Goal: Task Accomplishment & Management: Manage account settings

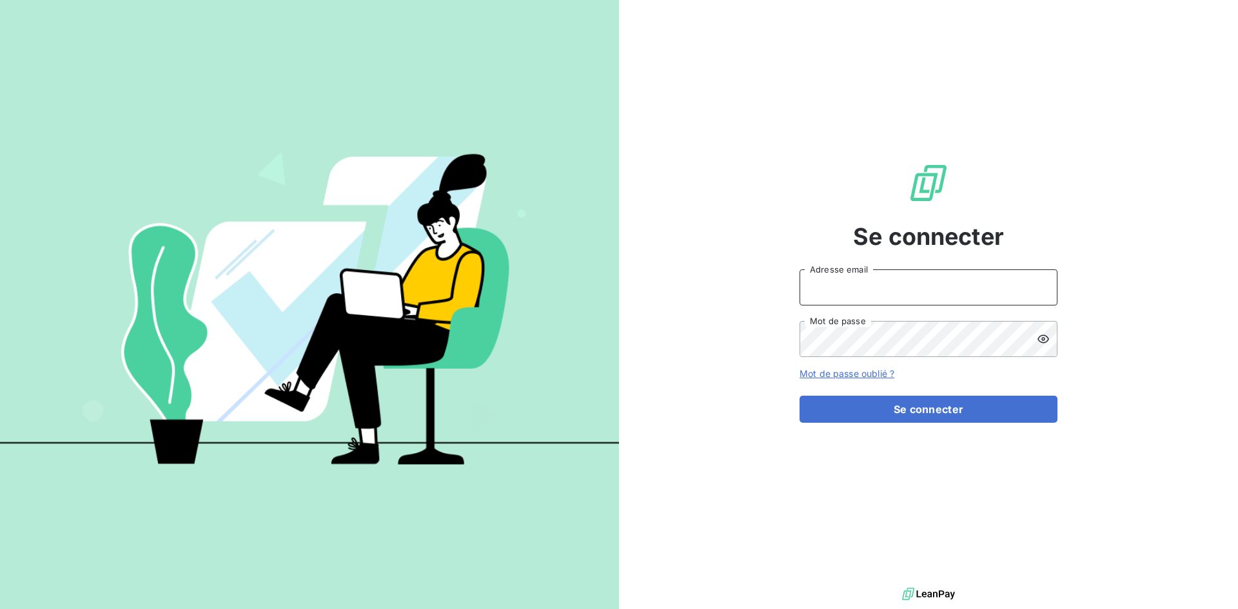
click at [835, 286] on input "Adresse email" at bounding box center [929, 288] width 258 height 36
type input "[EMAIL_ADDRESS][DOMAIN_NAME]"
click at [800, 396] on button "Se connecter" at bounding box center [929, 409] width 258 height 27
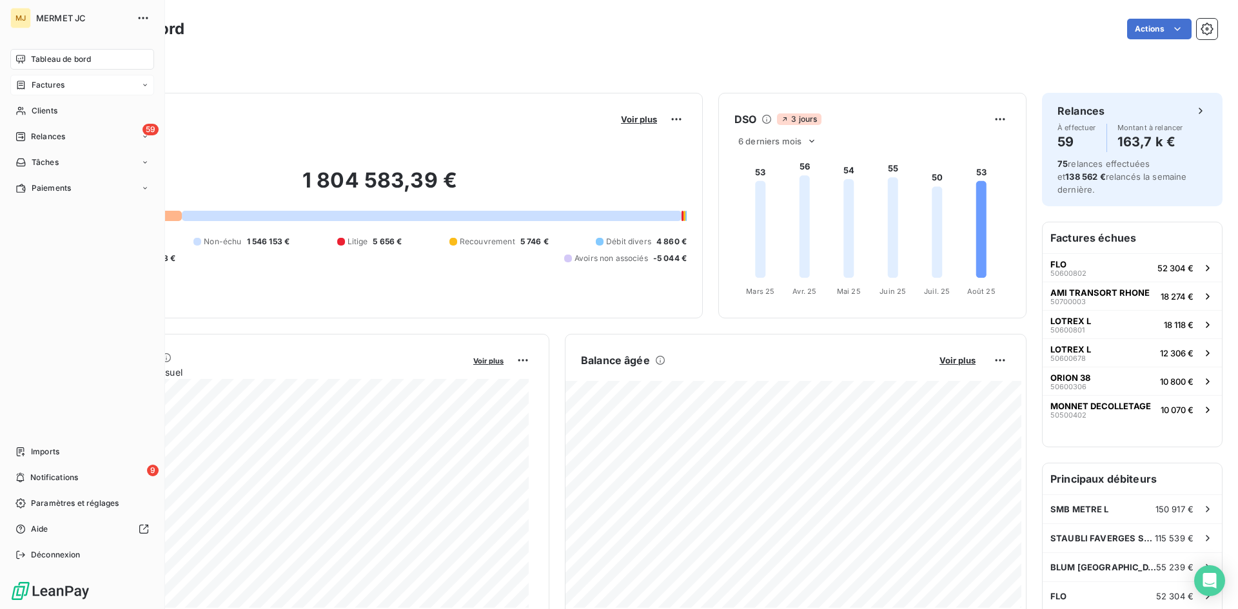
click at [56, 86] on span "Factures" at bounding box center [48, 85] width 33 height 12
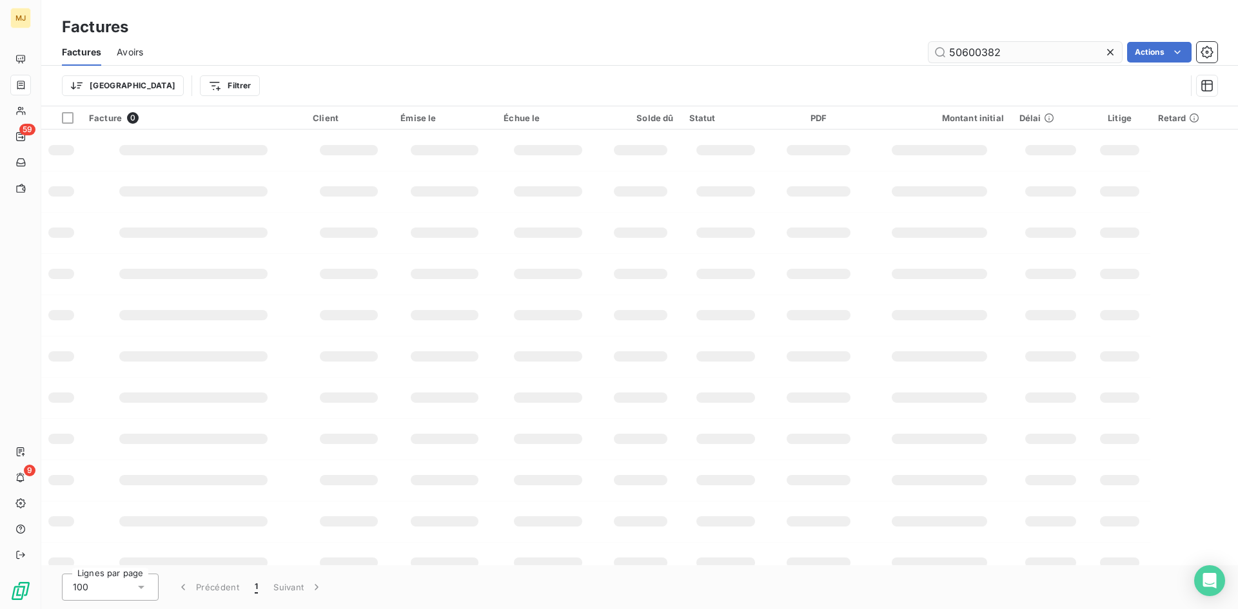
click at [1014, 57] on input "50600382" at bounding box center [1025, 52] width 193 height 21
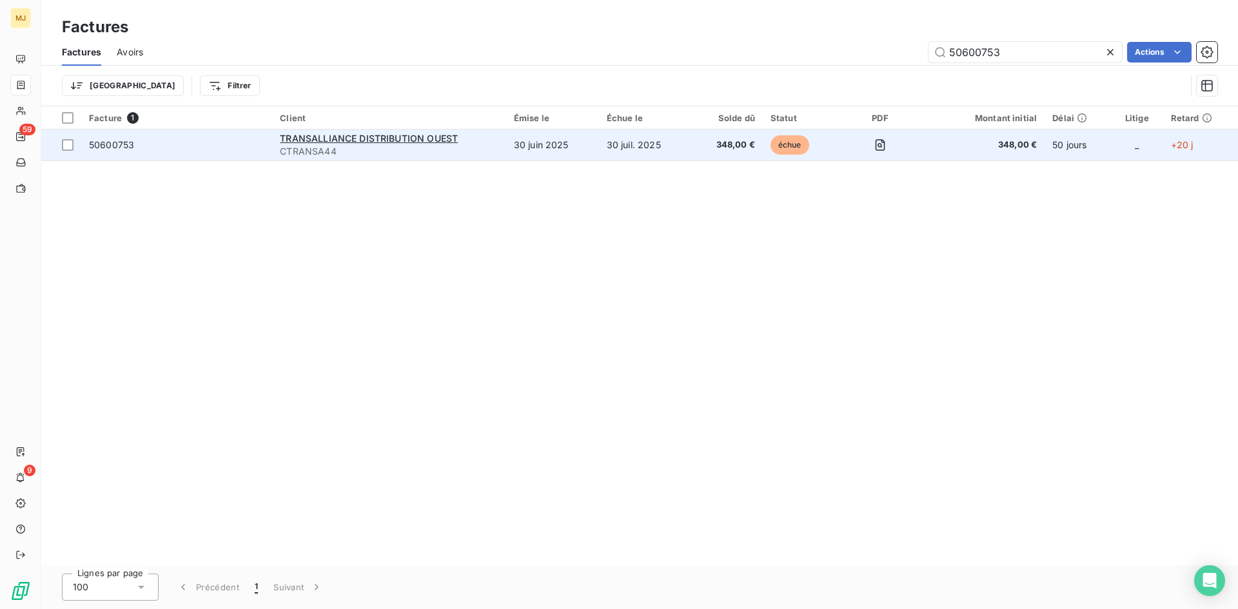
type input "50600753"
click at [121, 141] on span "50600753" at bounding box center [111, 144] width 45 height 11
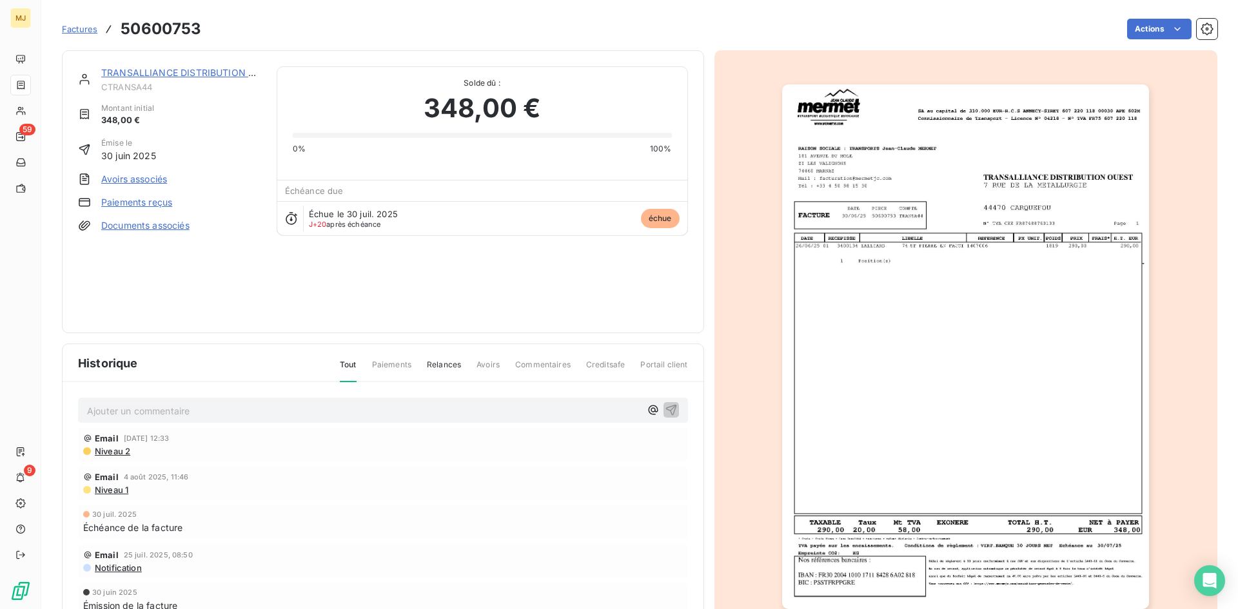
click at [182, 415] on p "Ajouter un commentaire ﻿" at bounding box center [363, 411] width 553 height 16
click at [337, 408] on span "CA retour mail du 18/08 : la facture n'a pas été enregistré chez eux. document …" at bounding box center [305, 409] width 436 height 11
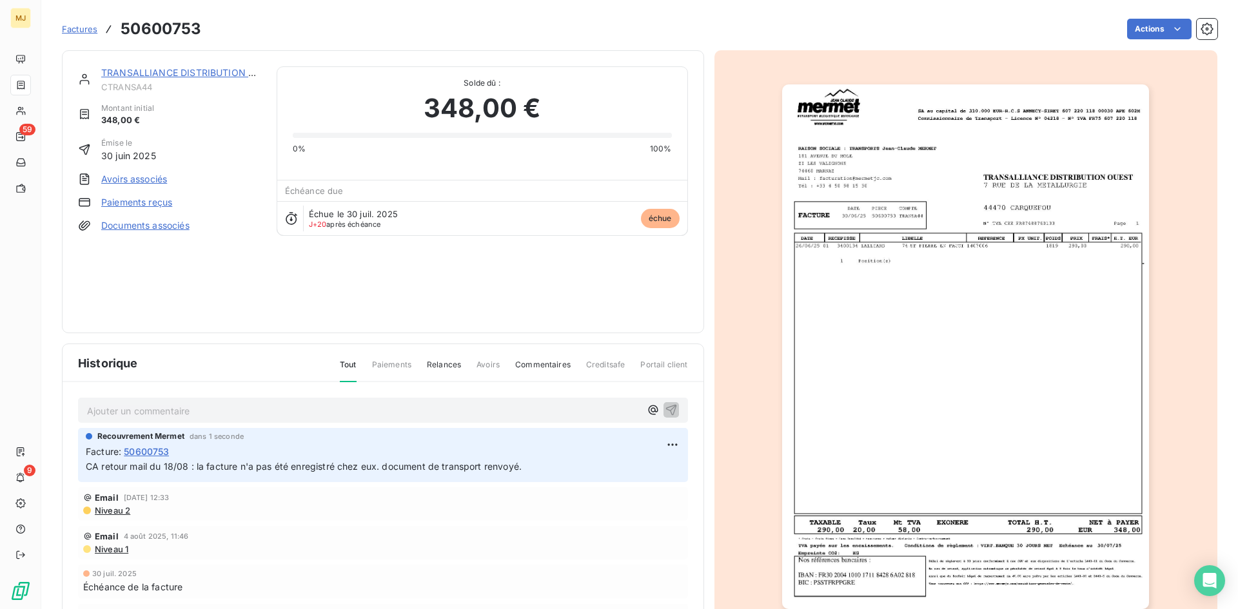
click at [86, 32] on span "Factures" at bounding box center [79, 29] width 35 height 10
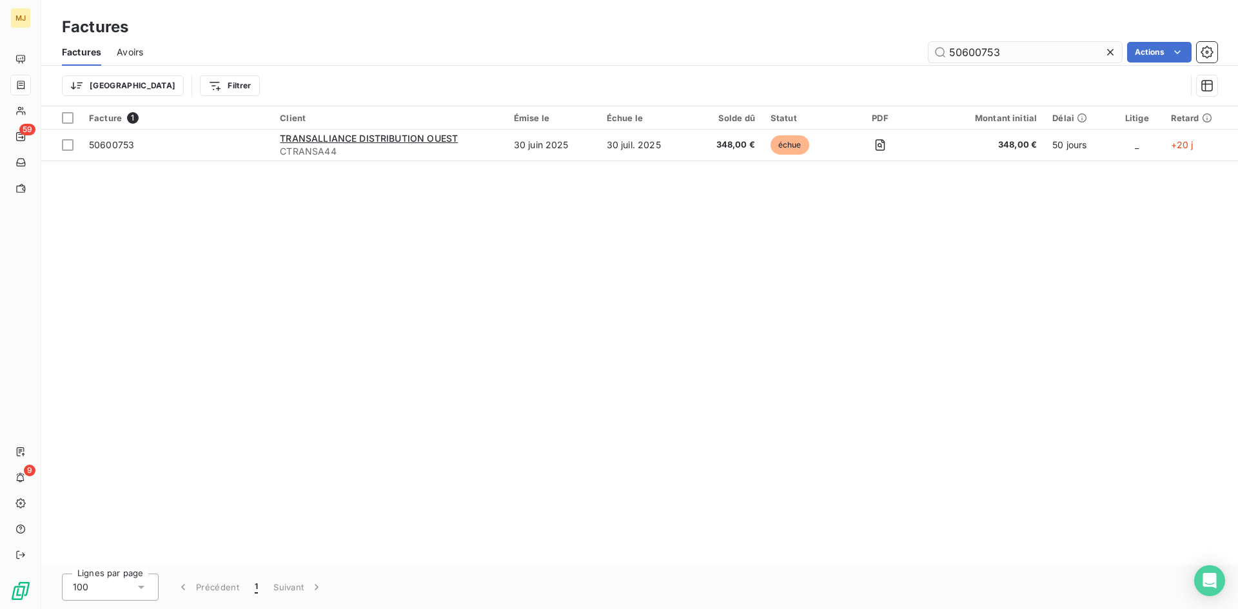
click at [1006, 50] on input "50600753" at bounding box center [1025, 52] width 193 height 21
click at [1051, 56] on input "50700031" at bounding box center [1025, 52] width 193 height 21
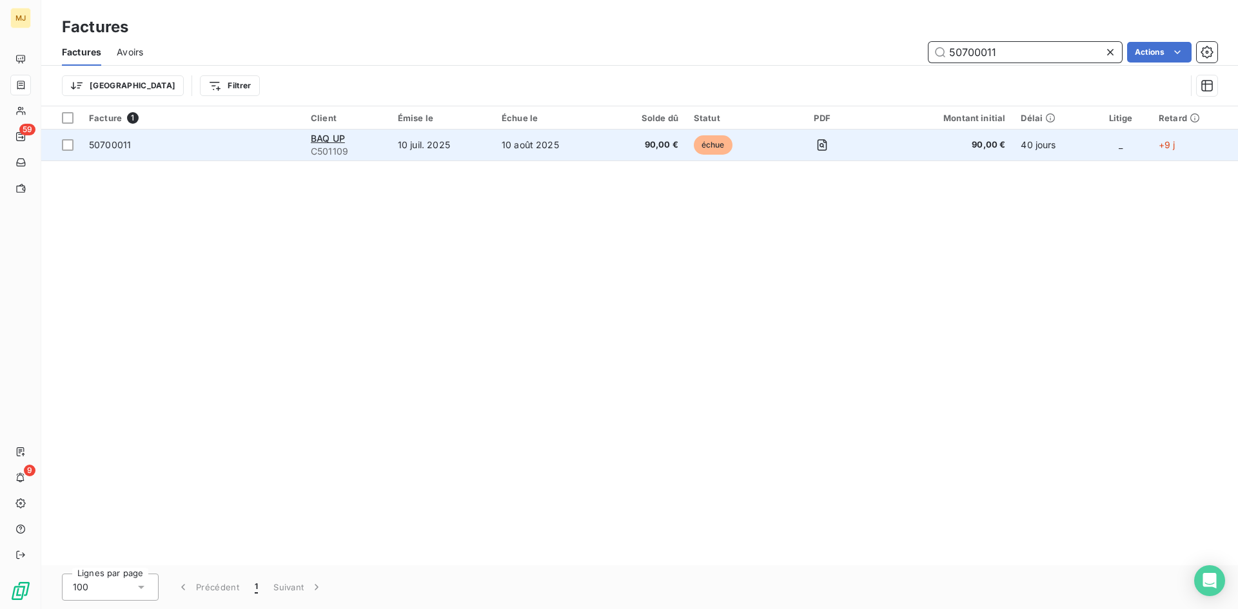
type input "50700011"
click at [126, 144] on span "50700011" at bounding box center [110, 144] width 42 height 11
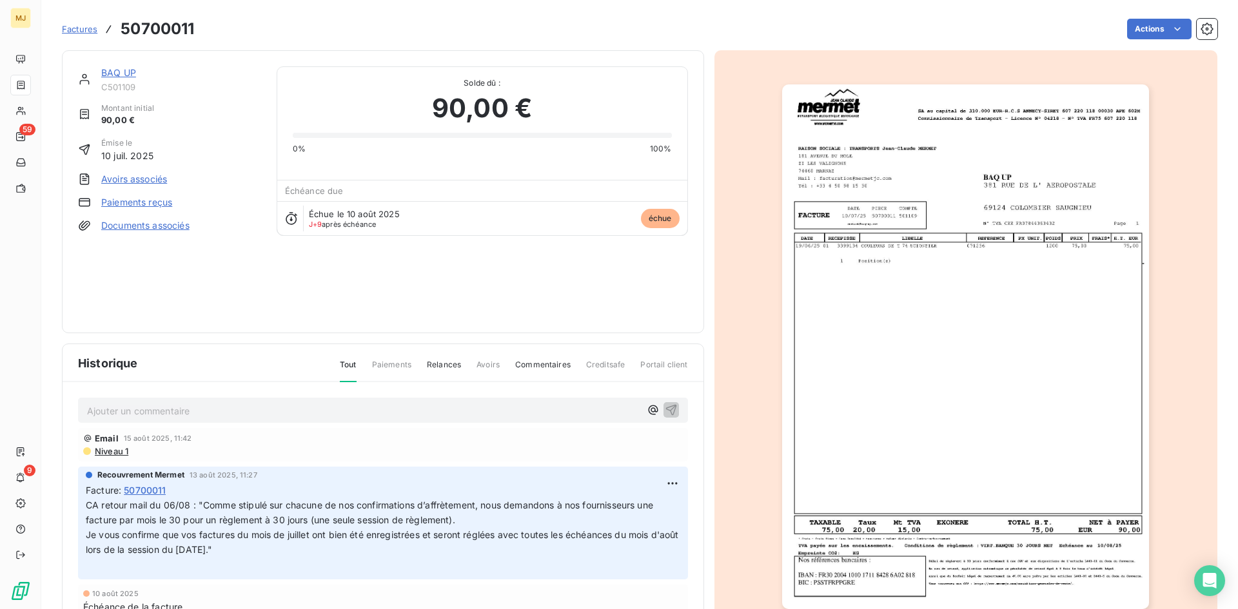
click at [242, 406] on p "Ajouter un commentaire ﻿" at bounding box center [363, 411] width 553 height 16
click at [257, 404] on p "CA retour mail du 18/08 :" at bounding box center [363, 410] width 553 height 15
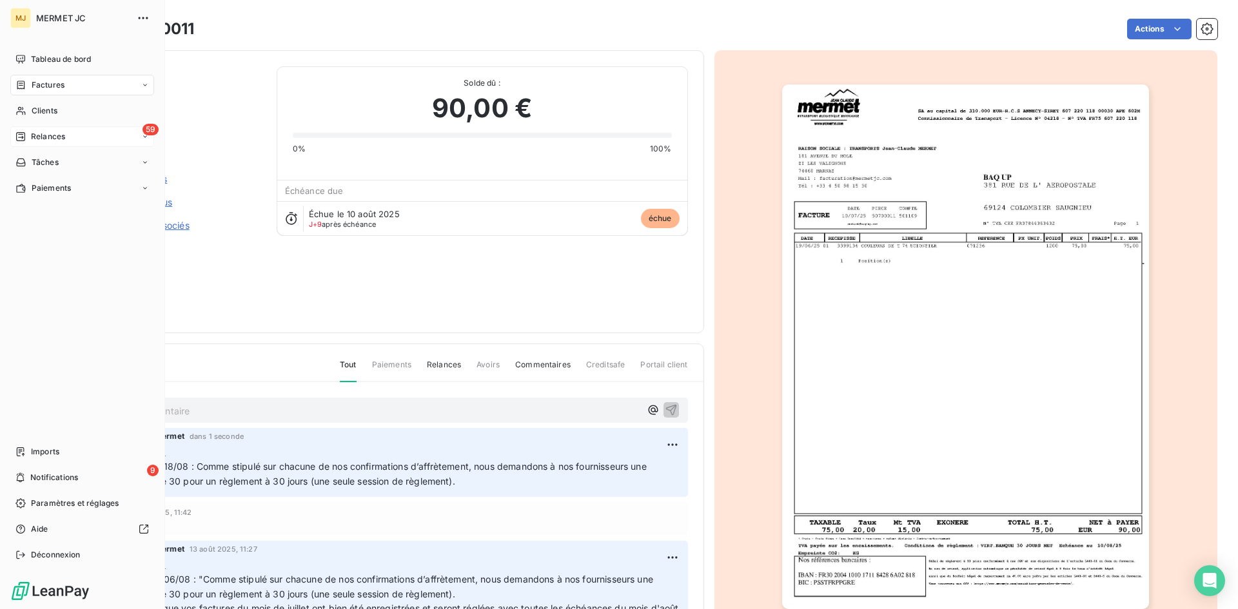
click at [32, 134] on span "Relances" at bounding box center [48, 137] width 34 height 12
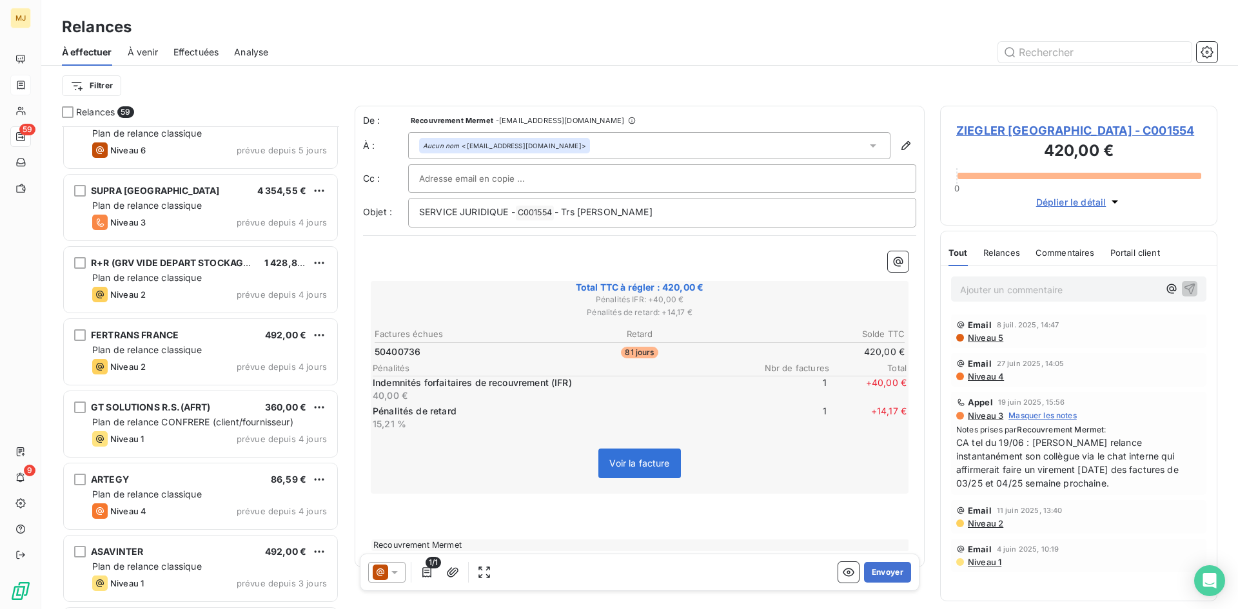
scroll to position [2515, 0]
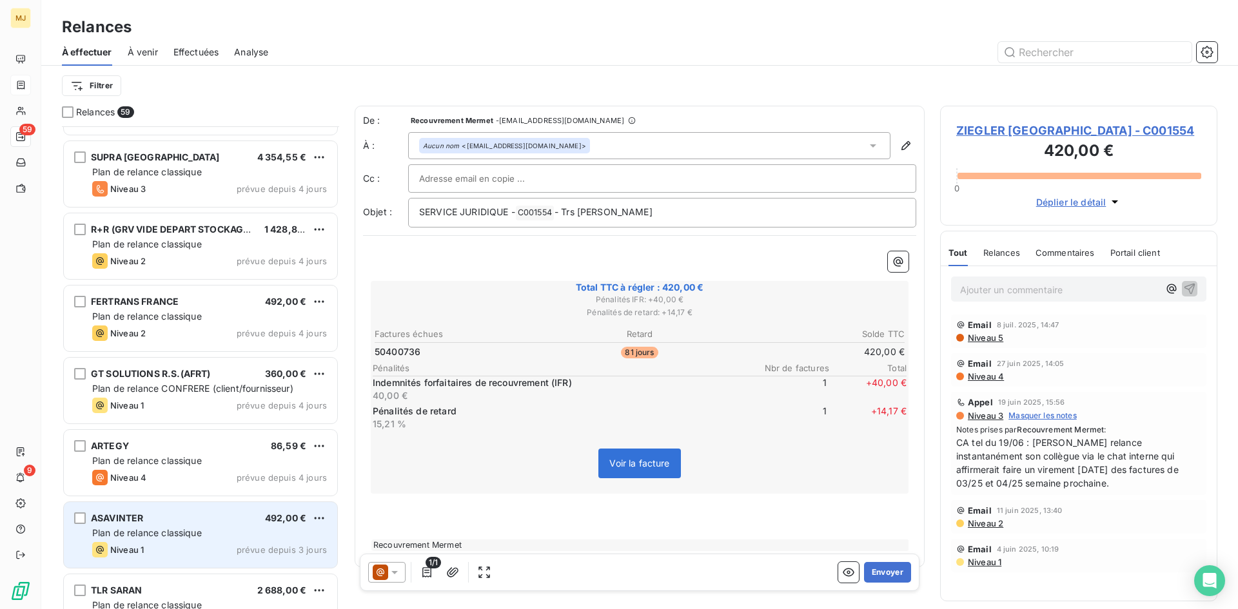
click at [159, 545] on div "Niveau 1 prévue depuis 3 jours" at bounding box center [209, 549] width 235 height 15
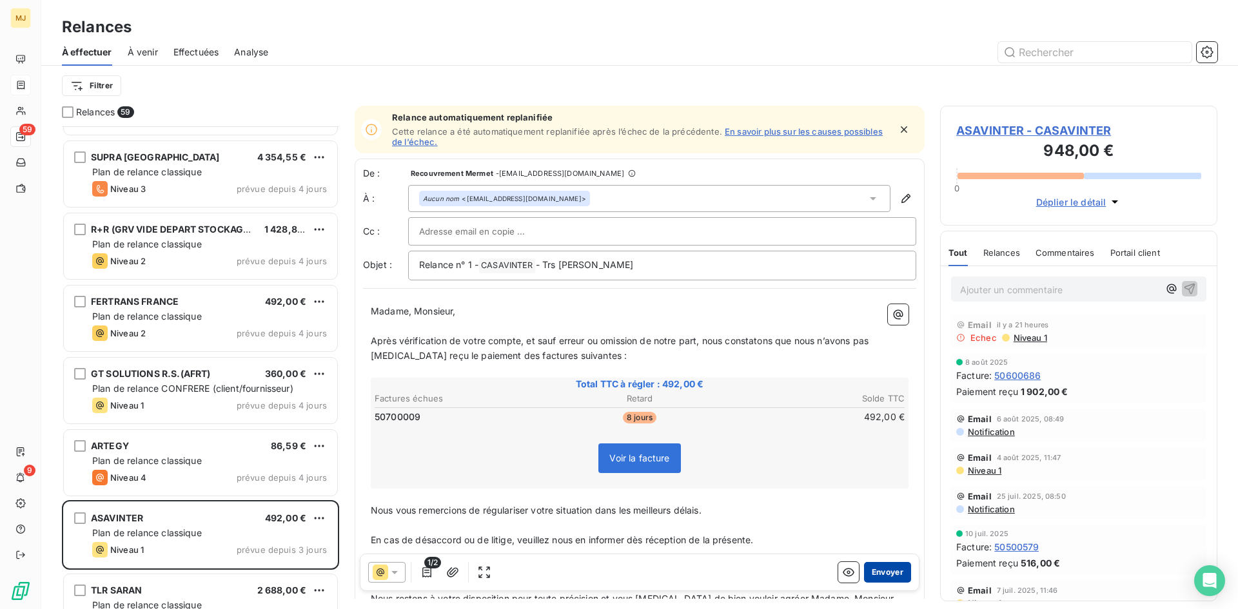
click at [880, 571] on button "Envoyer" at bounding box center [887, 572] width 47 height 21
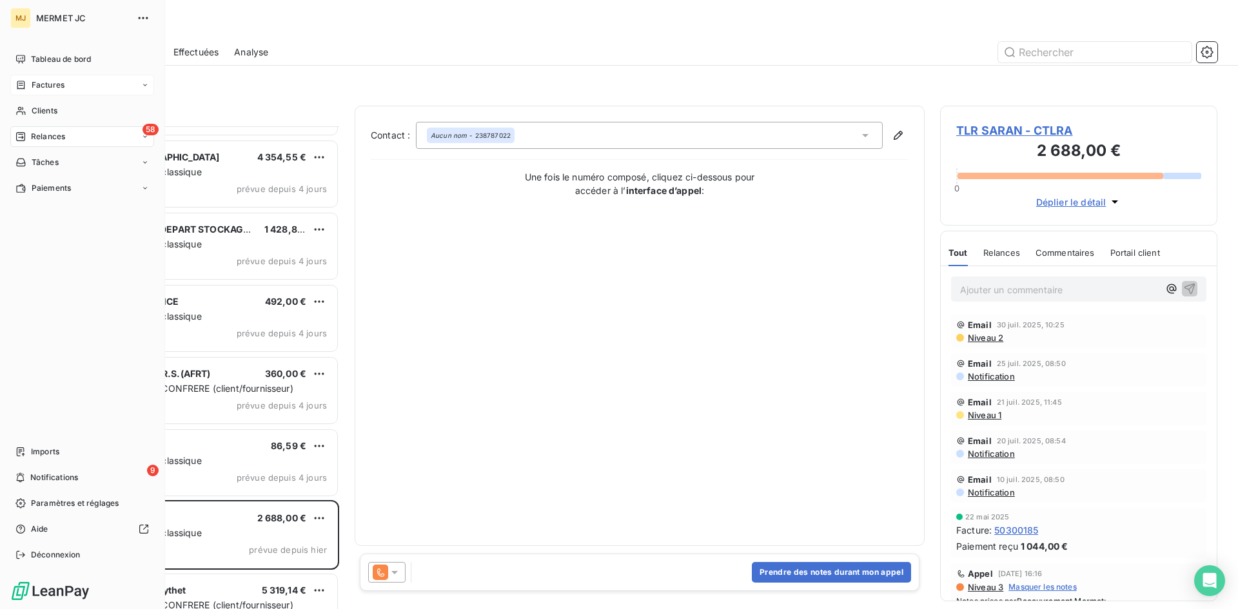
click at [50, 80] on span "Factures" at bounding box center [48, 85] width 33 height 12
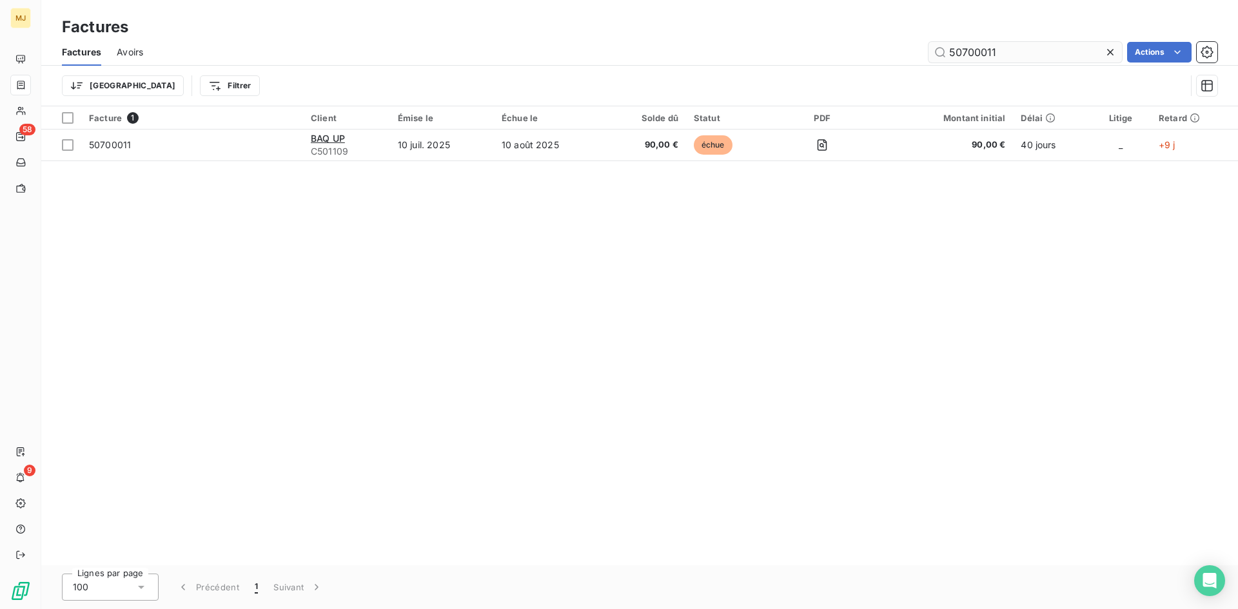
click at [1045, 50] on input "50700011" at bounding box center [1025, 52] width 193 height 21
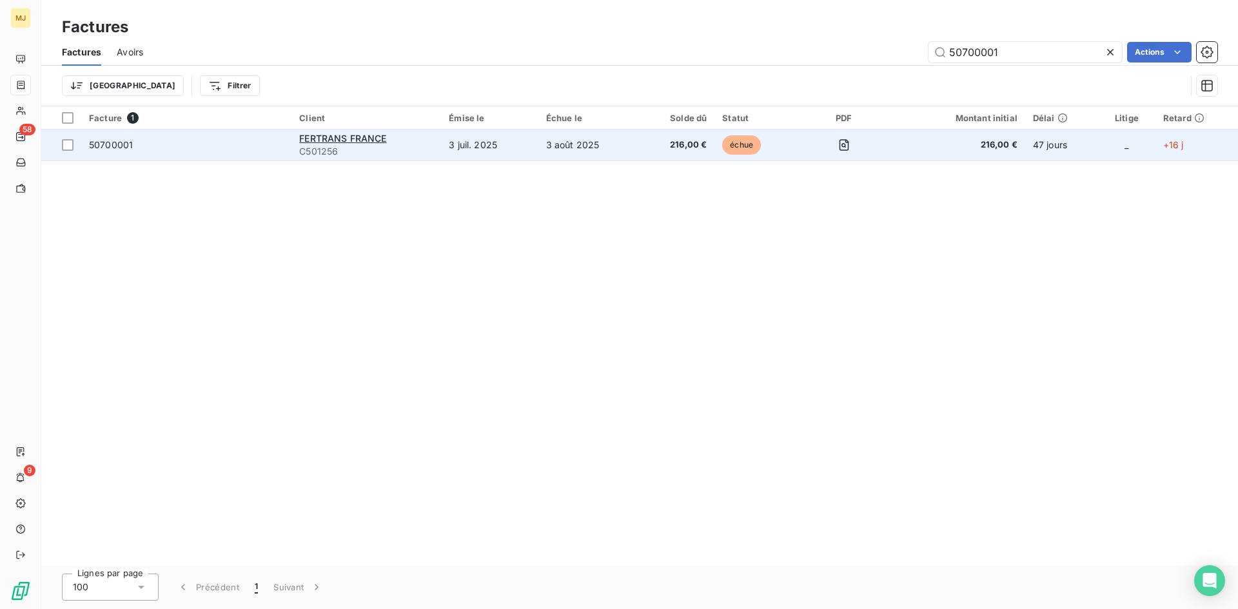
type input "50700001"
click at [117, 144] on span "50700001" at bounding box center [111, 144] width 44 height 11
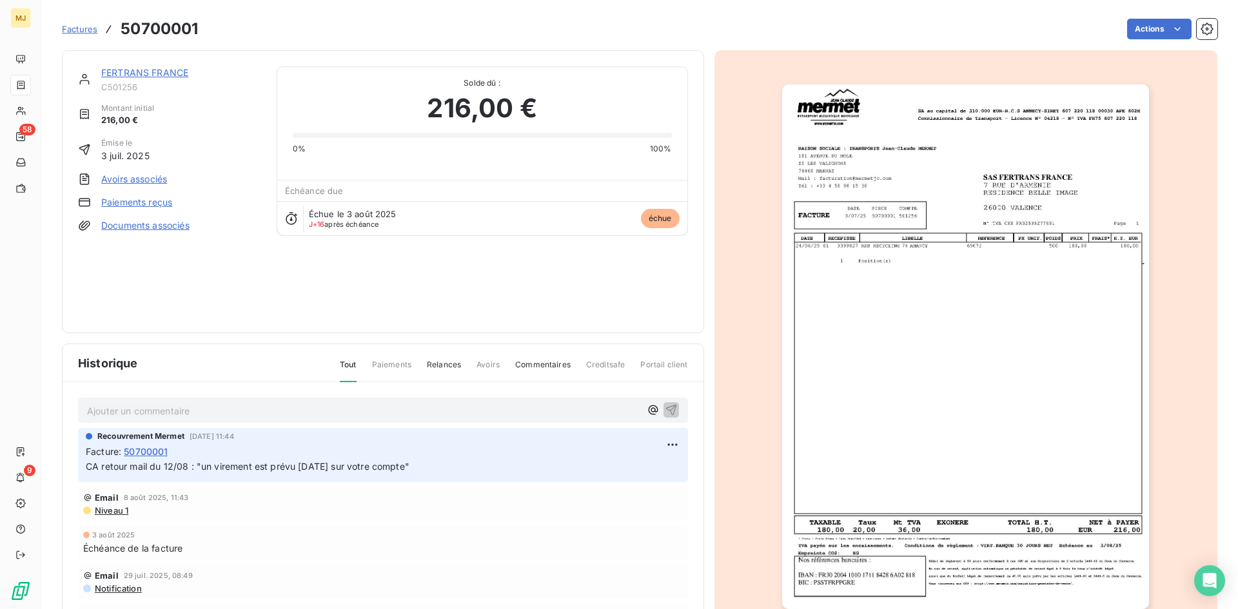
click at [268, 387] on div "Ajouter un commentaire ﻿ Recouvrement Mermet [DATE] 11:44 Facture : 50700001 CA…" at bounding box center [383, 531] width 641 height 299
click at [299, 414] on p "Ajouter un commentaire ﻿" at bounding box center [363, 411] width 553 height 16
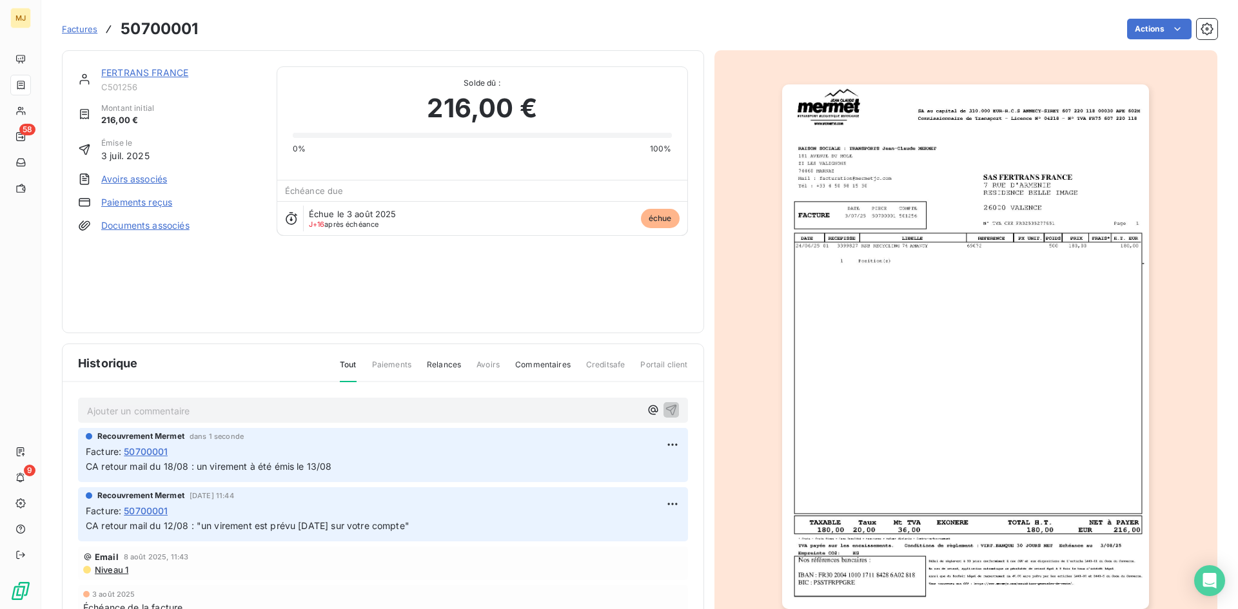
click at [86, 31] on span "Factures" at bounding box center [79, 29] width 35 height 10
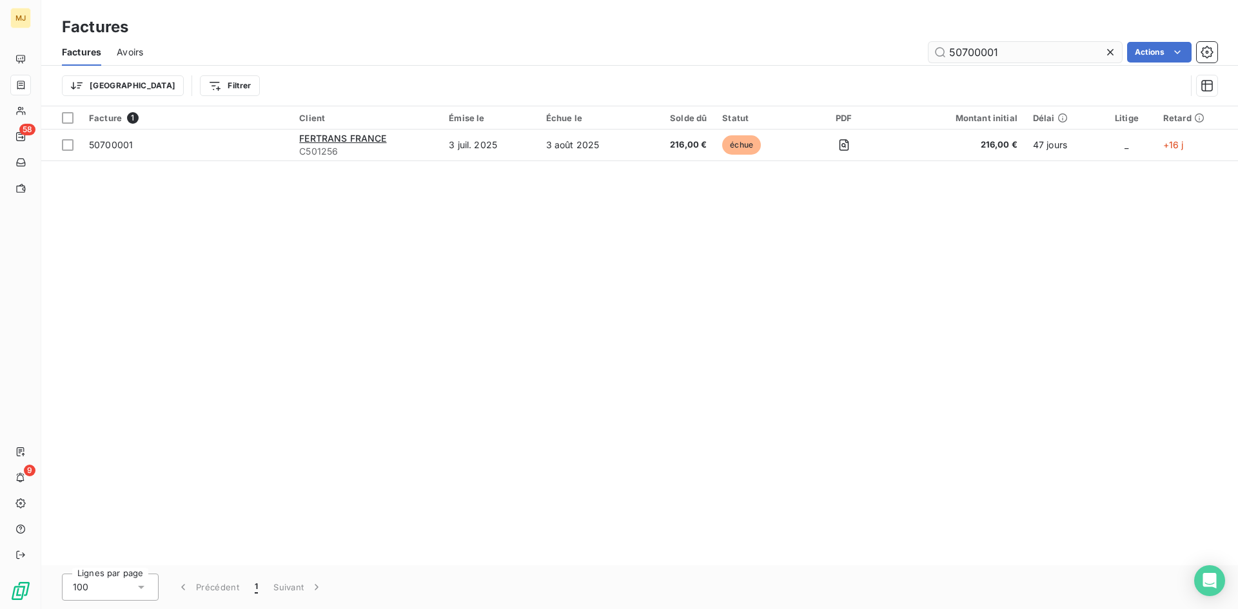
click at [1030, 50] on input "50700001" at bounding box center [1025, 52] width 193 height 21
click at [999, 46] on input "50700001" at bounding box center [1025, 52] width 193 height 21
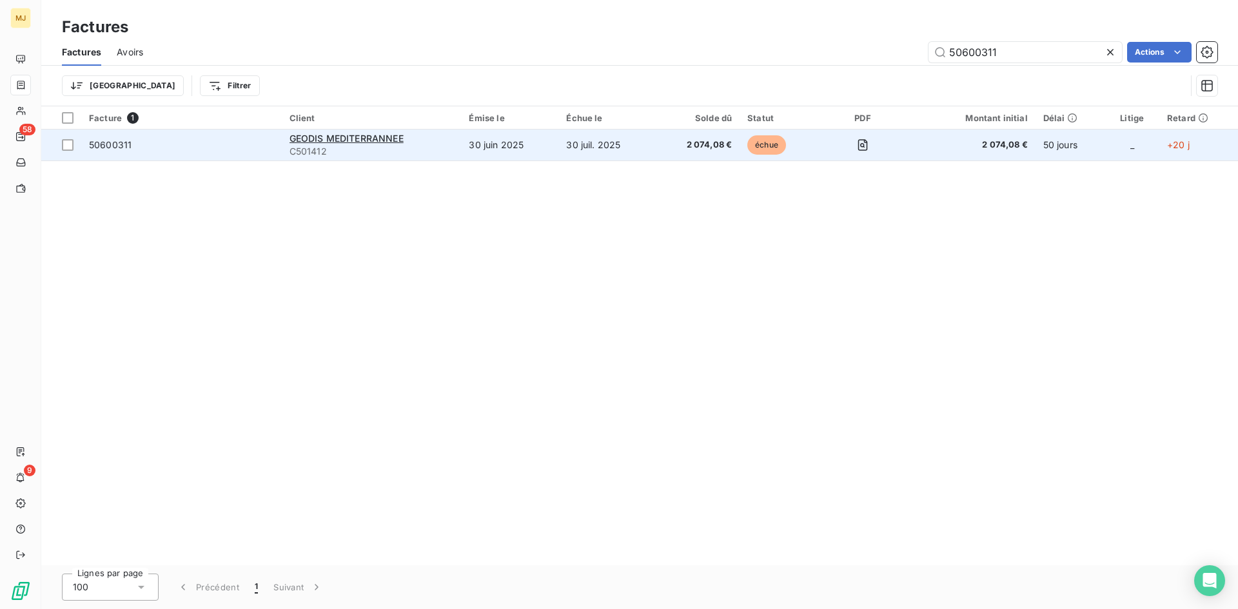
type input "50600311"
click at [114, 152] on td "50600311" at bounding box center [181, 145] width 201 height 31
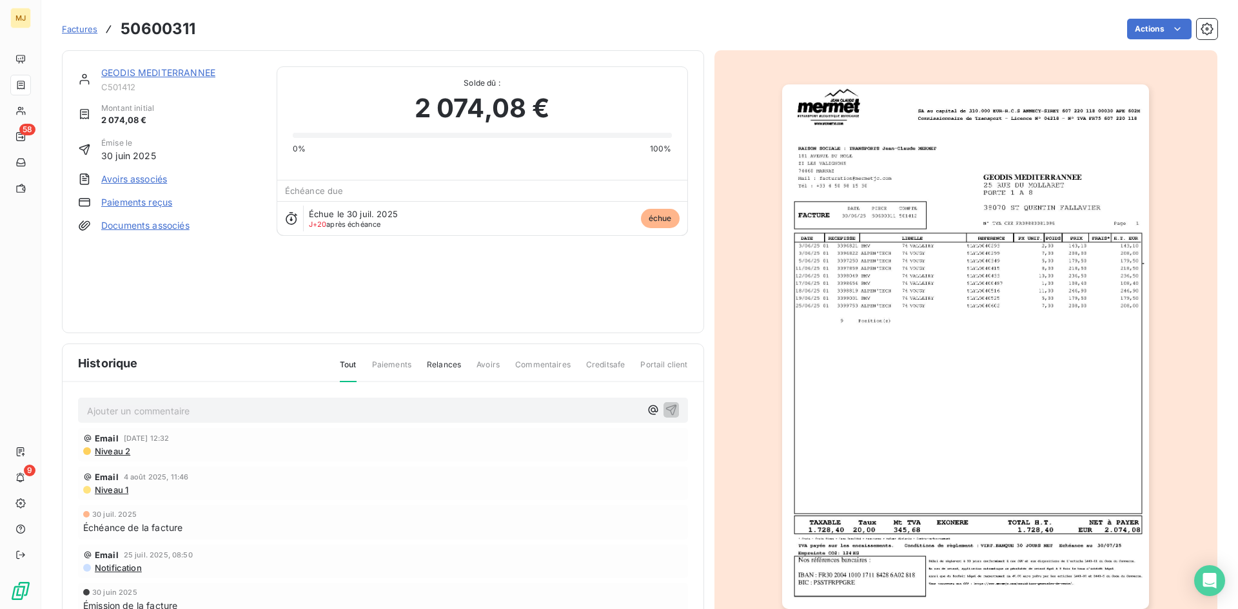
click at [266, 414] on p "Ajouter un commentaire ﻿" at bounding box center [363, 411] width 553 height 16
drag, startPoint x: 375, startPoint y: 409, endPoint x: 84, endPoint y: 418, distance: 291.0
click at [84, 418] on div "CA retour mail du 18/08 : facture validée passée en règlement" at bounding box center [383, 410] width 610 height 24
copy span "CA retour mail du 18/08 : facture validée passée en règlement"
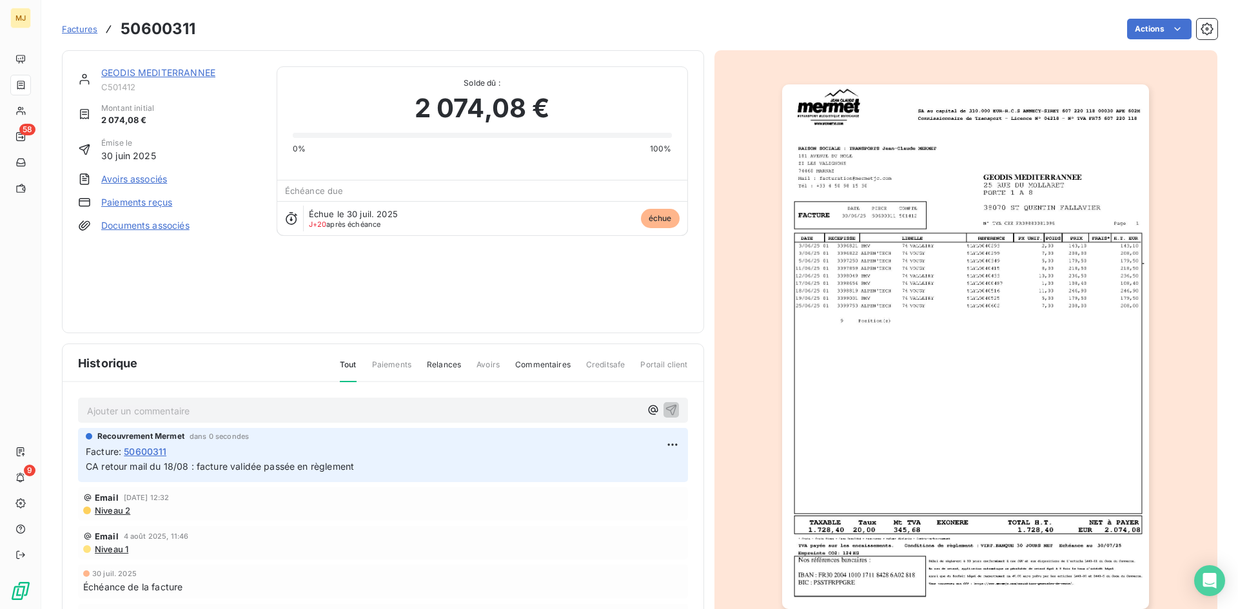
click at [93, 25] on span "Factures" at bounding box center [79, 29] width 35 height 10
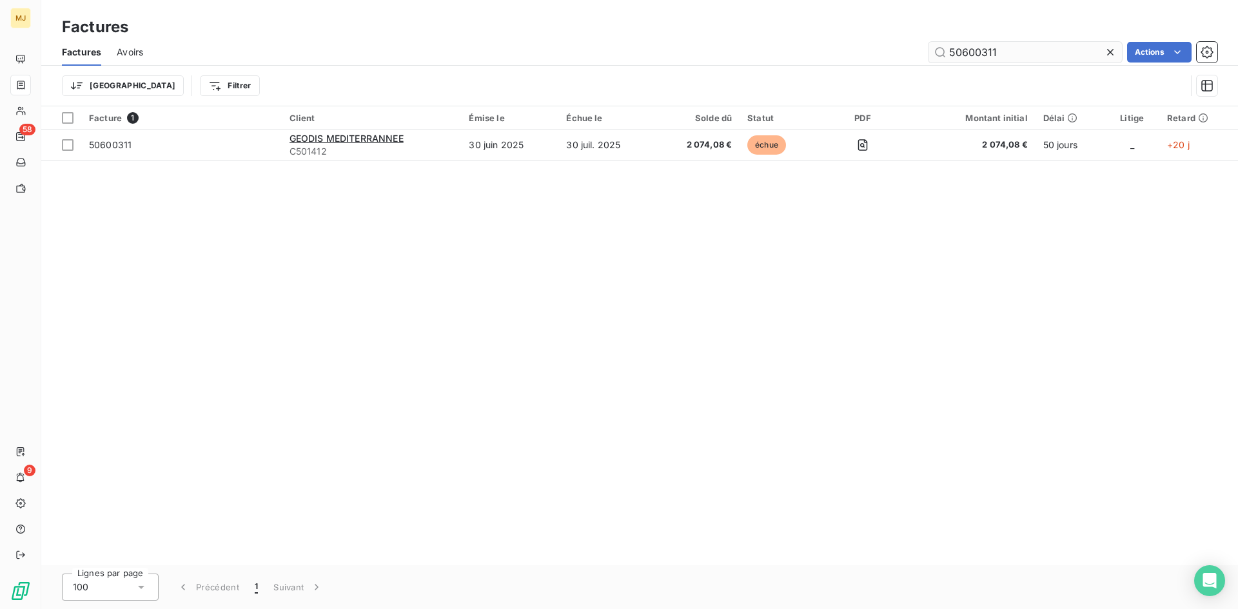
click at [1031, 49] on input "50600311" at bounding box center [1025, 52] width 193 height 21
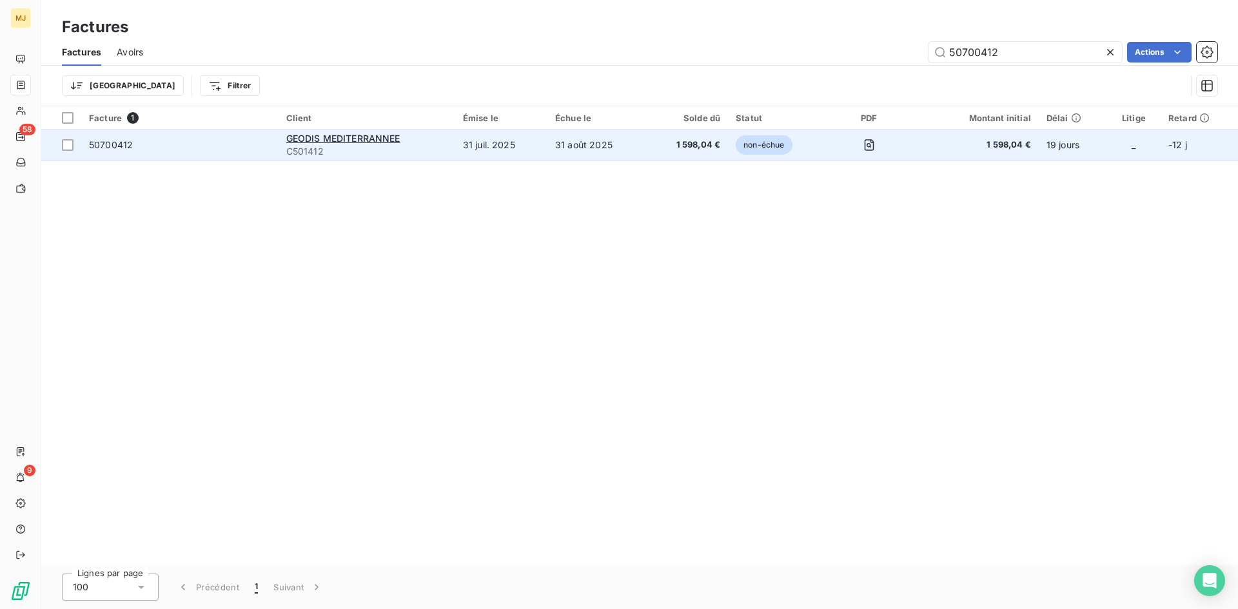
type input "50700412"
click at [128, 152] on td "50700412" at bounding box center [179, 145] width 197 height 31
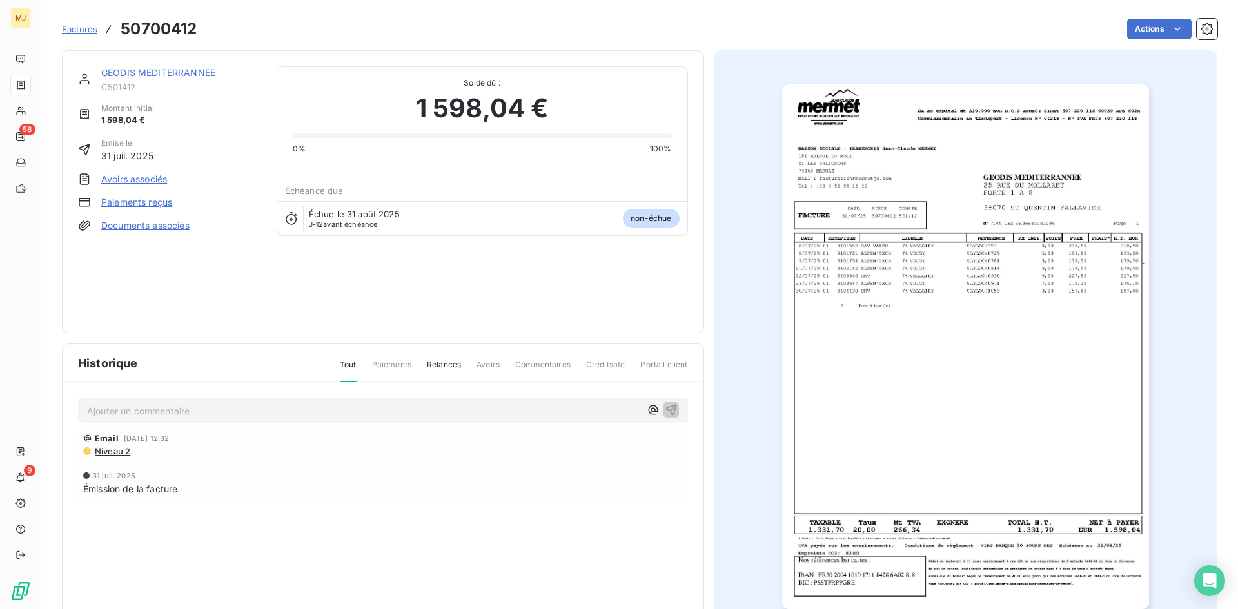
click at [268, 407] on p "Ajouter un commentaire ﻿" at bounding box center [363, 411] width 553 height 16
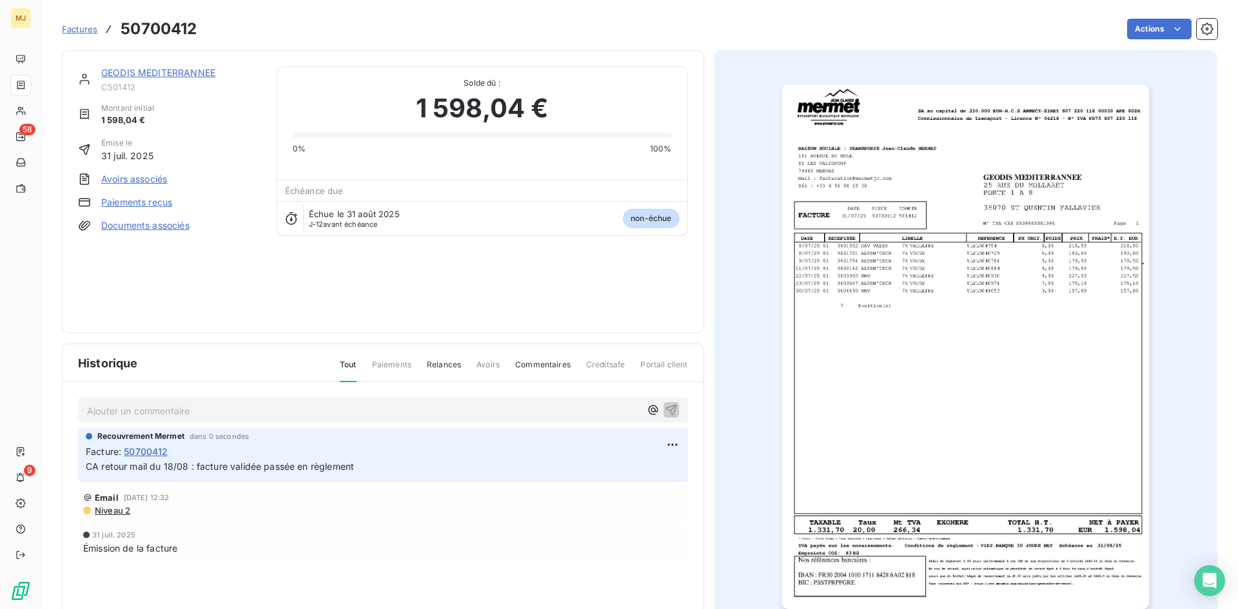
click at [76, 28] on span "Factures" at bounding box center [79, 29] width 35 height 10
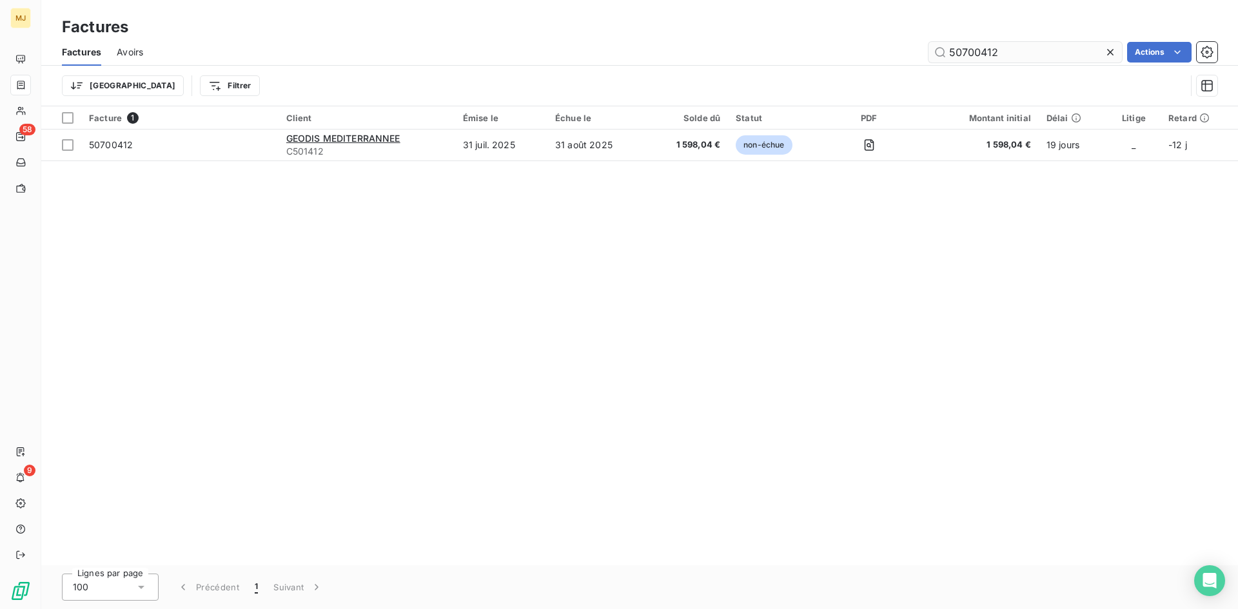
click at [1023, 58] on input "50700412" at bounding box center [1025, 52] width 193 height 21
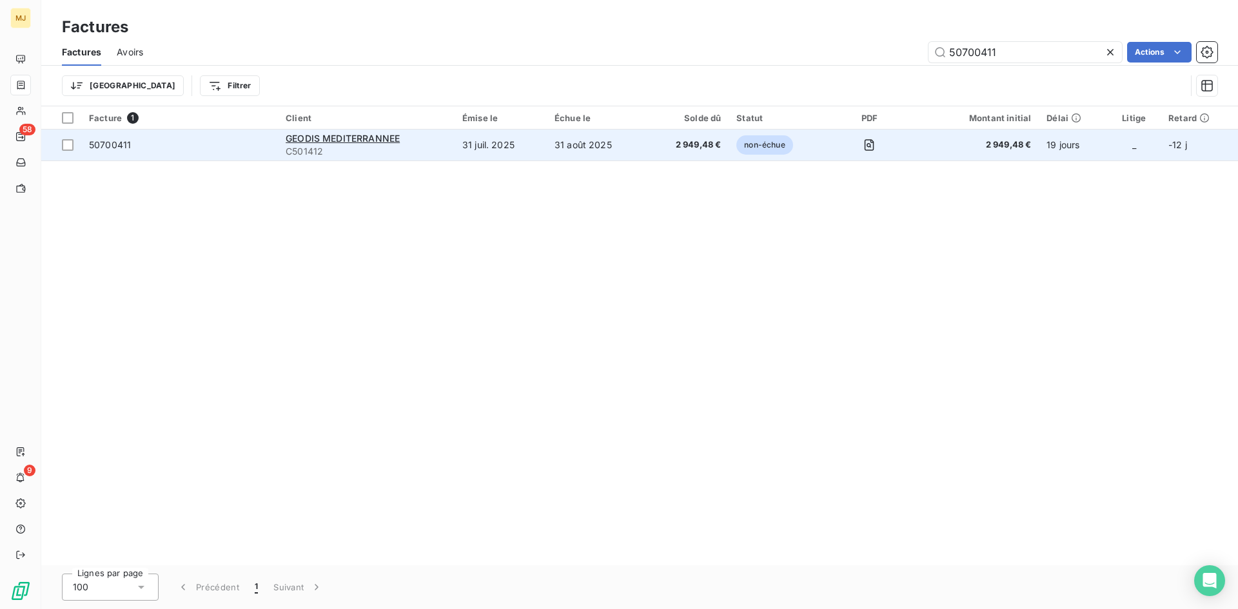
type input "50700411"
click at [133, 144] on span "50700411" at bounding box center [179, 145] width 181 height 13
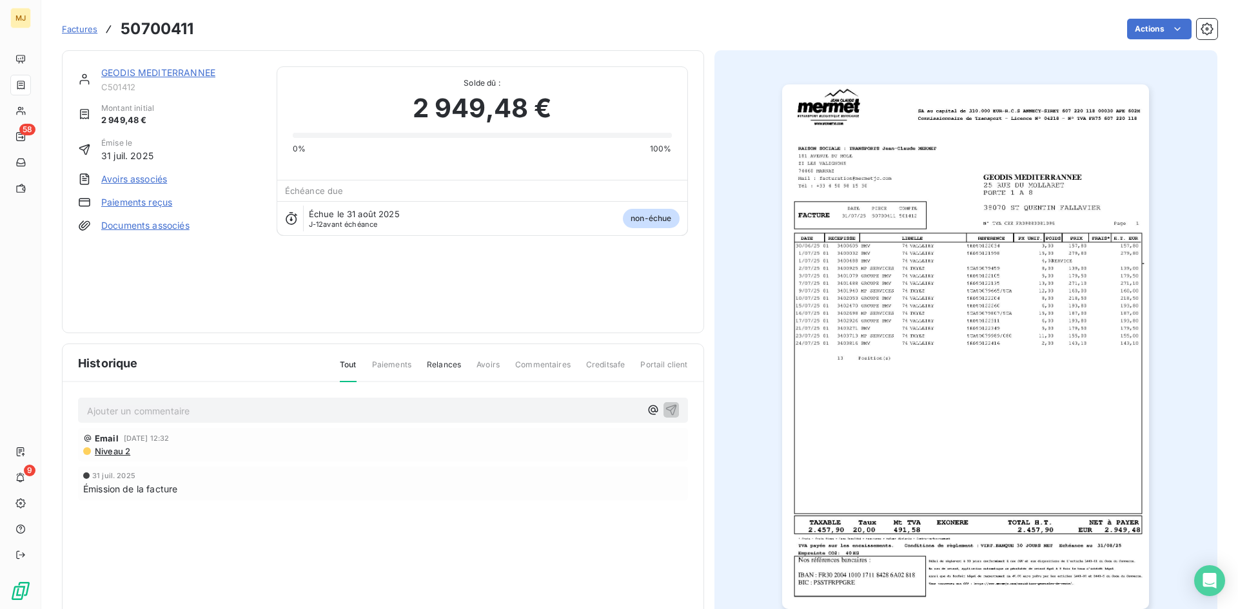
click at [295, 417] on p "Ajouter un commentaire ﻿" at bounding box center [363, 411] width 553 height 16
drag, startPoint x: 366, startPoint y: 406, endPoint x: 232, endPoint y: 408, distance: 134.1
click at [232, 408] on p "CA retour mail du 18/08 : facture validée passée en règlement" at bounding box center [363, 410] width 553 height 15
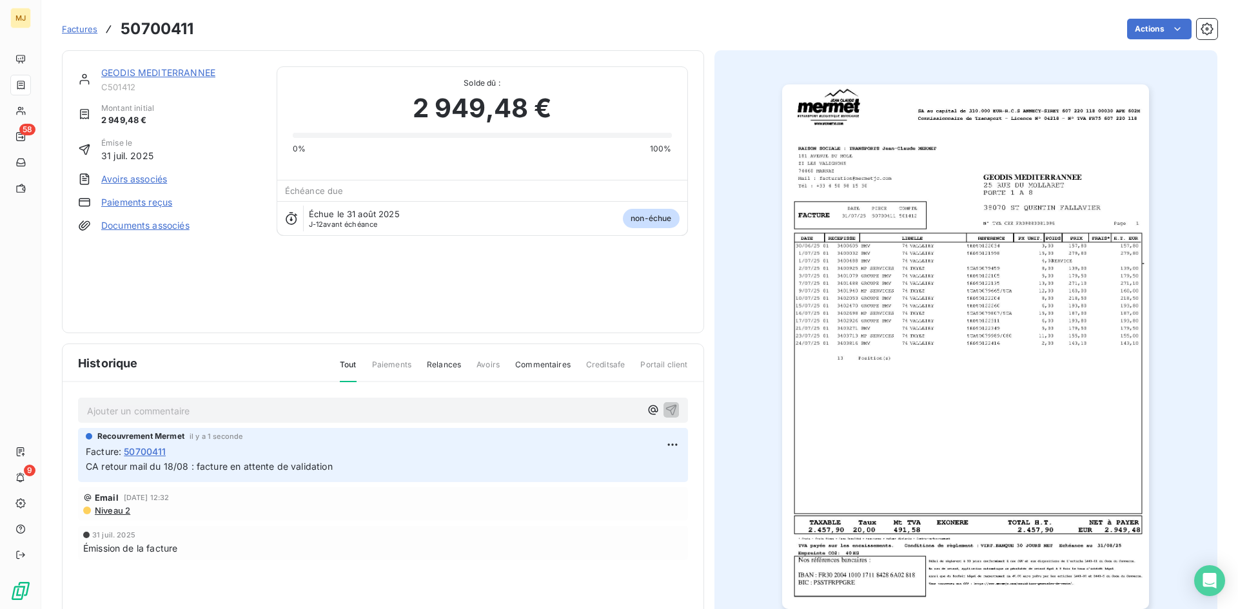
click at [96, 28] on span "Factures" at bounding box center [79, 29] width 35 height 10
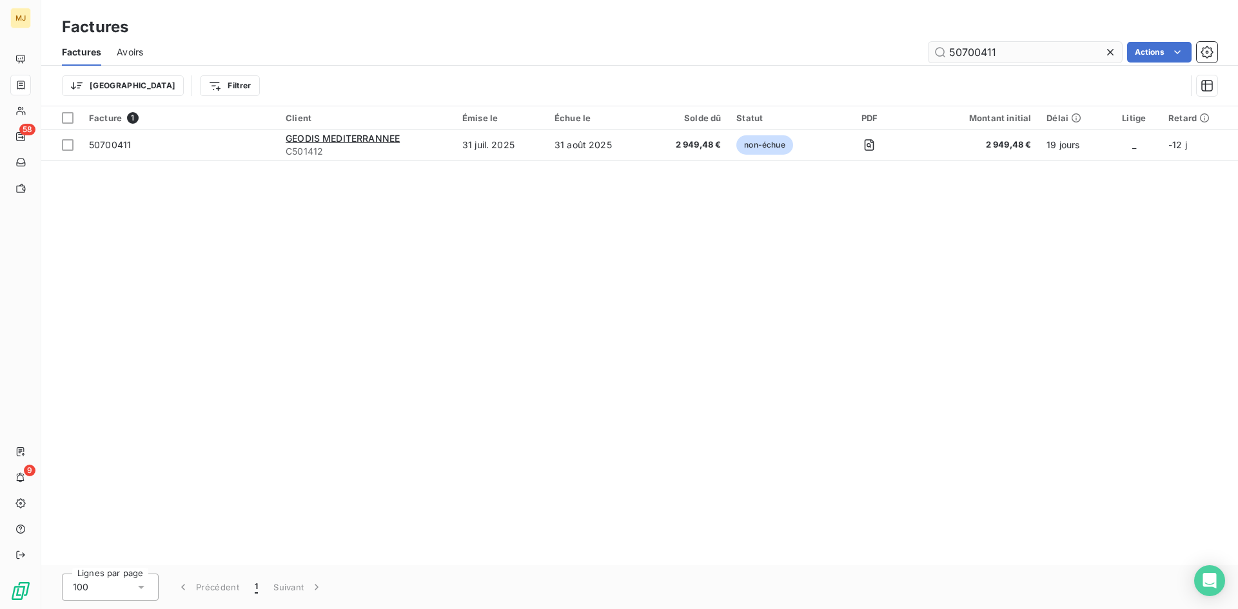
click at [1027, 49] on input "50700411" at bounding box center [1025, 52] width 193 height 21
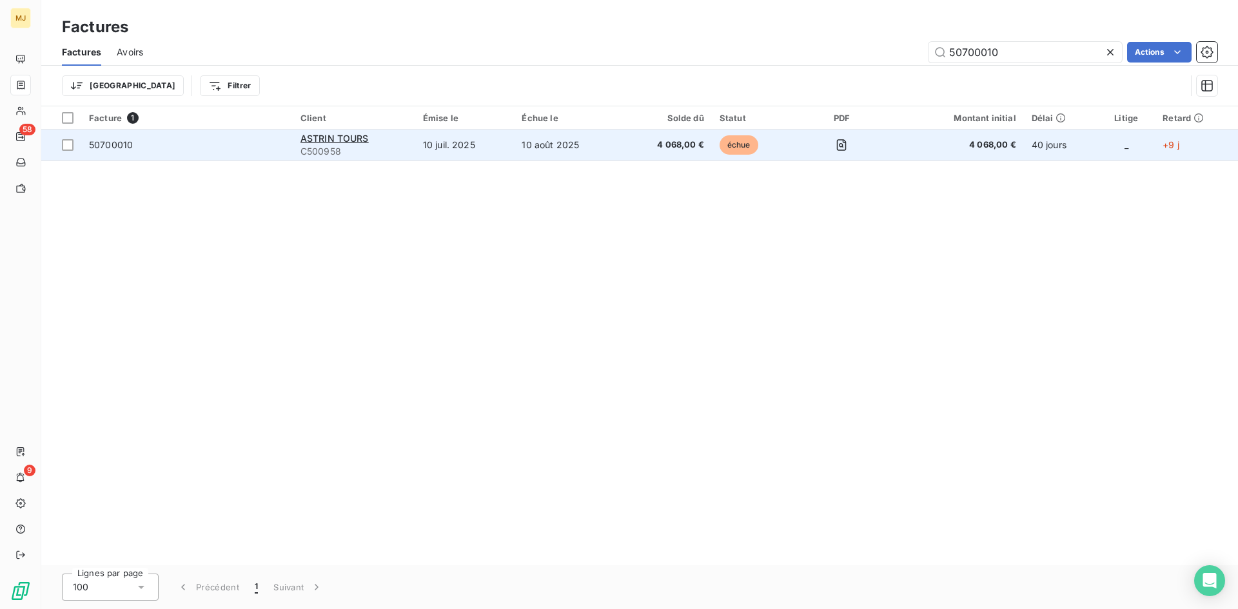
type input "50700010"
click at [112, 149] on span "50700010" at bounding box center [111, 144] width 44 height 11
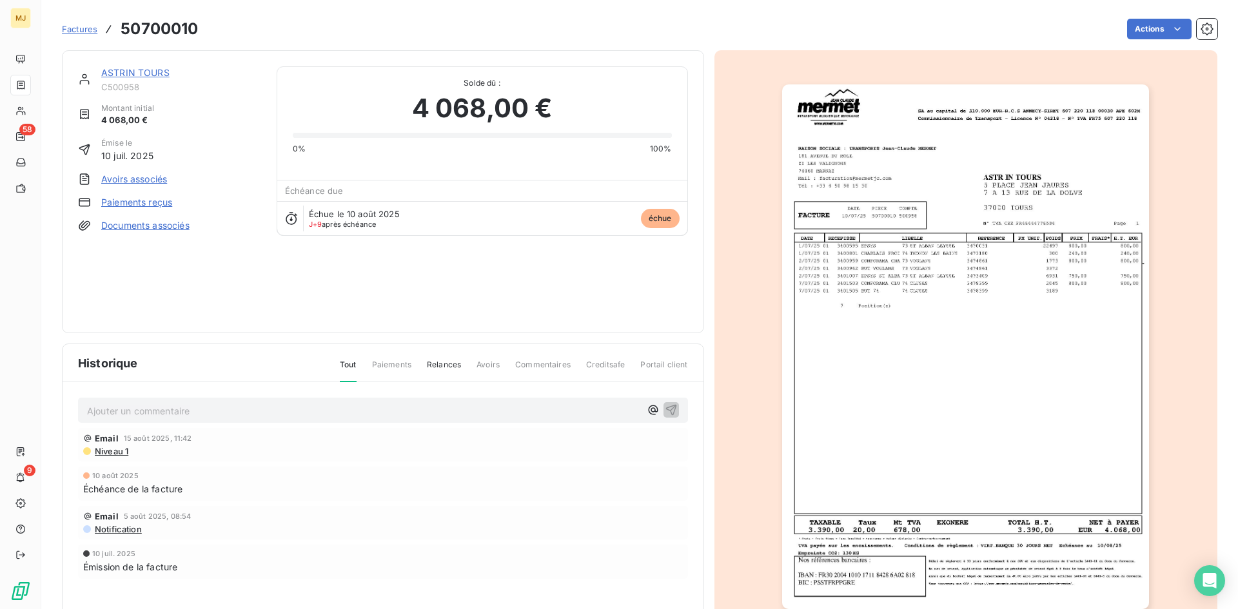
click at [295, 410] on p "Ajouter un commentaire ﻿" at bounding box center [363, 411] width 553 height 16
click at [239, 411] on p "CA retour mail du 18/08 :" at bounding box center [363, 410] width 553 height 15
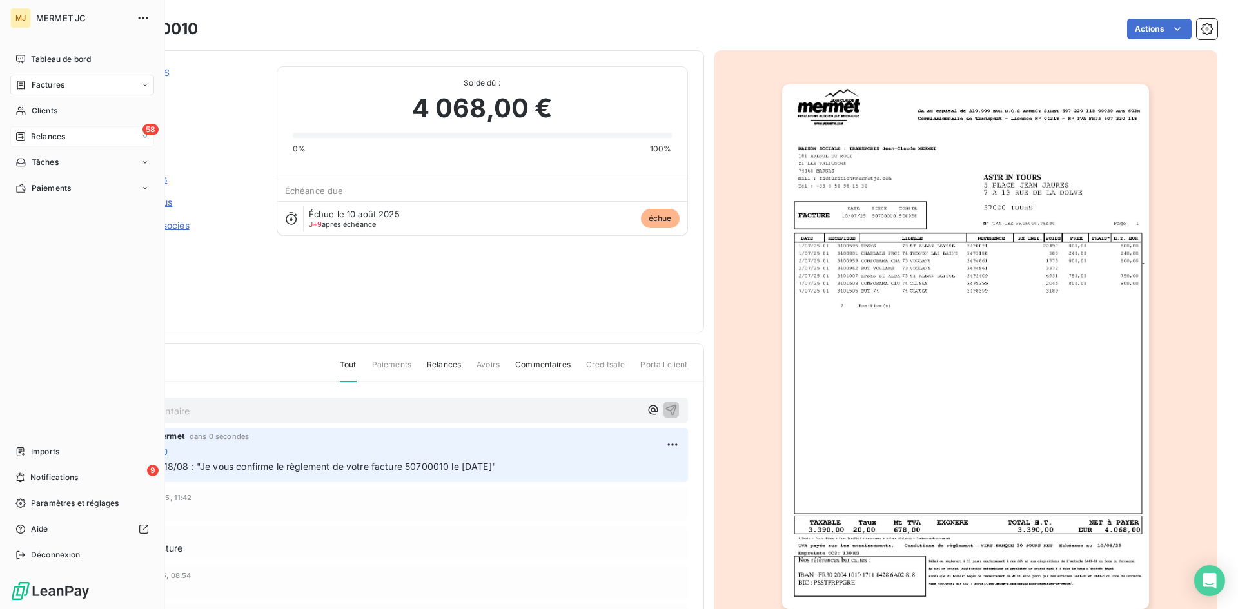
click at [25, 130] on div "58 Relances" at bounding box center [82, 136] width 144 height 21
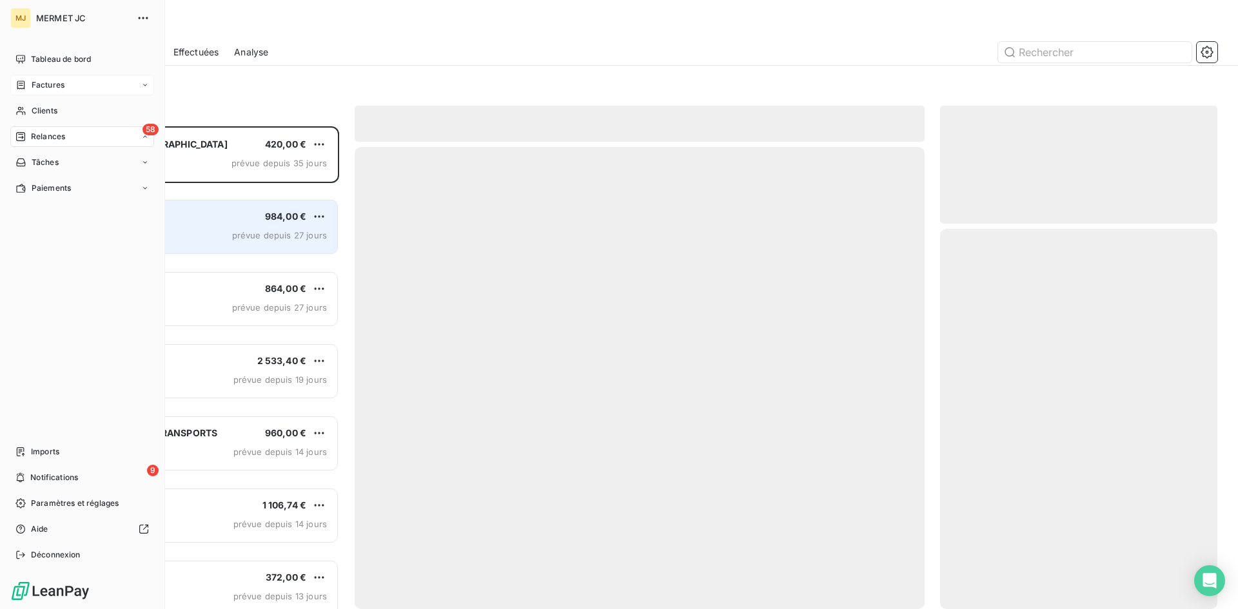
scroll to position [473, 268]
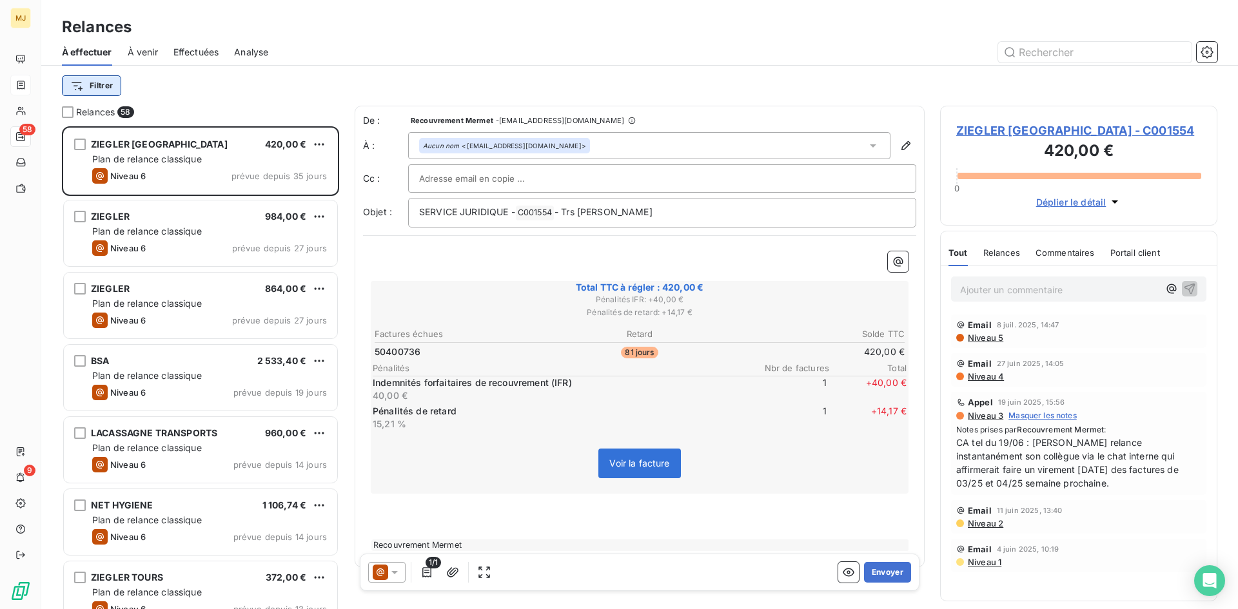
click at [110, 90] on html "MJ 58 9 Relances À effectuer À venir Effectuées Analyse Filtrer Relances 58 ZIE…" at bounding box center [619, 304] width 1238 height 609
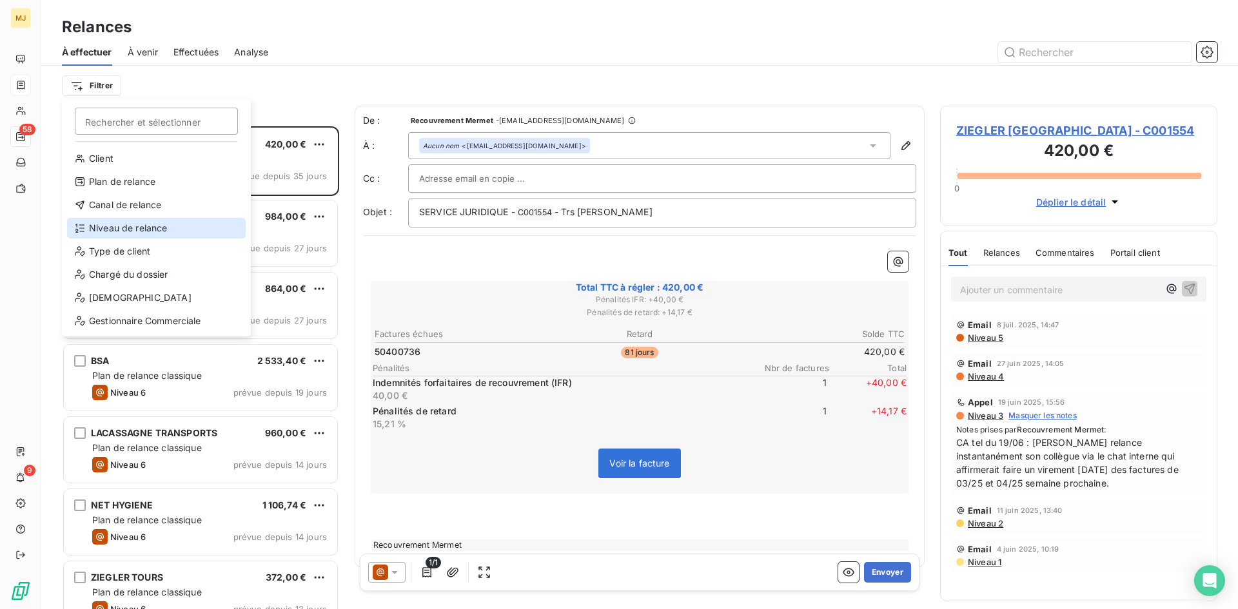
click at [110, 232] on div "Niveau de relance" at bounding box center [156, 228] width 179 height 21
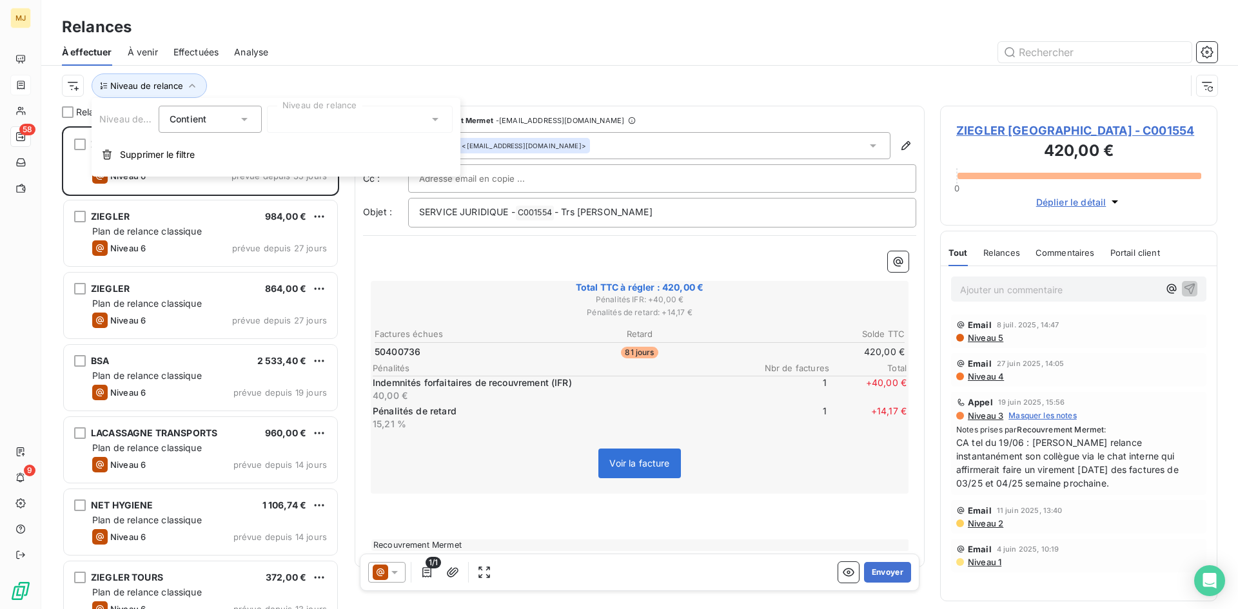
click at [362, 112] on div at bounding box center [360, 119] width 186 height 27
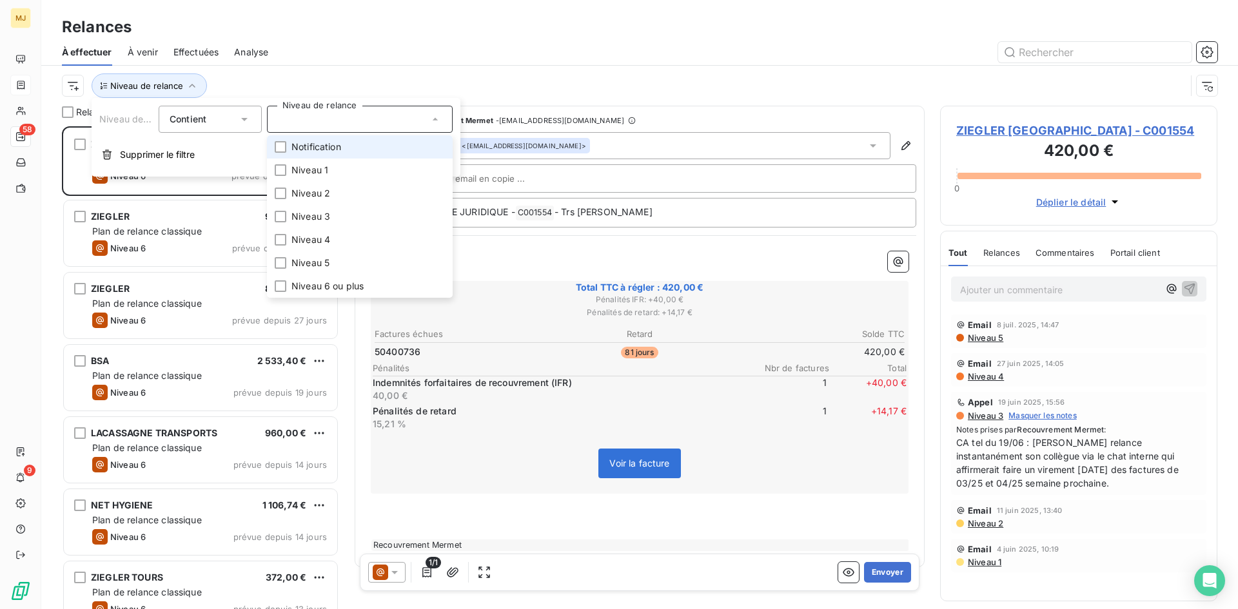
click at [332, 150] on span "Notification" at bounding box center [316, 147] width 50 height 13
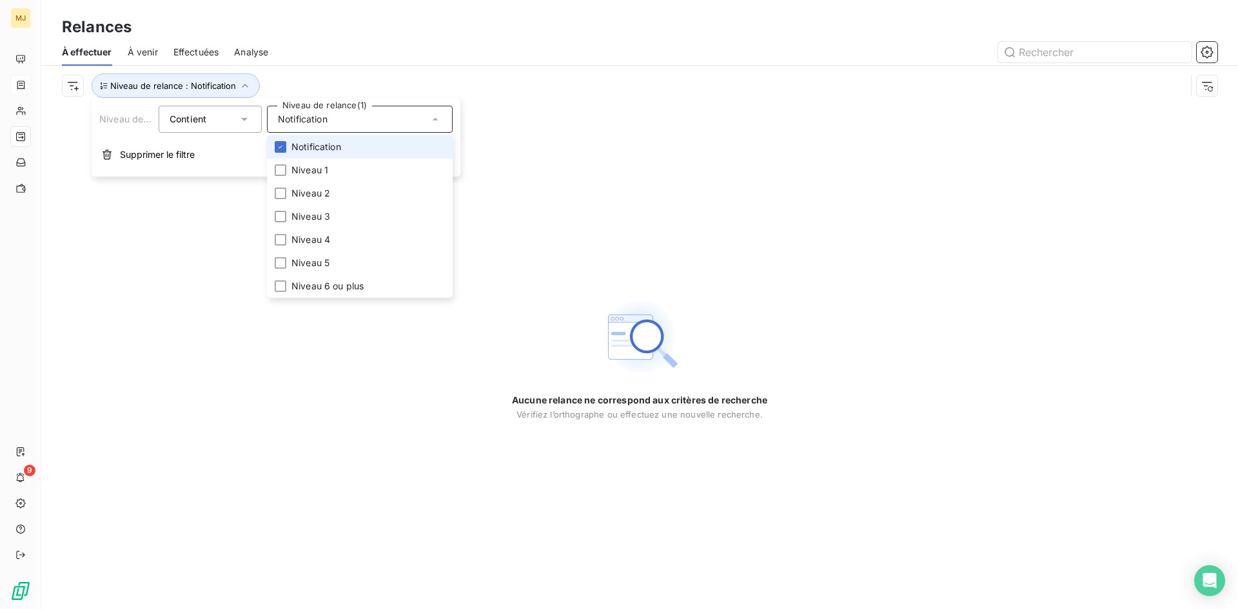
click at [332, 150] on span "Notification" at bounding box center [316, 147] width 50 height 13
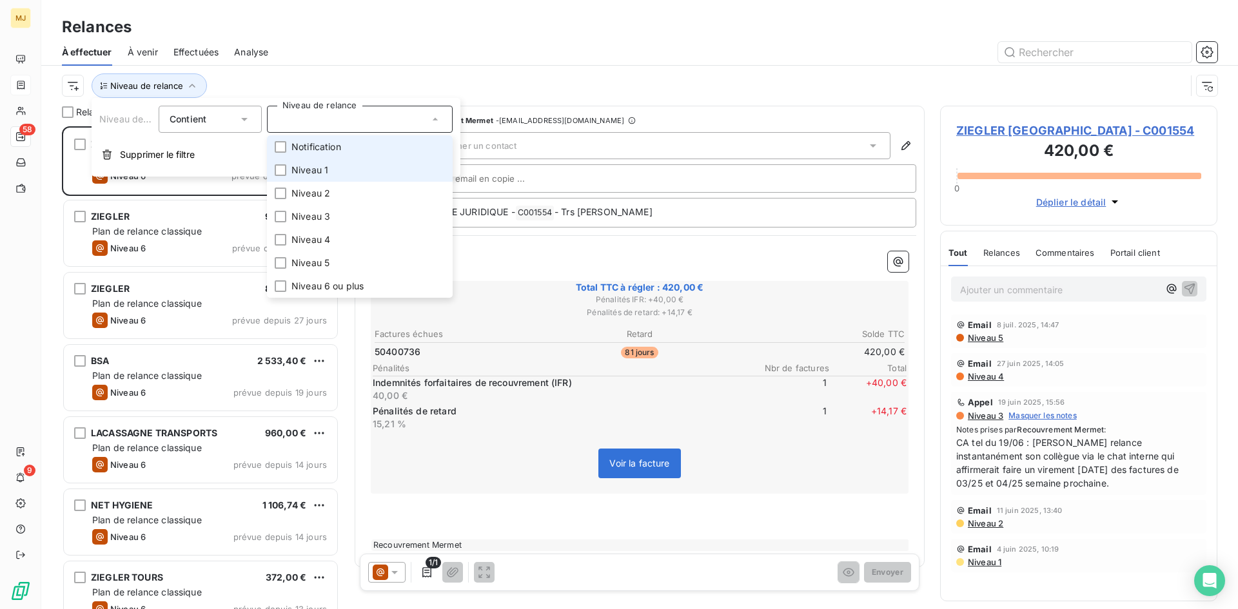
scroll to position [473, 268]
click at [322, 168] on span "Niveau 1" at bounding box center [309, 170] width 37 height 13
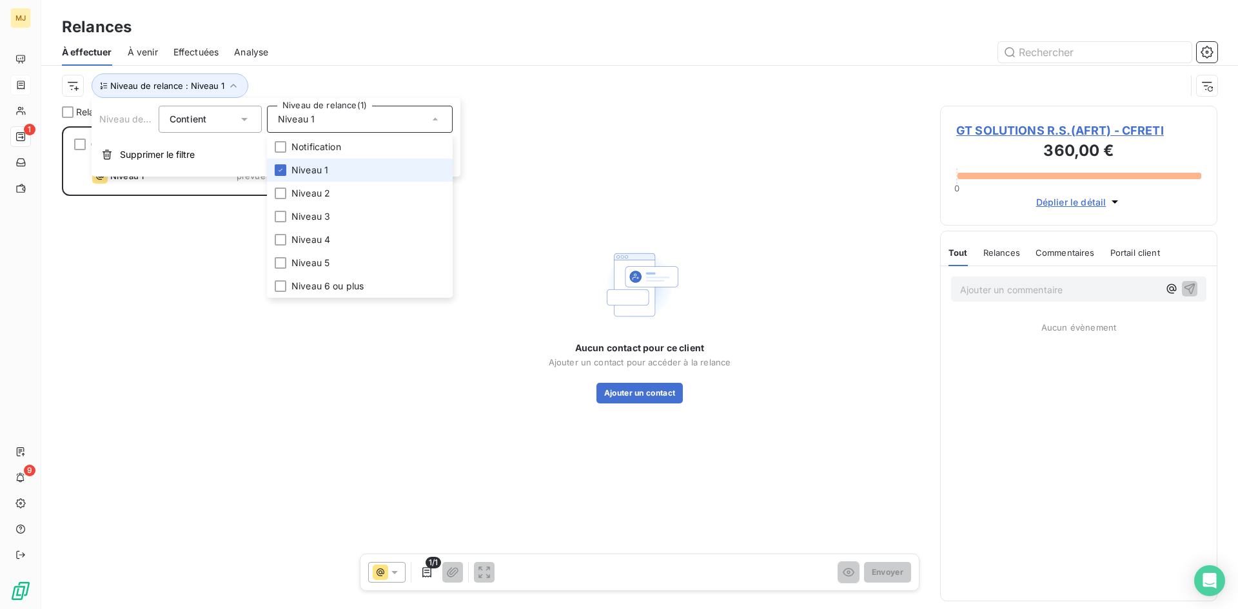
scroll to position [473, 268]
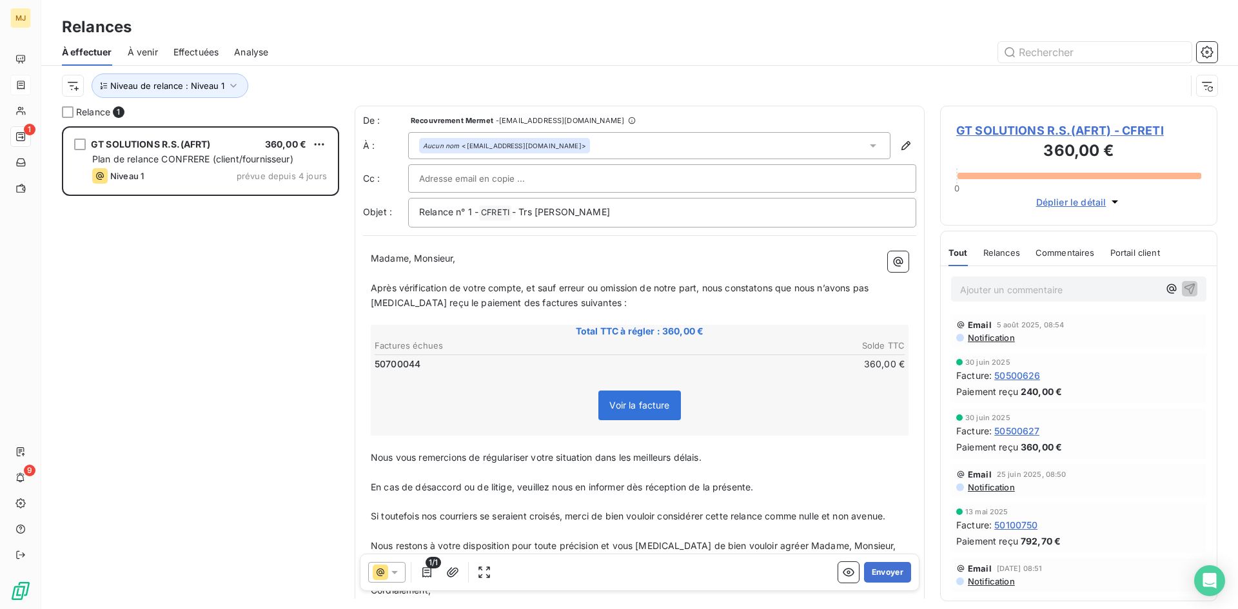
click at [411, 39] on div "À effectuer À venir Effectuées Analyse" at bounding box center [639, 52] width 1197 height 27
click at [882, 573] on button "Envoyer" at bounding box center [887, 572] width 47 height 21
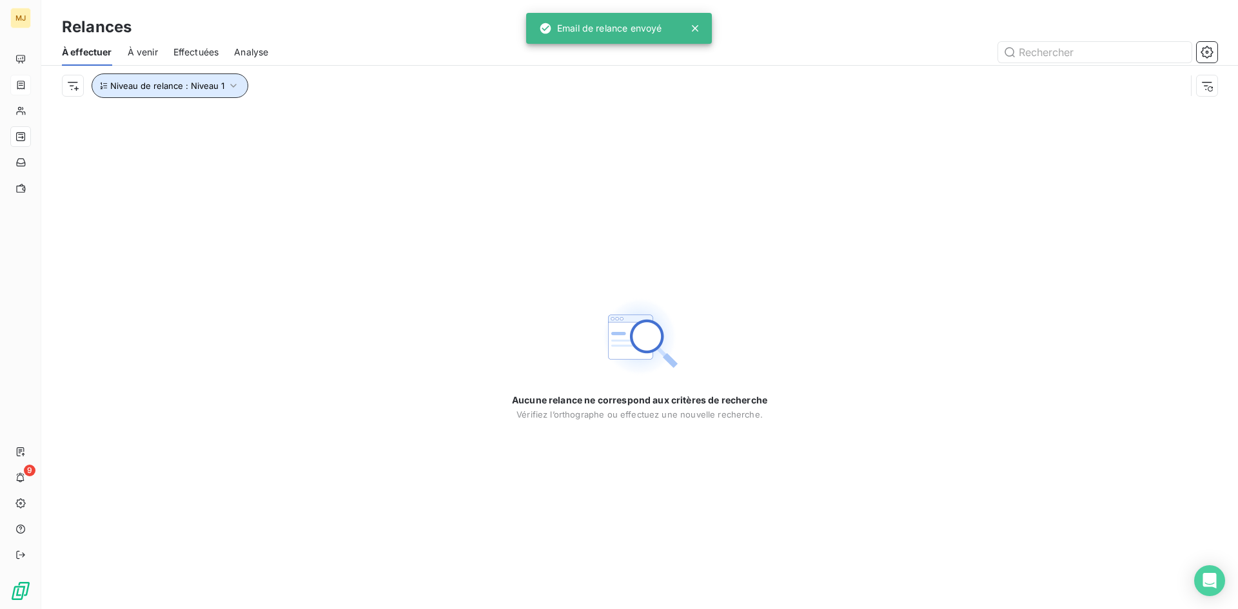
click at [232, 86] on icon "button" at bounding box center [233, 86] width 6 height 4
click at [325, 124] on div "Niveau 1" at bounding box center [360, 119] width 186 height 27
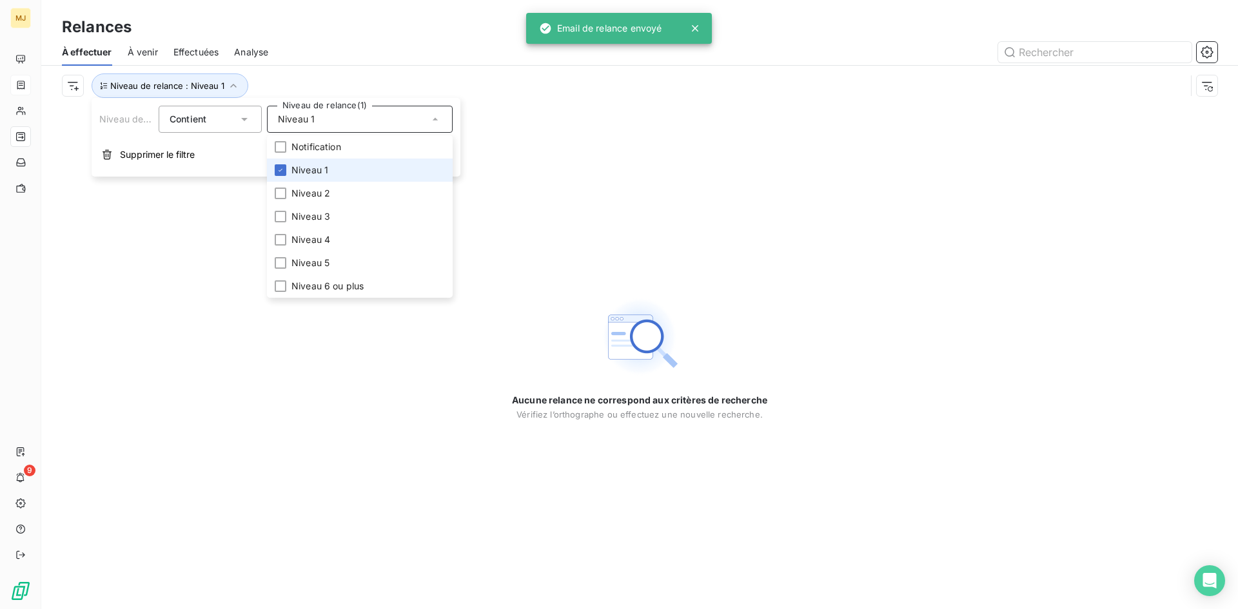
click at [312, 168] on span "Niveau 1" at bounding box center [309, 170] width 37 height 13
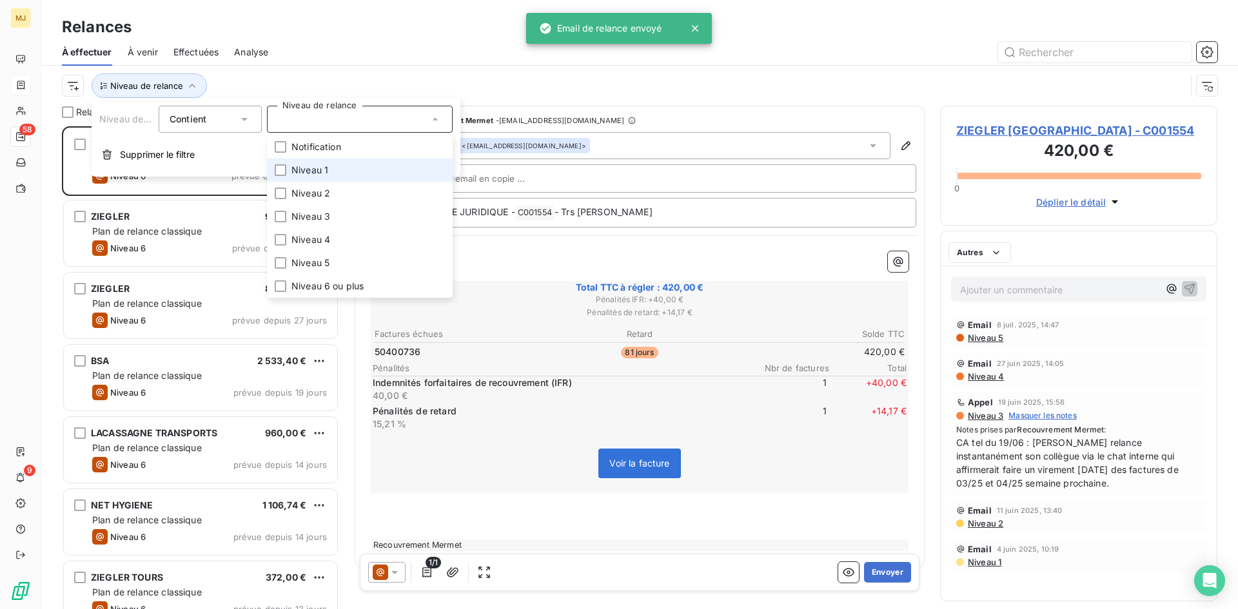
scroll to position [473, 268]
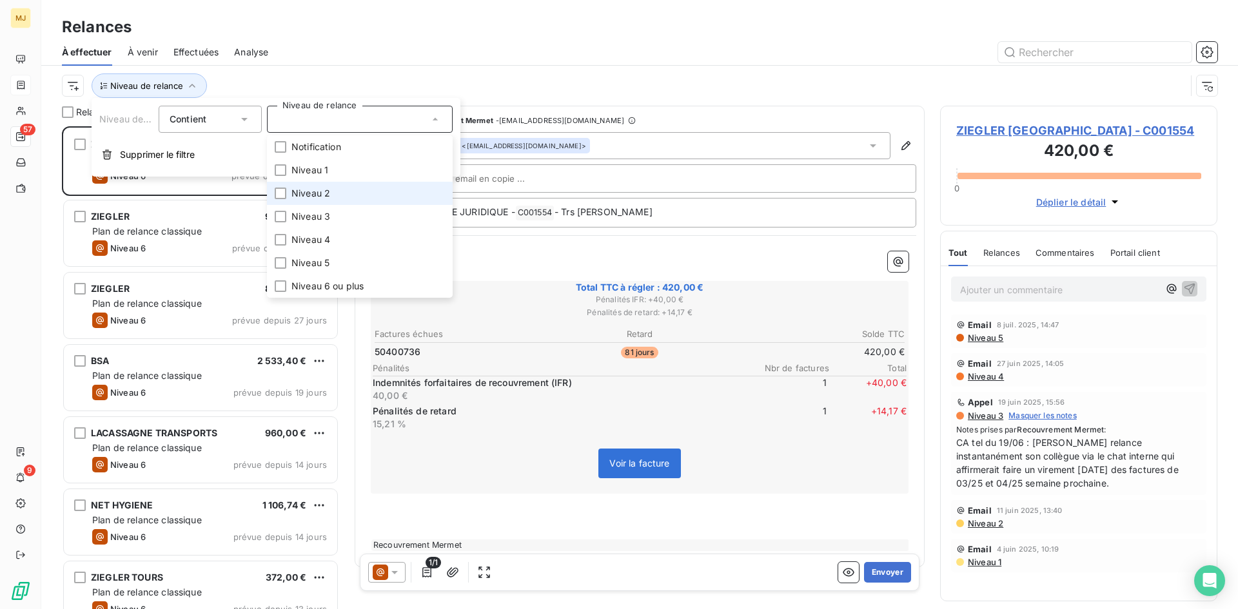
click at [309, 185] on li "Niveau 2" at bounding box center [360, 193] width 186 height 23
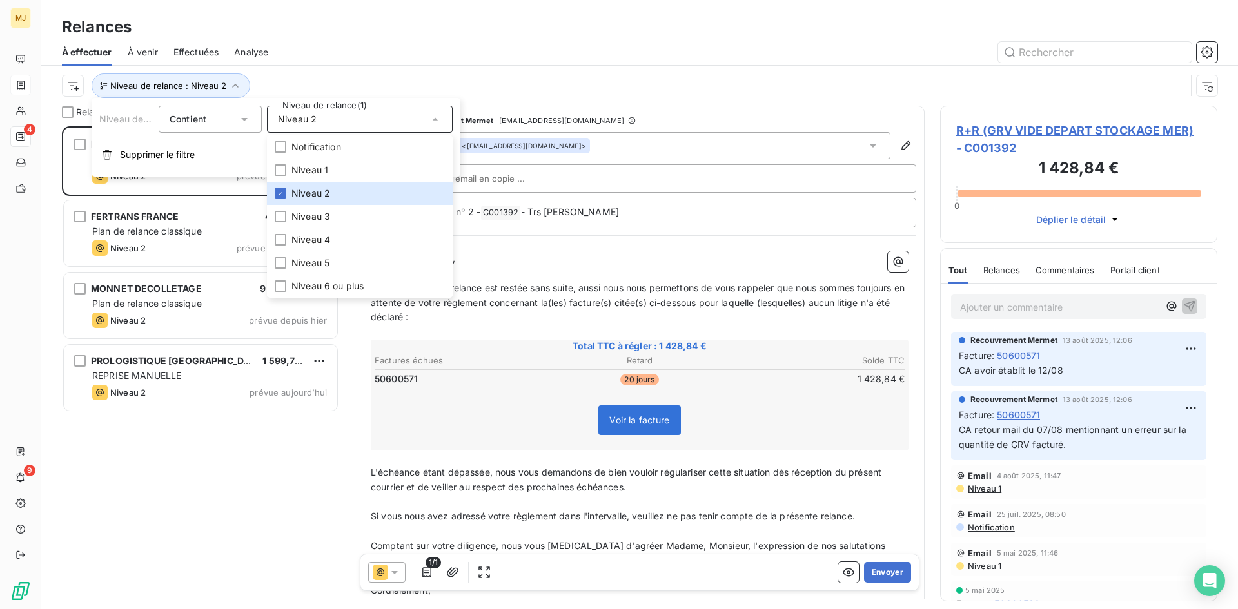
scroll to position [473, 268]
click at [335, 62] on div at bounding box center [751, 52] width 934 height 21
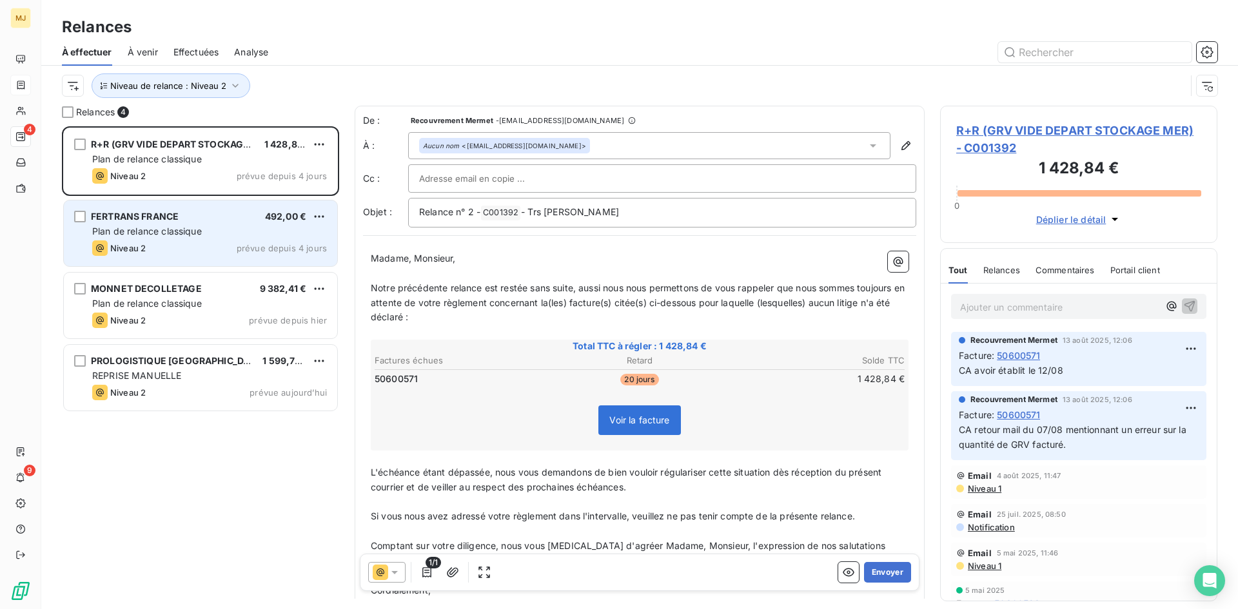
click at [221, 229] on div "Plan de relance classique" at bounding box center [209, 231] width 235 height 13
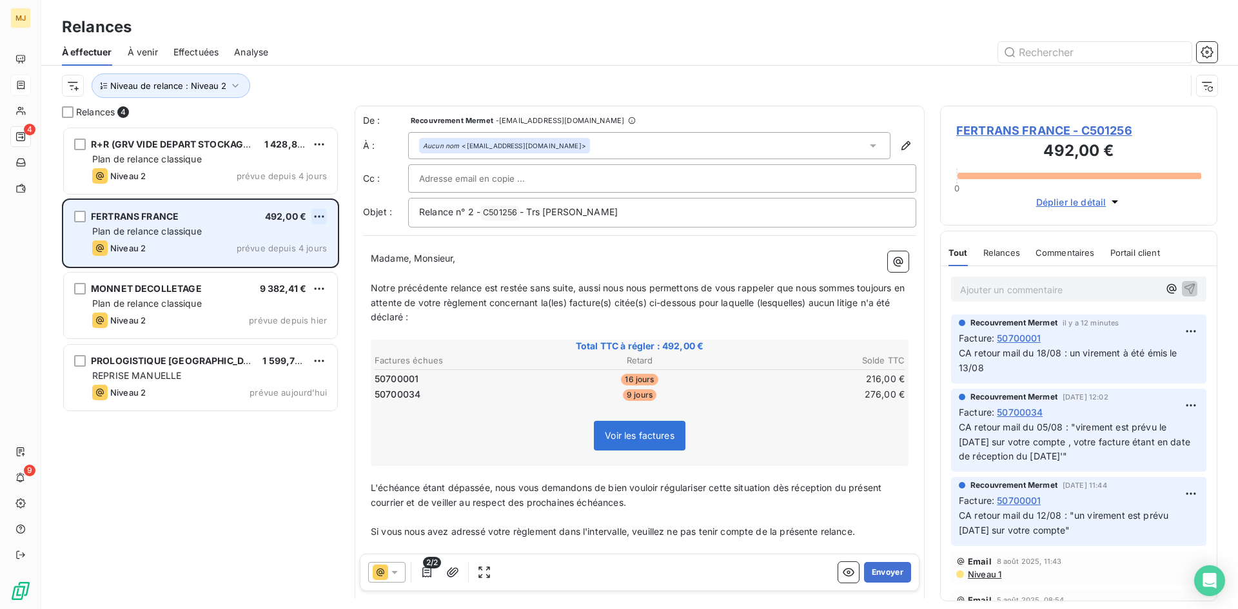
click at [324, 216] on html "MJ 4 9 Relances À effectuer À venir Effectuées Analyse Niveau de relance : Nive…" at bounding box center [619, 304] width 1238 height 609
click at [304, 242] on div "Replanifier cette action" at bounding box center [263, 242] width 115 height 21
select select "7"
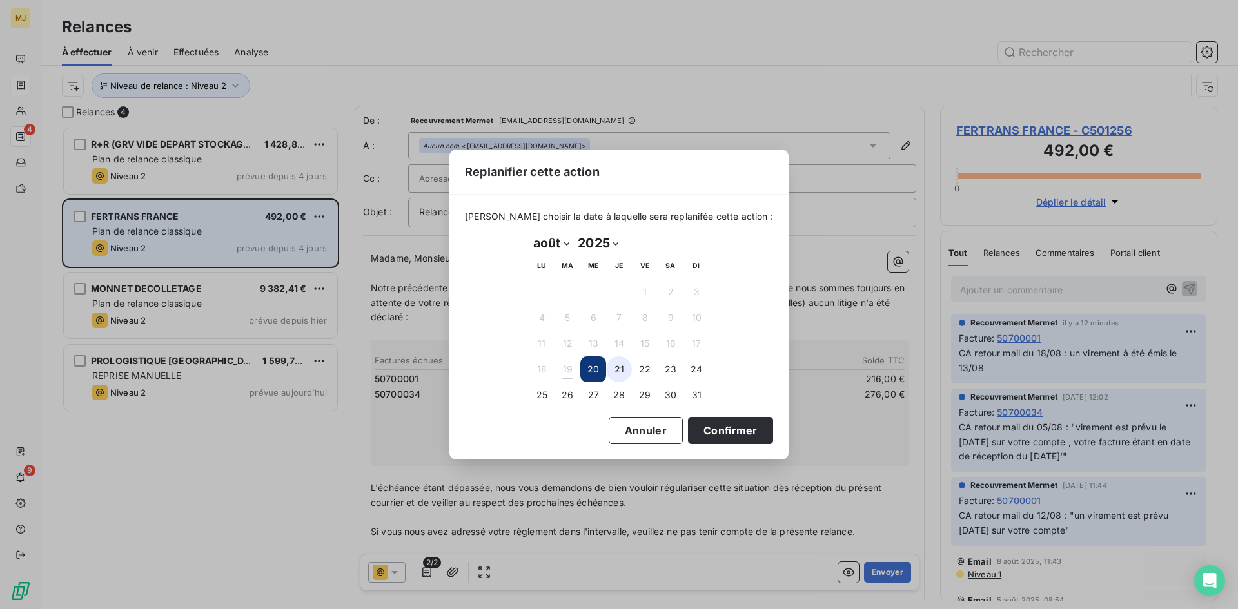
click at [617, 367] on button "21" at bounding box center [619, 370] width 26 height 26
click at [688, 431] on button "Confirmer" at bounding box center [730, 430] width 85 height 27
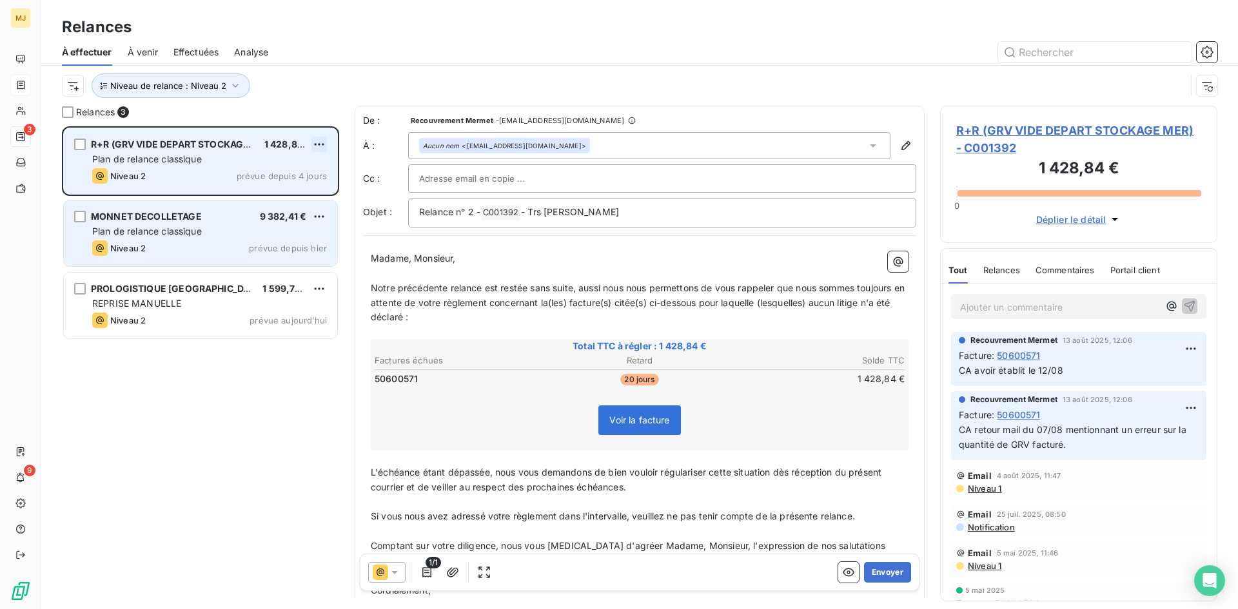
click at [324, 143] on html "MJ 3 9 Relances À effectuer À venir Effectuées Analyse Niveau de relance : Nive…" at bounding box center [619, 304] width 1238 height 609
click at [305, 164] on div "Replanifier cette action" at bounding box center [263, 170] width 115 height 21
select select "7"
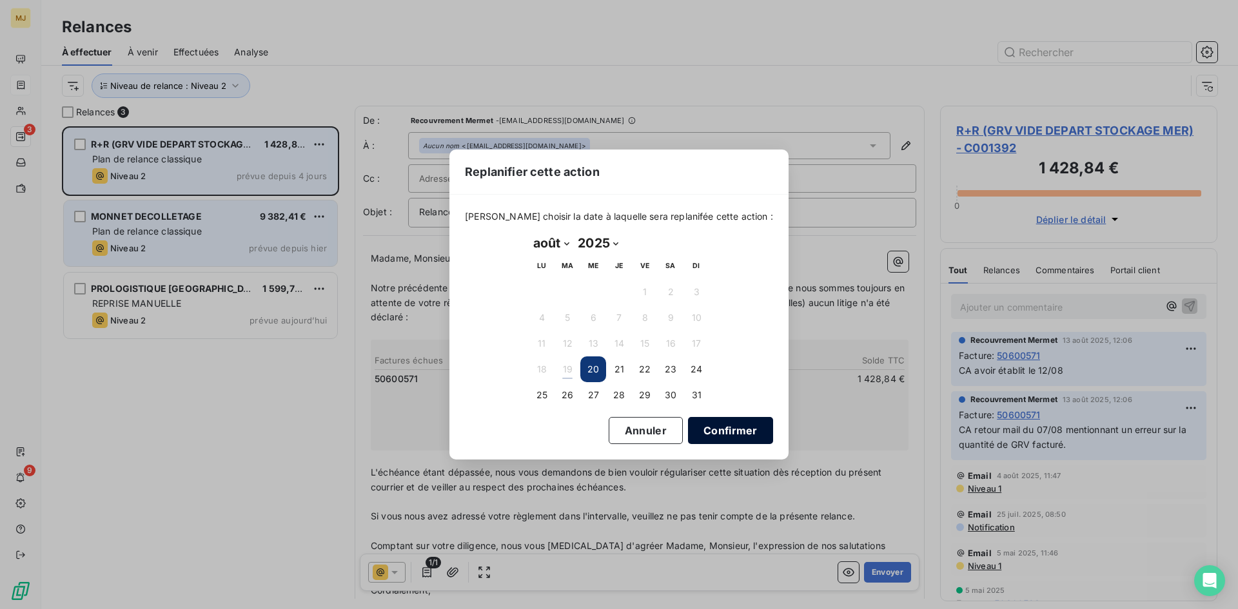
click at [696, 432] on button "Confirmer" at bounding box center [730, 430] width 85 height 27
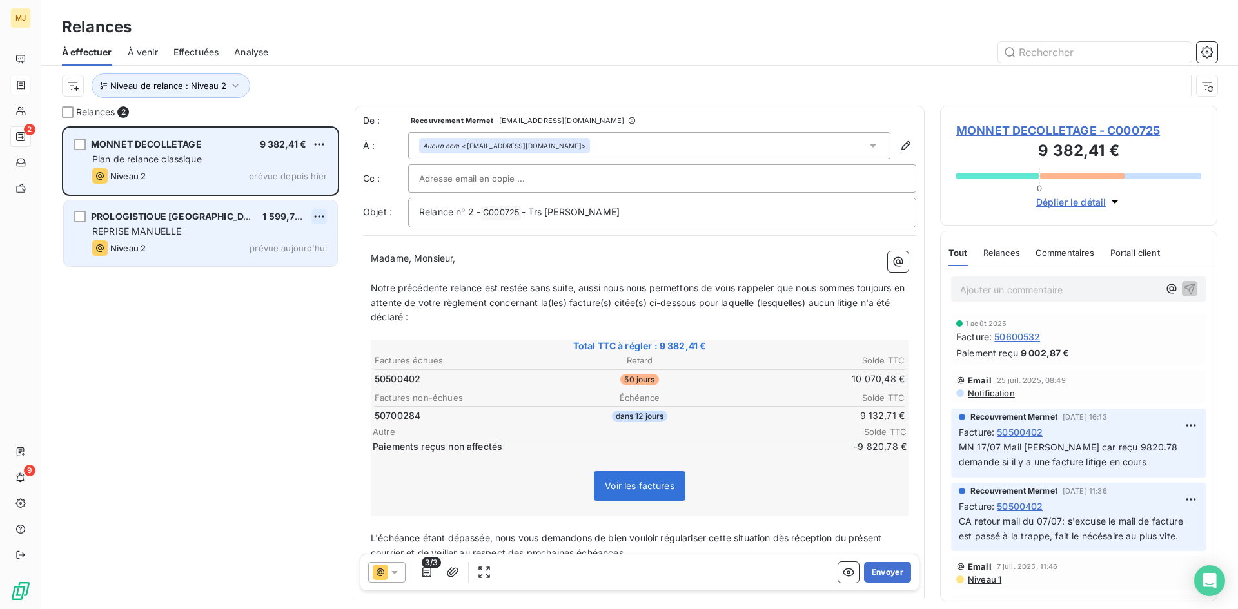
click at [316, 219] on html "MJ 2 9 Relances À effectuer À venir Effectuées Analyse Niveau de relance : Nive…" at bounding box center [619, 304] width 1238 height 609
click at [305, 239] on div "Replanifier cette action" at bounding box center [263, 242] width 115 height 21
select select "7"
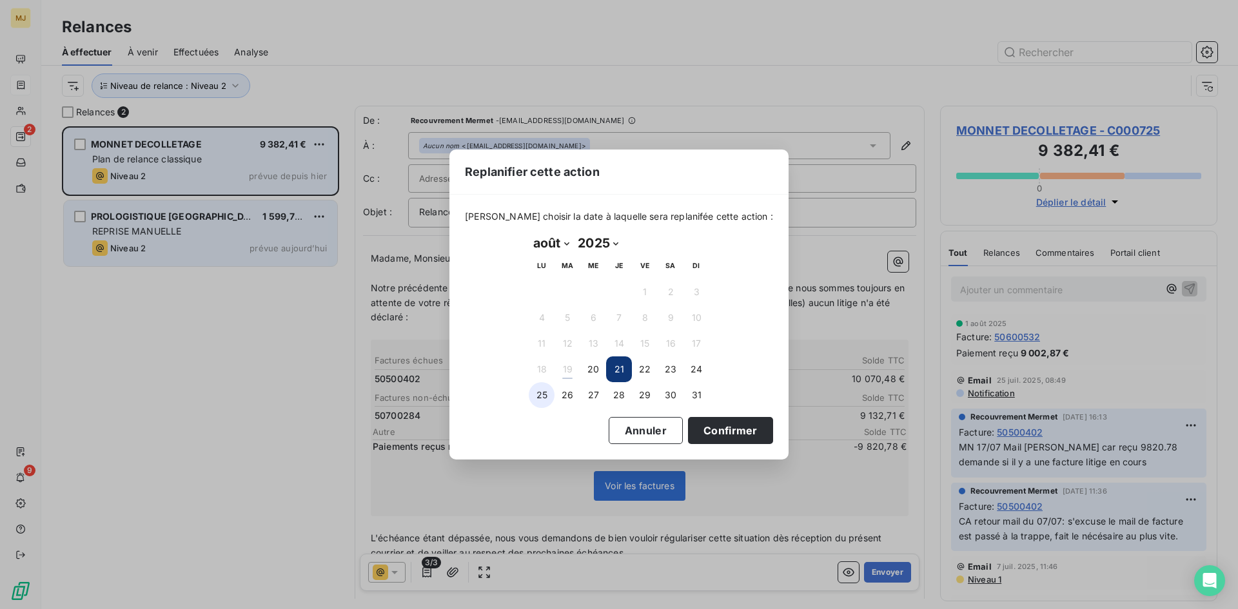
click at [542, 389] on button "25" at bounding box center [542, 395] width 26 height 26
click at [707, 433] on button "Confirmer" at bounding box center [730, 430] width 85 height 27
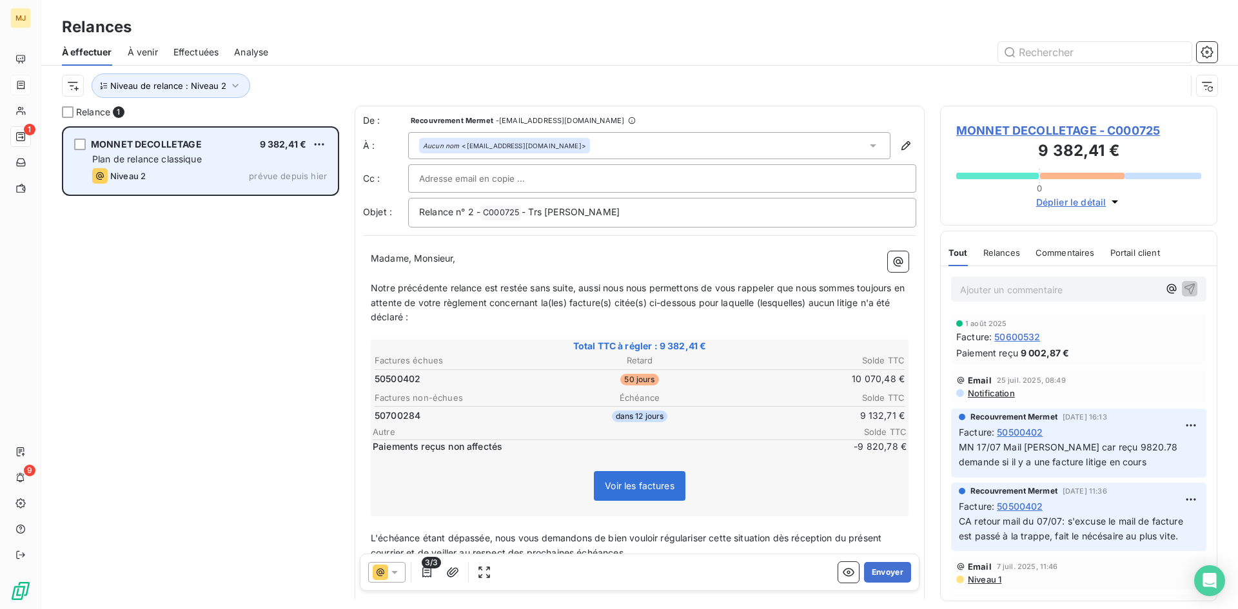
click at [428, 568] on span "3/3" at bounding box center [431, 563] width 19 height 12
click at [427, 573] on icon "button" at bounding box center [426, 572] width 9 height 10
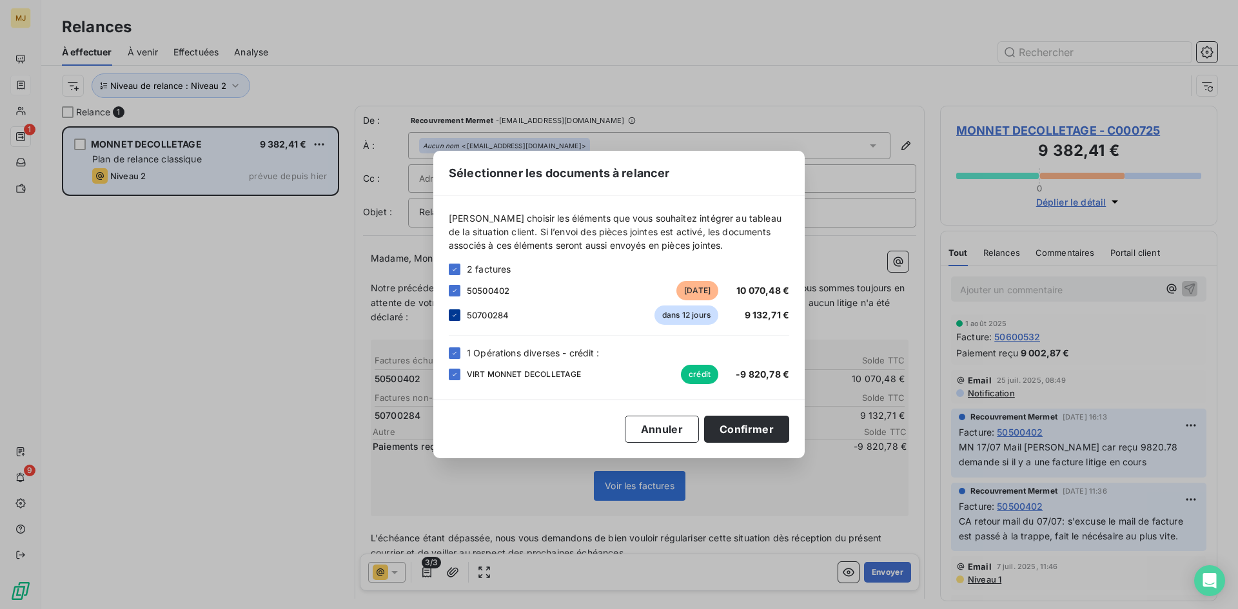
click at [453, 315] on icon at bounding box center [455, 315] width 8 height 8
click at [771, 427] on button "Confirmer" at bounding box center [746, 429] width 85 height 27
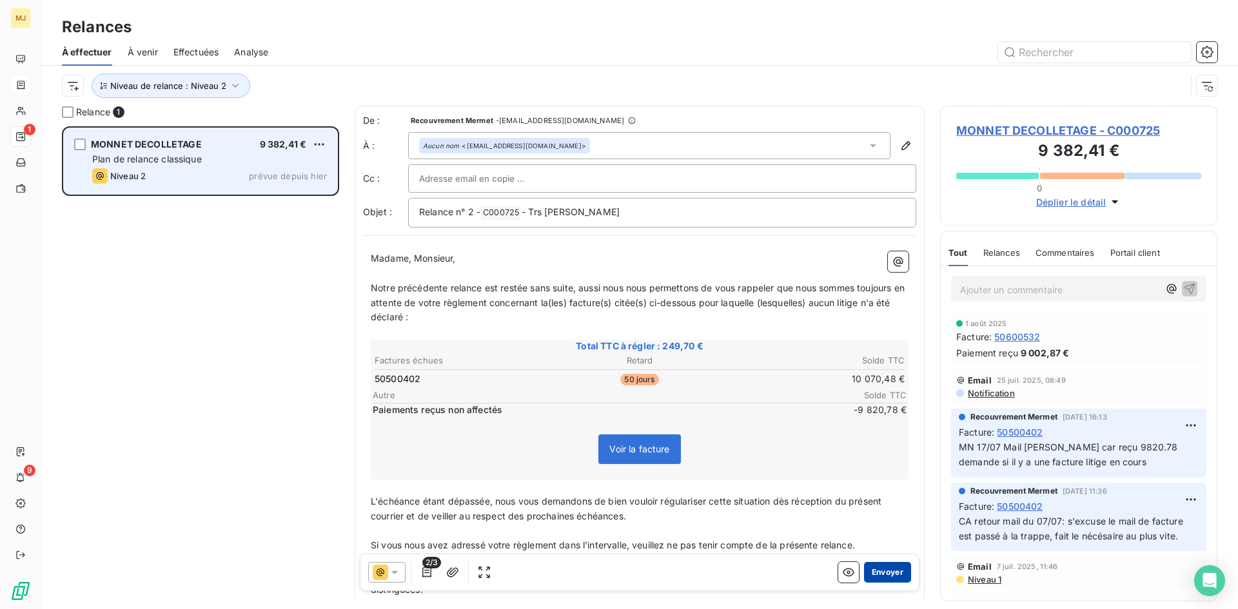
click at [873, 571] on button "Envoyer" at bounding box center [887, 572] width 47 height 21
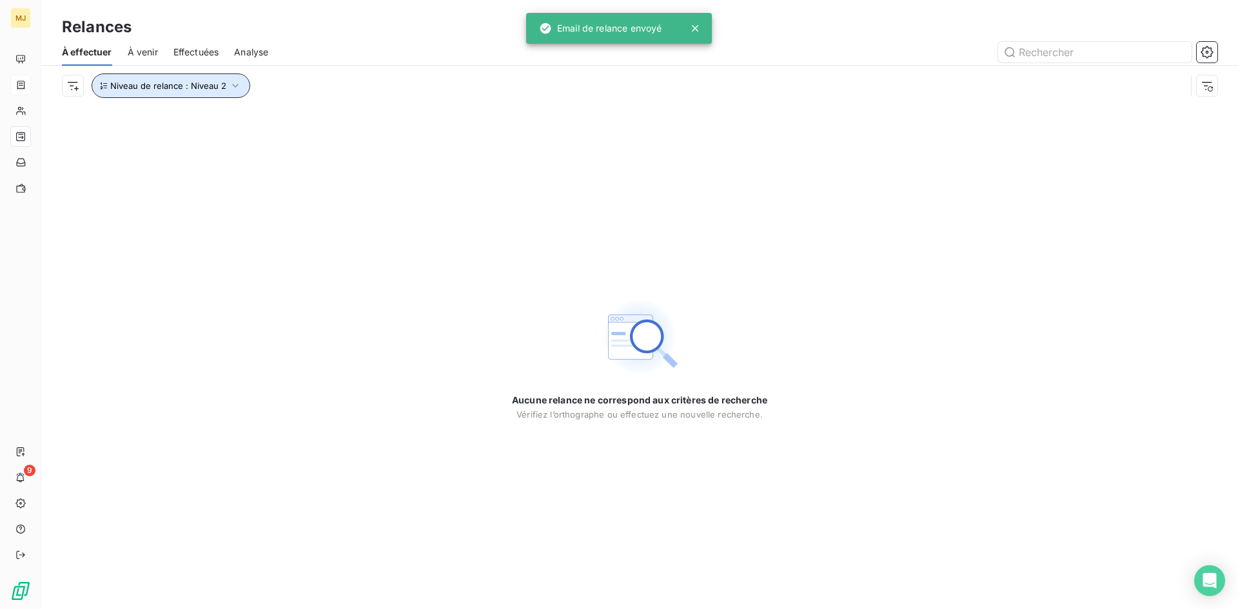
click at [235, 86] on icon "button" at bounding box center [235, 86] width 6 height 4
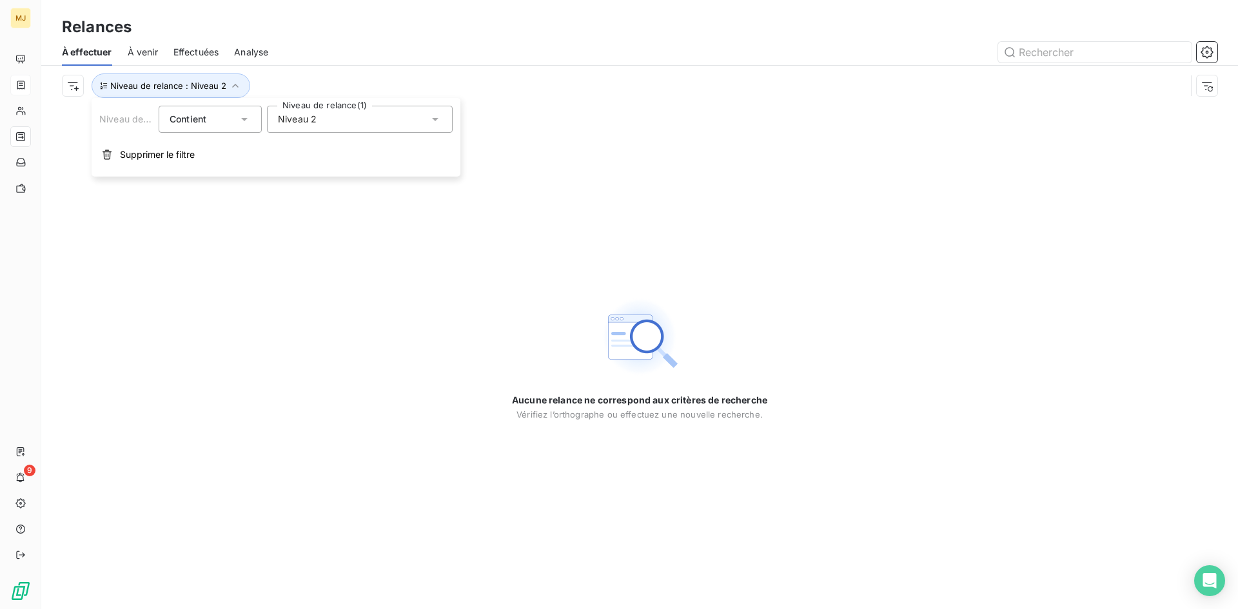
click at [426, 107] on div "Niveau 2" at bounding box center [360, 119] width 186 height 27
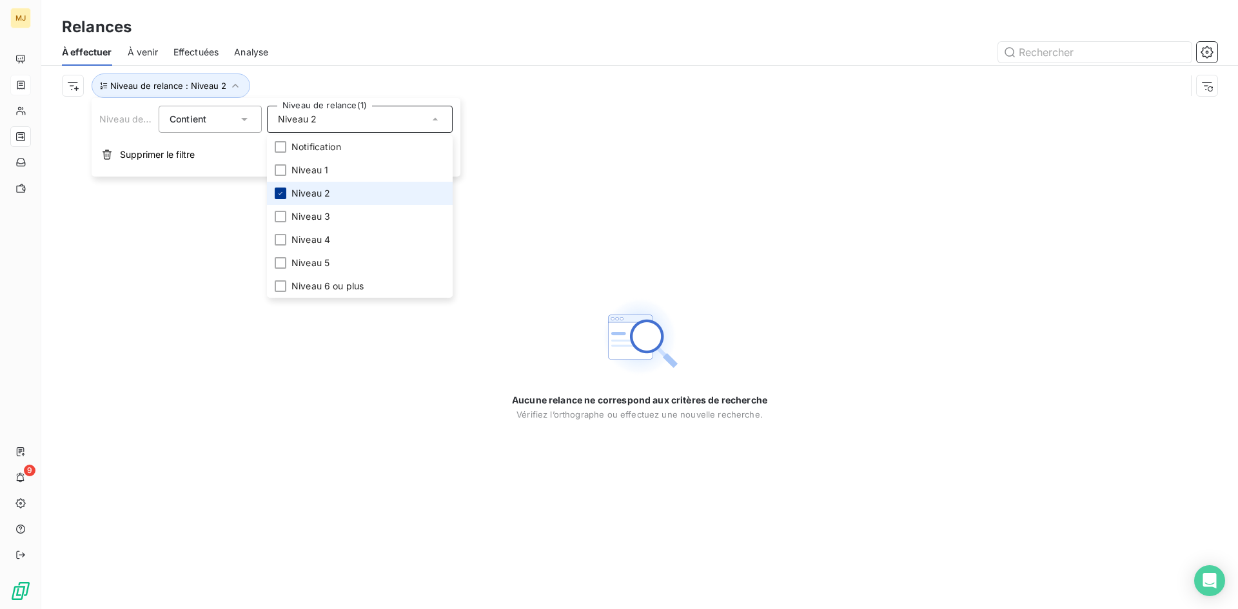
click at [281, 194] on icon at bounding box center [281, 193] width 4 height 3
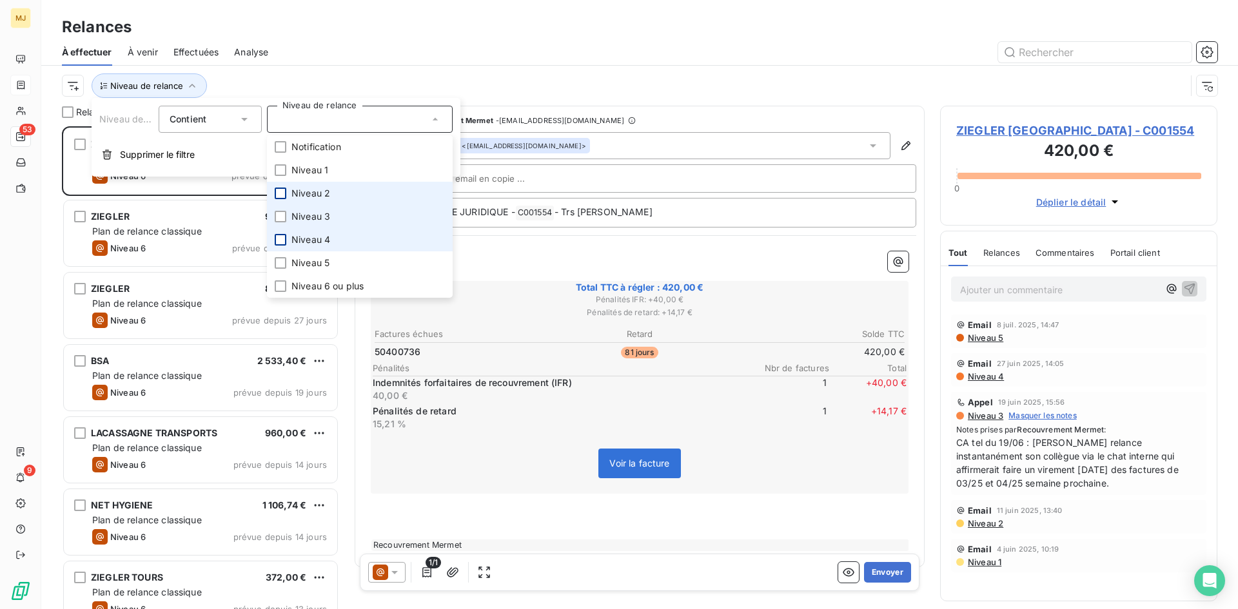
scroll to position [473, 268]
click at [282, 239] on div at bounding box center [281, 240] width 12 height 12
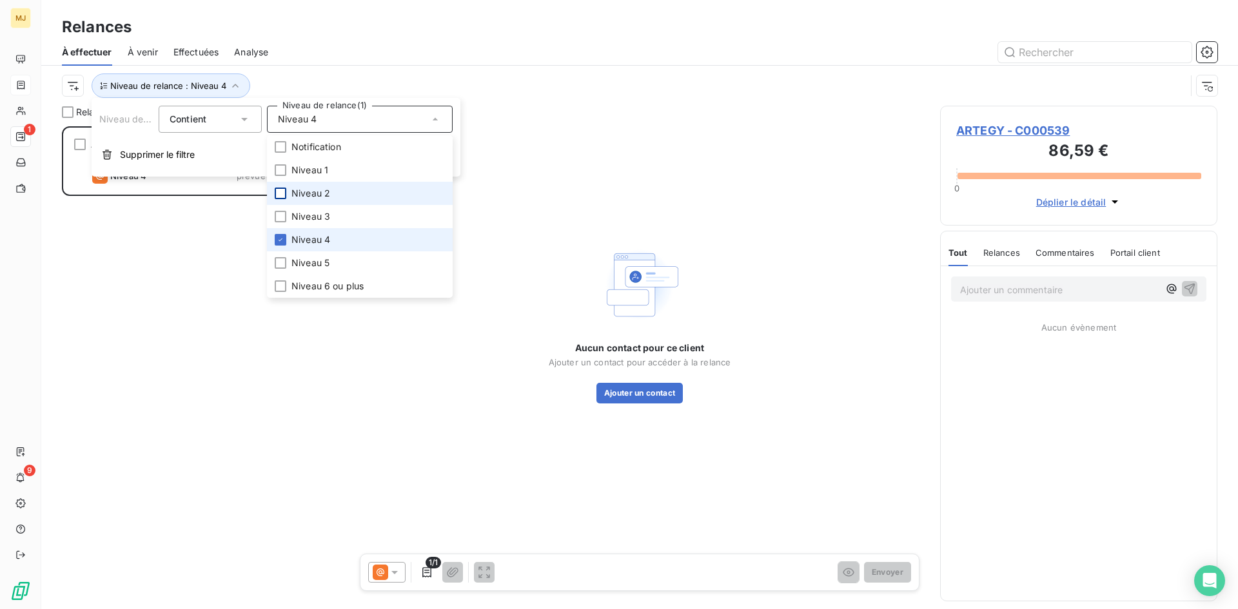
scroll to position [473, 268]
click at [349, 35] on div "Relances" at bounding box center [639, 26] width 1197 height 23
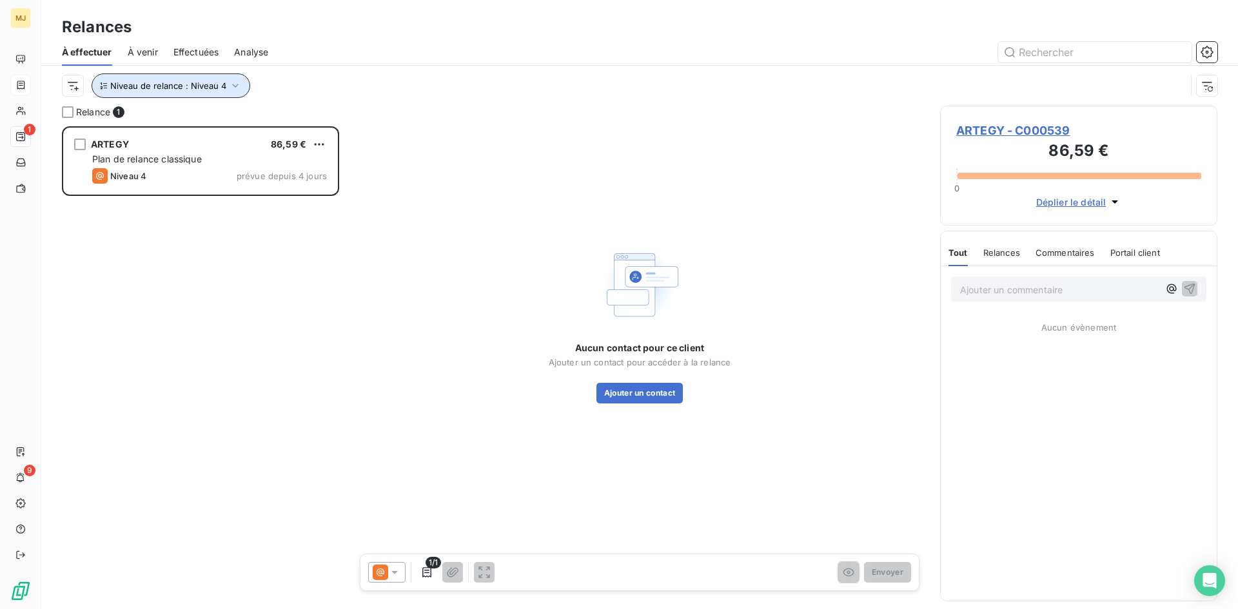
click at [232, 85] on icon "button" at bounding box center [235, 86] width 6 height 4
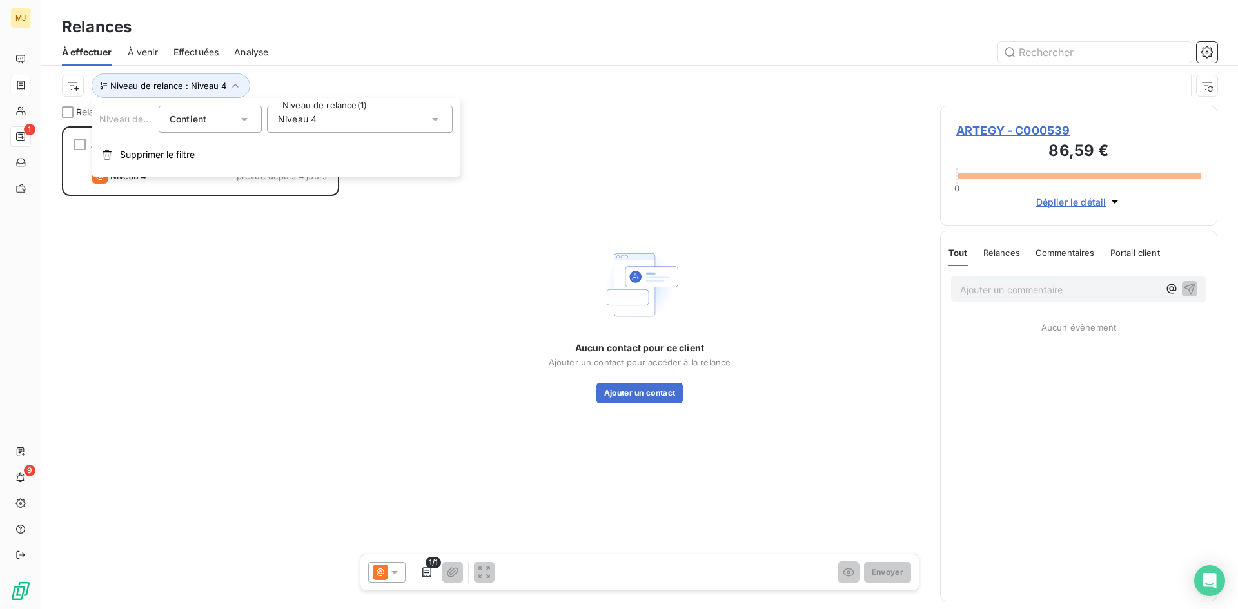
click at [348, 123] on div "Niveau 4" at bounding box center [360, 119] width 186 height 27
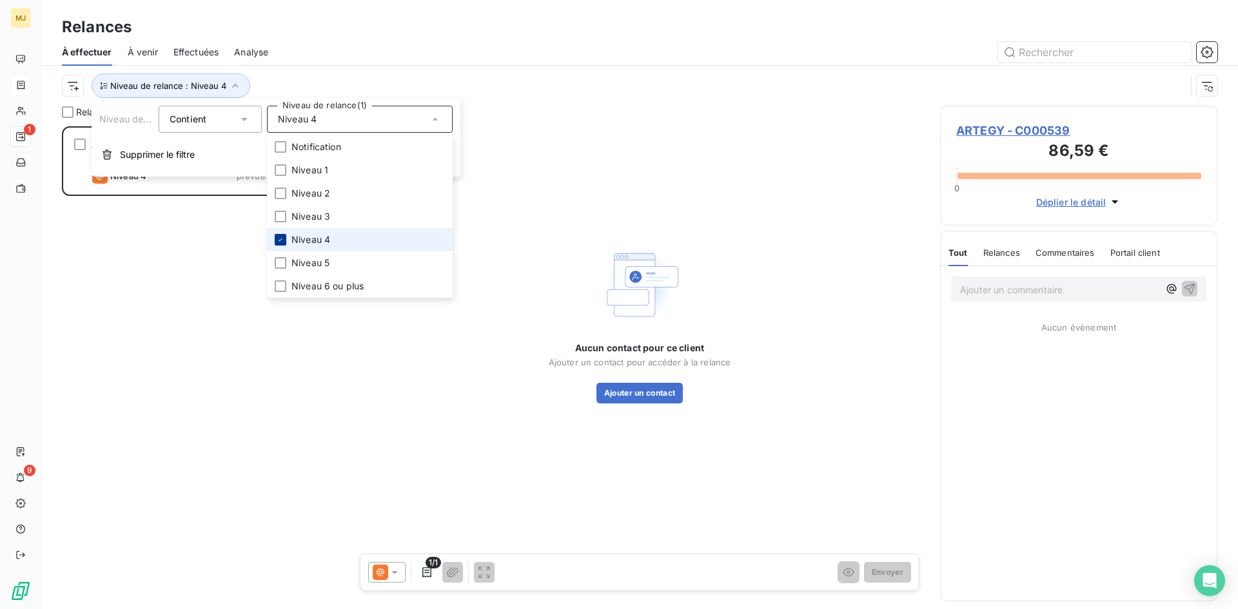
click at [282, 241] on icon at bounding box center [281, 240] width 8 height 8
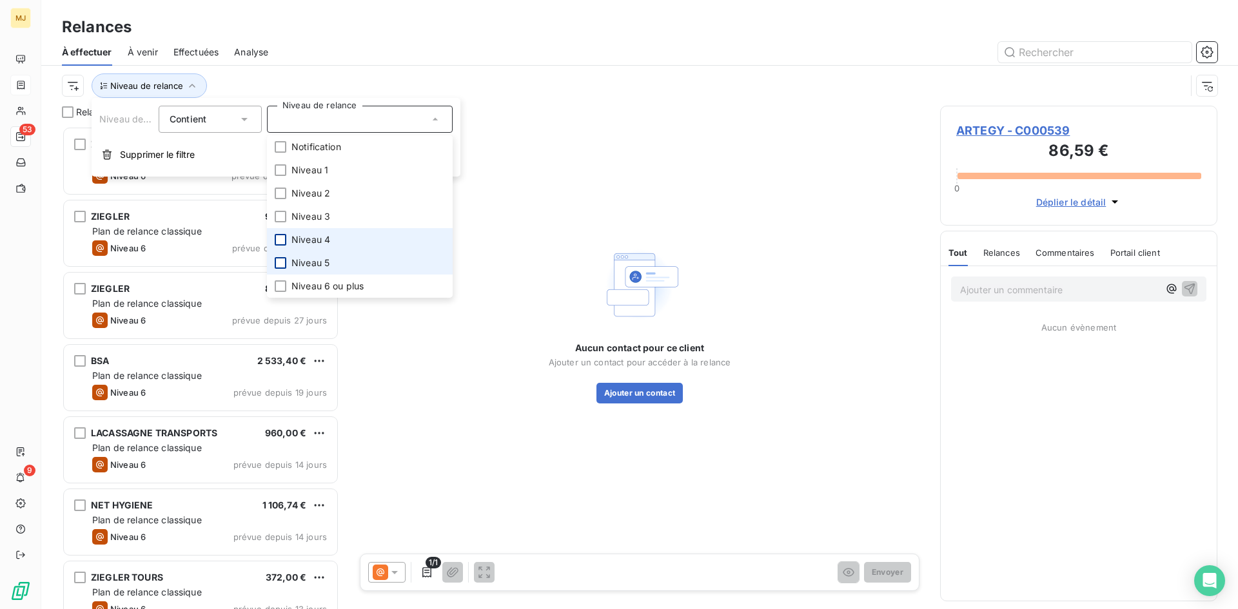
click at [279, 259] on div at bounding box center [281, 263] width 12 height 12
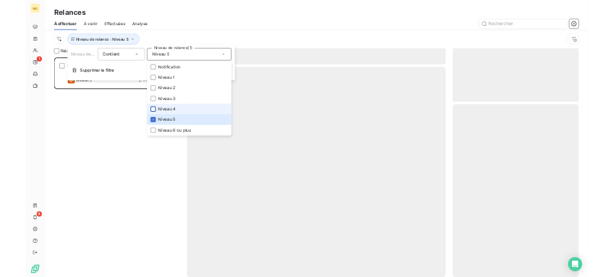
scroll to position [473, 268]
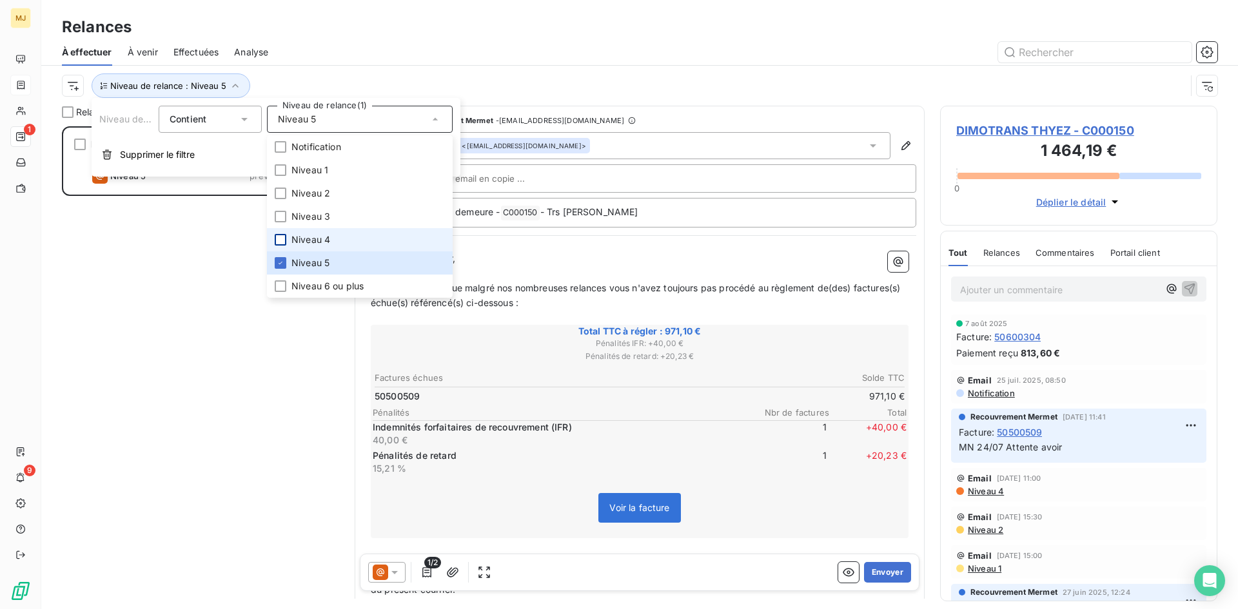
click at [457, 52] on div at bounding box center [751, 52] width 934 height 21
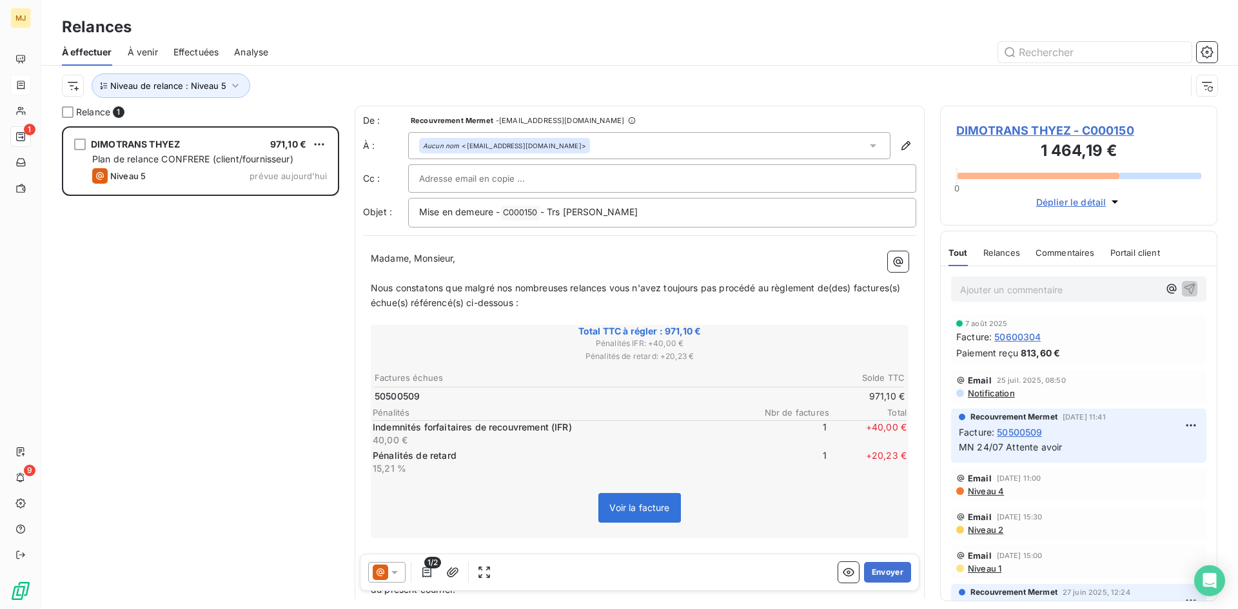
click at [1074, 288] on p "Ajouter un commentaire ﻿" at bounding box center [1059, 290] width 199 height 16
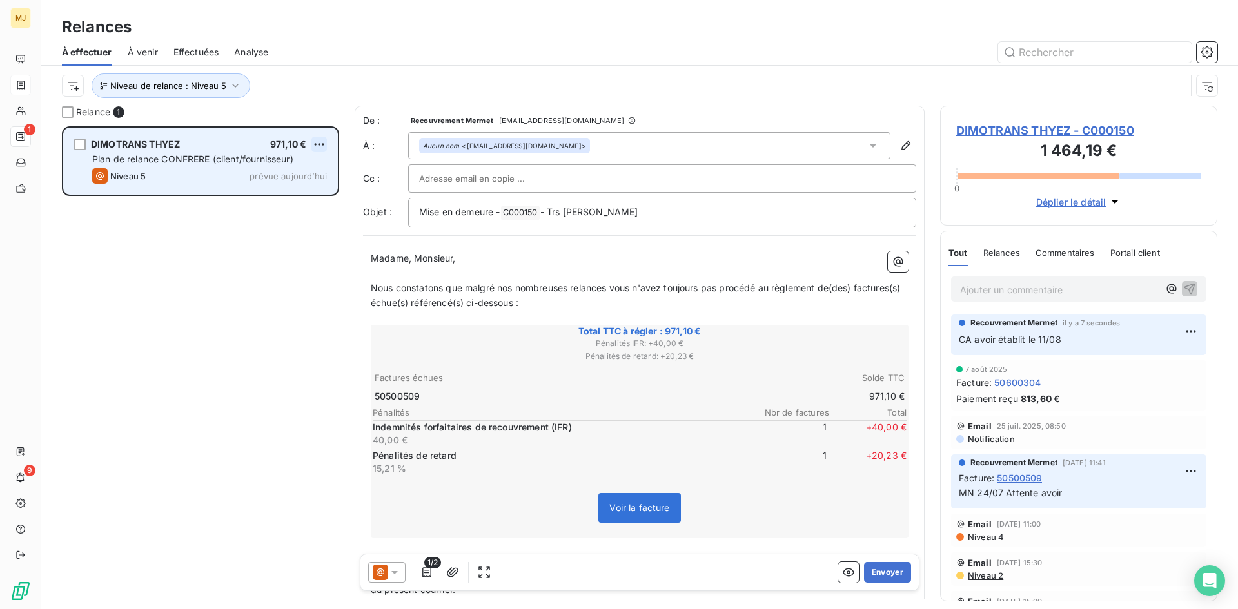
click at [315, 140] on html "MJ 1 9 Relances À effectuer À venir Effectuées Analyse Niveau de relance : Nive…" at bounding box center [619, 304] width 1238 height 609
click at [303, 175] on div "Replanifier cette action" at bounding box center [263, 170] width 115 height 21
select select "7"
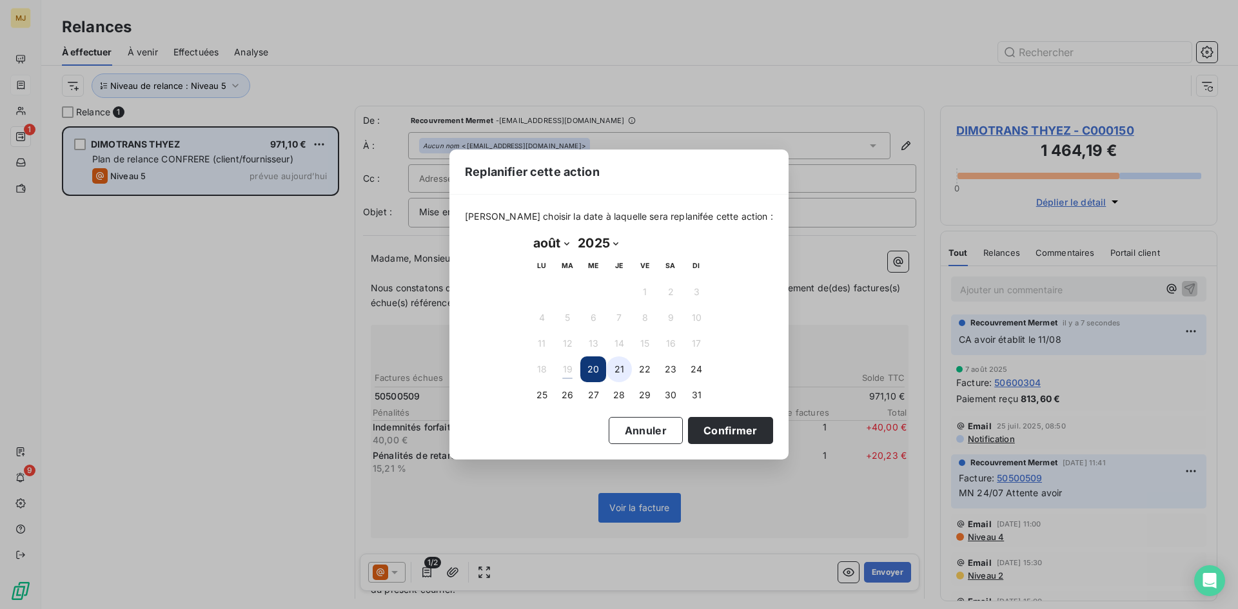
click at [622, 364] on button "21" at bounding box center [619, 370] width 26 height 26
click at [728, 429] on button "Confirmer" at bounding box center [730, 430] width 85 height 27
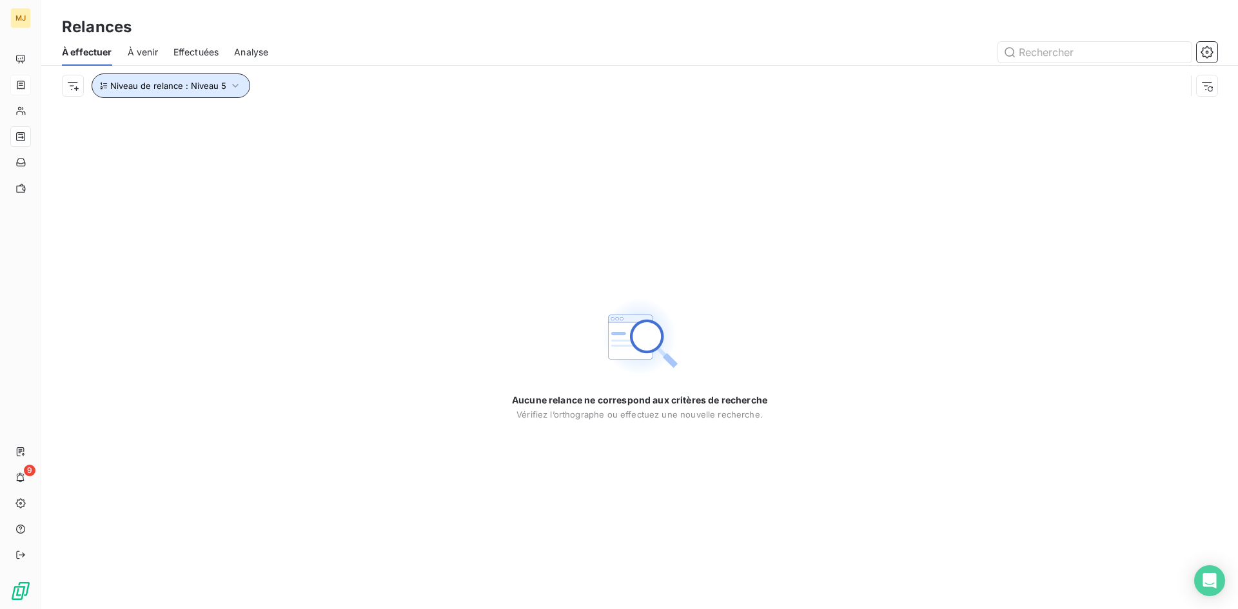
click at [238, 87] on icon "button" at bounding box center [235, 85] width 13 height 13
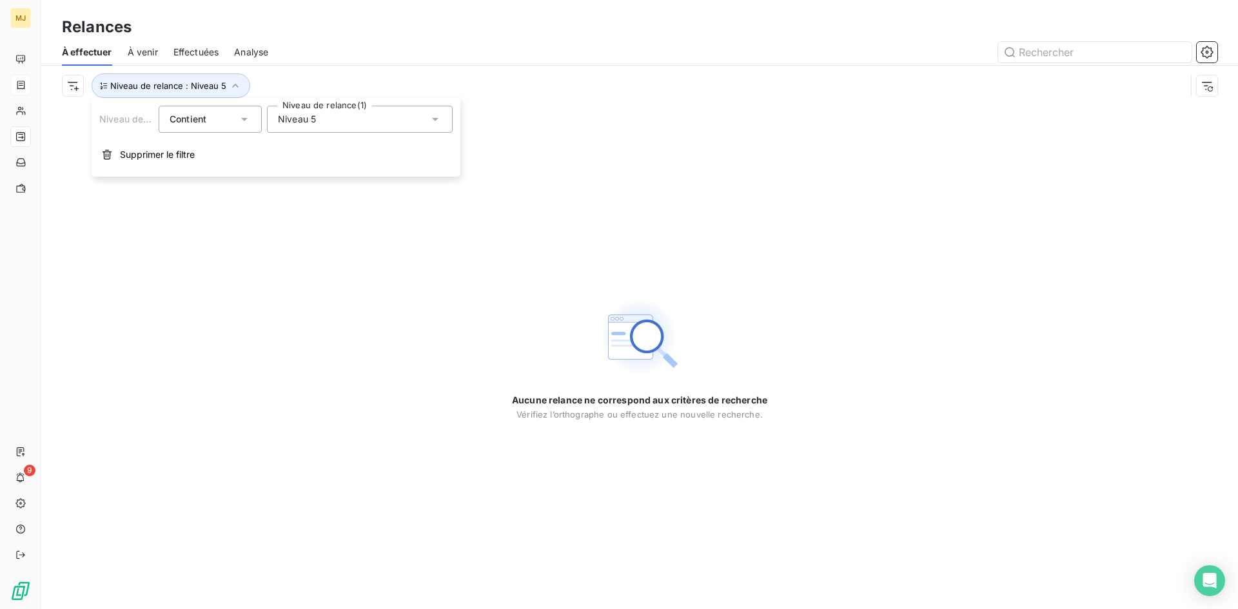
click at [431, 117] on icon at bounding box center [435, 119] width 13 height 13
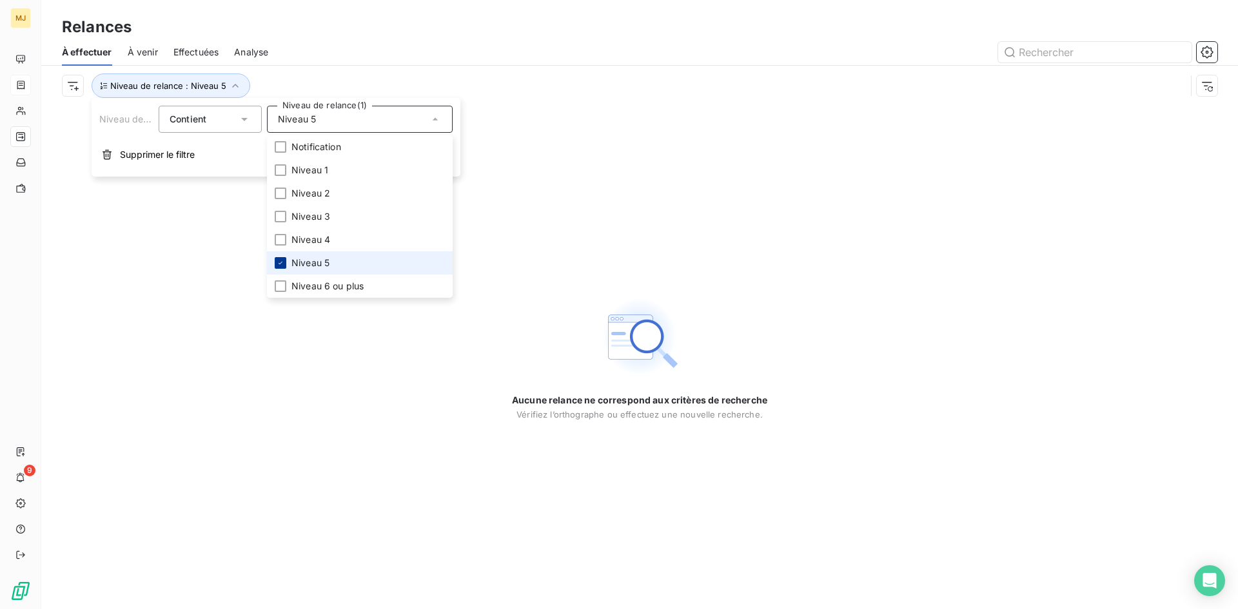
click at [283, 259] on icon at bounding box center [281, 263] width 8 height 8
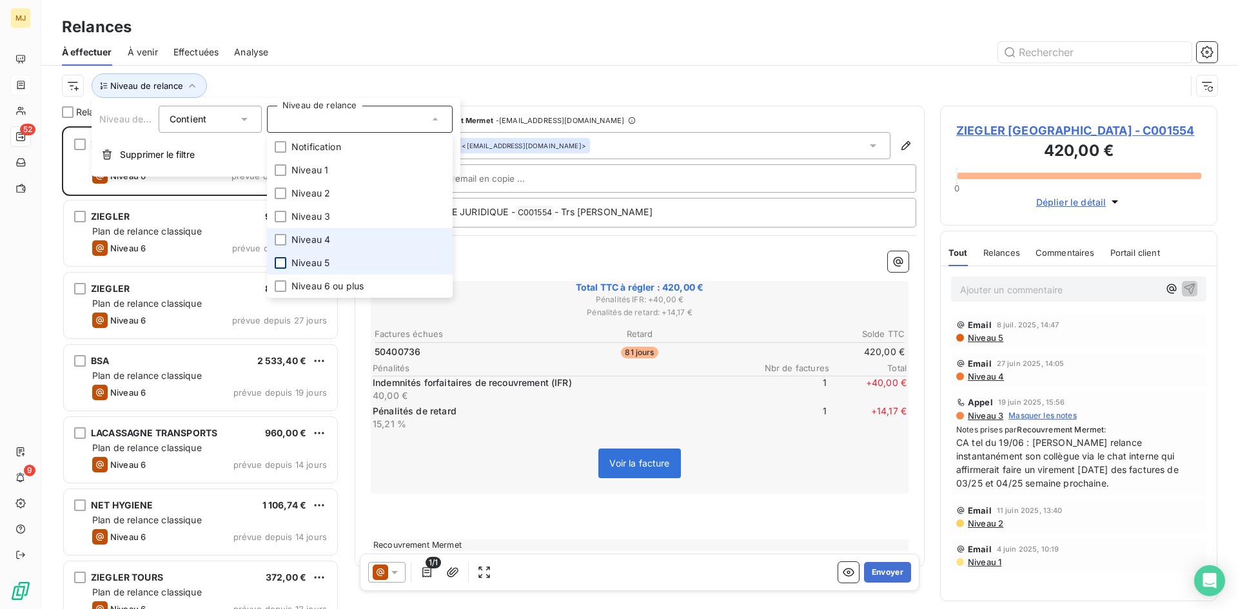
scroll to position [473, 268]
click at [280, 215] on div at bounding box center [281, 217] width 12 height 12
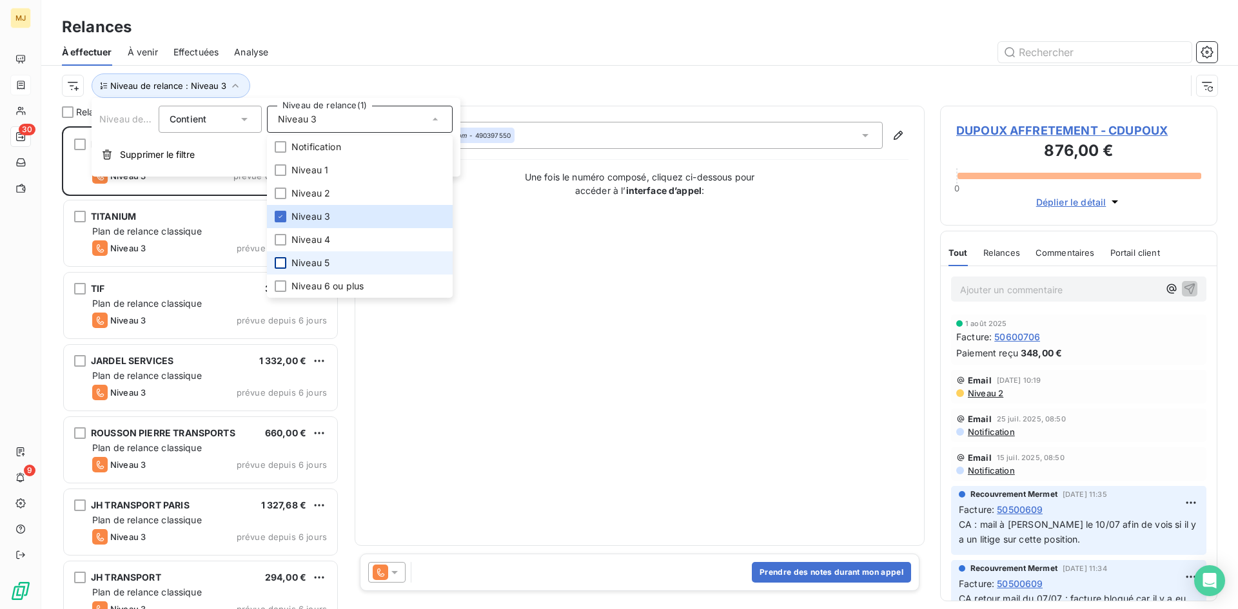
scroll to position [473, 268]
click at [458, 39] on div "À effectuer À venir Effectuées Analyse" at bounding box center [639, 52] width 1197 height 27
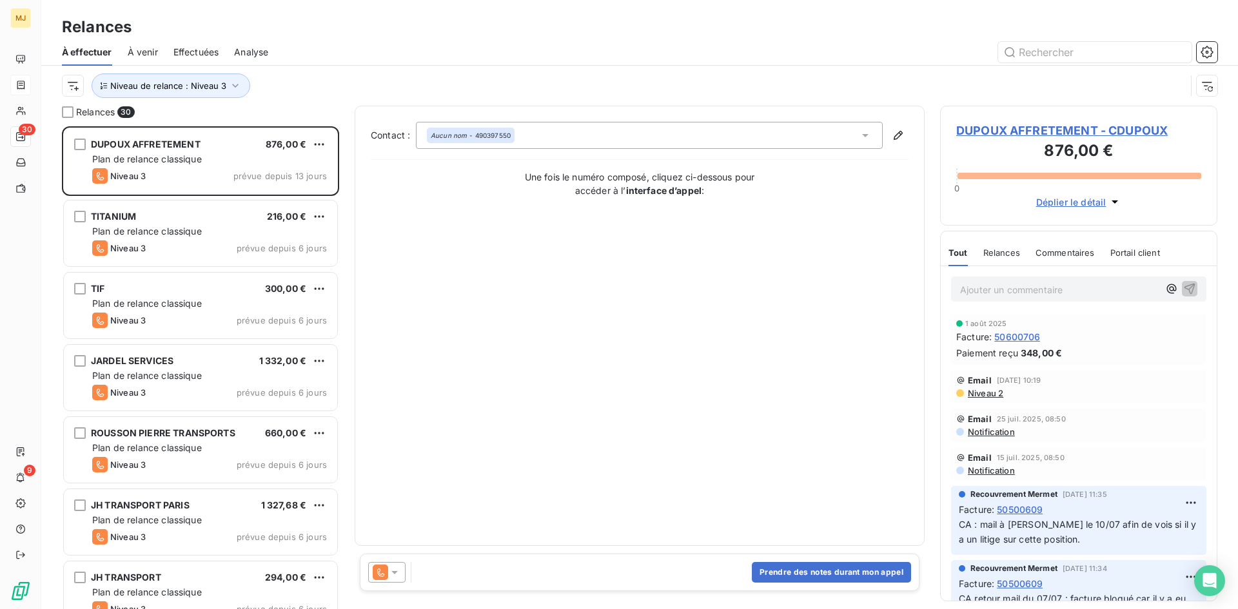
click at [395, 575] on icon at bounding box center [394, 572] width 13 height 13
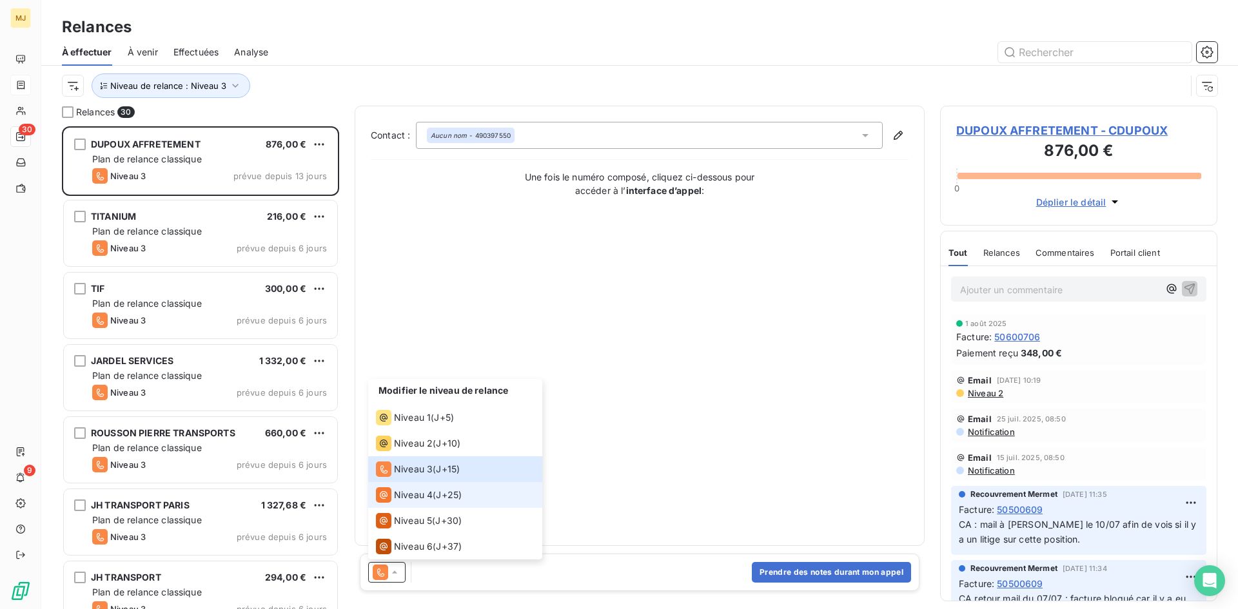
click at [435, 498] on div "Niveau 4 ( J+25 )" at bounding box center [419, 494] width 86 height 15
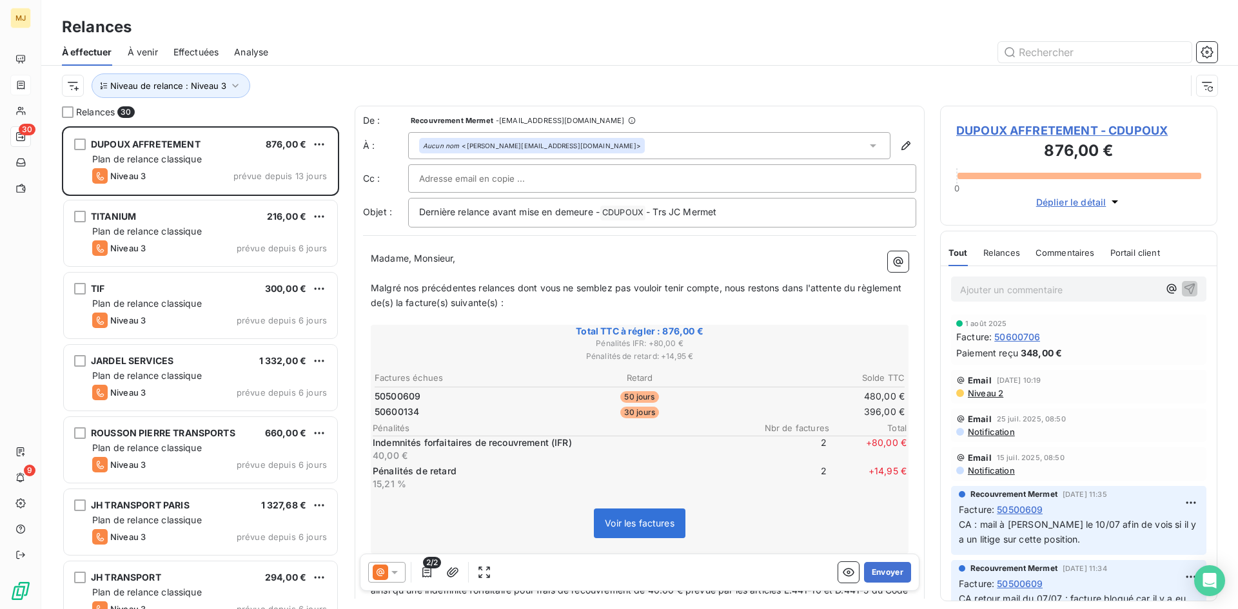
scroll to position [64, 0]
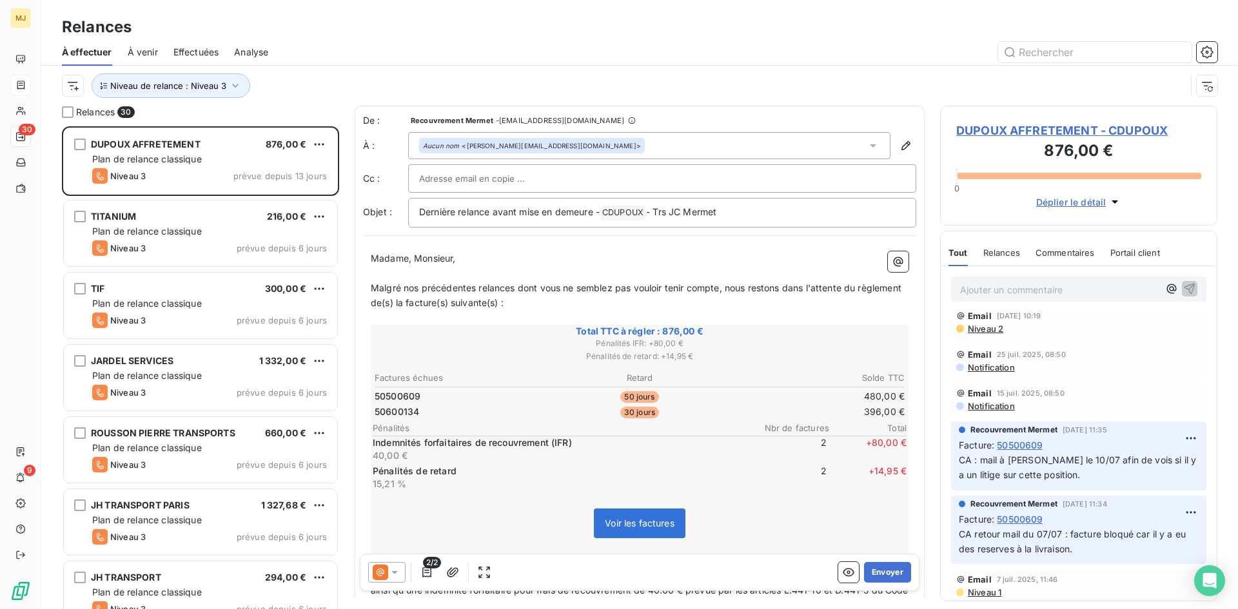
click at [393, 567] on icon at bounding box center [394, 572] width 13 height 13
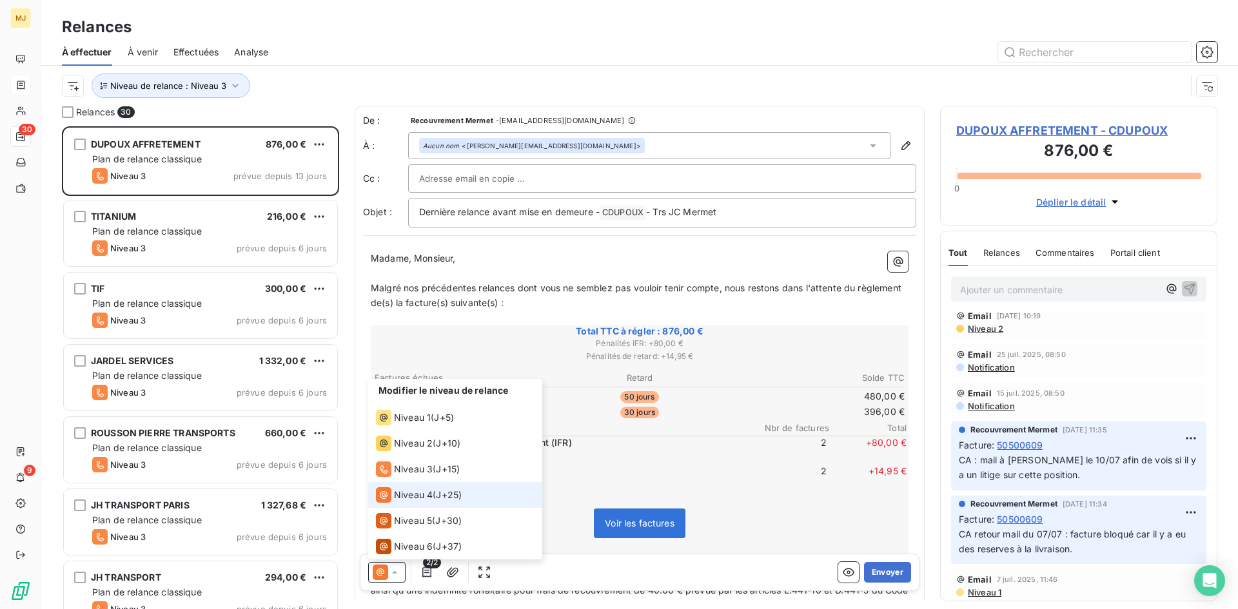
click at [482, 490] on li "Niveau 4 ( J+25 )" at bounding box center [455, 495] width 174 height 26
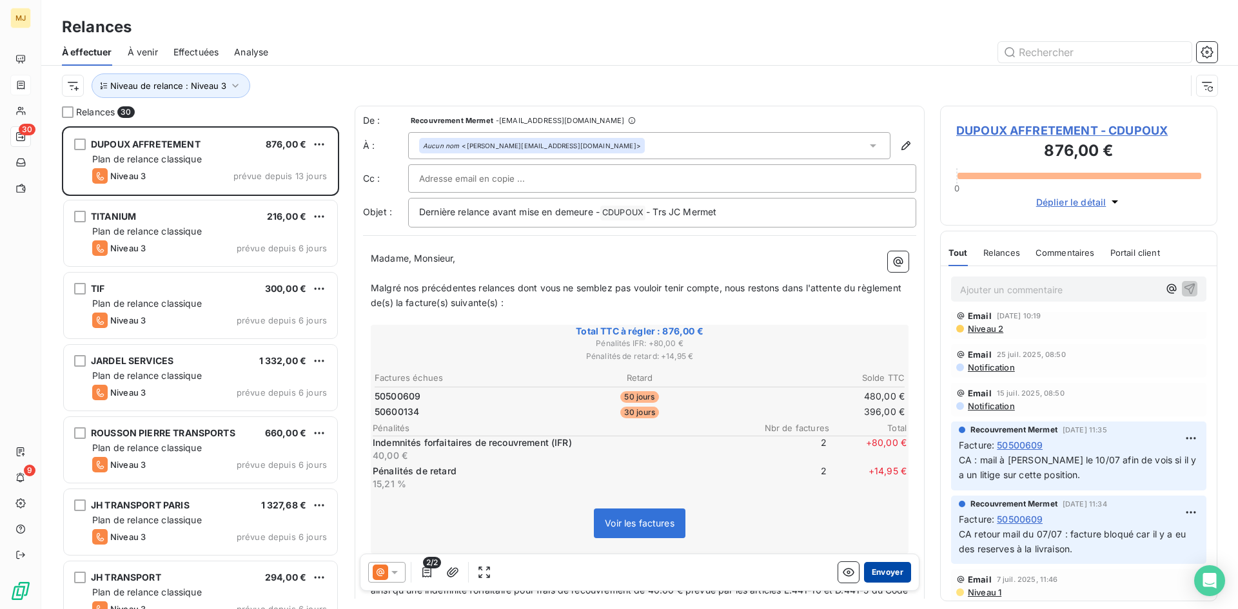
click at [887, 574] on button "Envoyer" at bounding box center [887, 572] width 47 height 21
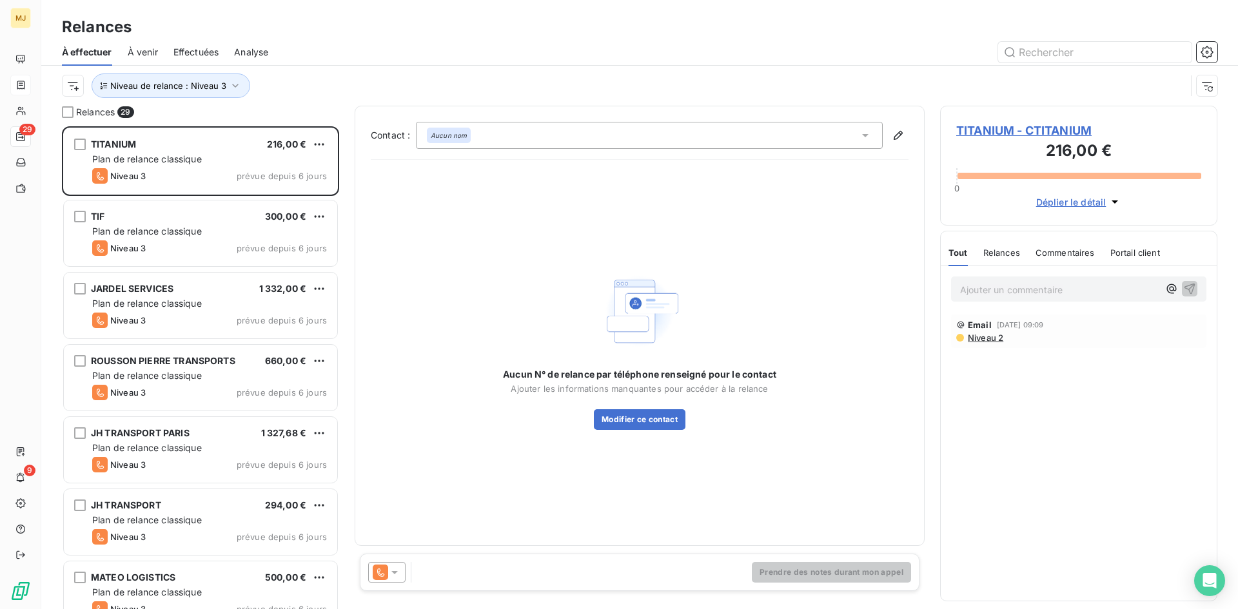
click at [401, 571] on div at bounding box center [386, 572] width 37 height 21
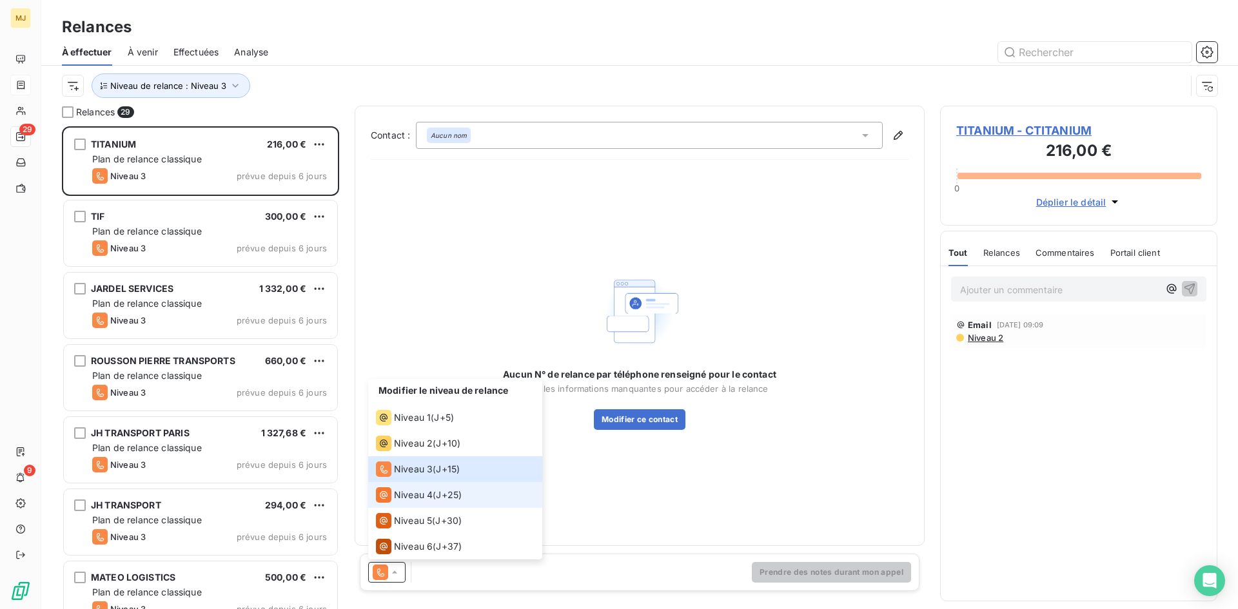
click at [411, 497] on span "Niveau 4" at bounding box center [413, 495] width 39 height 13
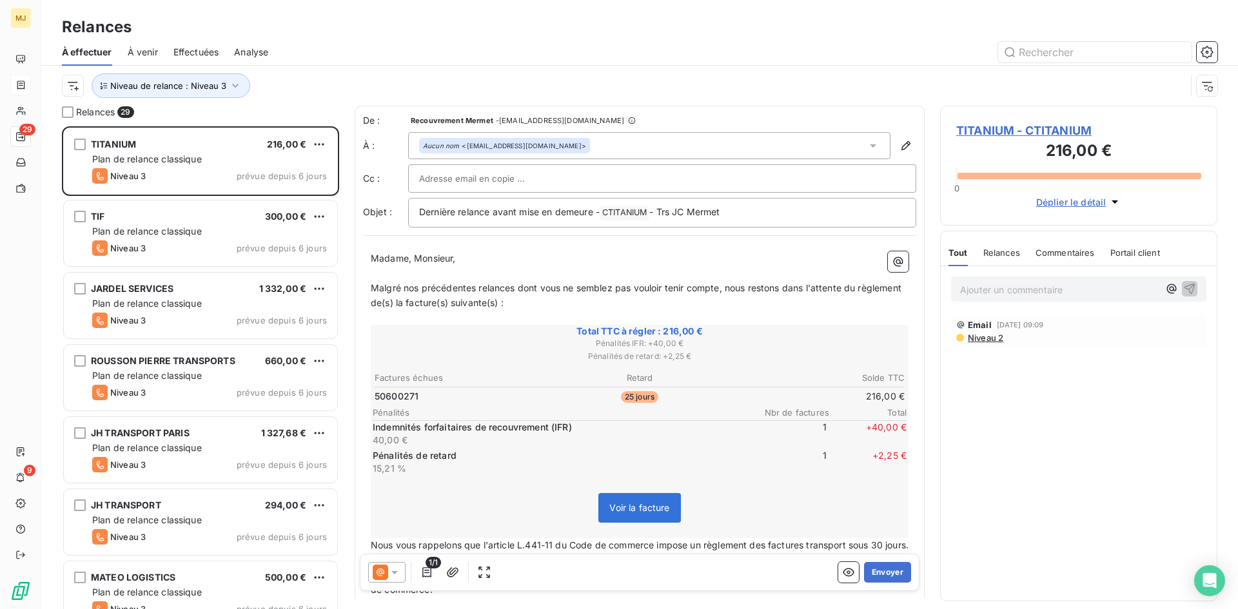
click at [394, 573] on icon at bounding box center [394, 572] width 6 height 3
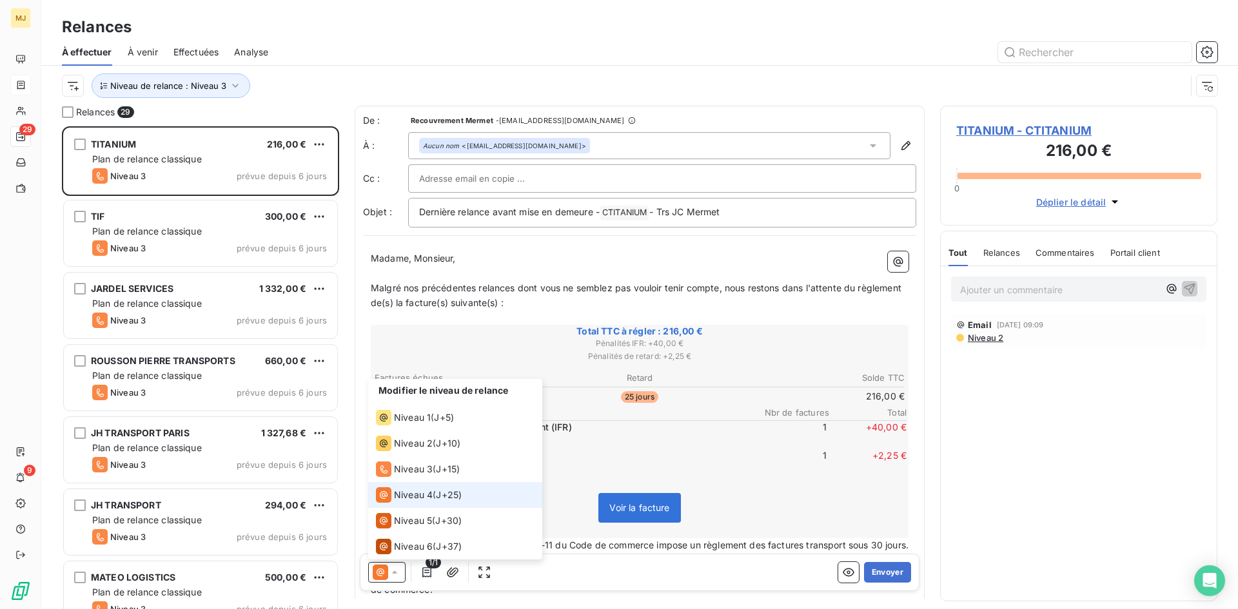
click at [394, 573] on icon at bounding box center [394, 572] width 5 height 3
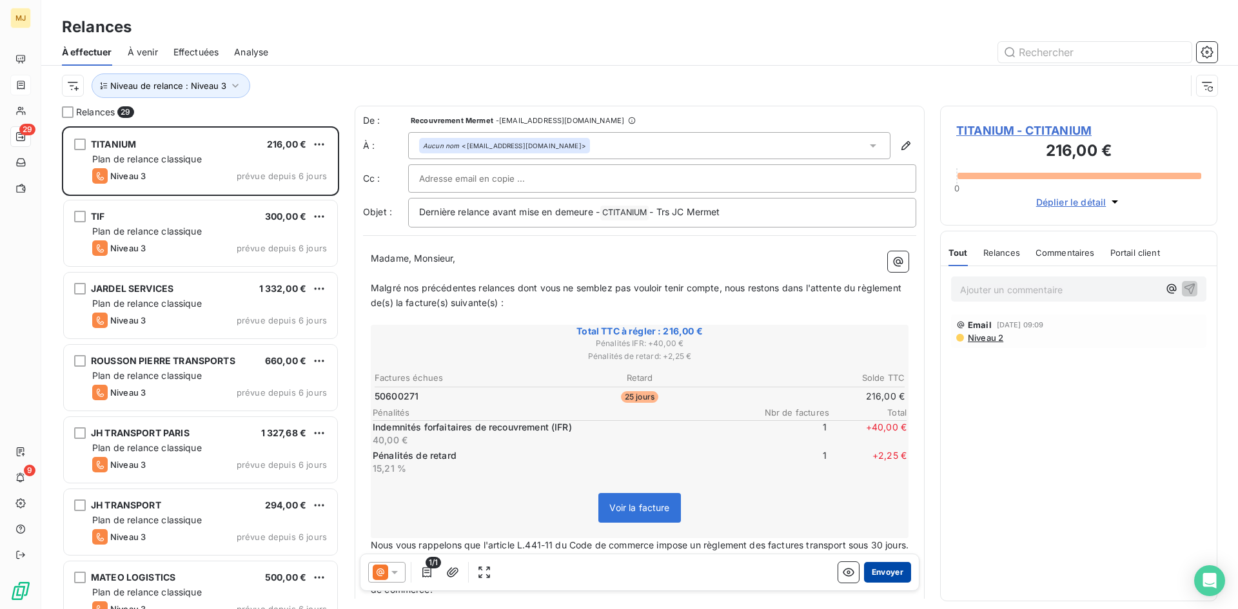
click at [872, 572] on button "Envoyer" at bounding box center [887, 572] width 47 height 21
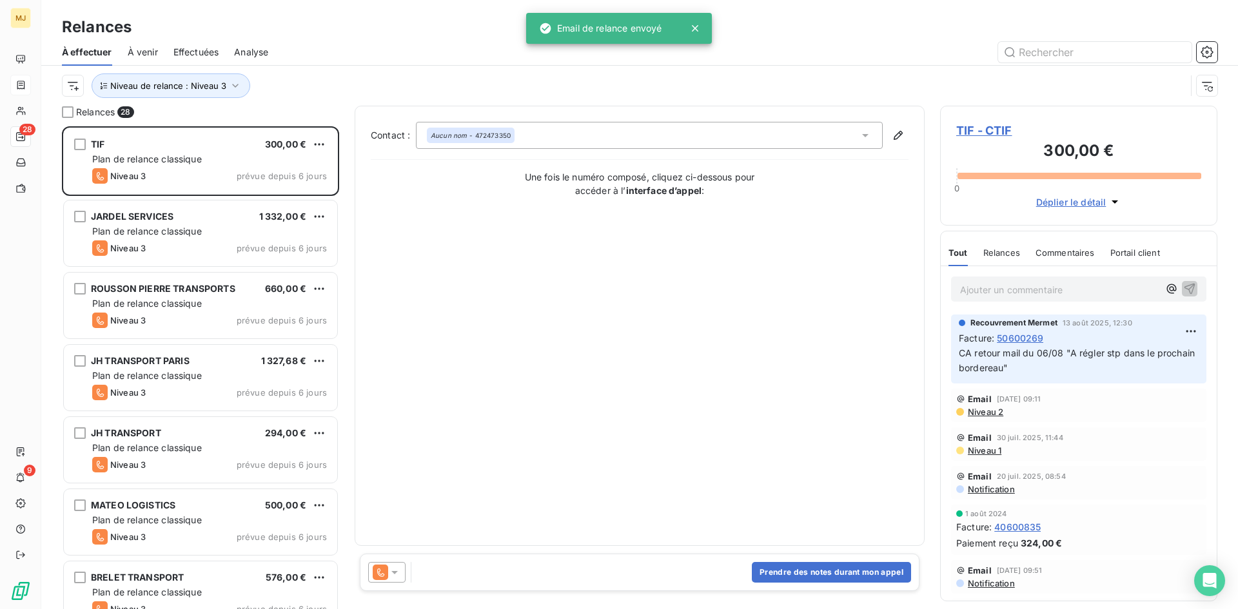
click at [395, 572] on icon at bounding box center [394, 572] width 6 height 3
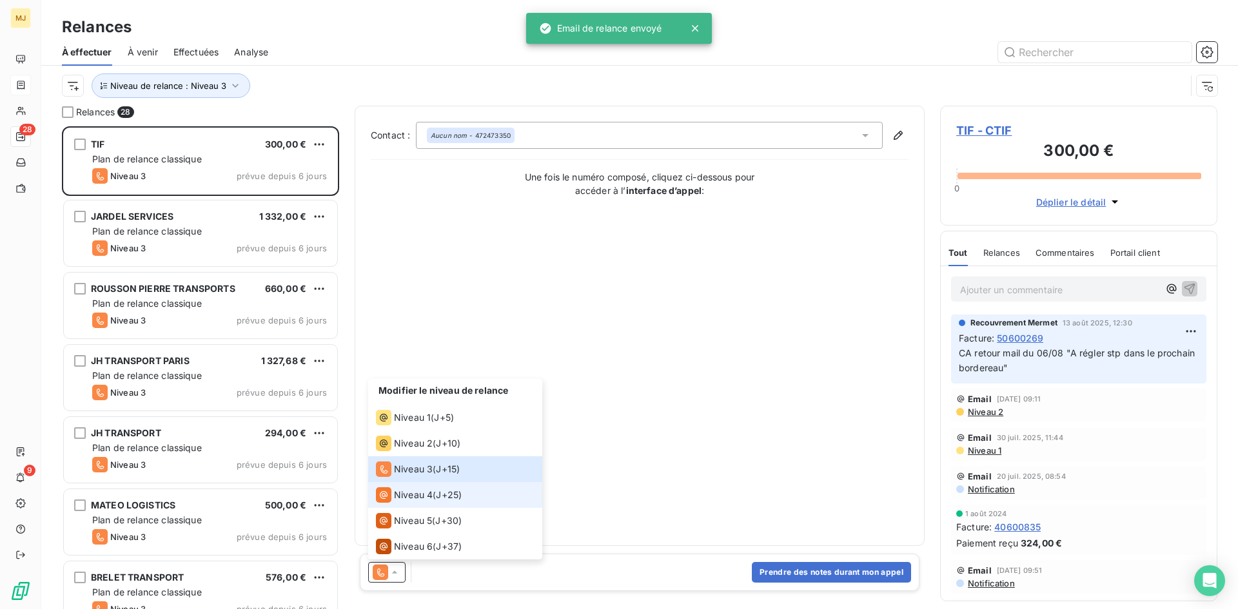
click at [444, 491] on span "J+25 )" at bounding box center [449, 495] width 26 height 13
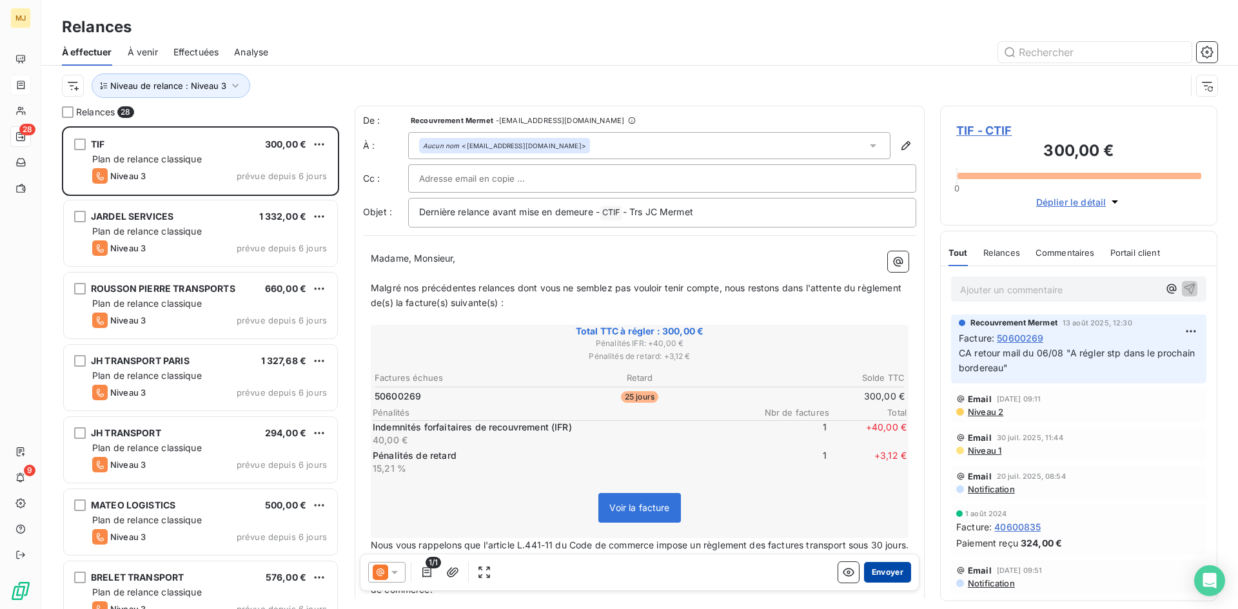
click at [890, 571] on button "Envoyer" at bounding box center [887, 572] width 47 height 21
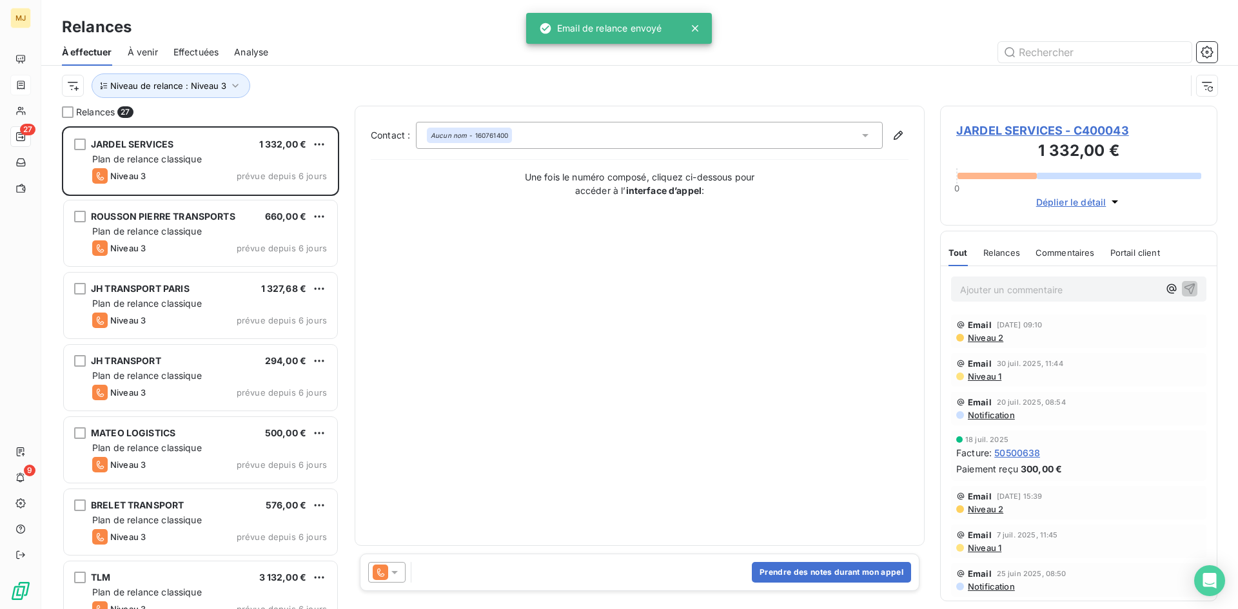
click at [386, 569] on icon at bounding box center [380, 572] width 15 height 15
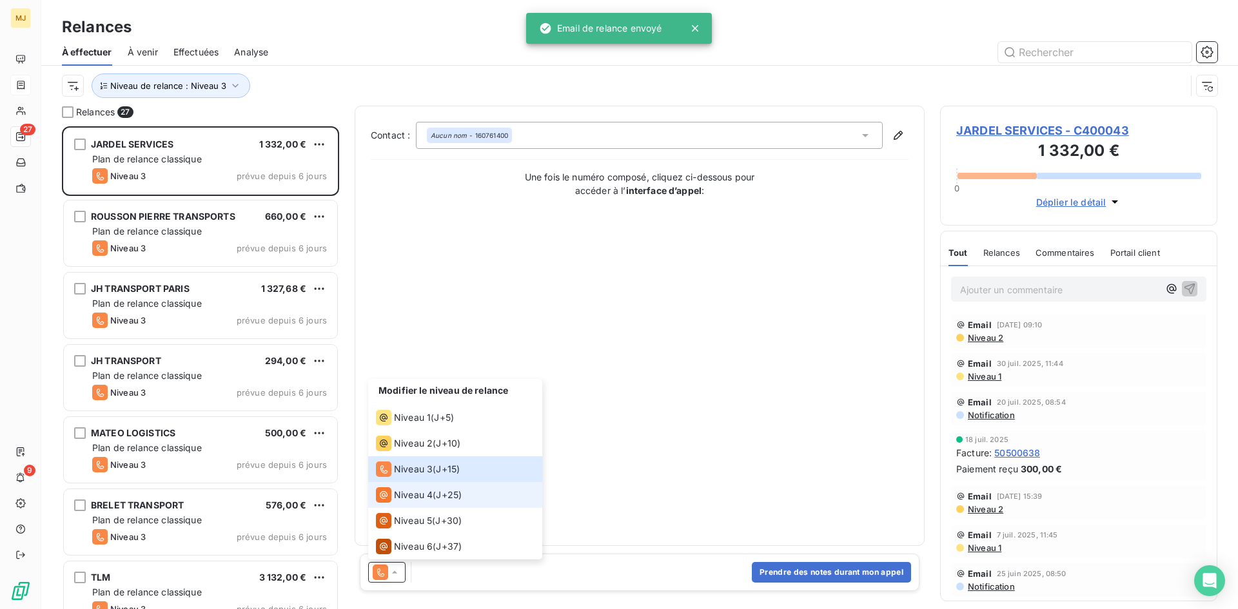
click at [415, 495] on span "Niveau 4" at bounding box center [413, 495] width 39 height 13
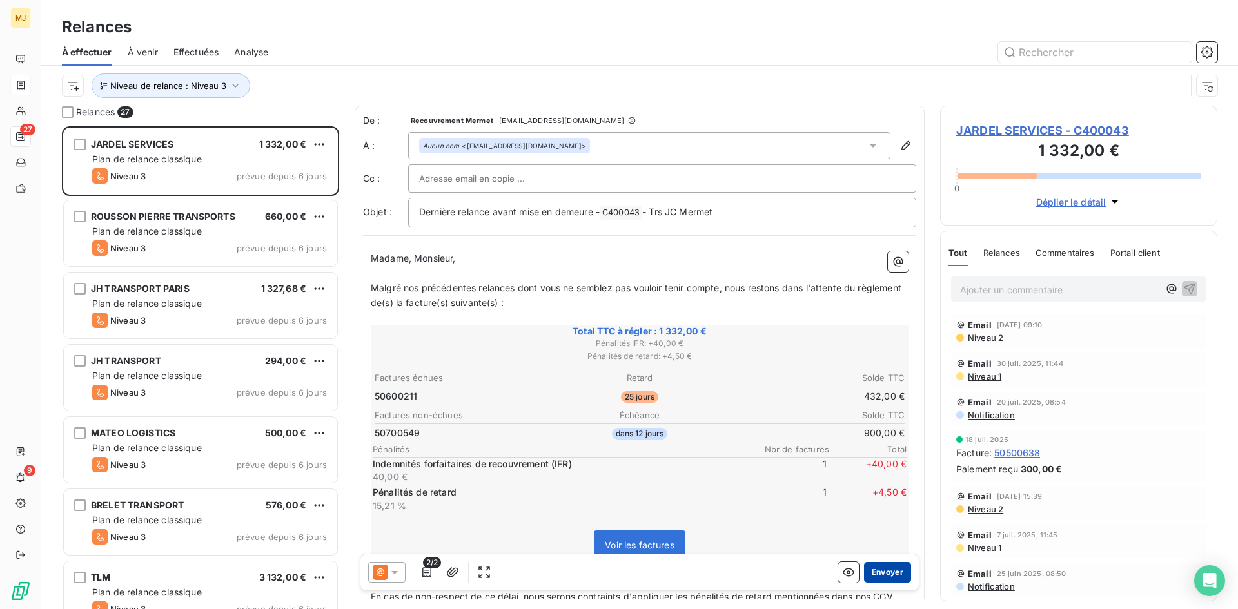
click at [883, 571] on button "Envoyer" at bounding box center [887, 572] width 47 height 21
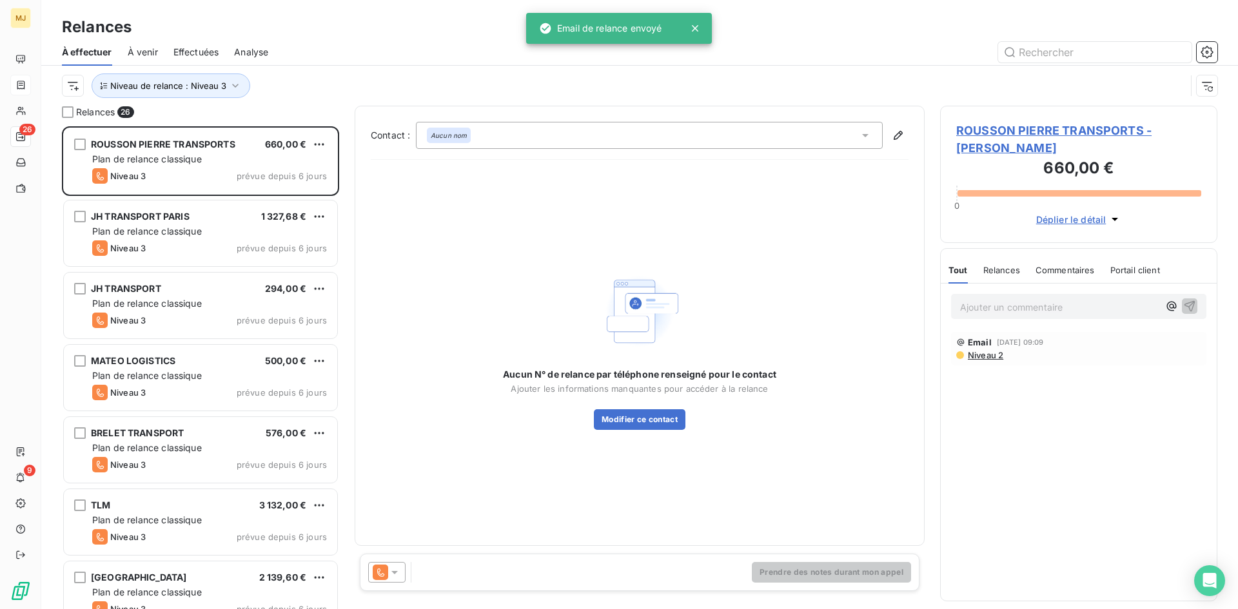
click at [397, 567] on icon at bounding box center [394, 572] width 13 height 13
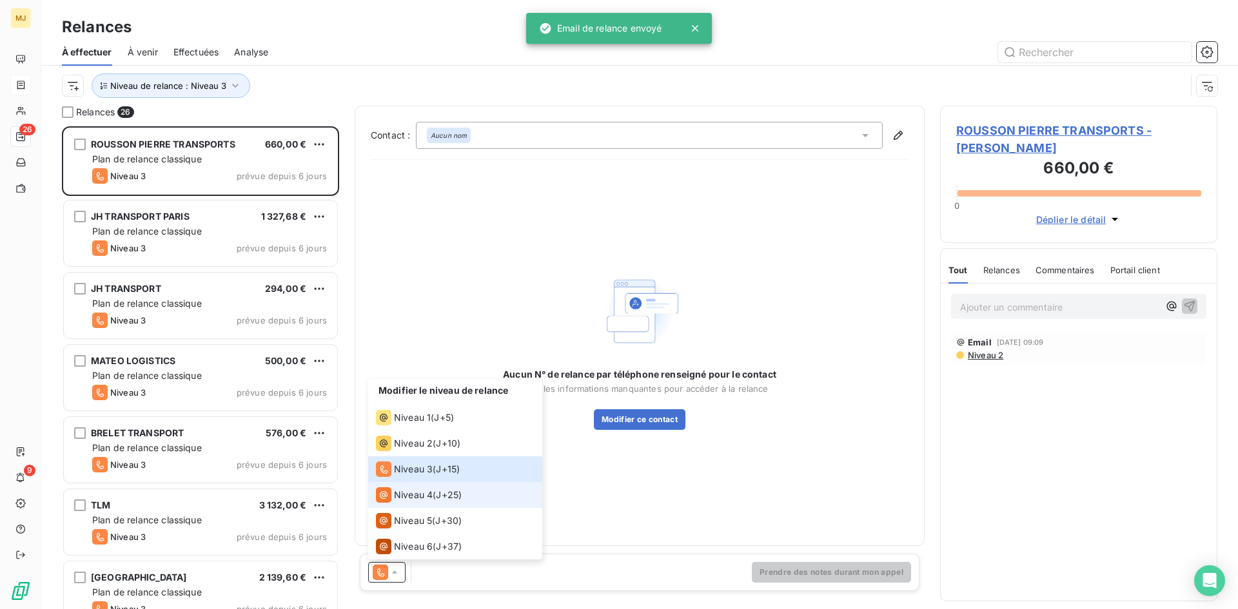
click at [422, 493] on span "Niveau 4" at bounding box center [413, 495] width 39 height 13
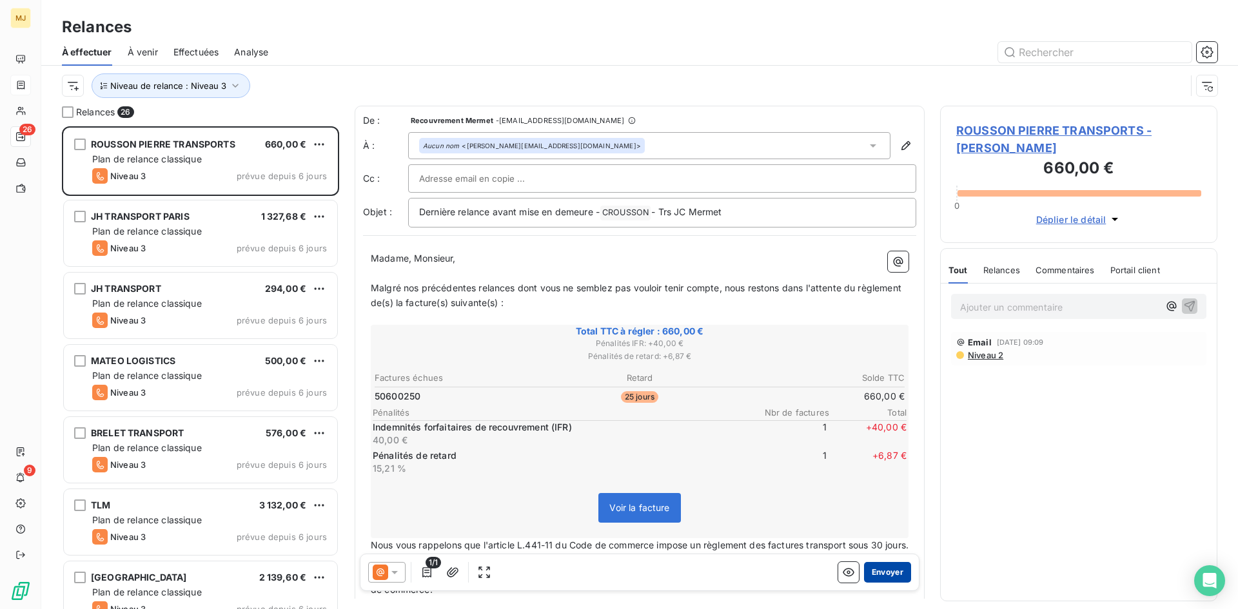
click at [889, 571] on button "Envoyer" at bounding box center [887, 572] width 47 height 21
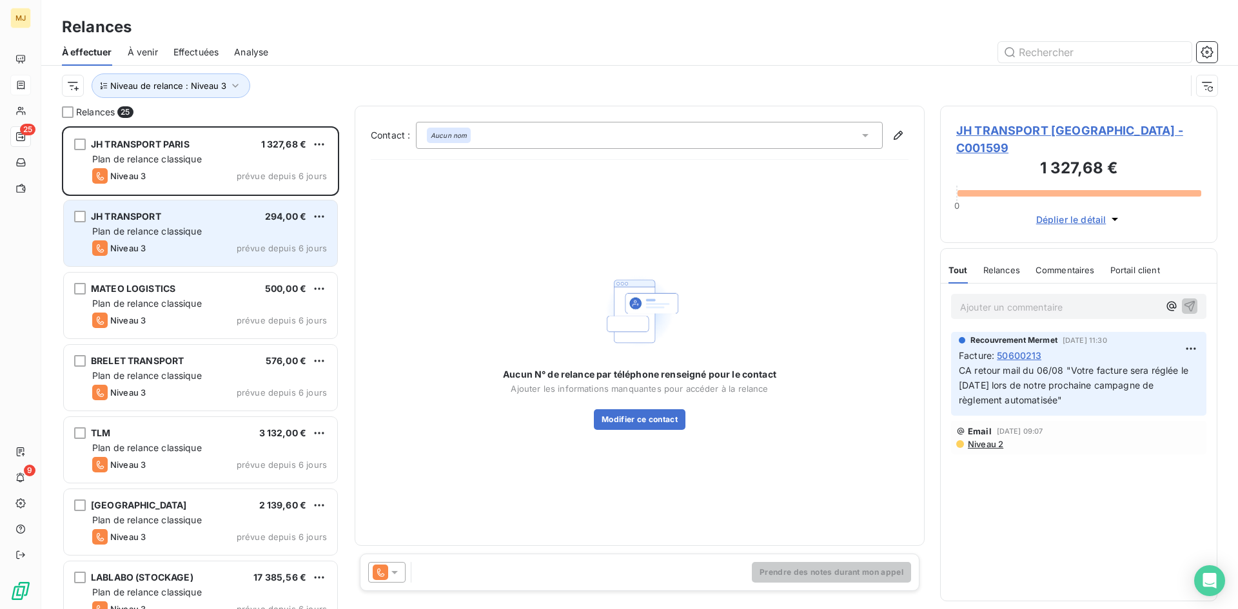
click at [208, 233] on div "Plan de relance classique" at bounding box center [209, 231] width 235 height 13
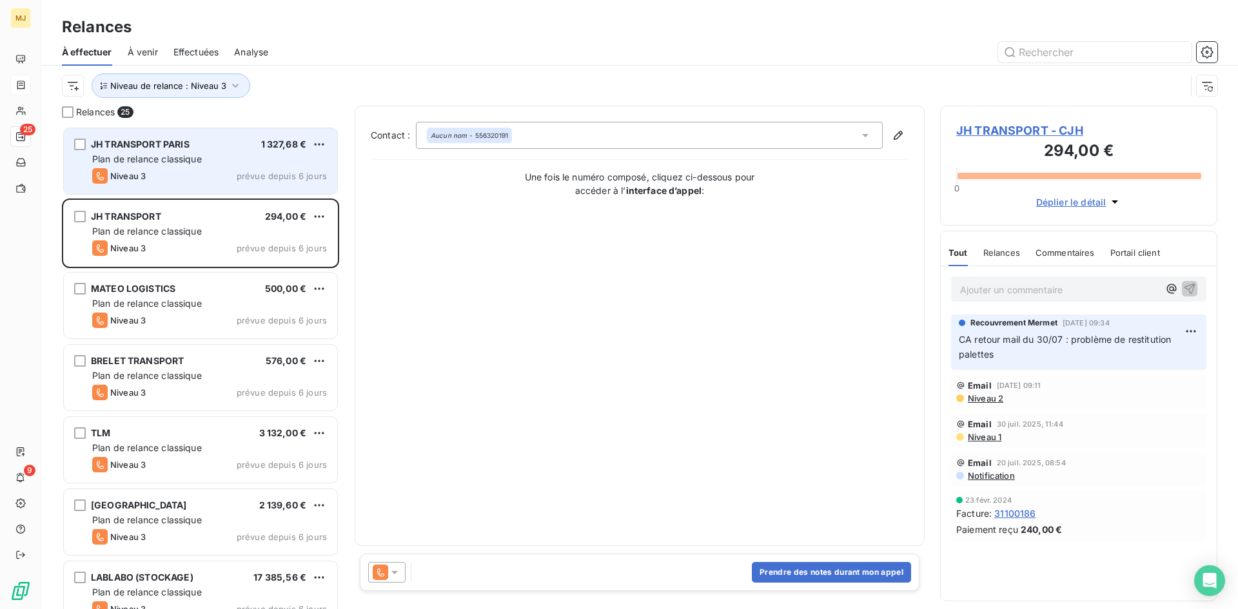
click at [228, 156] on div "Plan de relance classique" at bounding box center [209, 159] width 235 height 13
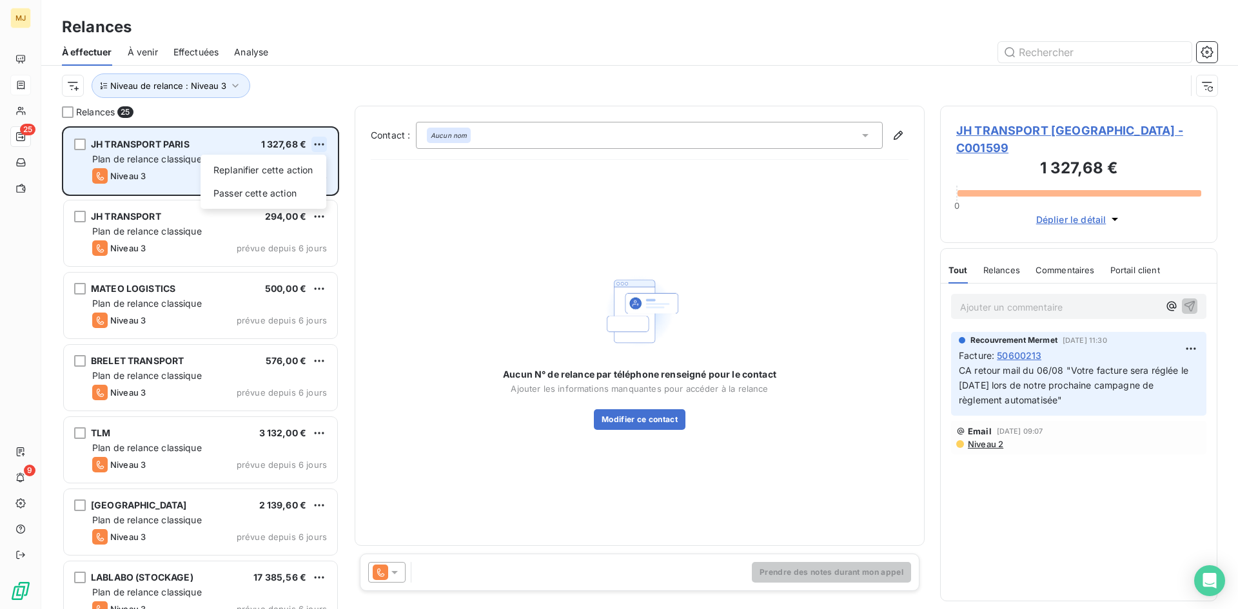
click at [317, 141] on html "MJ 25 9 Relances À effectuer À venir Effectuées Analyse Niveau de relance : Niv…" at bounding box center [619, 304] width 1238 height 609
click at [272, 169] on div "Replanifier cette action" at bounding box center [263, 170] width 115 height 21
select select "7"
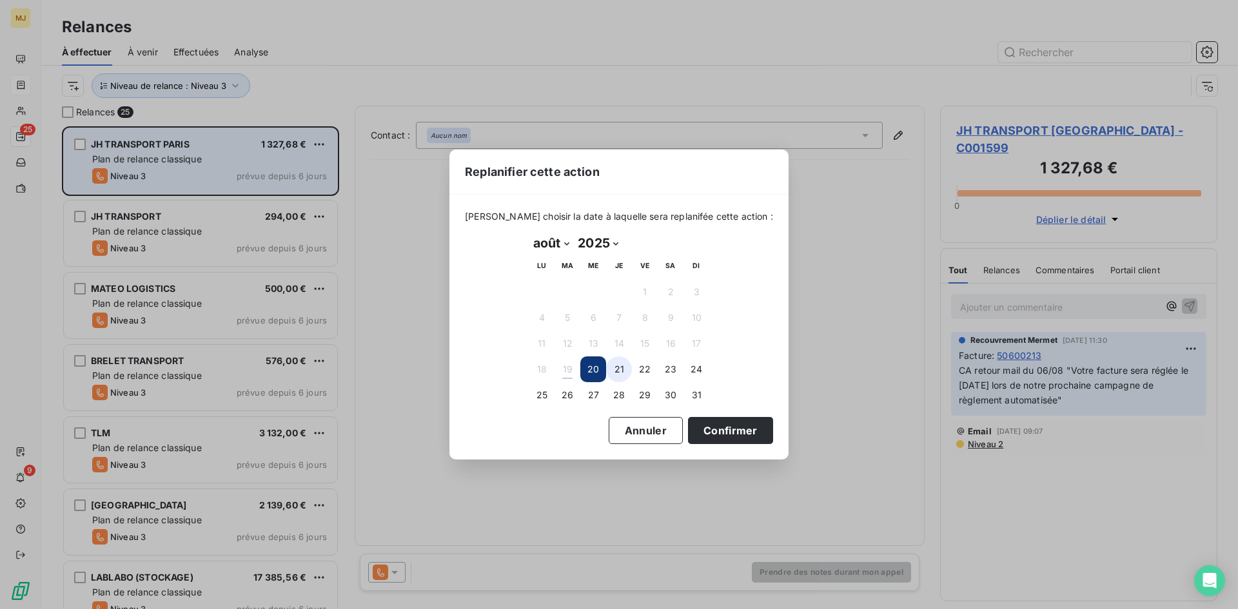
click at [617, 365] on button "21" at bounding box center [619, 370] width 26 height 26
click at [700, 432] on button "Confirmer" at bounding box center [730, 430] width 85 height 27
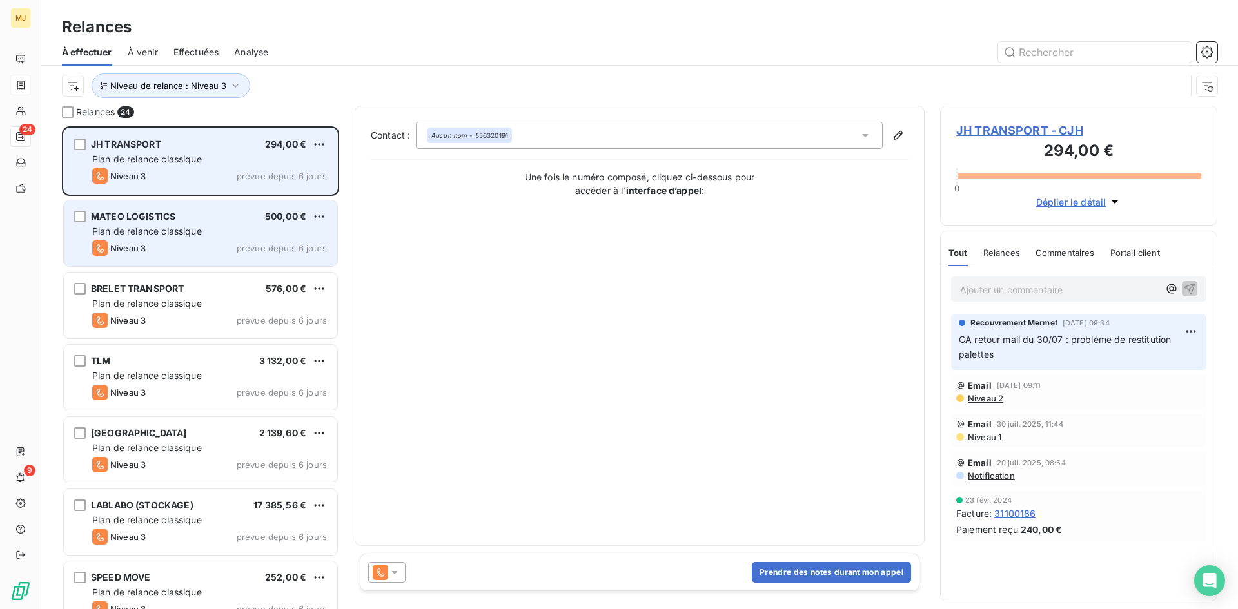
click at [155, 224] on div "MATEO LOGISTICS 500,00 € Plan de relance classique Niveau 3 prévue depuis 6 jou…" at bounding box center [200, 234] width 273 height 66
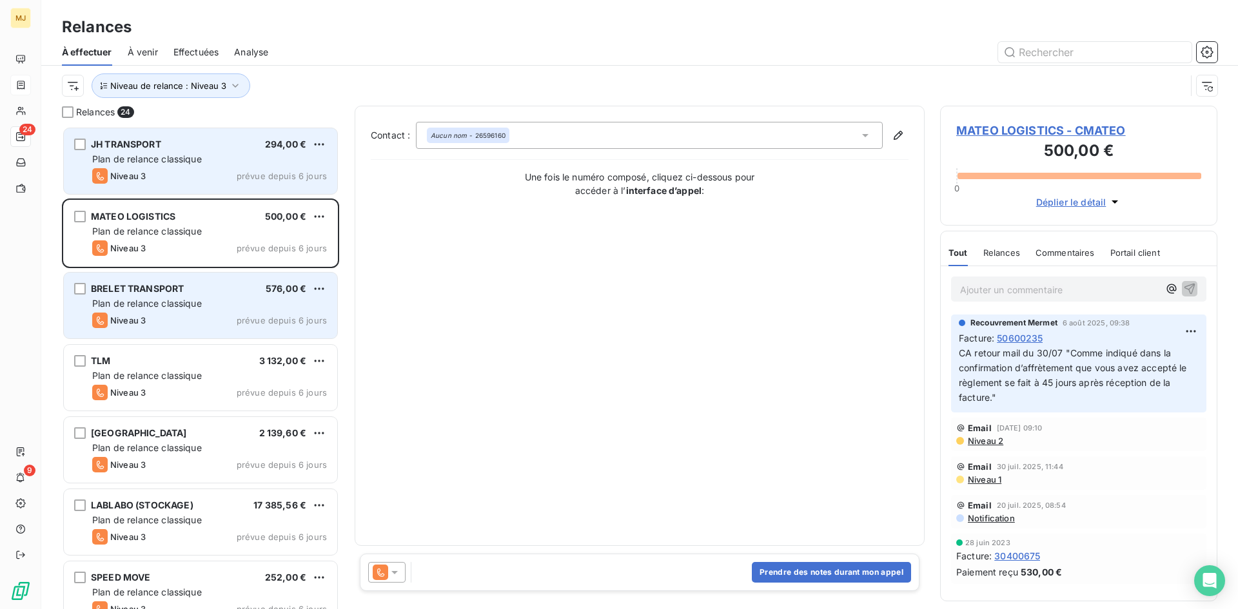
click at [173, 303] on span "Plan de relance classique" at bounding box center [147, 303] width 110 height 11
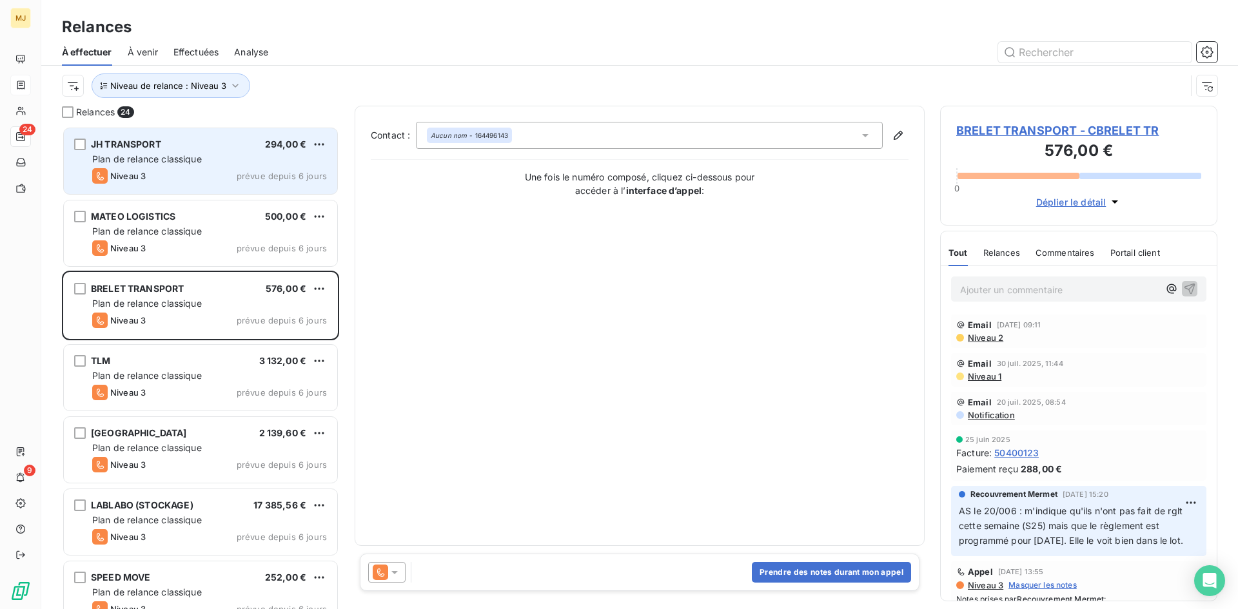
click at [395, 576] on icon at bounding box center [394, 572] width 13 height 13
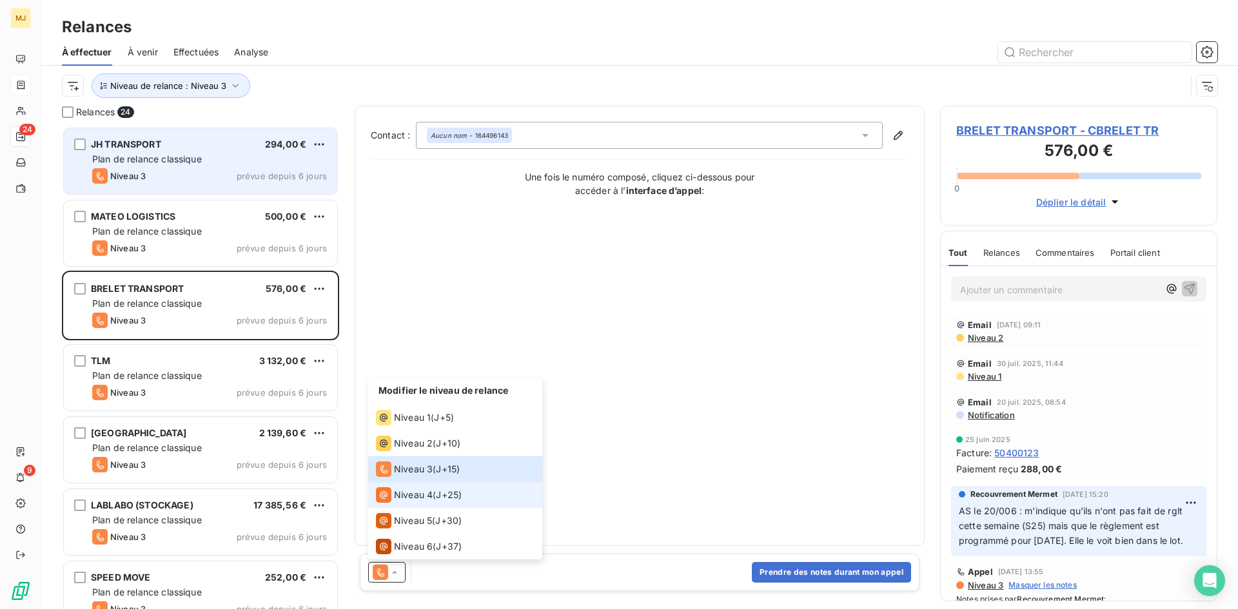
click at [412, 486] on li "Niveau 4 ( J+25 )" at bounding box center [455, 495] width 174 height 26
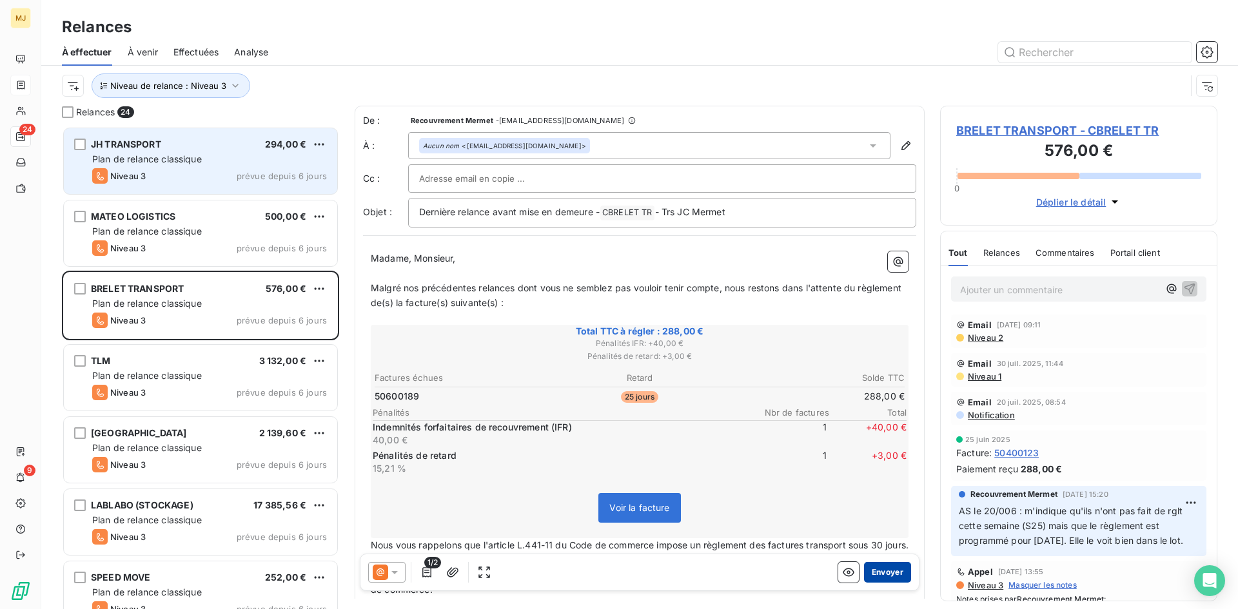
click at [880, 569] on button "Envoyer" at bounding box center [887, 572] width 47 height 21
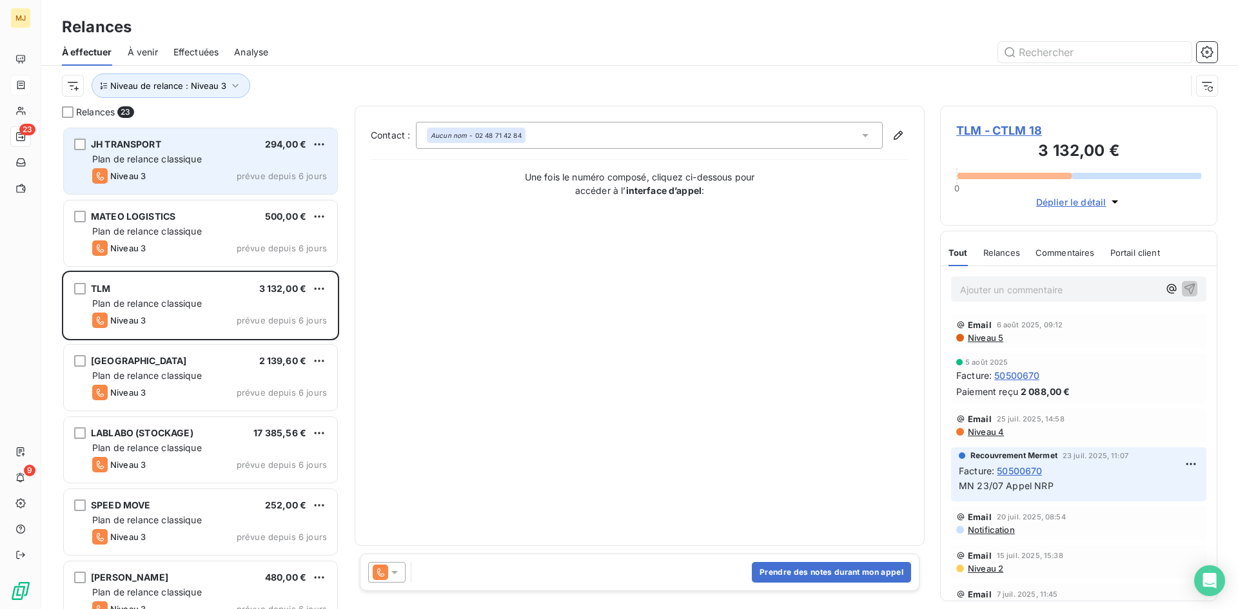
click at [398, 574] on icon at bounding box center [394, 572] width 13 height 13
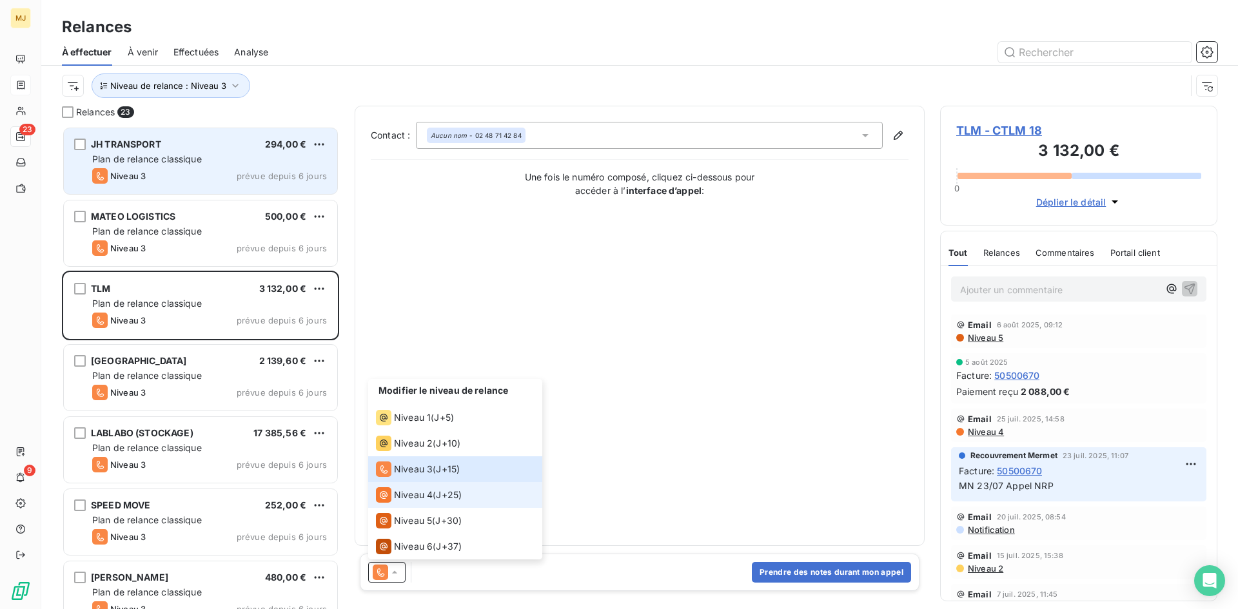
click at [424, 497] on span "Niveau 4" at bounding box center [413, 495] width 39 height 13
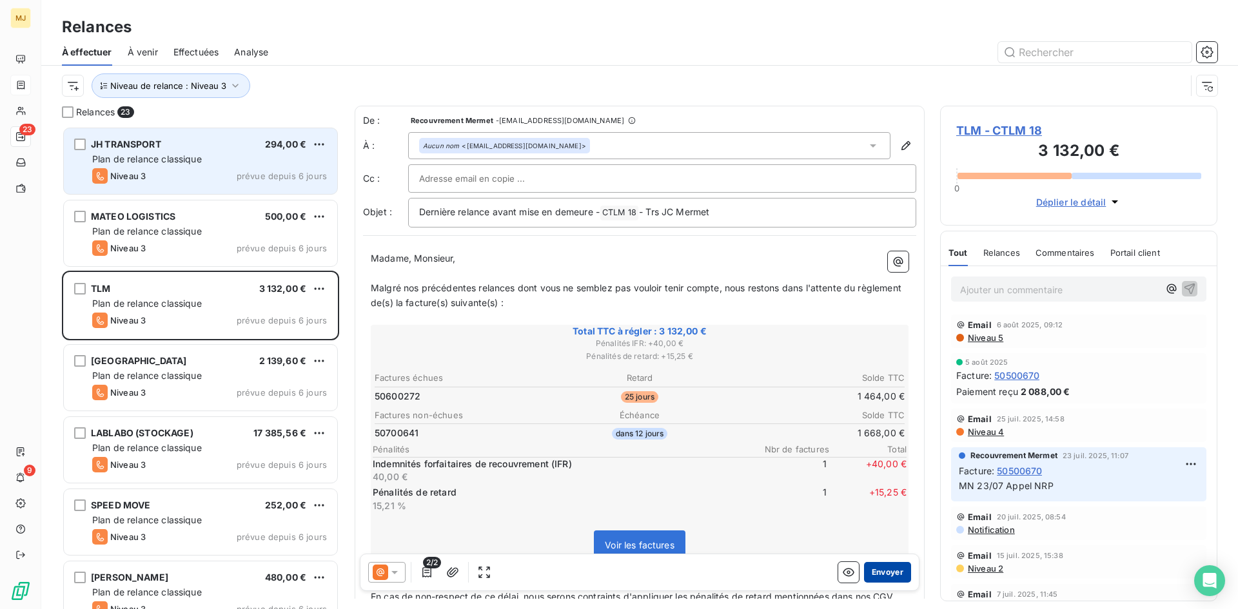
click at [889, 571] on button "Envoyer" at bounding box center [887, 572] width 47 height 21
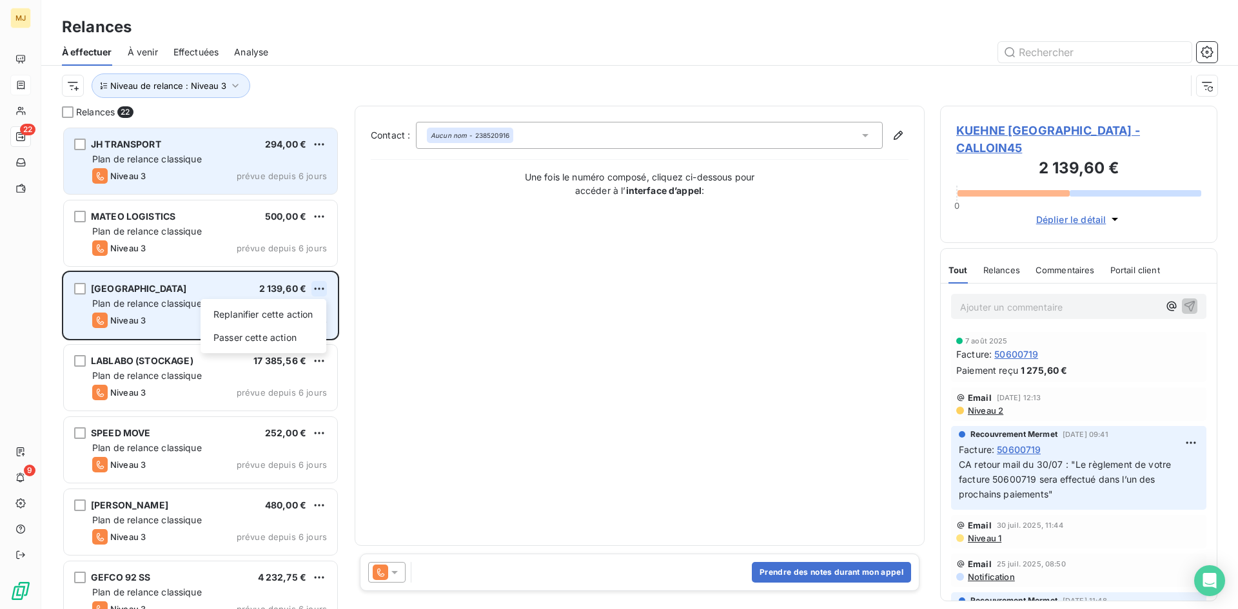
click at [322, 290] on html "MJ 22 9 Relances À effectuer À venir Effectuées Analyse Niveau de relance : Niv…" at bounding box center [619, 304] width 1238 height 609
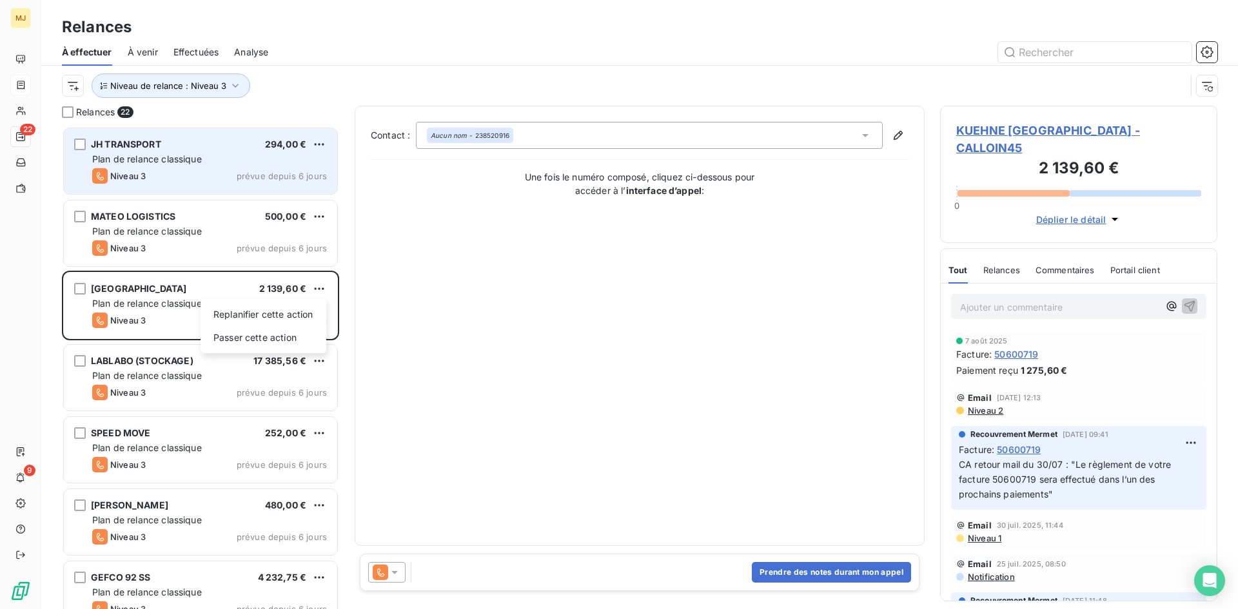
click at [453, 328] on html "MJ 22 9 Relances À effectuer À venir Effectuées Analyse Niveau de relance : Niv…" at bounding box center [619, 304] width 1238 height 609
click at [391, 573] on icon at bounding box center [394, 572] width 13 height 13
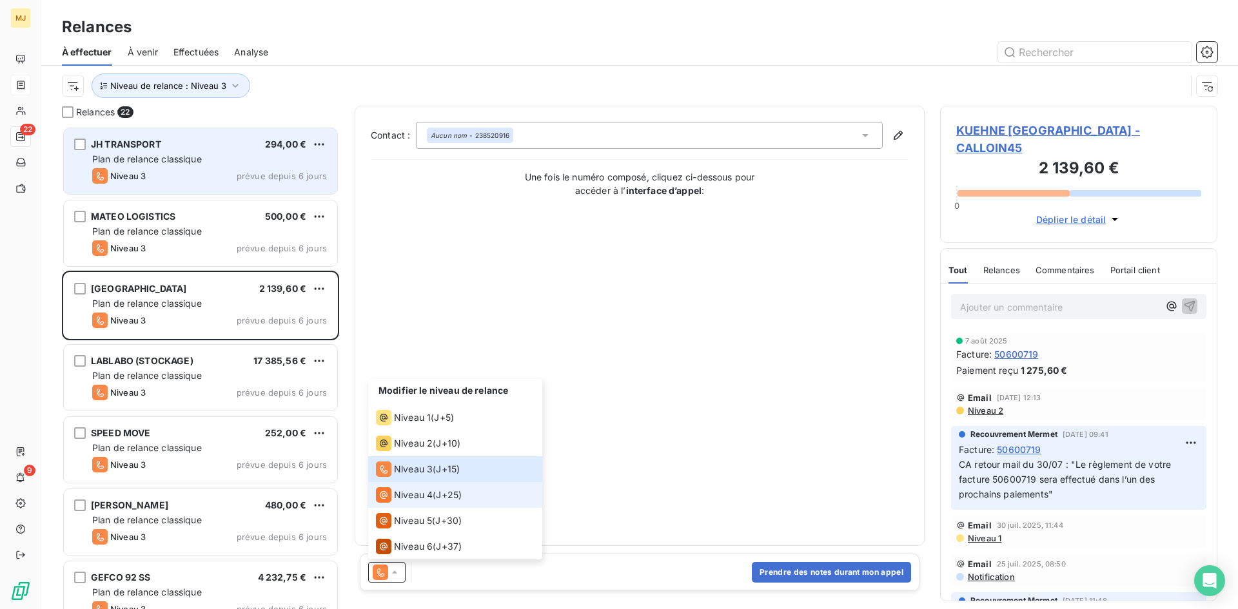
click at [401, 497] on span "Niveau 4" at bounding box center [413, 495] width 39 height 13
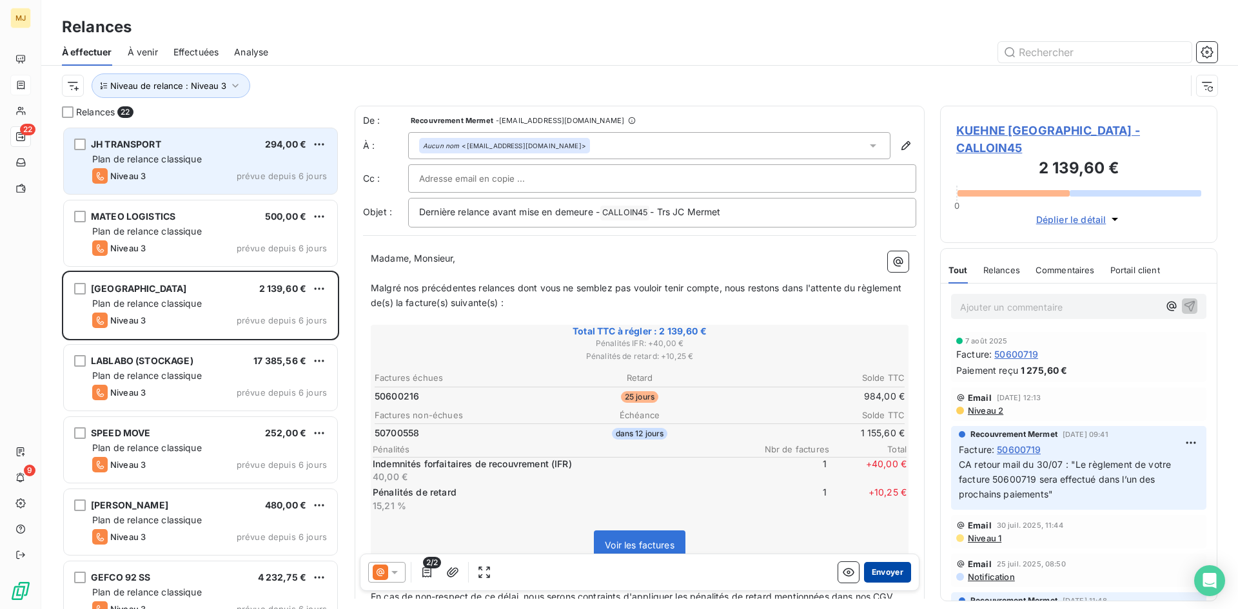
click at [885, 571] on button "Envoyer" at bounding box center [887, 572] width 47 height 21
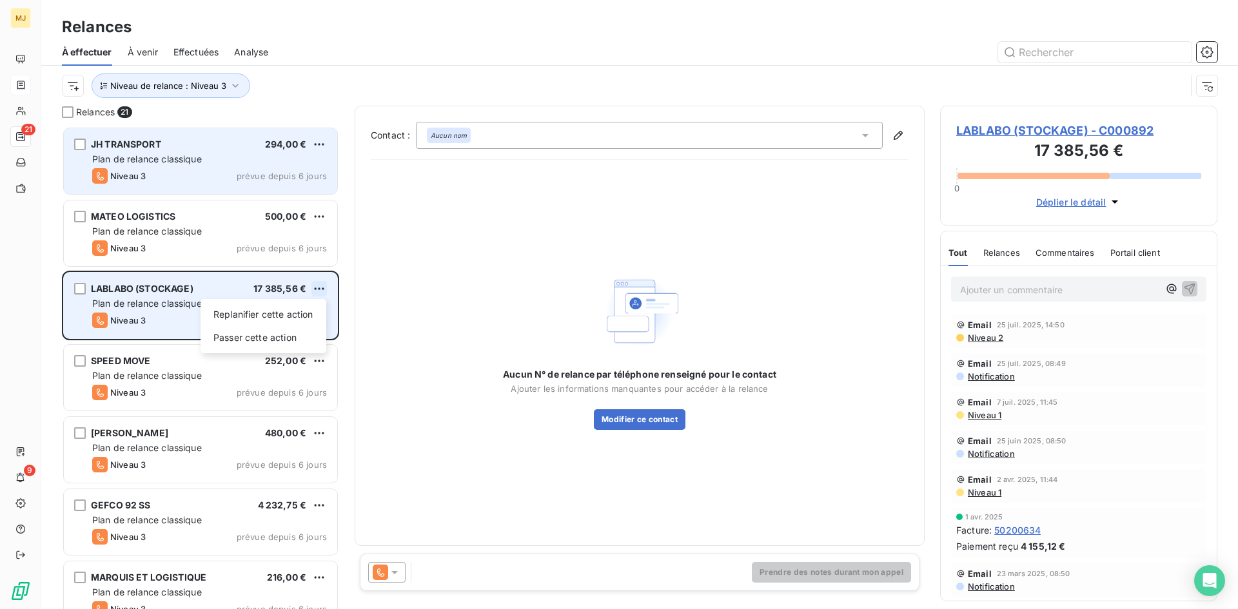
click at [320, 288] on html "MJ 21 9 Relances À effectuer À venir Effectuées Analyse Niveau de relance : Niv…" at bounding box center [619, 304] width 1238 height 609
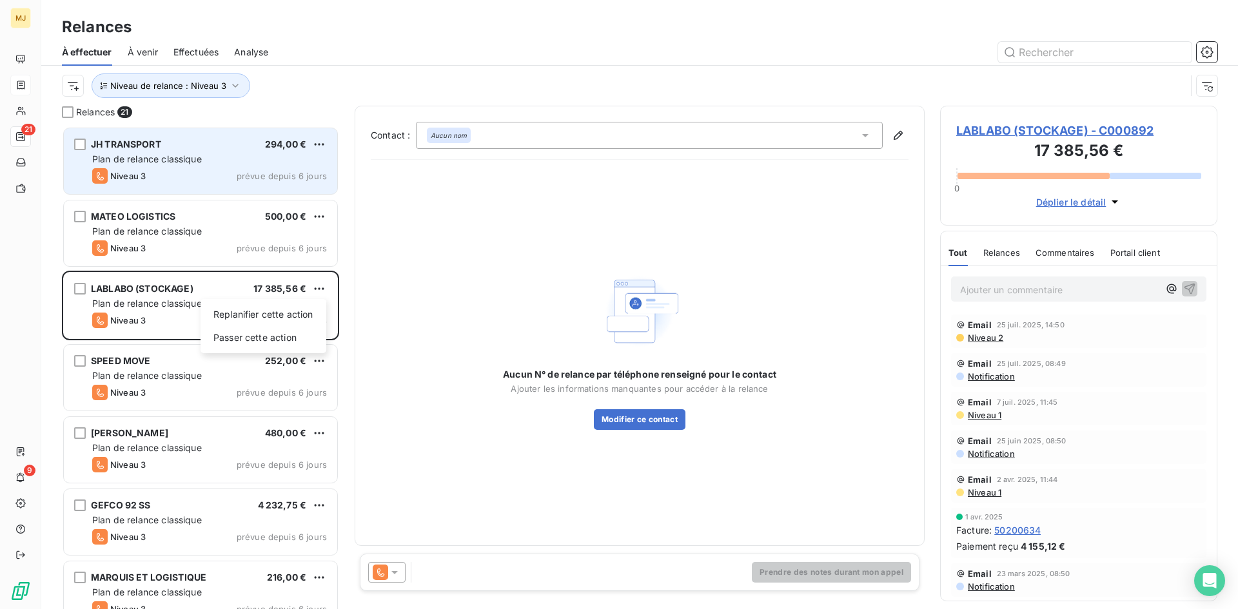
click at [507, 273] on html "MJ 21 9 Relances À effectuer À venir Effectuées Analyse Niveau de relance : Niv…" at bounding box center [619, 304] width 1238 height 609
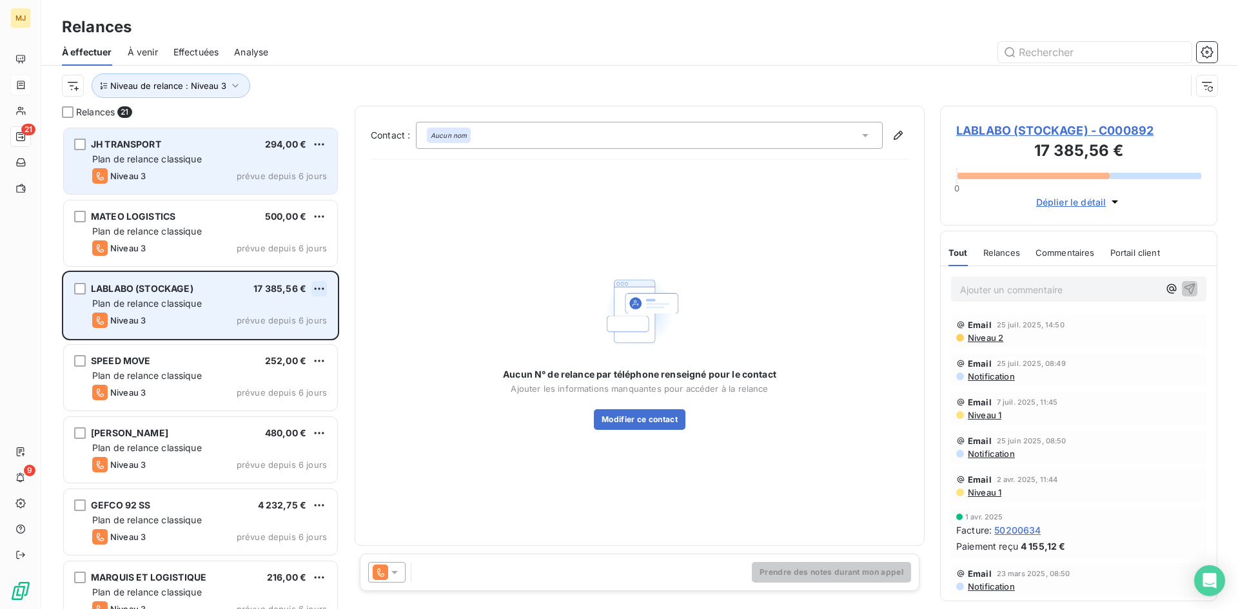
click at [320, 282] on html "MJ 21 9 Relances À effectuer À venir Effectuées Analyse Niveau de relance : Niv…" at bounding box center [619, 304] width 1238 height 609
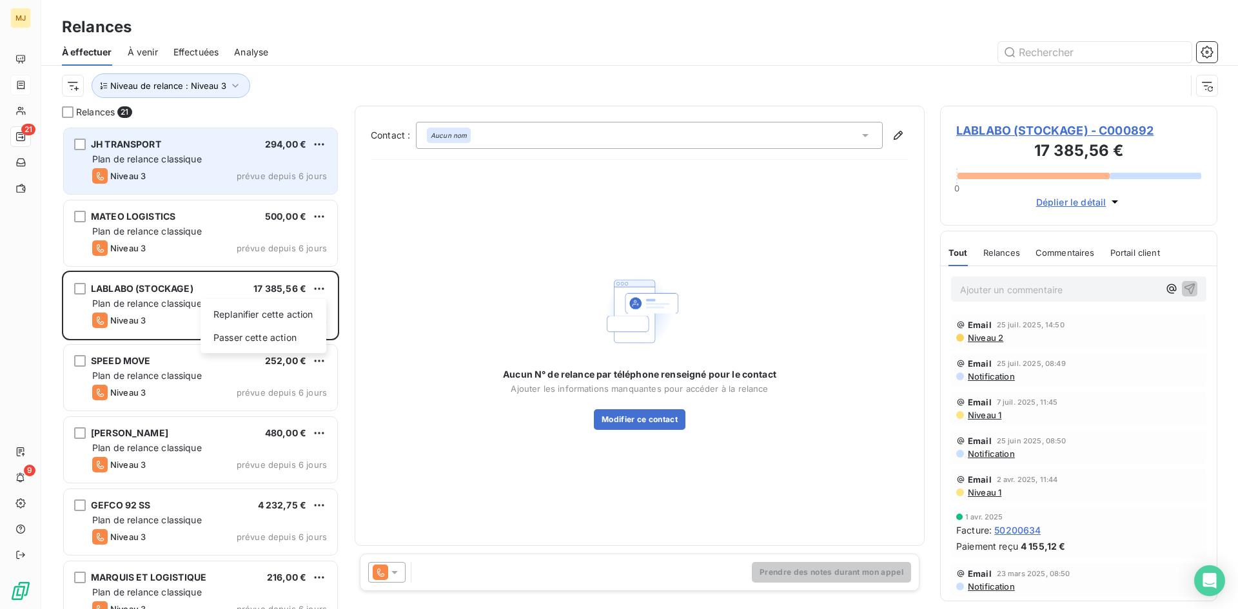
click at [554, 496] on html "MJ 21 9 Relances À effectuer À venir Effectuées Analyse Niveau de relance : Niv…" at bounding box center [619, 304] width 1238 height 609
click at [391, 573] on icon at bounding box center [394, 572] width 13 height 13
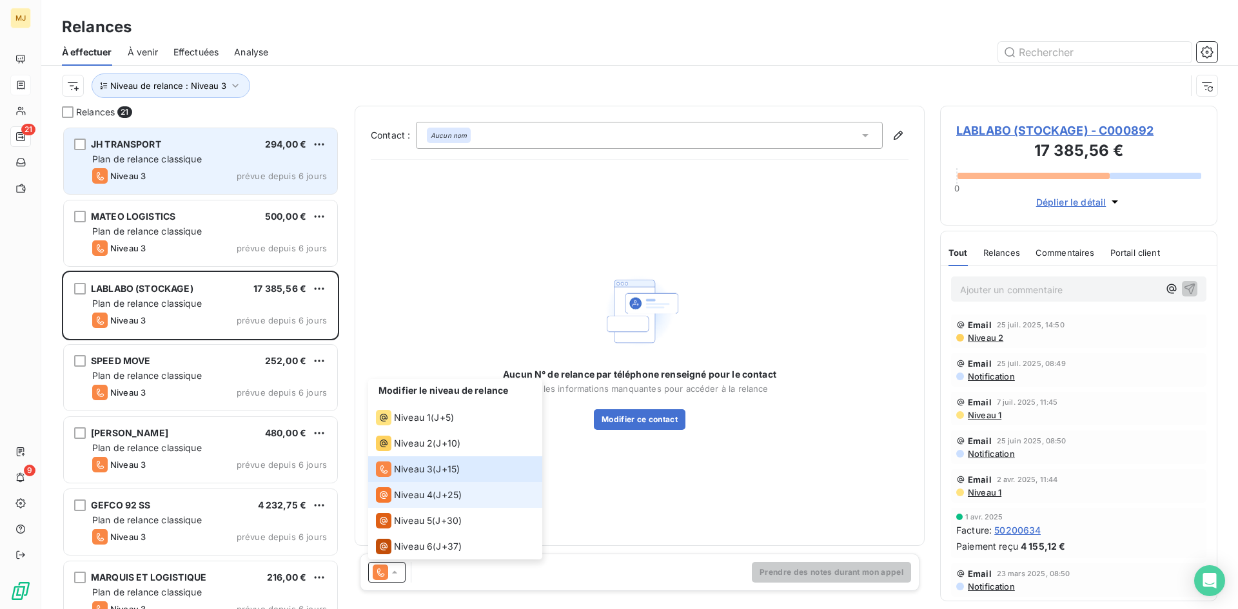
click at [435, 498] on div "Niveau 4 ( J+25 )" at bounding box center [419, 494] width 86 height 15
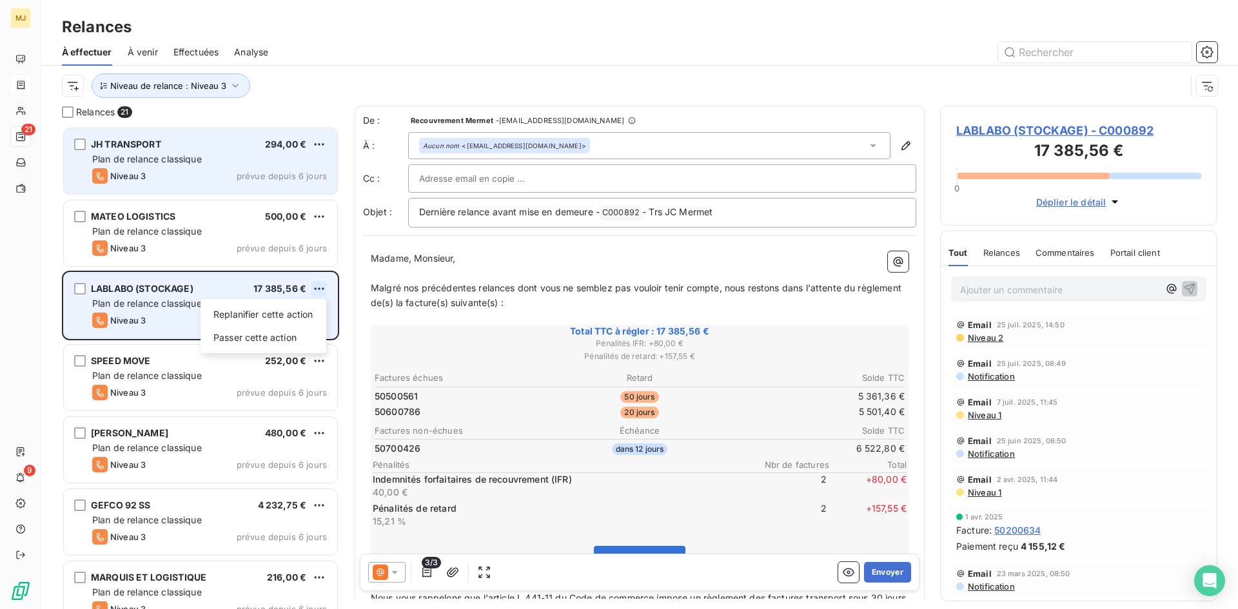
click at [317, 290] on html "MJ 21 9 Relances À effectuer À venir Effectuées Analyse Niveau de relance : Niv…" at bounding box center [619, 304] width 1238 height 609
click at [295, 313] on div "Replanifier cette action" at bounding box center [263, 314] width 115 height 21
select select "7"
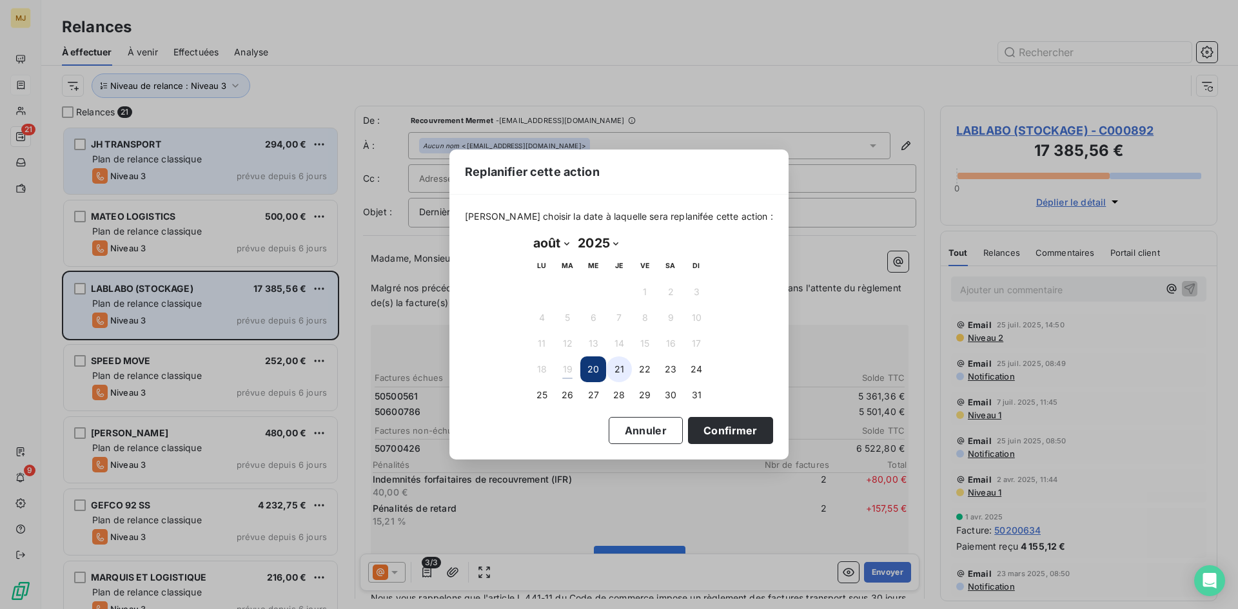
click at [613, 368] on button "21" at bounding box center [619, 370] width 26 height 26
click at [693, 425] on button "Confirmer" at bounding box center [730, 430] width 85 height 27
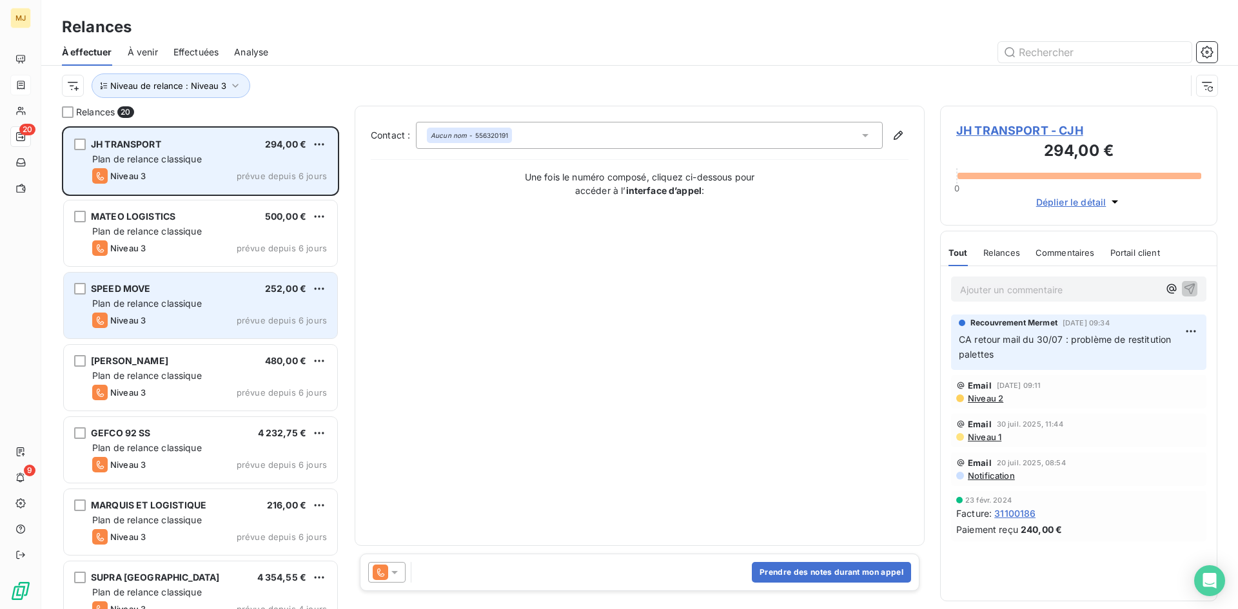
click at [219, 297] on div "Plan de relance classique" at bounding box center [209, 303] width 235 height 13
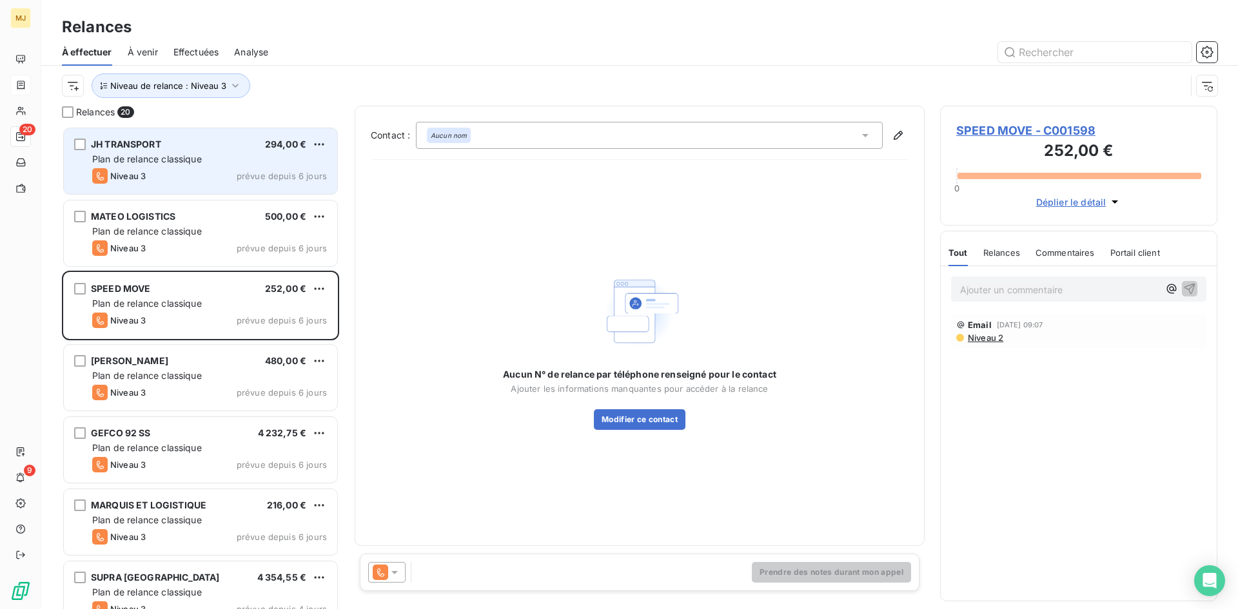
click at [379, 563] on div at bounding box center [386, 572] width 37 height 21
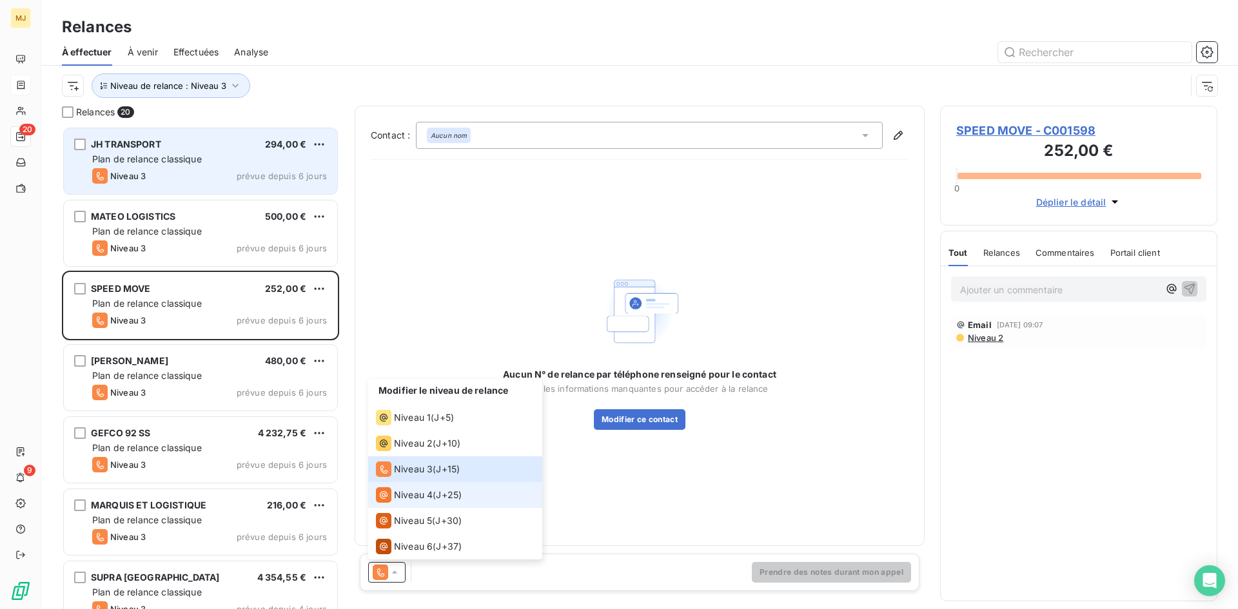
click at [431, 493] on span "Niveau 4" at bounding box center [413, 495] width 39 height 13
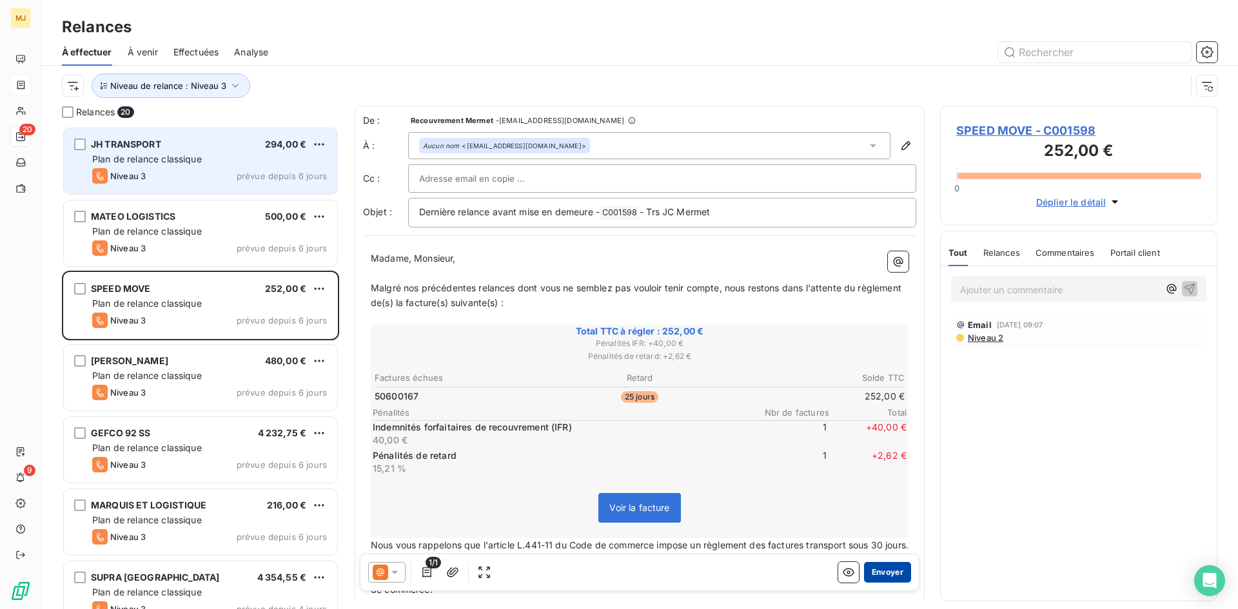
click at [872, 570] on button "Envoyer" at bounding box center [887, 572] width 47 height 21
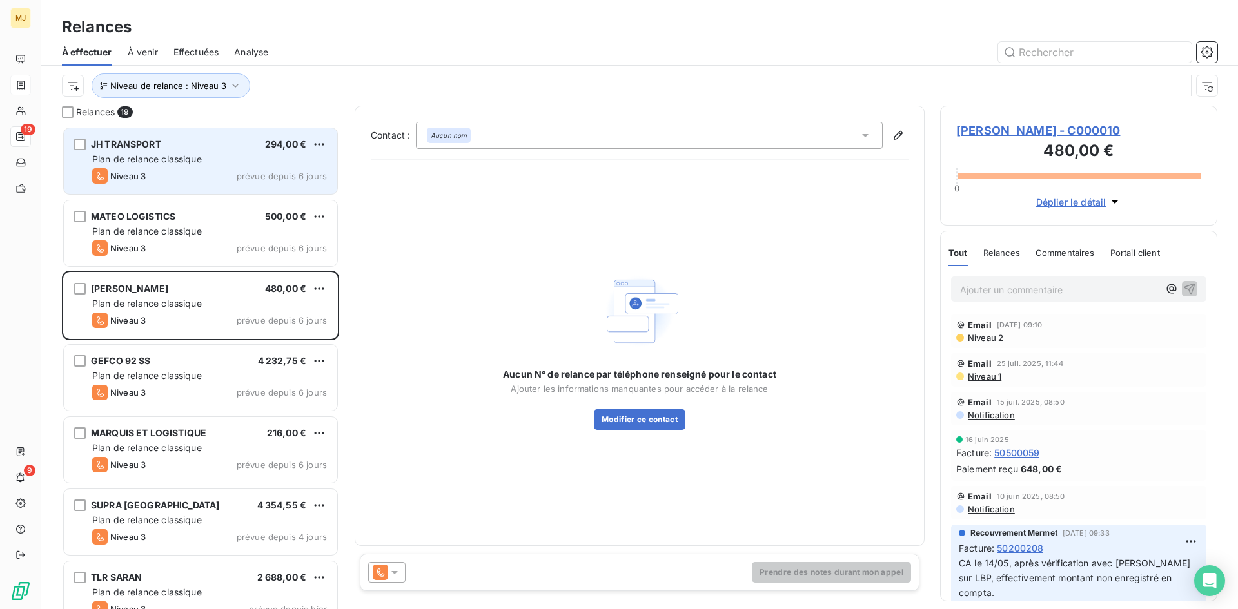
click at [382, 571] on icon at bounding box center [380, 572] width 15 height 15
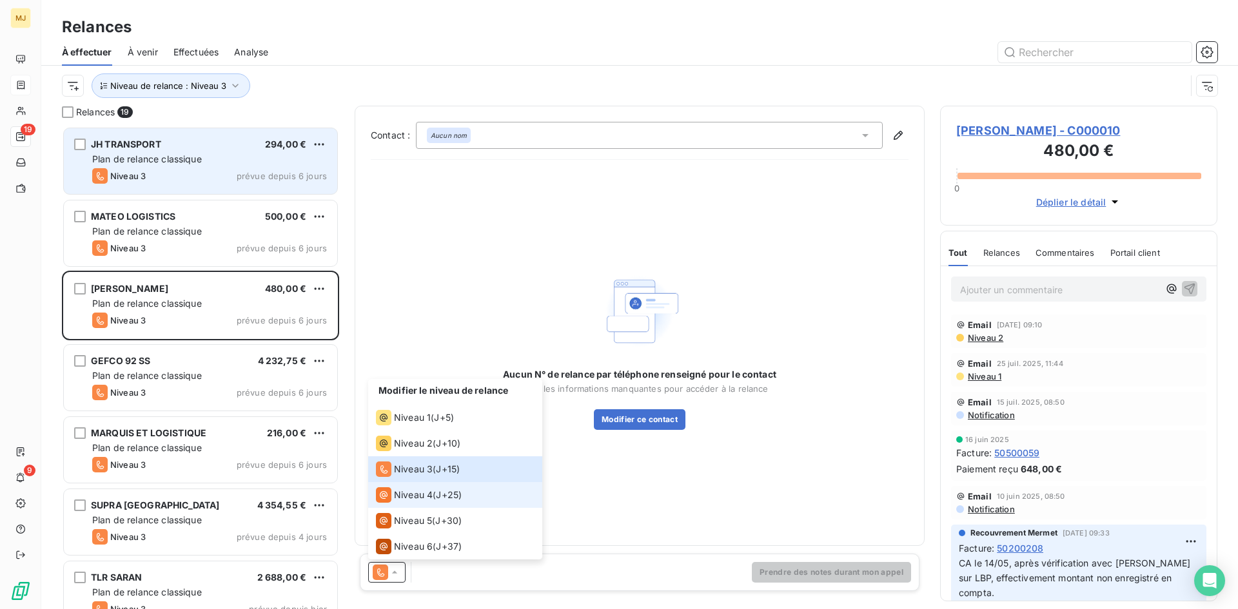
click at [417, 497] on span "Niveau 4" at bounding box center [413, 495] width 39 height 13
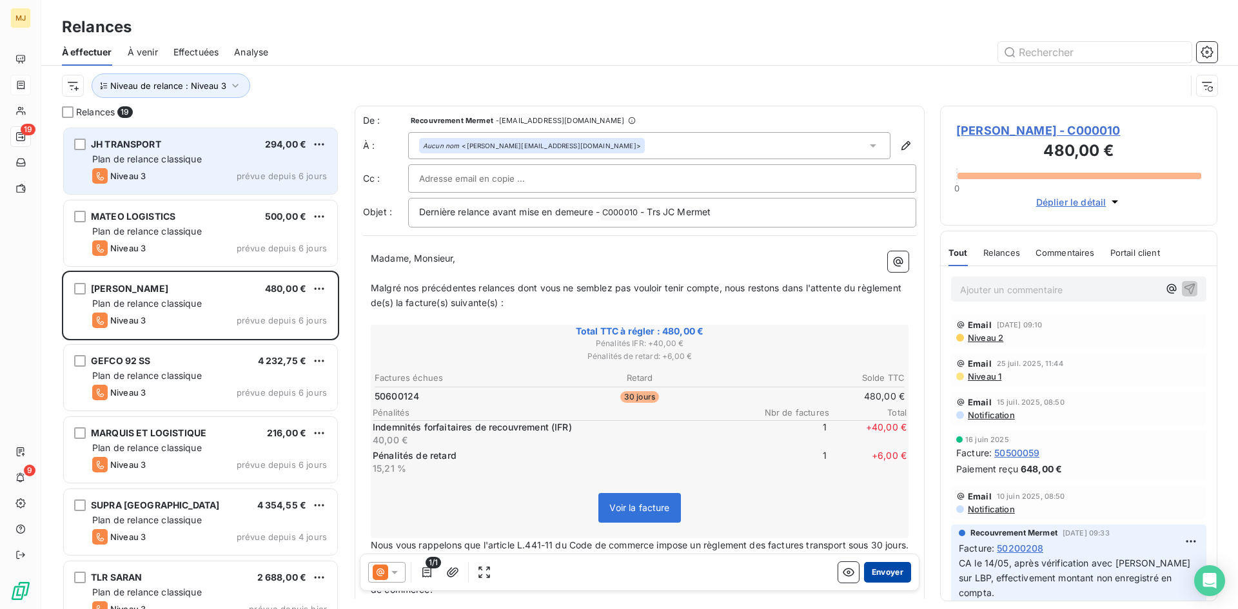
click at [875, 567] on button "Envoyer" at bounding box center [887, 572] width 47 height 21
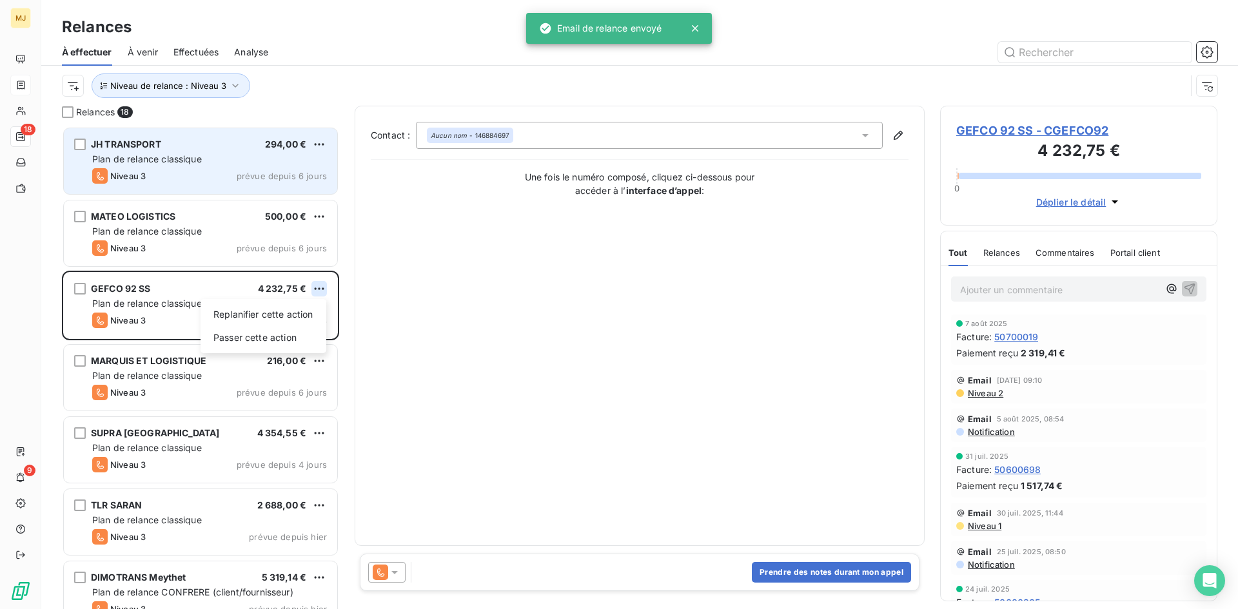
click at [316, 289] on html "MJ 18 9 Relances À effectuer À venir Effectuées Analyse Niveau de relance : Niv…" at bounding box center [619, 304] width 1238 height 609
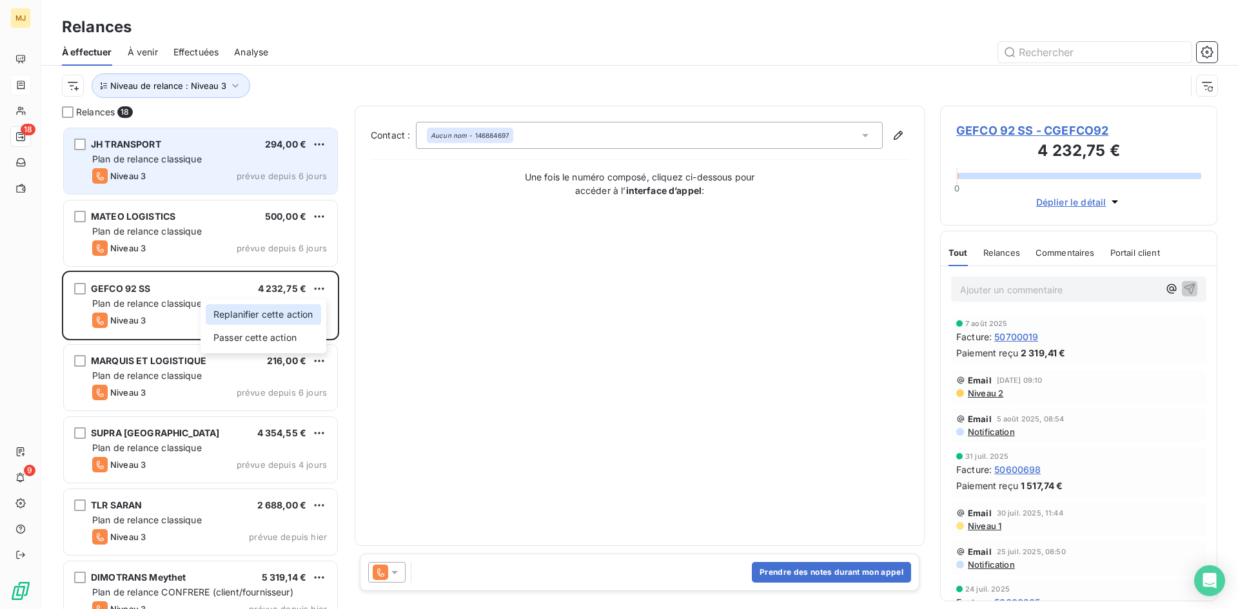
click at [255, 317] on div "Replanifier cette action" at bounding box center [263, 314] width 115 height 21
select select "7"
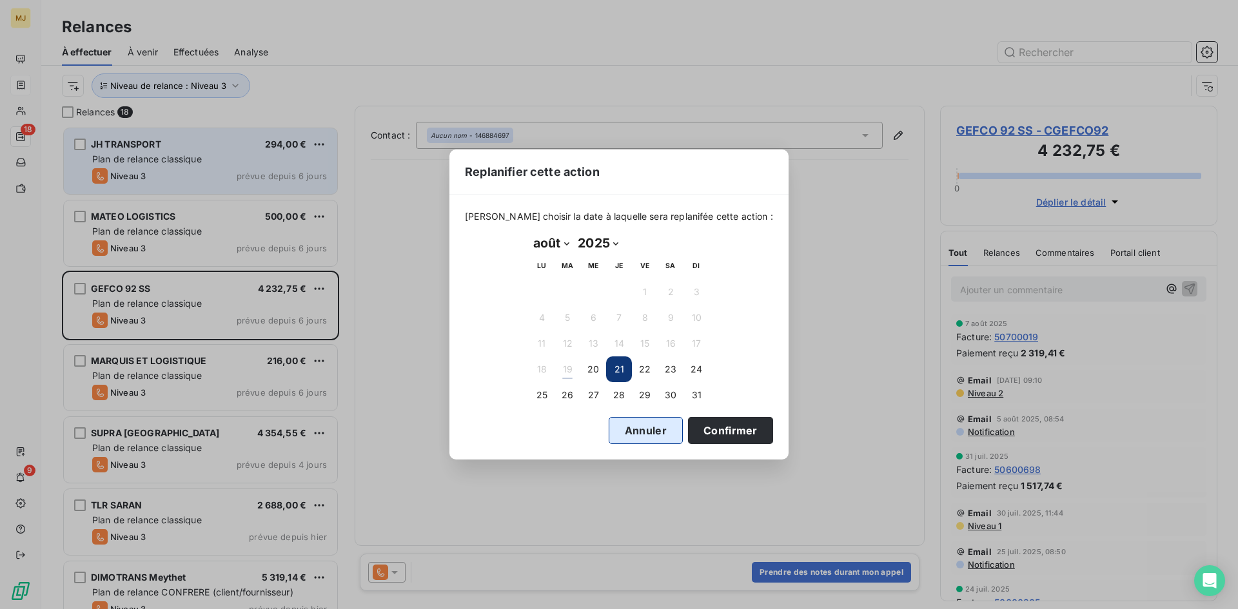
click at [641, 430] on button "Annuler" at bounding box center [646, 430] width 74 height 27
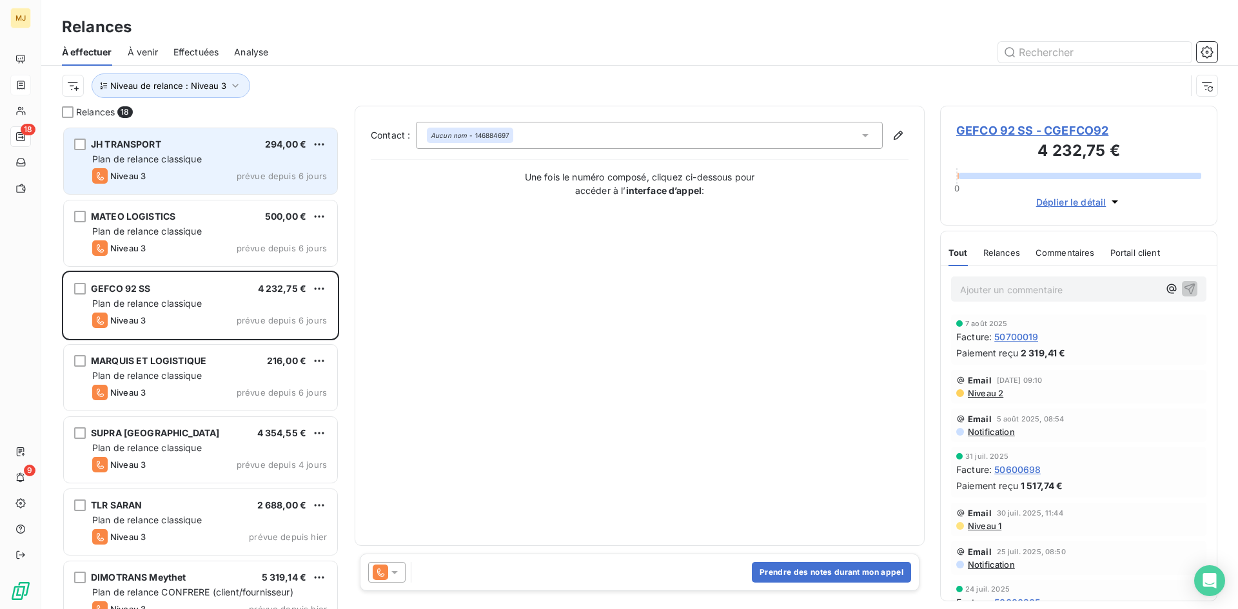
click at [382, 573] on icon at bounding box center [380, 572] width 15 height 15
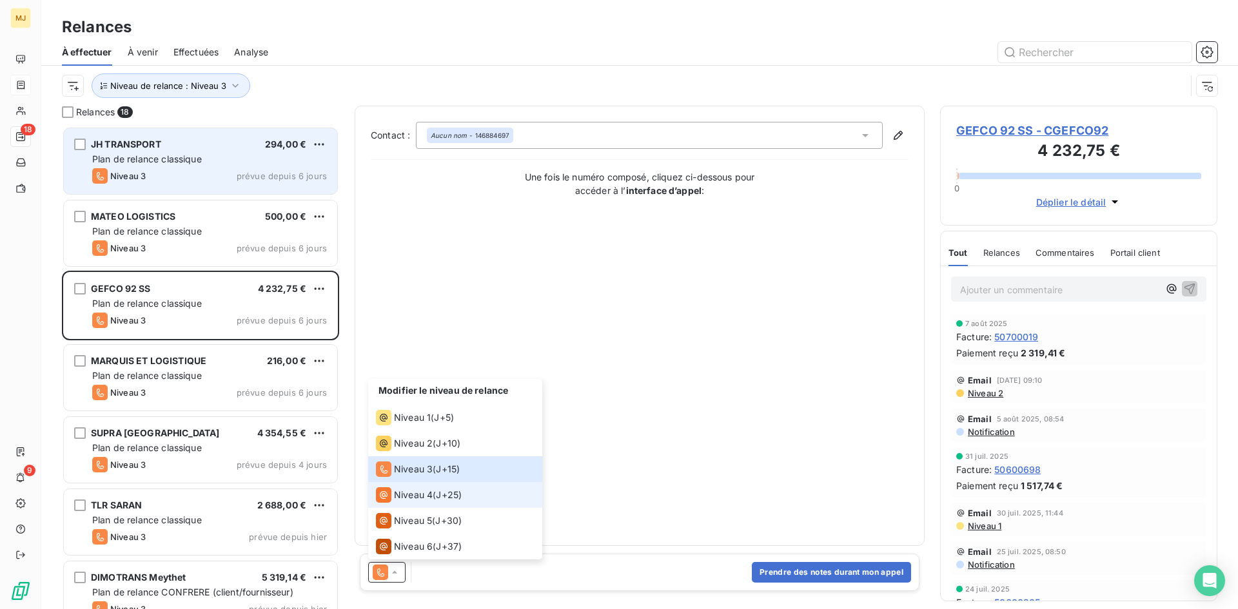
click at [413, 502] on div "Niveau 4" at bounding box center [404, 494] width 57 height 15
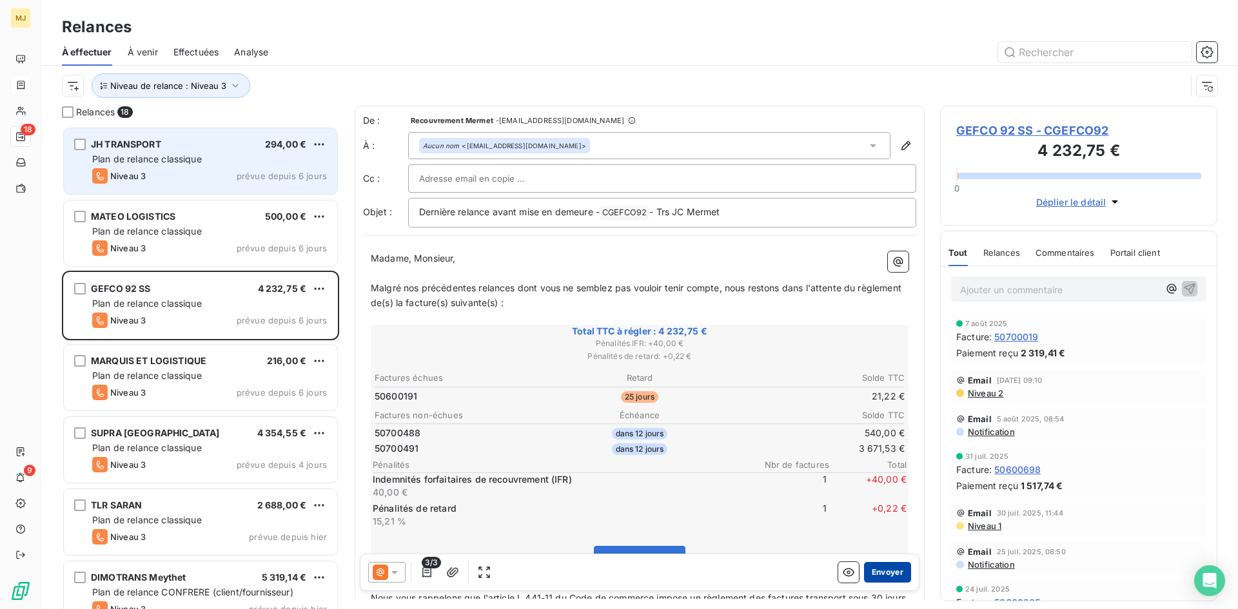
click at [885, 571] on button "Envoyer" at bounding box center [887, 572] width 47 height 21
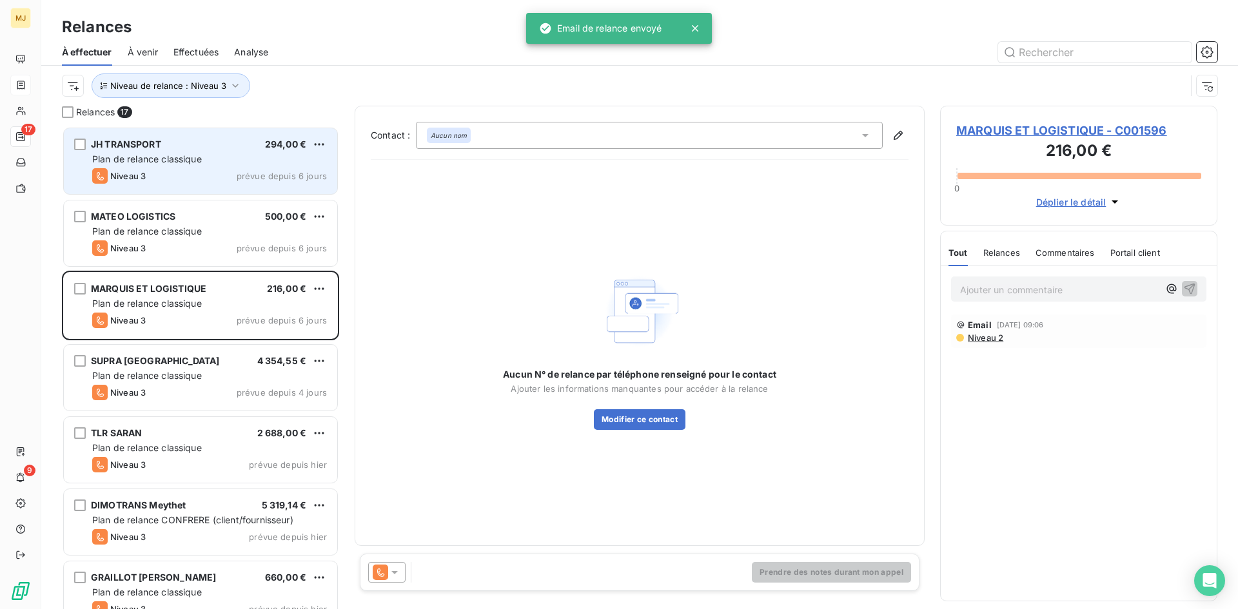
click at [393, 570] on icon at bounding box center [394, 572] width 13 height 13
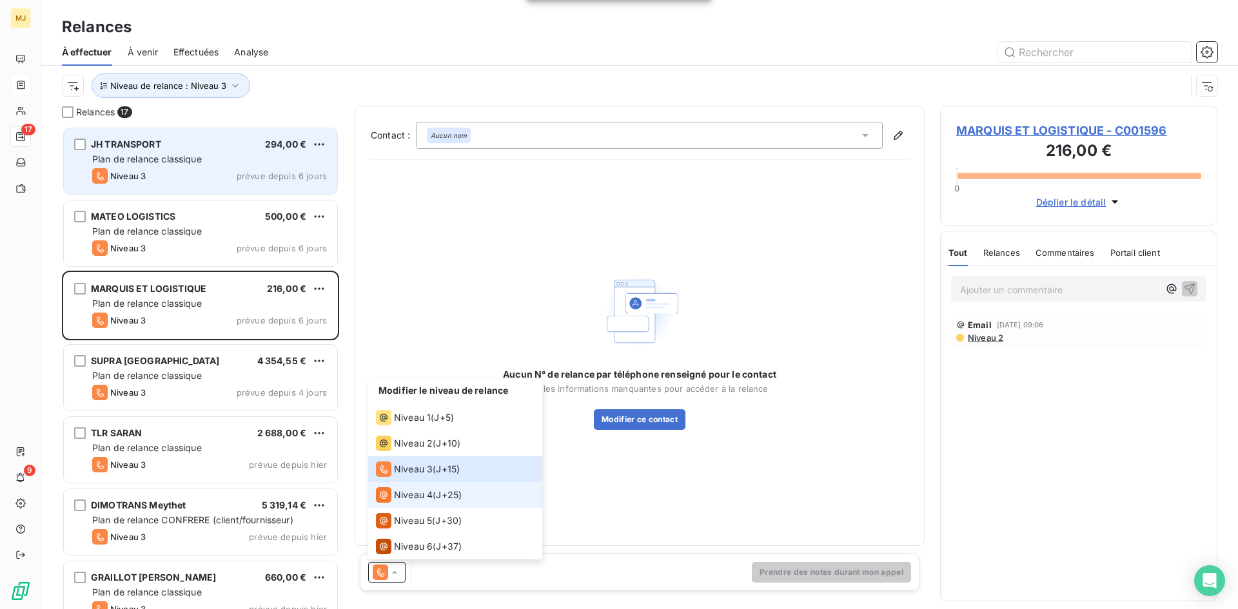
click at [424, 501] on span "Niveau 4" at bounding box center [413, 495] width 39 height 13
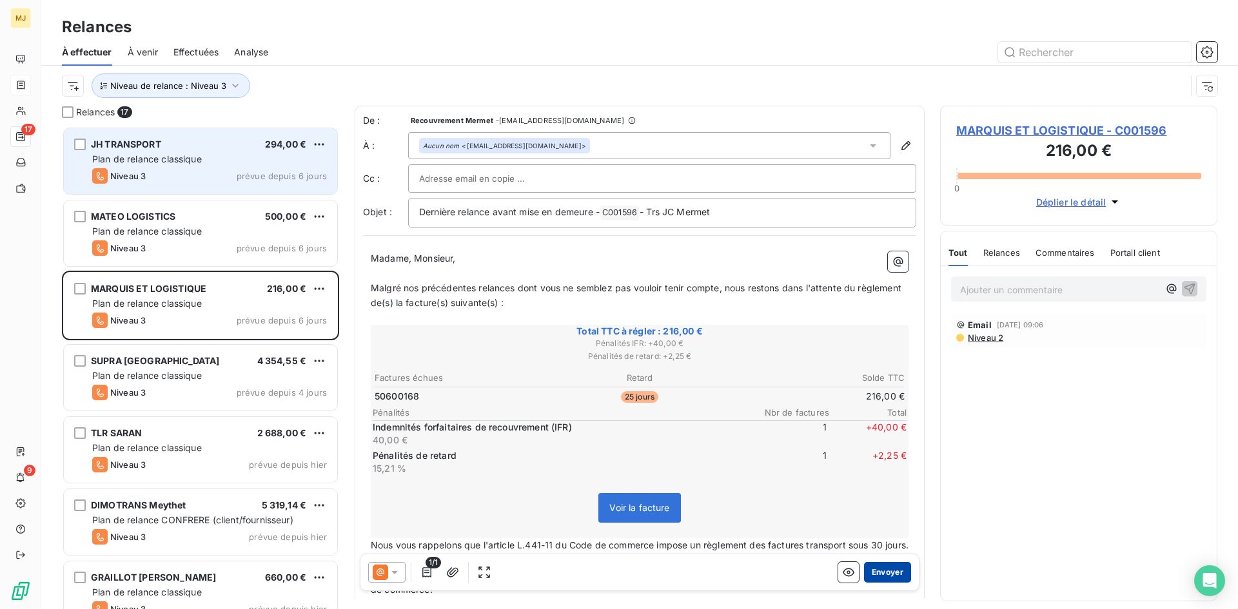
click at [875, 572] on button "Envoyer" at bounding box center [887, 572] width 47 height 21
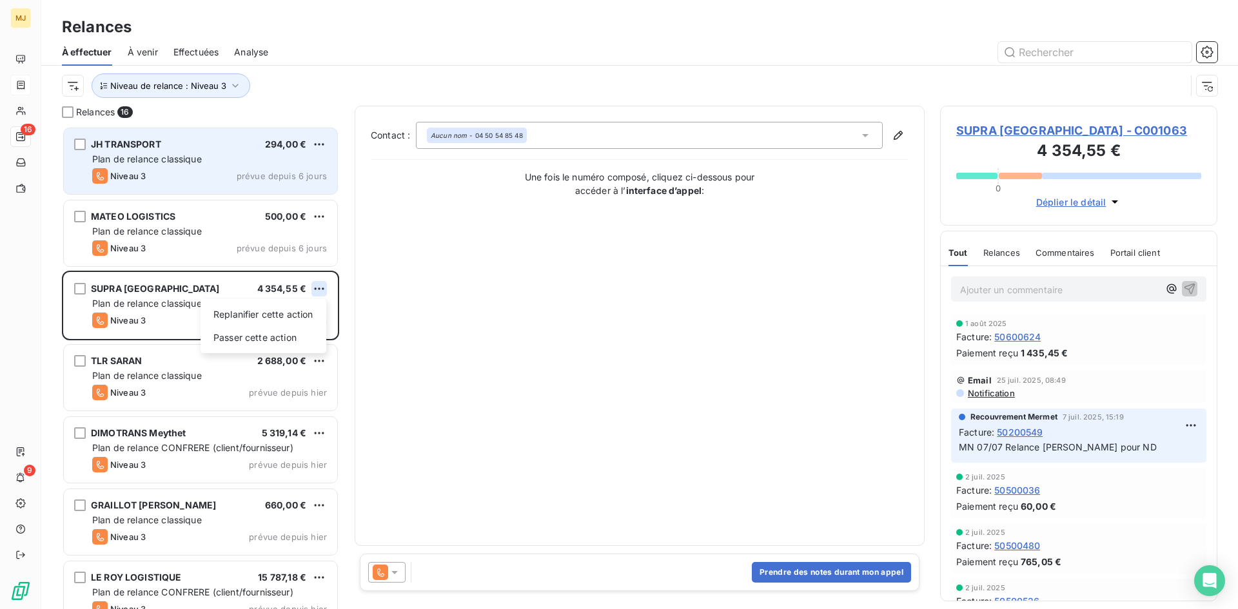
click at [319, 292] on html "MJ 16 9 Relances À effectuer À venir Effectuées Analyse Niveau de relance : Niv…" at bounding box center [619, 304] width 1238 height 609
click at [310, 310] on div "Replanifier cette action" at bounding box center [263, 314] width 115 height 21
select select "7"
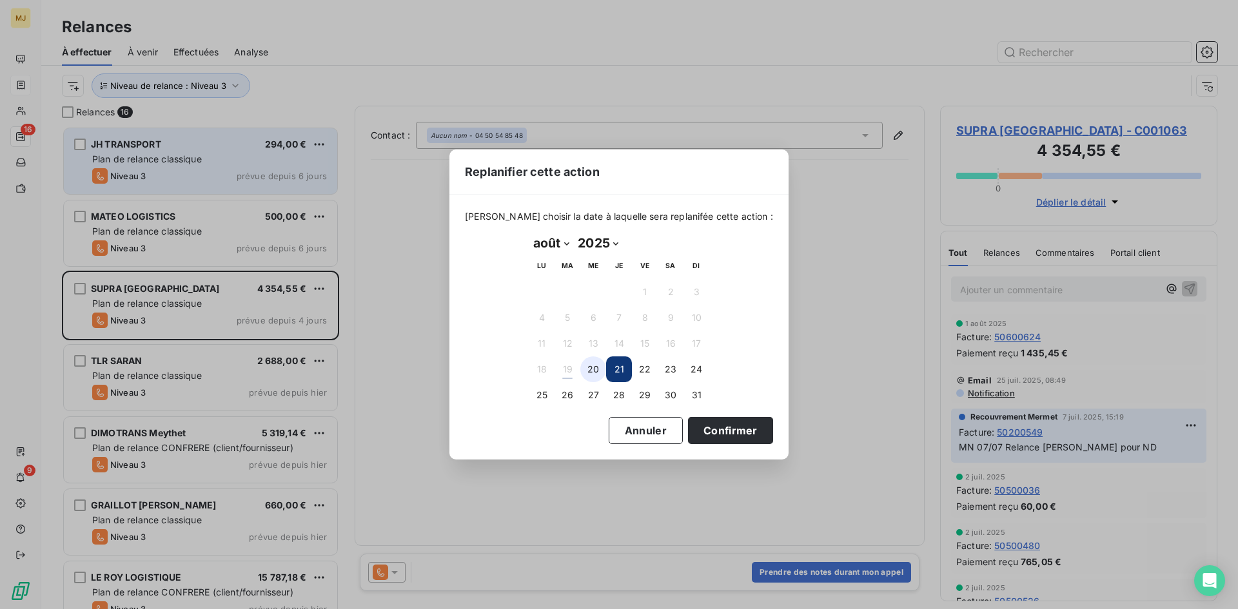
click at [597, 366] on button "20" at bounding box center [593, 370] width 26 height 26
click at [711, 423] on button "Confirmer" at bounding box center [730, 430] width 85 height 27
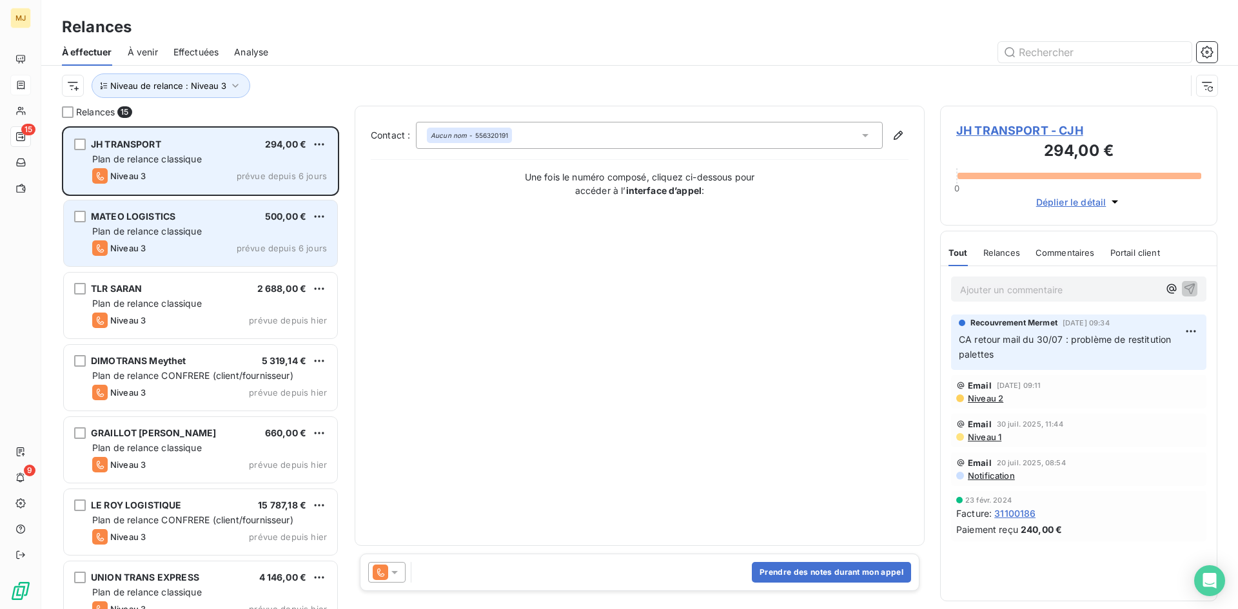
click at [207, 220] on div "MATEO LOGISTICS 500,00 €" at bounding box center [209, 217] width 235 height 12
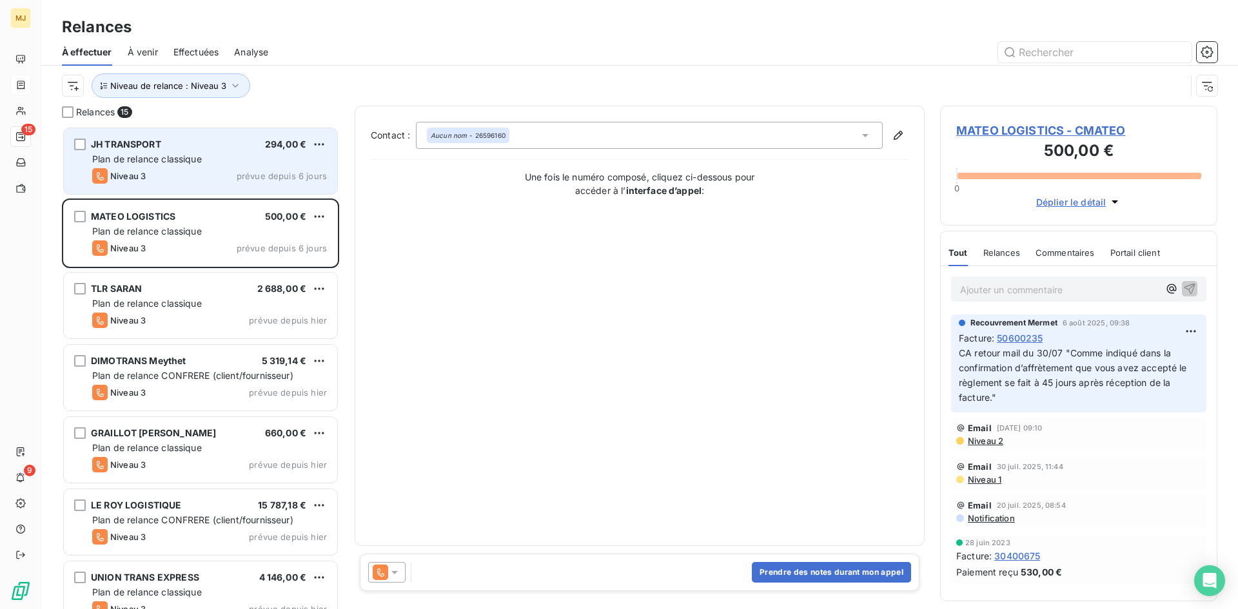
click at [399, 569] on icon at bounding box center [394, 572] width 13 height 13
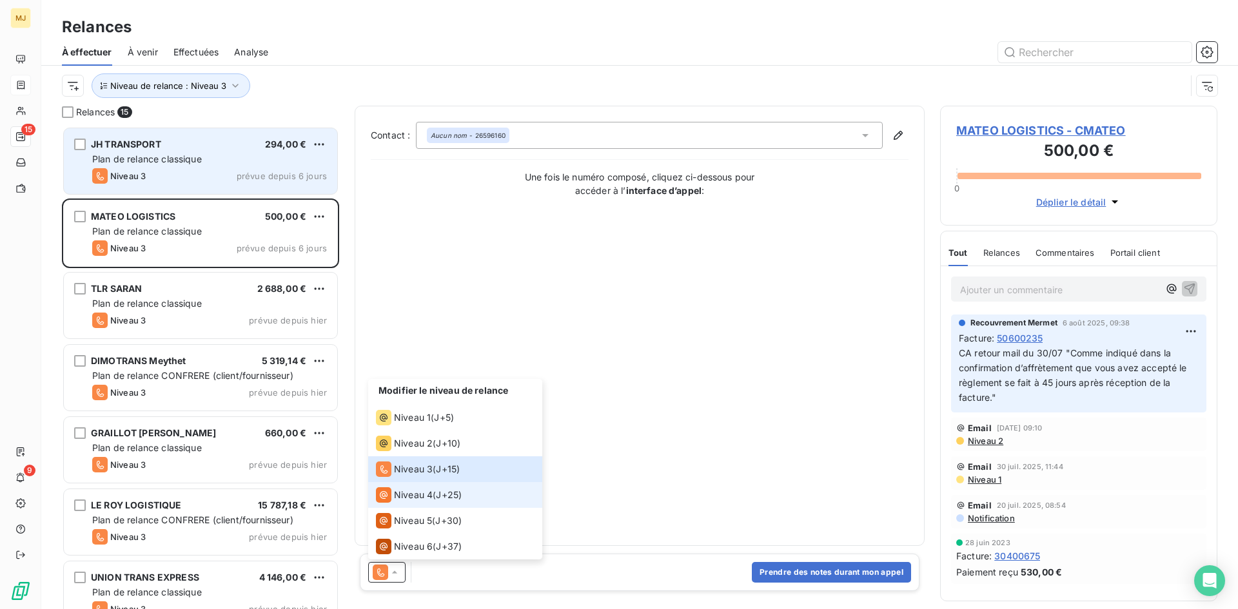
click at [437, 494] on div "Niveau 4 ( J+25 )" at bounding box center [419, 494] width 86 height 15
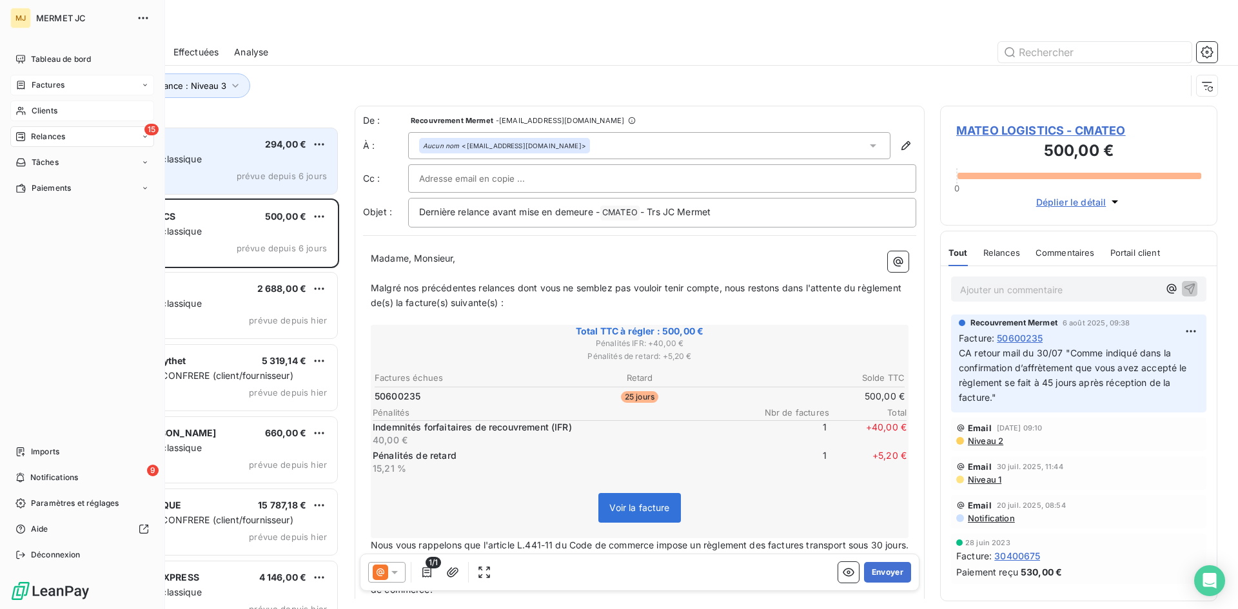
click at [43, 103] on div "Clients" at bounding box center [82, 111] width 144 height 21
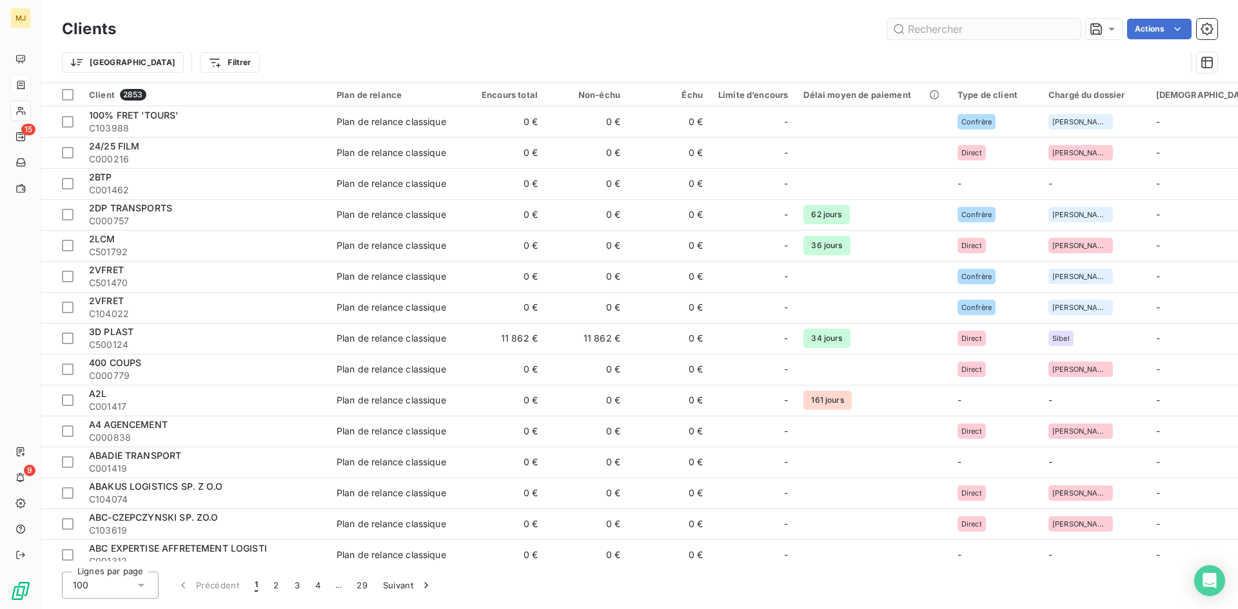
click at [1003, 32] on input "text" at bounding box center [983, 29] width 193 height 21
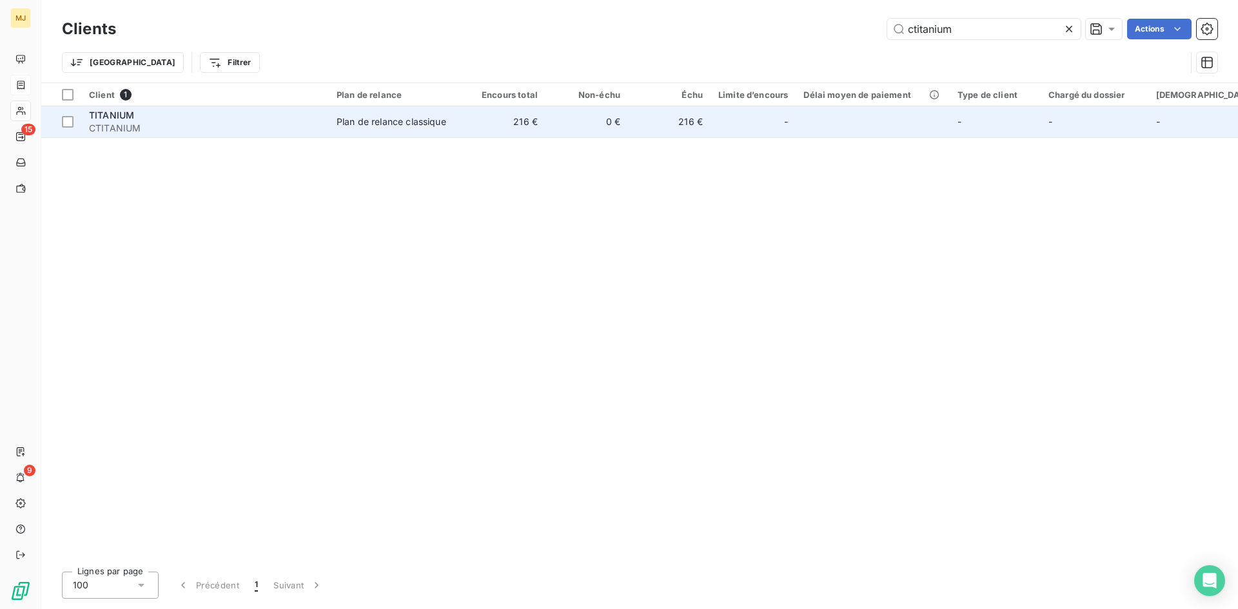
type input "ctitanium"
click at [106, 131] on span "CTITANIUM" at bounding box center [205, 128] width 232 height 13
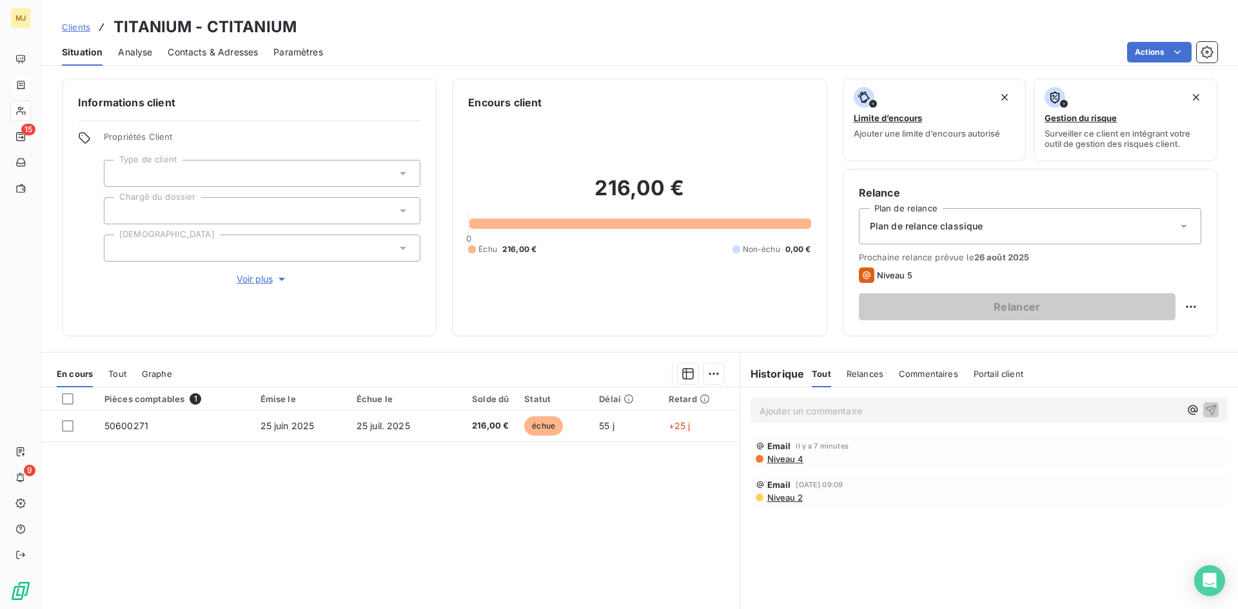
click at [228, 56] on span "Contacts & Adresses" at bounding box center [213, 52] width 90 height 13
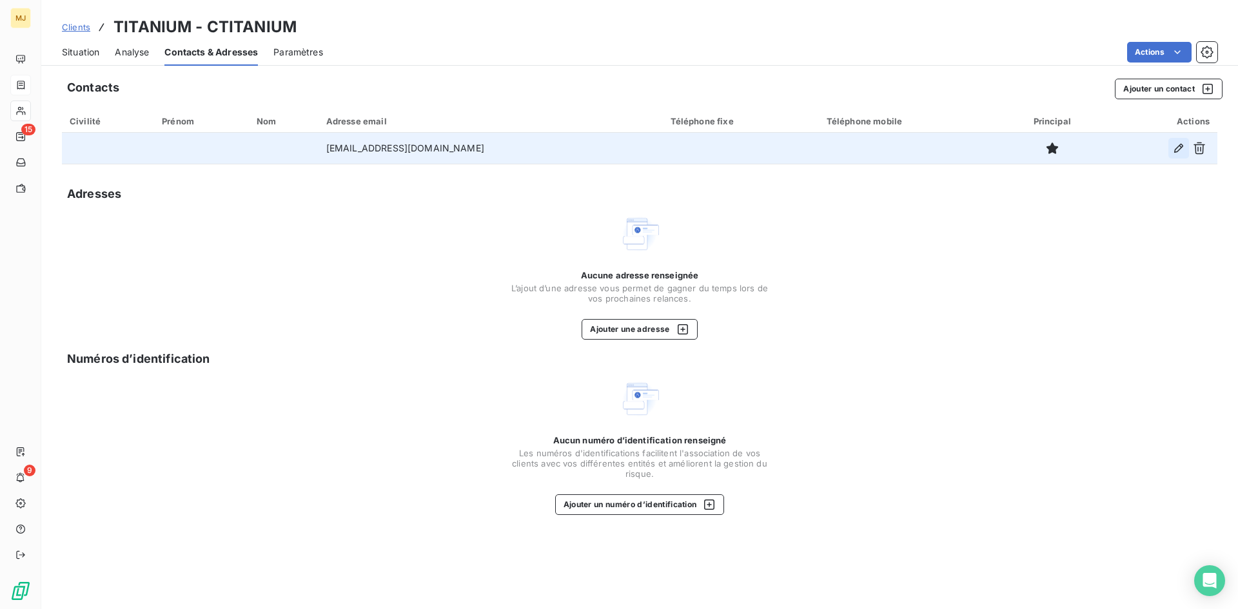
click at [1177, 148] on icon "button" at bounding box center [1178, 148] width 9 height 9
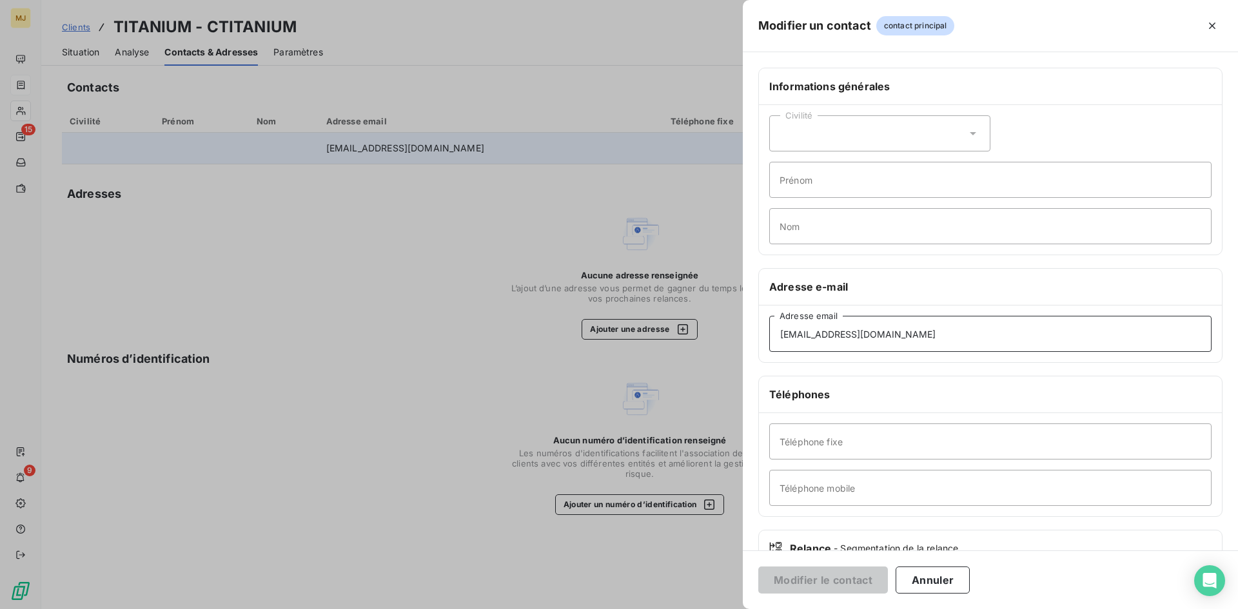
drag, startPoint x: 971, startPoint y: 335, endPoint x: 99, endPoint y: 311, distance: 872.8
click at [156, 609] on div "Modifier un contact contact principal Informations générales Civilité Prénom No…" at bounding box center [619, 609] width 1238 height 0
paste input "dministratif"
type input "[EMAIL_ADDRESS][DOMAIN_NAME]"
click at [805, 579] on button "Modifier le contact" at bounding box center [823, 580] width 130 height 27
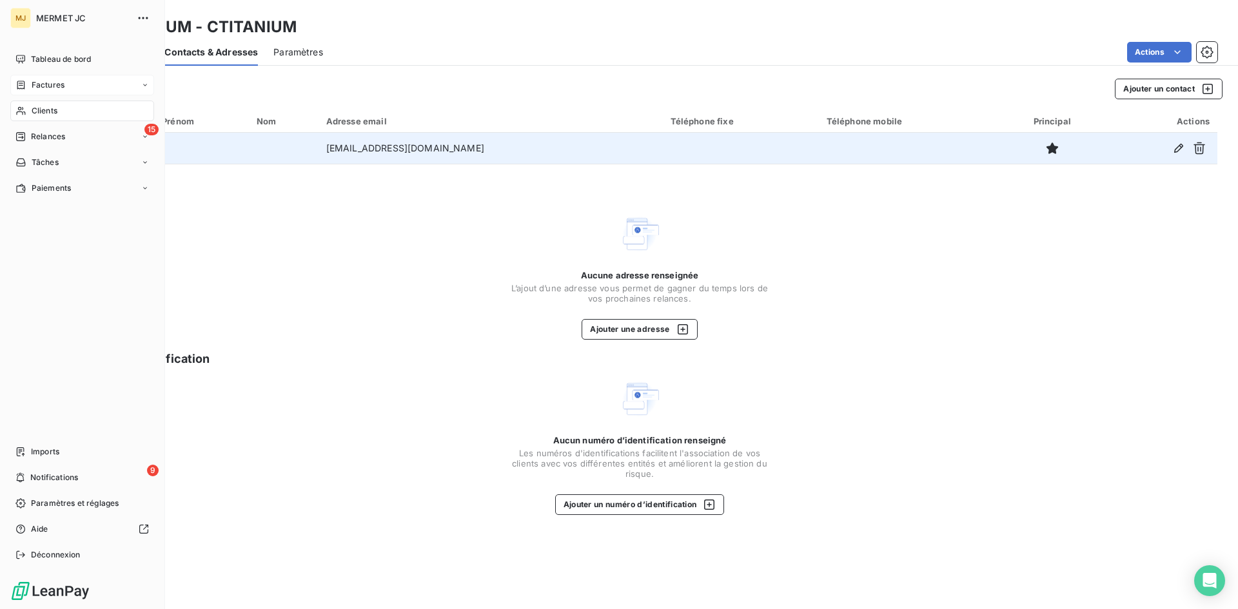
click at [52, 82] on span "Factures" at bounding box center [48, 85] width 33 height 12
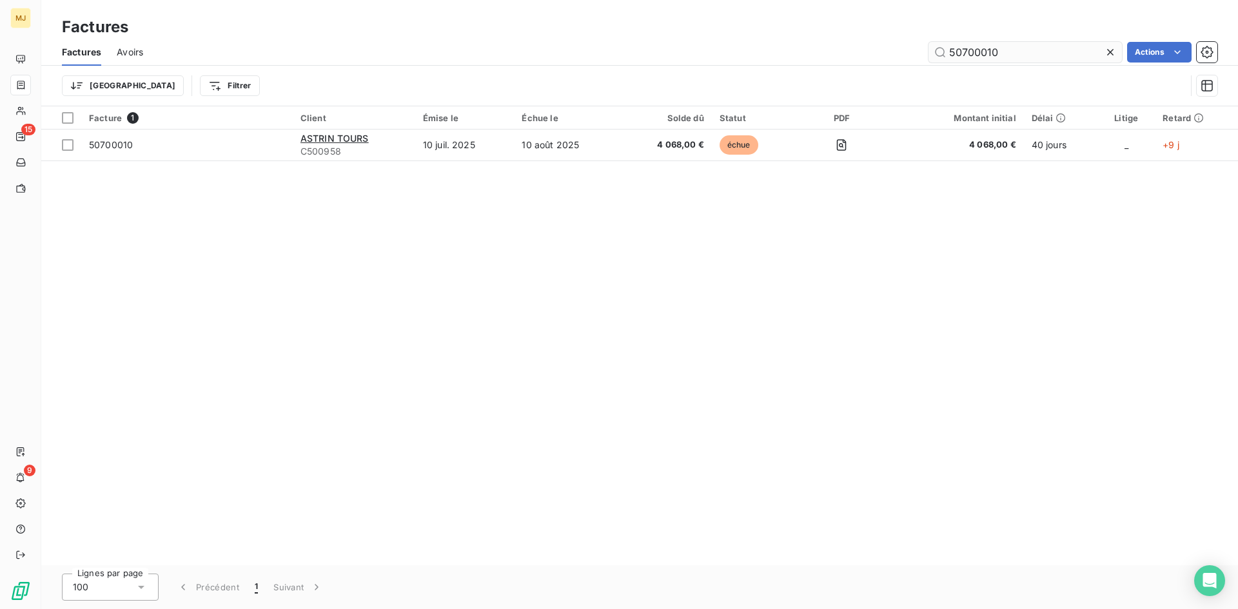
click at [1027, 55] on input "50700010" at bounding box center [1025, 52] width 193 height 21
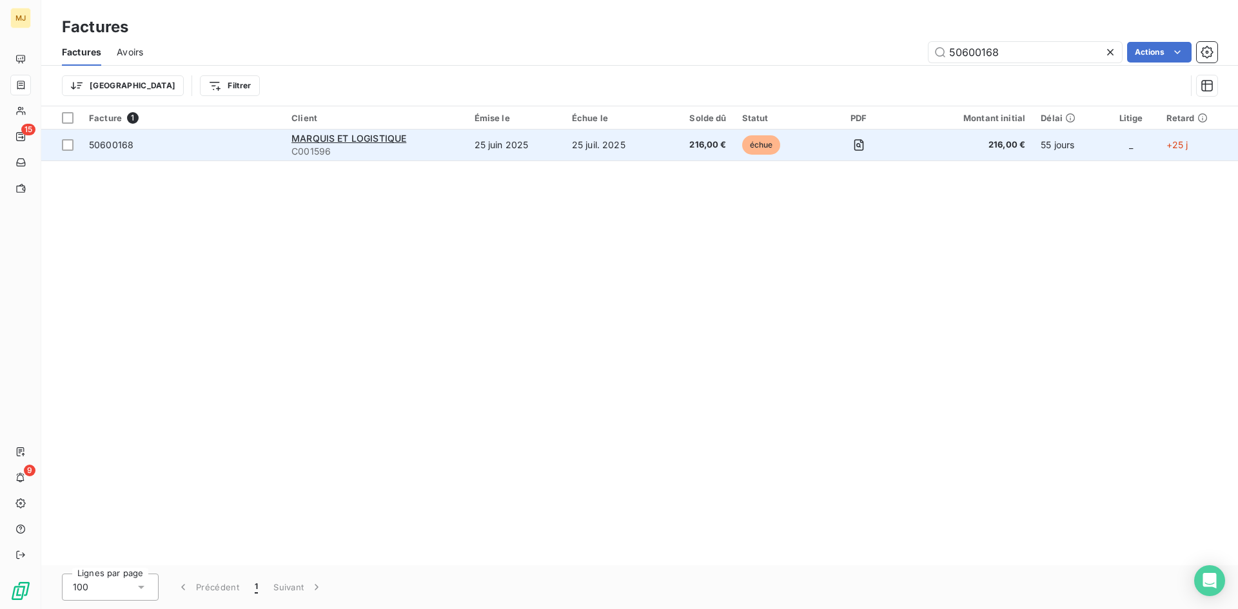
type input "50600168"
click at [104, 145] on span "50600168" at bounding box center [111, 144] width 44 height 11
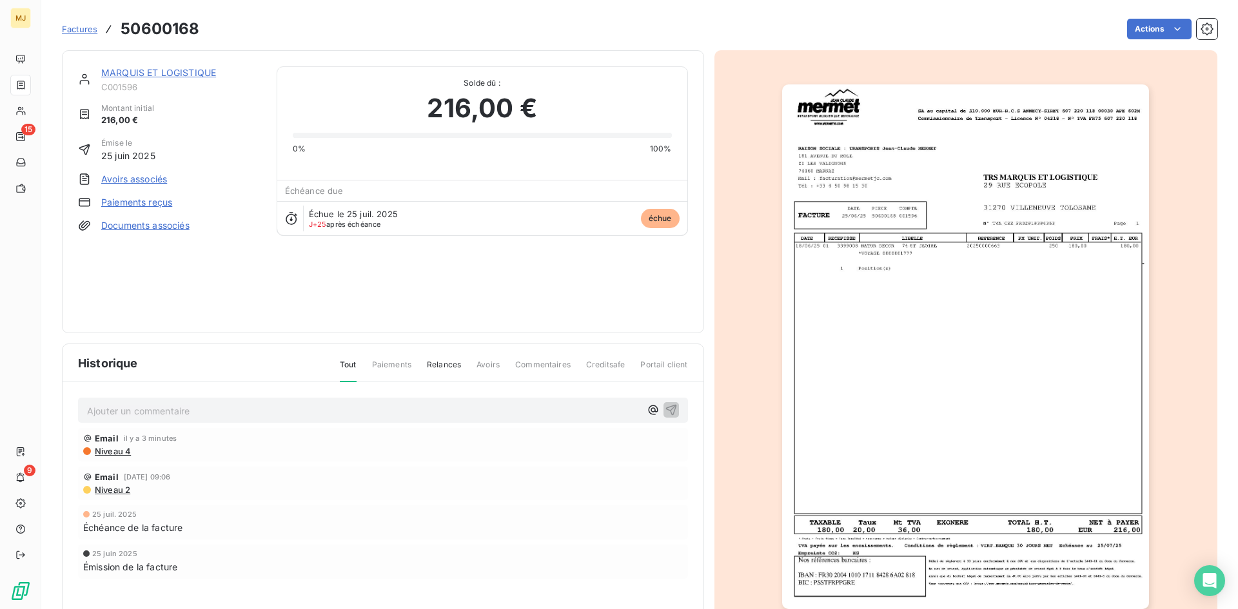
click at [315, 409] on p "Ajouter un commentaire ﻿" at bounding box center [363, 411] width 553 height 16
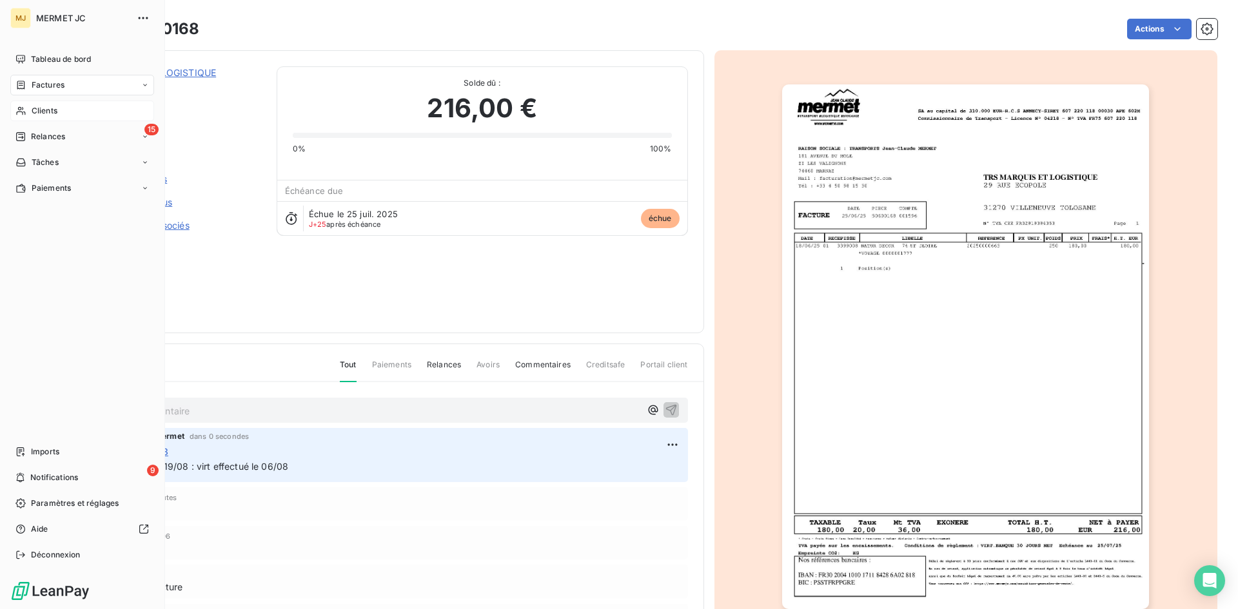
click at [61, 108] on div "Clients" at bounding box center [82, 111] width 144 height 21
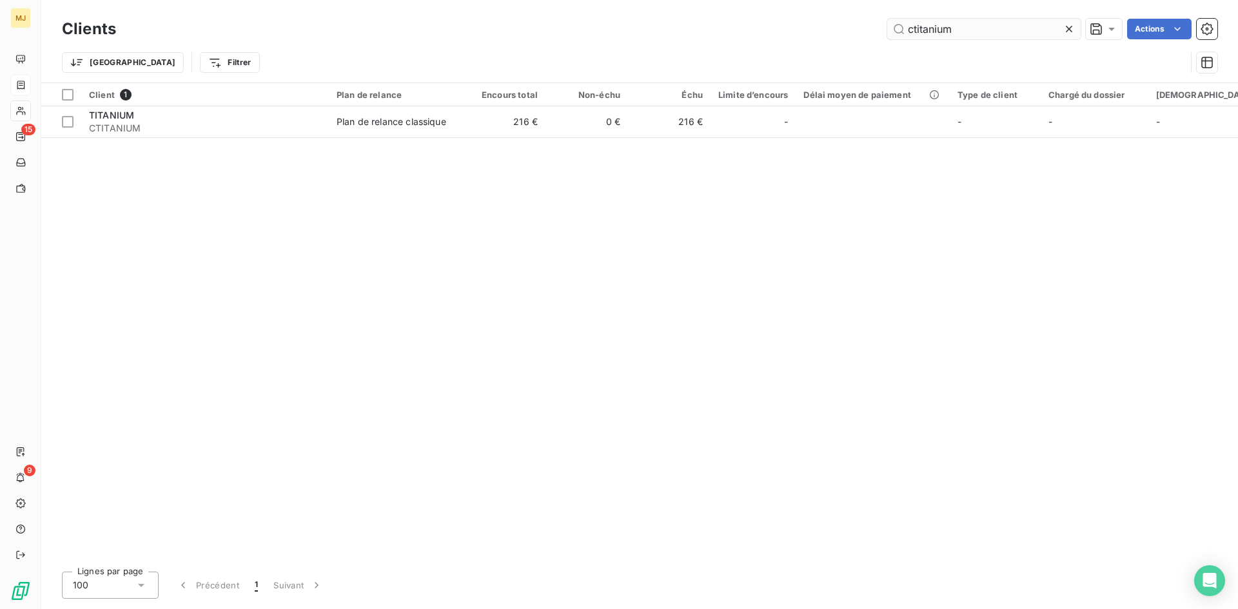
click at [959, 26] on input "ctitanium" at bounding box center [983, 29] width 193 height 21
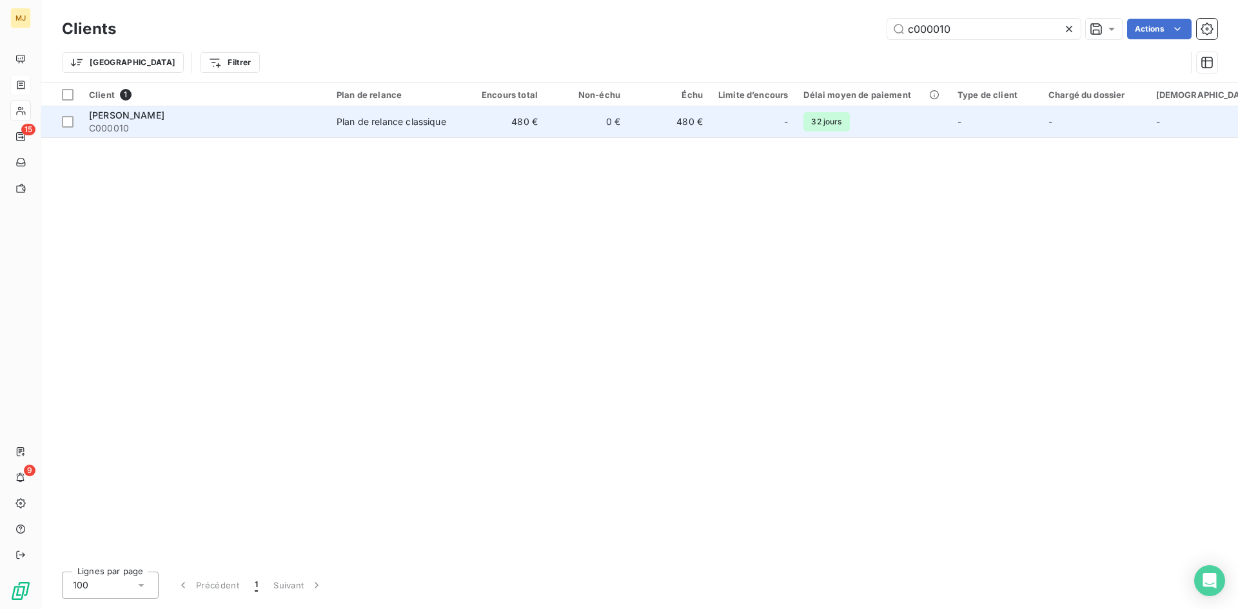
type input "c000010"
click at [153, 128] on span "C000010" at bounding box center [205, 128] width 232 height 13
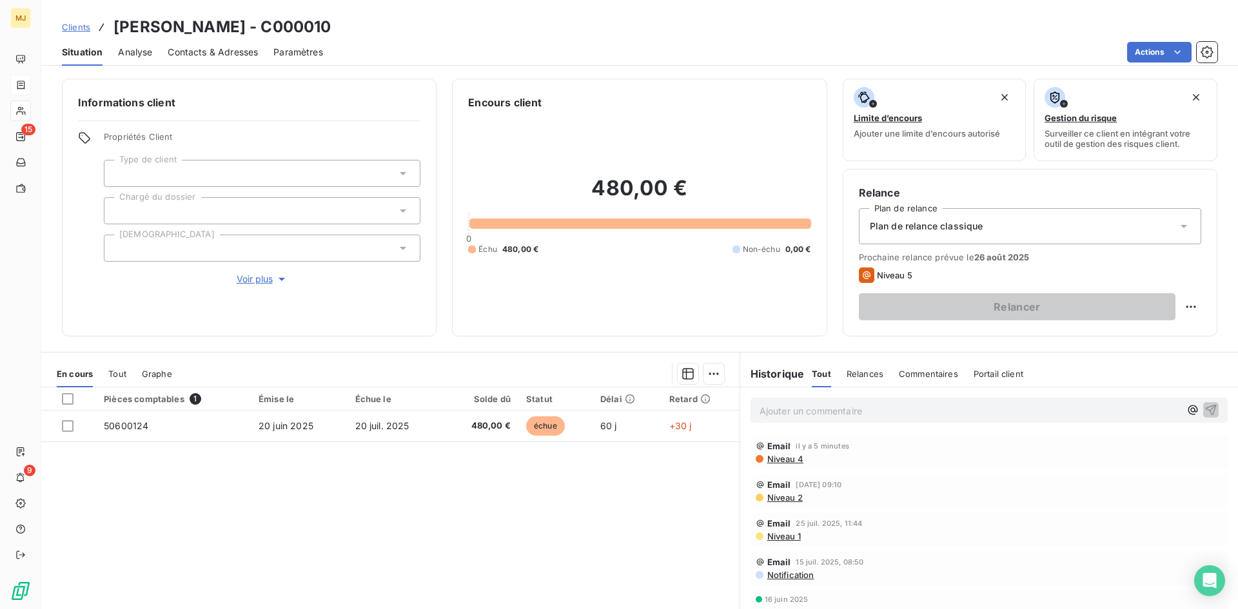
click at [208, 49] on span "Contacts & Adresses" at bounding box center [213, 52] width 90 height 13
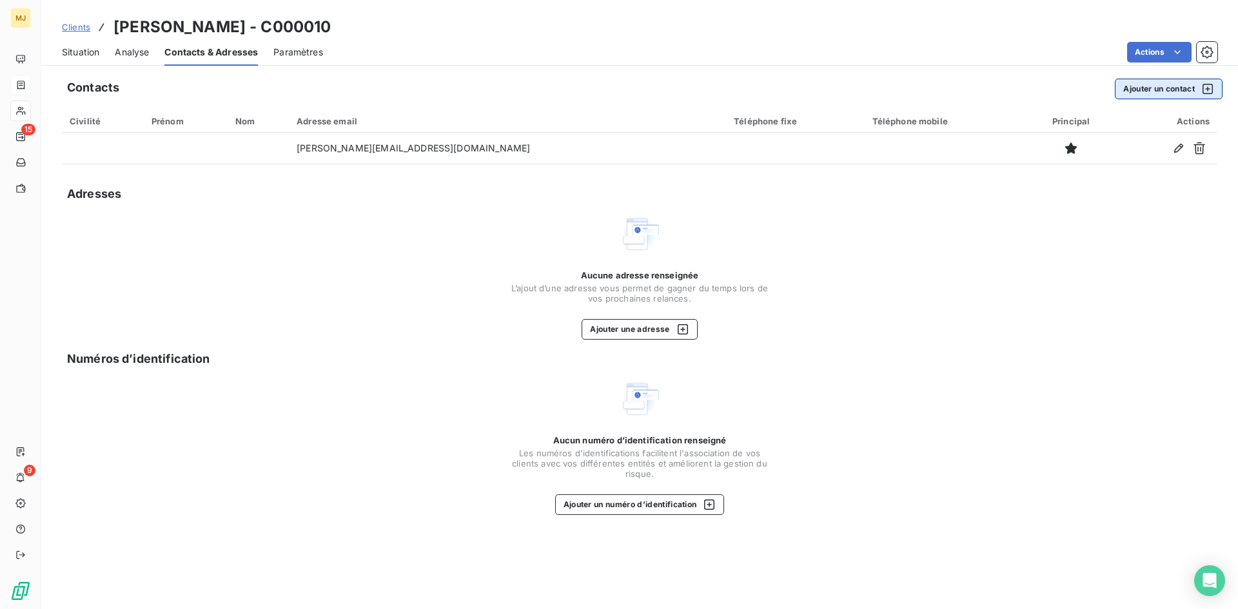
click at [1150, 90] on button "Ajouter un contact" at bounding box center [1169, 89] width 108 height 21
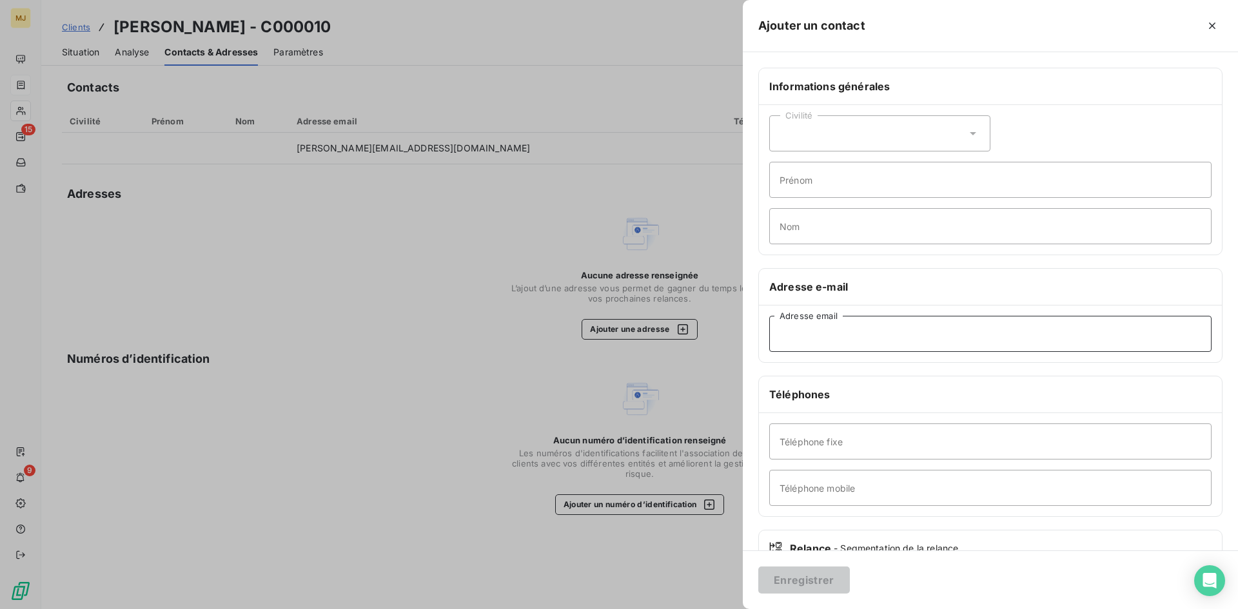
click at [872, 329] on input "Adresse email" at bounding box center [990, 334] width 442 height 36
paste input "[EMAIL_ADDRESS][DOMAIN_NAME]"
type input "[EMAIL_ADDRESS][DOMAIN_NAME]"
click at [794, 590] on button "Enregistrer" at bounding box center [804, 580] width 92 height 27
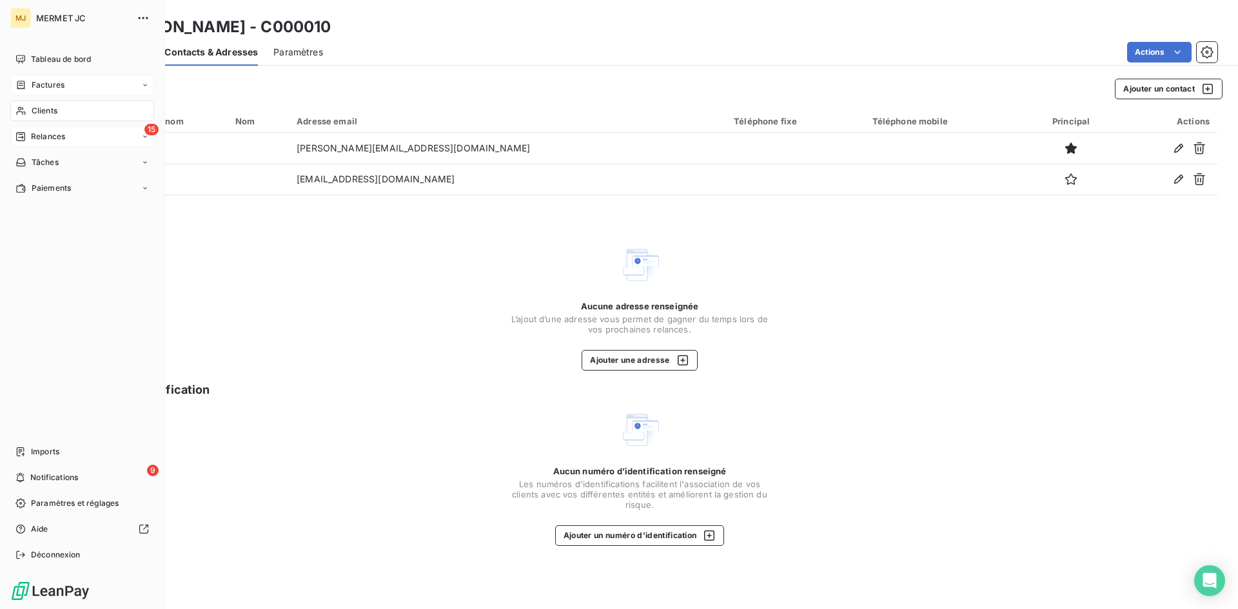
click at [53, 132] on span "Relances" at bounding box center [48, 137] width 34 height 12
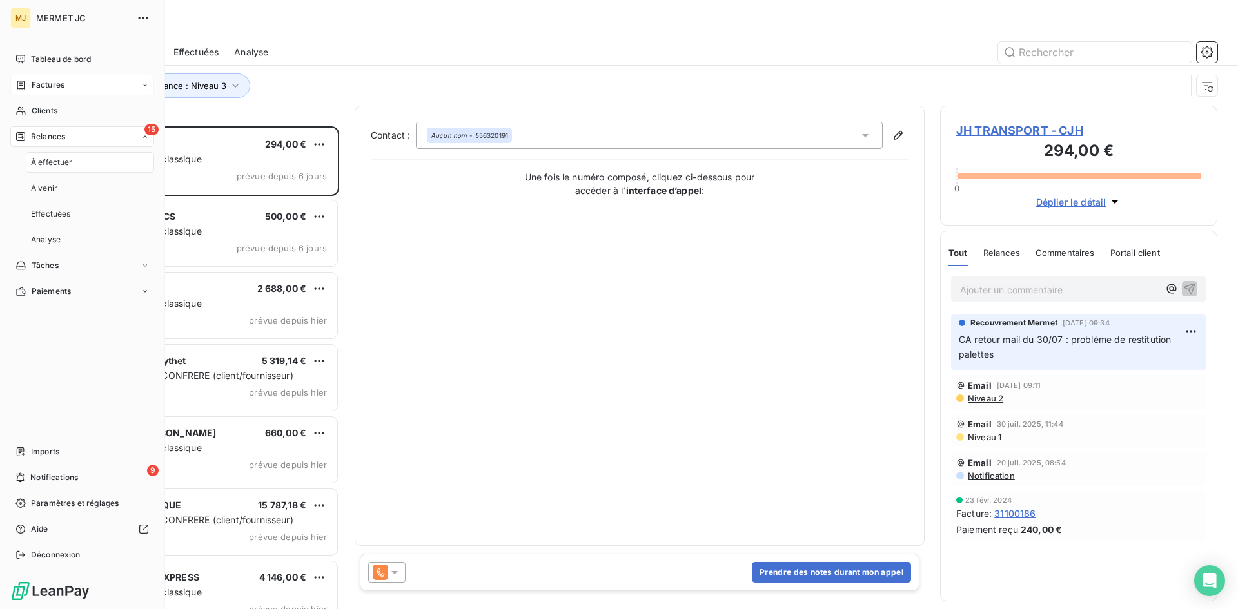
scroll to position [473, 268]
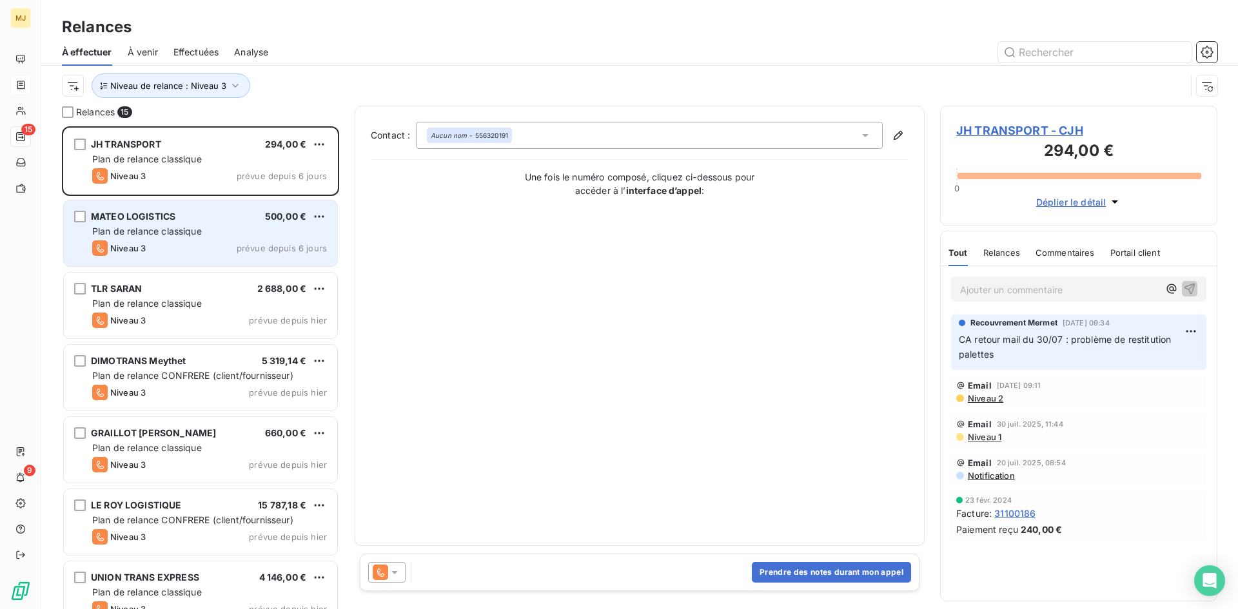
click at [169, 249] on div "Niveau 3 prévue depuis 6 jours" at bounding box center [209, 248] width 235 height 15
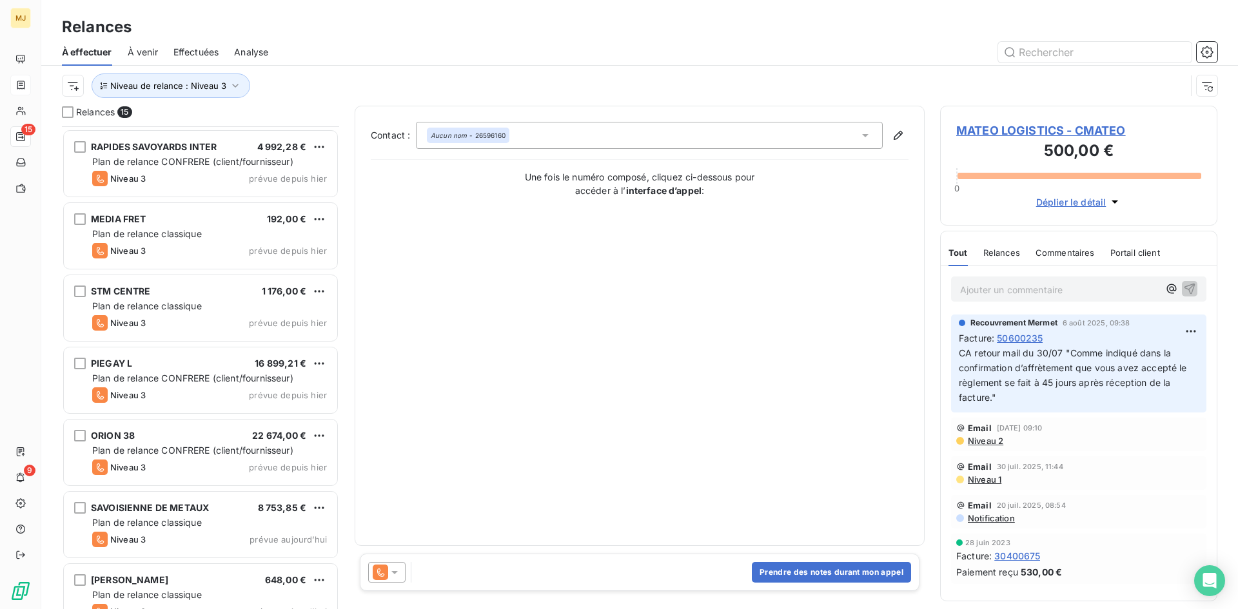
scroll to position [601, 0]
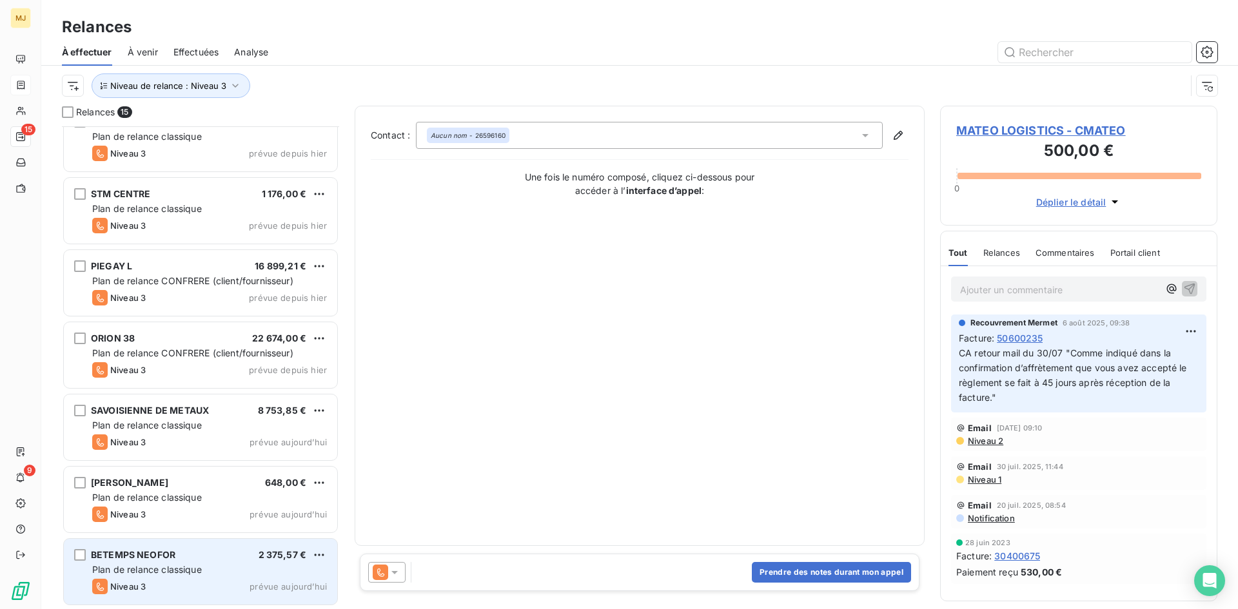
click at [222, 557] on div "BETEMPS NEOFOR 2 375,57 €" at bounding box center [209, 555] width 235 height 12
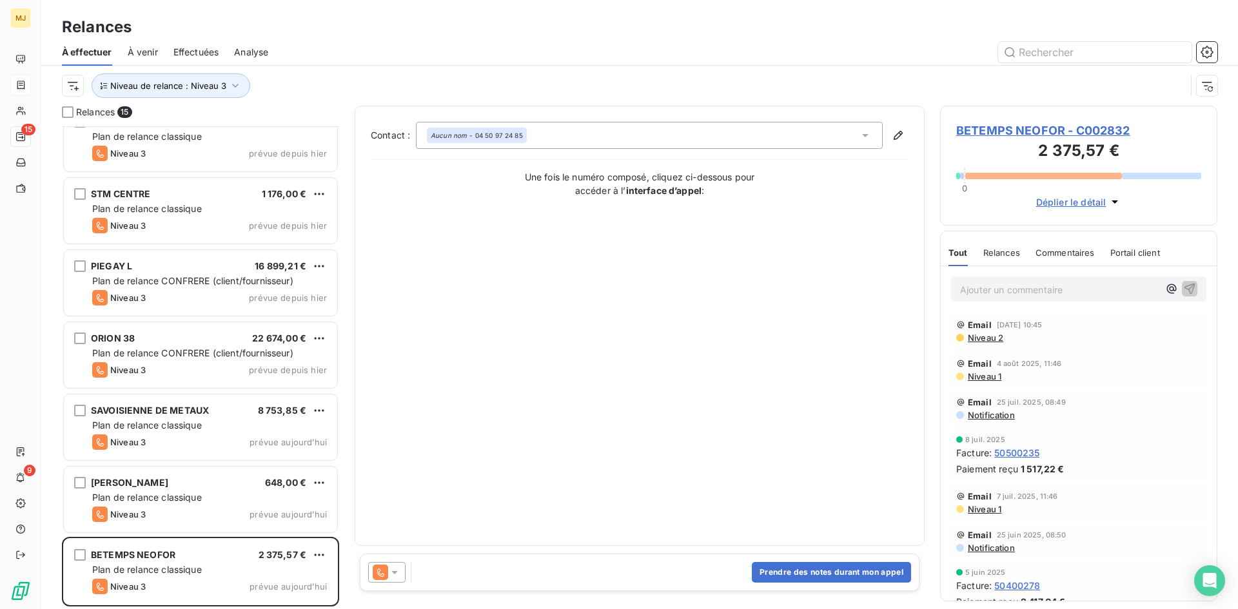
click at [397, 570] on icon at bounding box center [394, 572] width 13 height 13
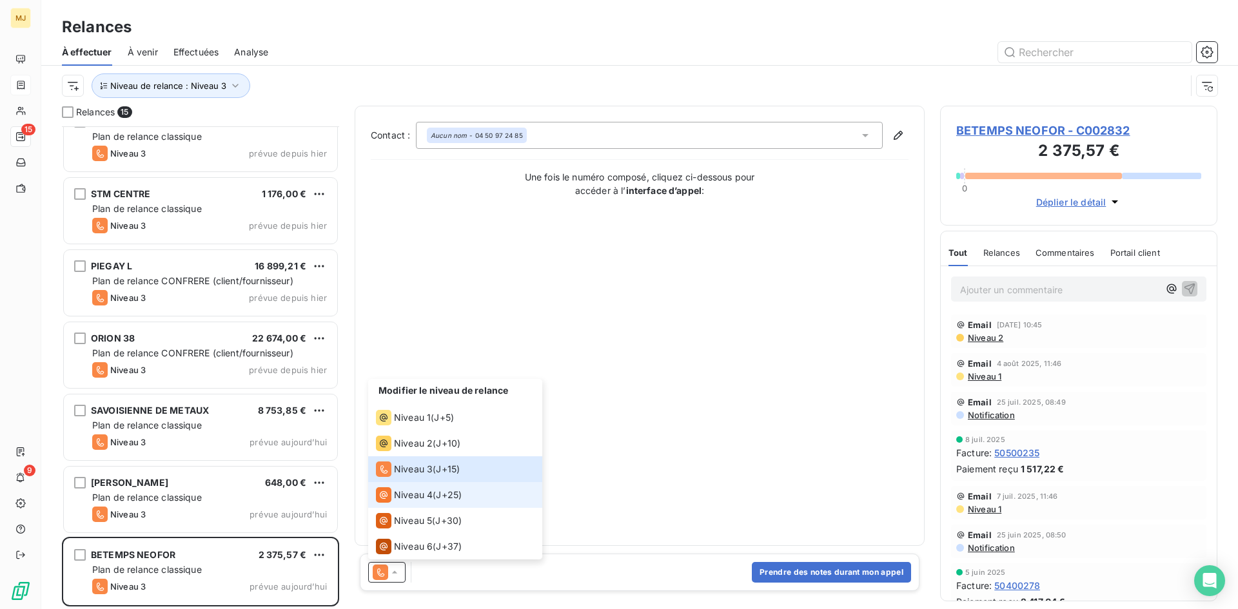
click at [426, 498] on span "Niveau 4" at bounding box center [413, 495] width 39 height 13
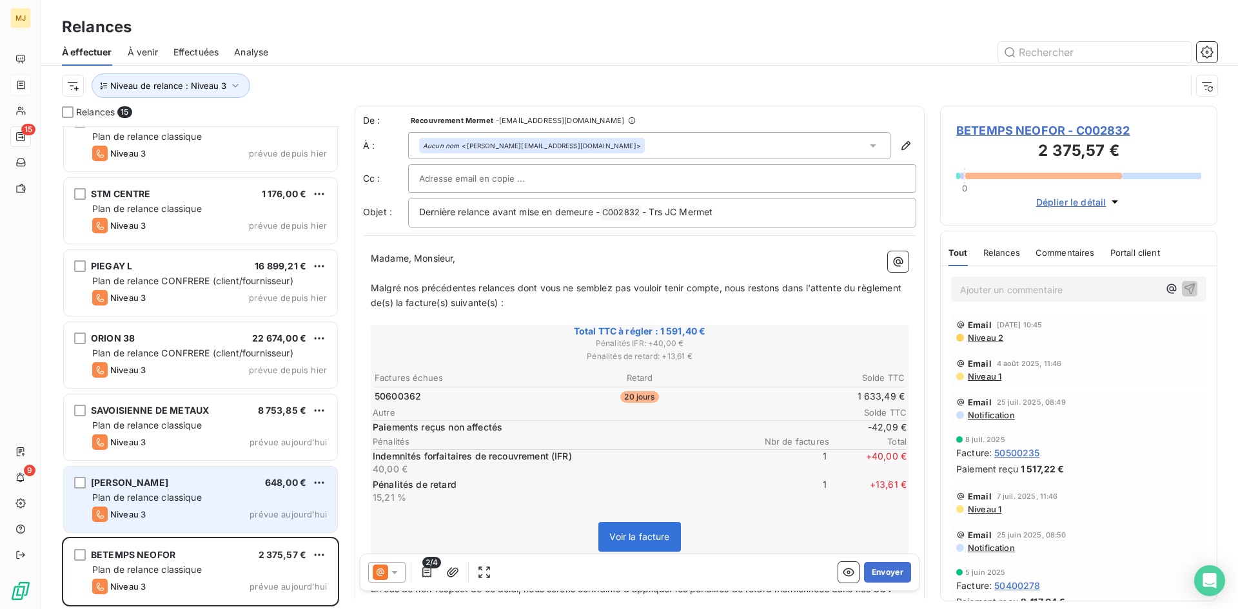
click at [213, 482] on div "[PERSON_NAME] 648,00 €" at bounding box center [209, 483] width 235 height 12
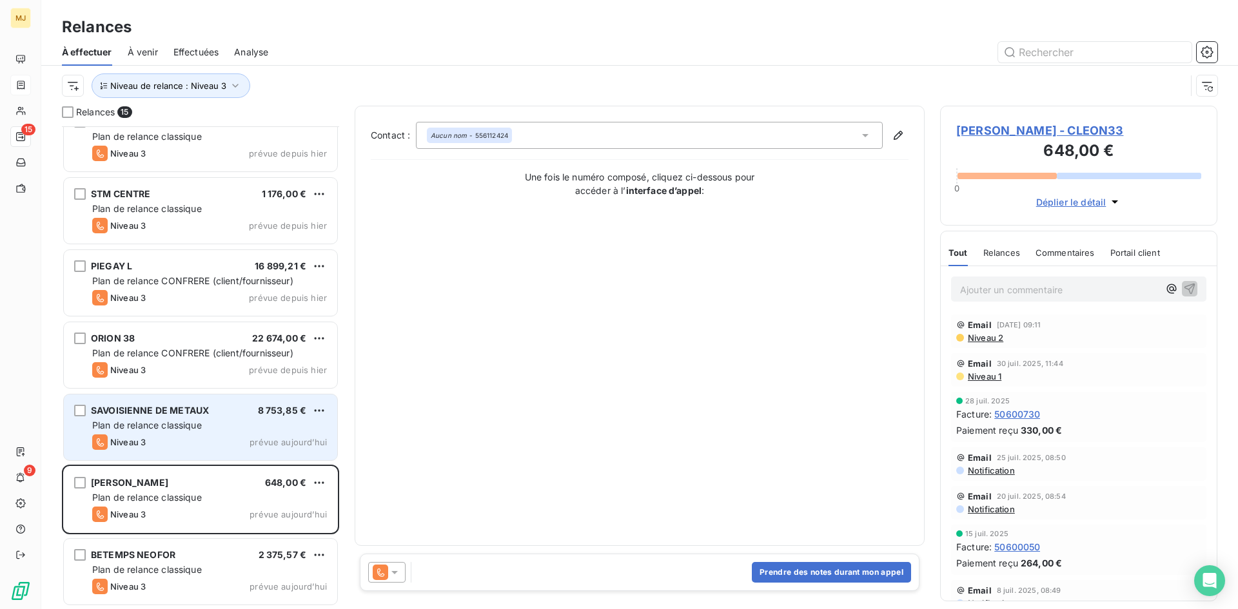
click at [214, 431] on div "Plan de relance classique" at bounding box center [209, 425] width 235 height 13
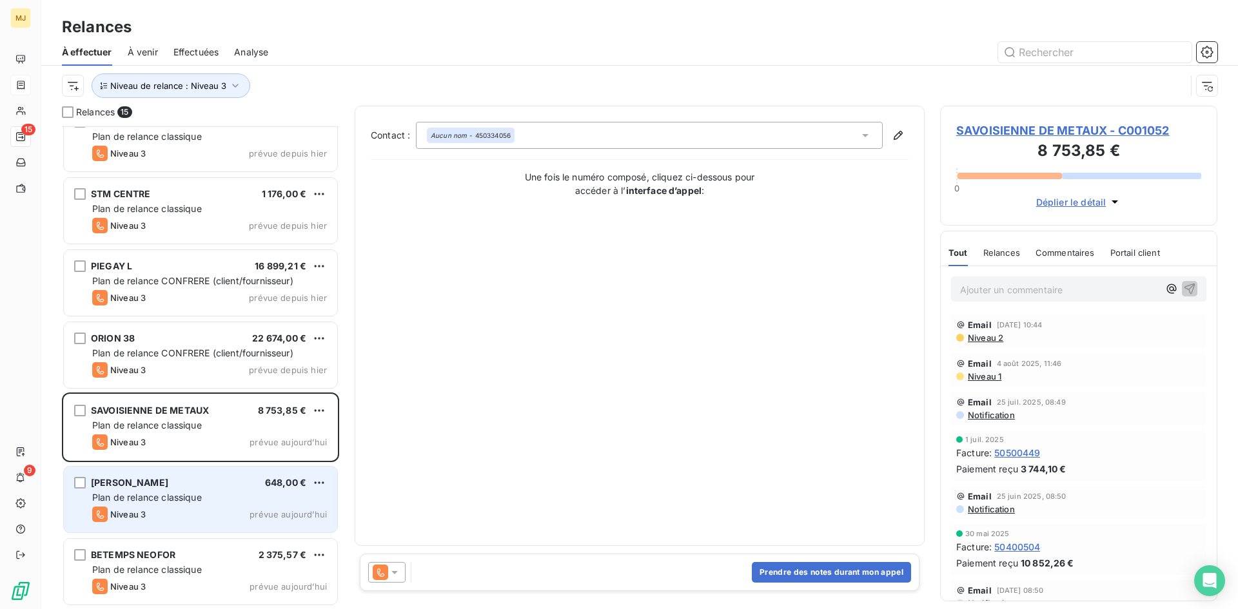
click at [204, 486] on div "[PERSON_NAME] 648,00 €" at bounding box center [209, 483] width 235 height 12
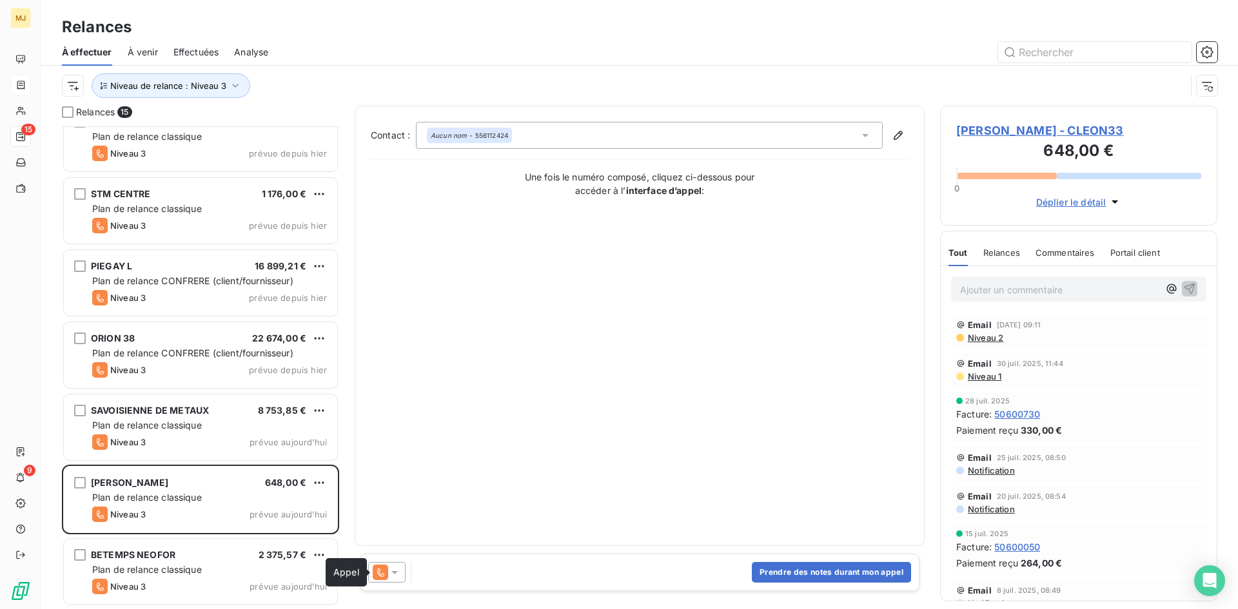
click at [384, 577] on icon at bounding box center [380, 572] width 15 height 15
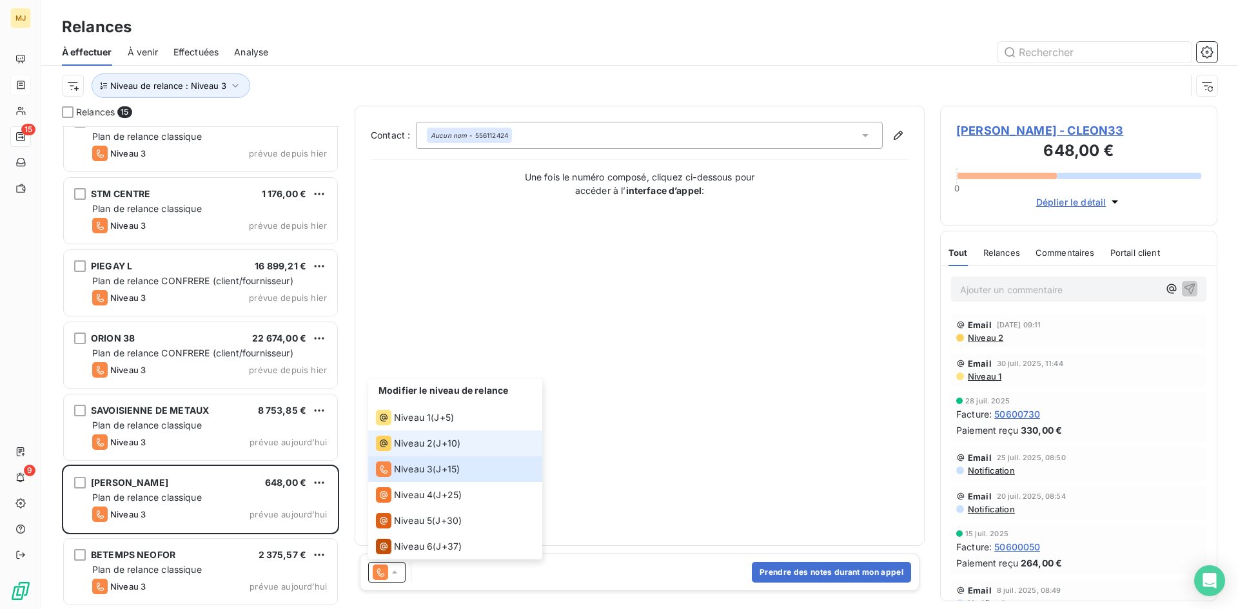
click at [443, 446] on span "J+10 )" at bounding box center [448, 443] width 25 height 13
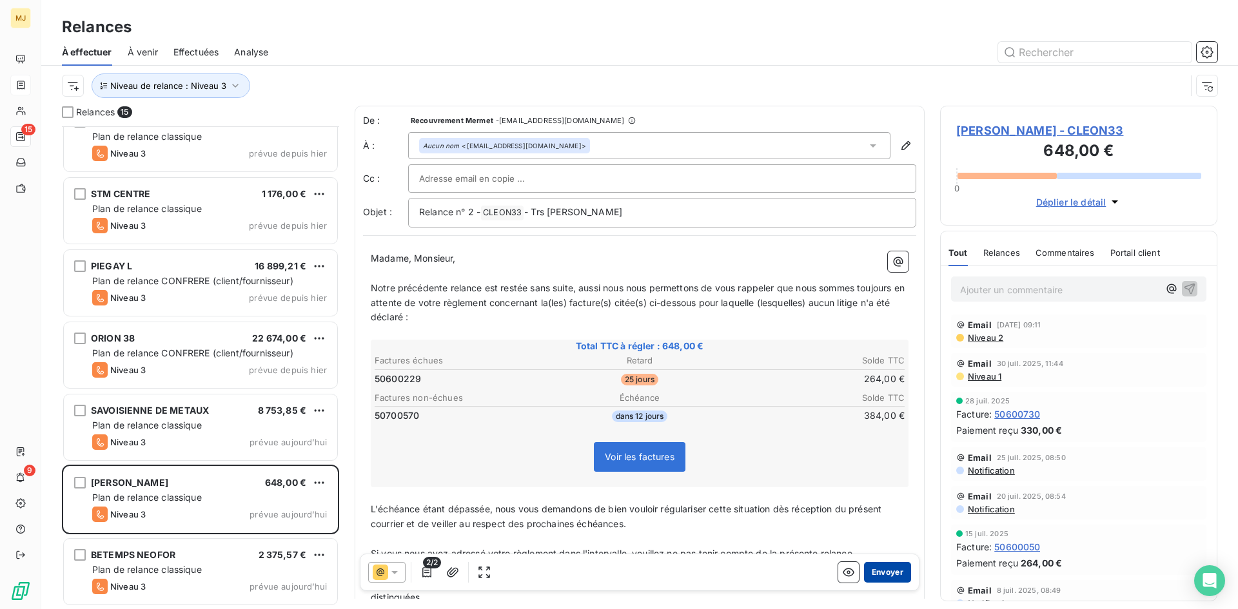
click at [870, 570] on button "Envoyer" at bounding box center [887, 572] width 47 height 21
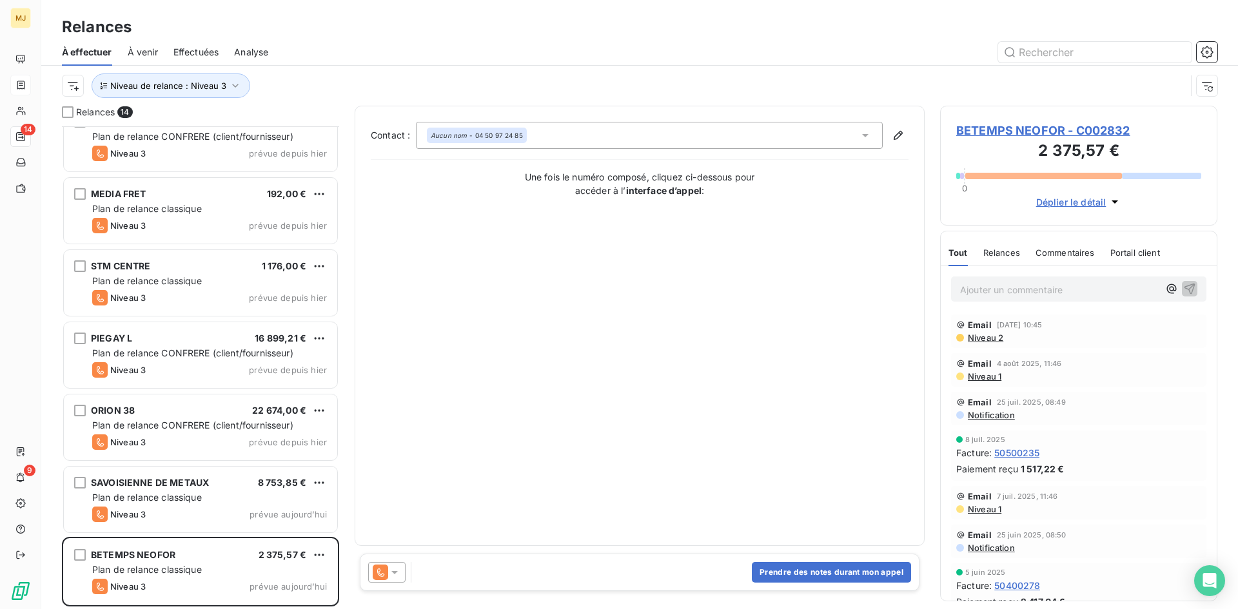
scroll to position [528, 0]
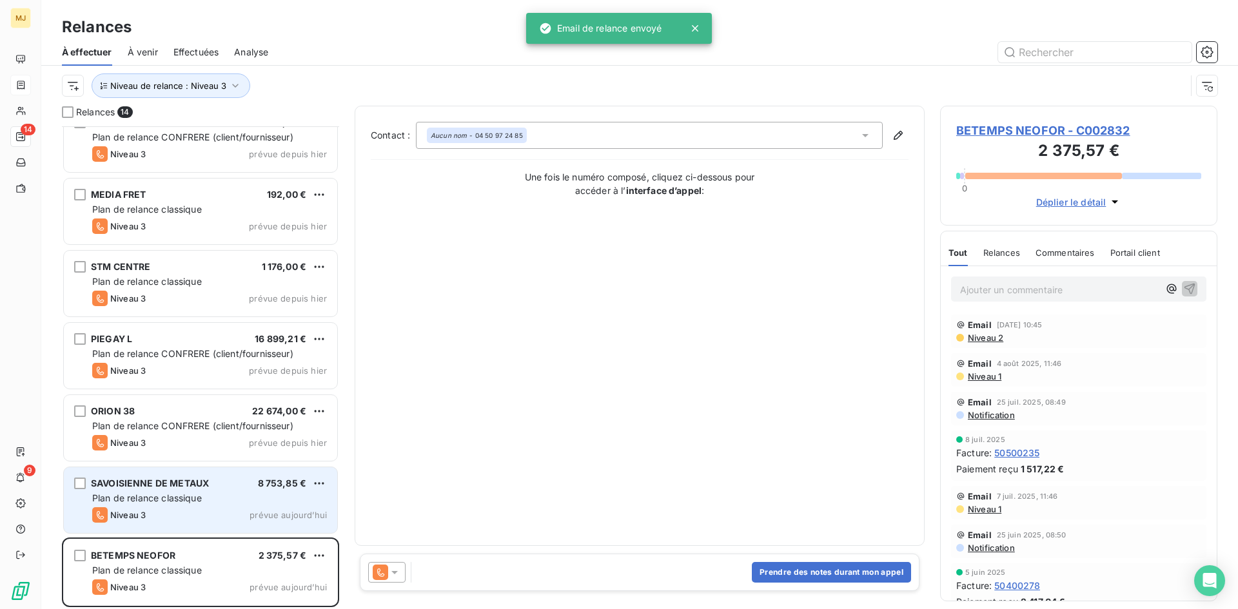
click at [193, 480] on span "SAVOISIENNE DE METAUX" at bounding box center [150, 483] width 118 height 11
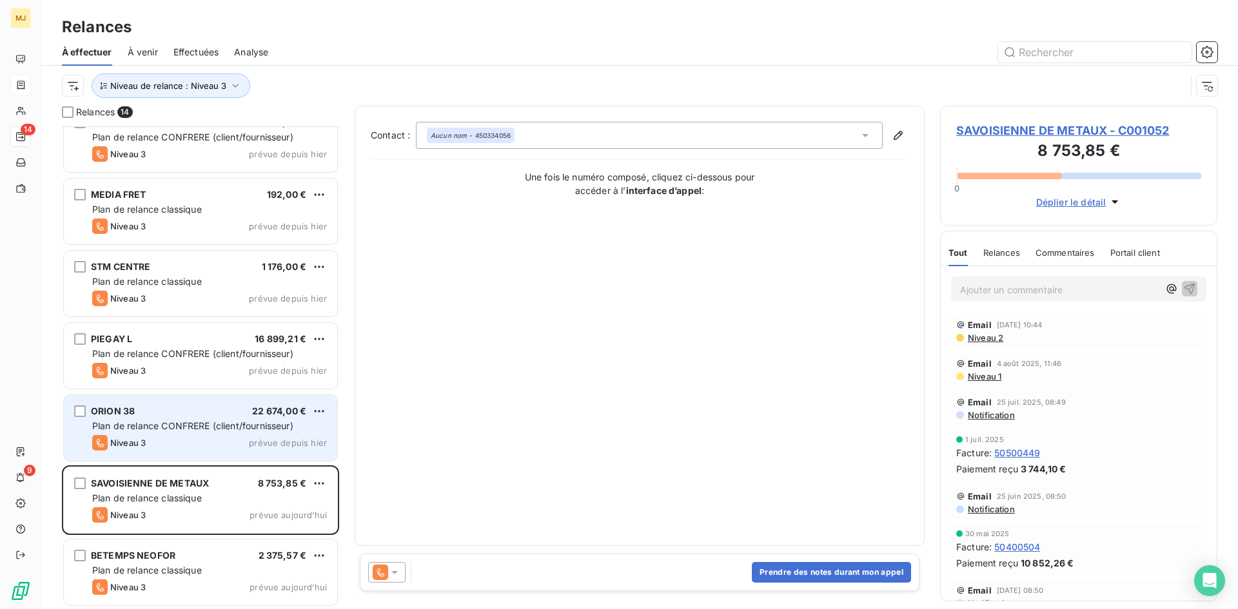
click at [210, 427] on span "Plan de relance CONFRERE (client/fournisseur)" at bounding box center [192, 425] width 201 height 11
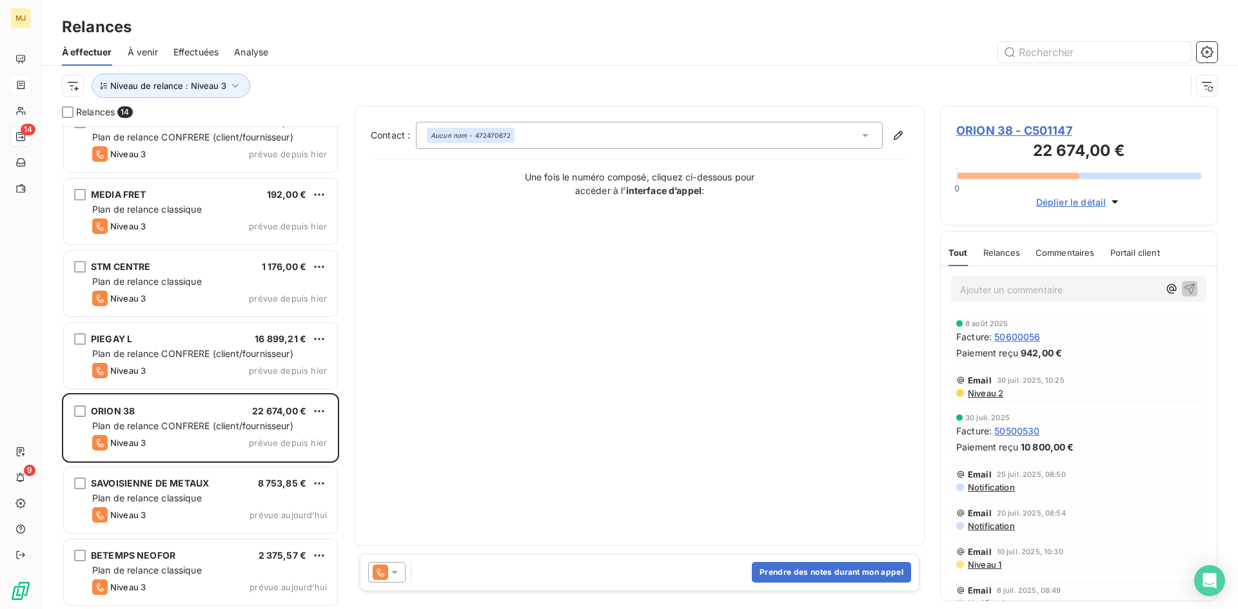
click at [393, 572] on icon at bounding box center [394, 572] width 6 height 3
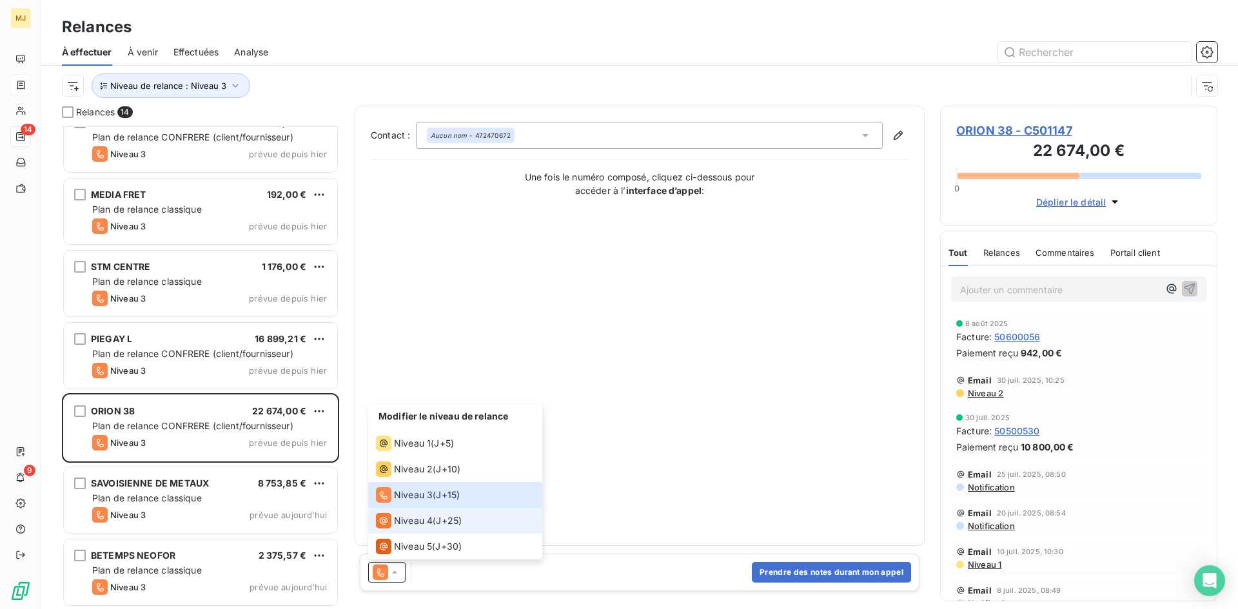
click at [449, 520] on span "J+25 )" at bounding box center [449, 521] width 26 height 13
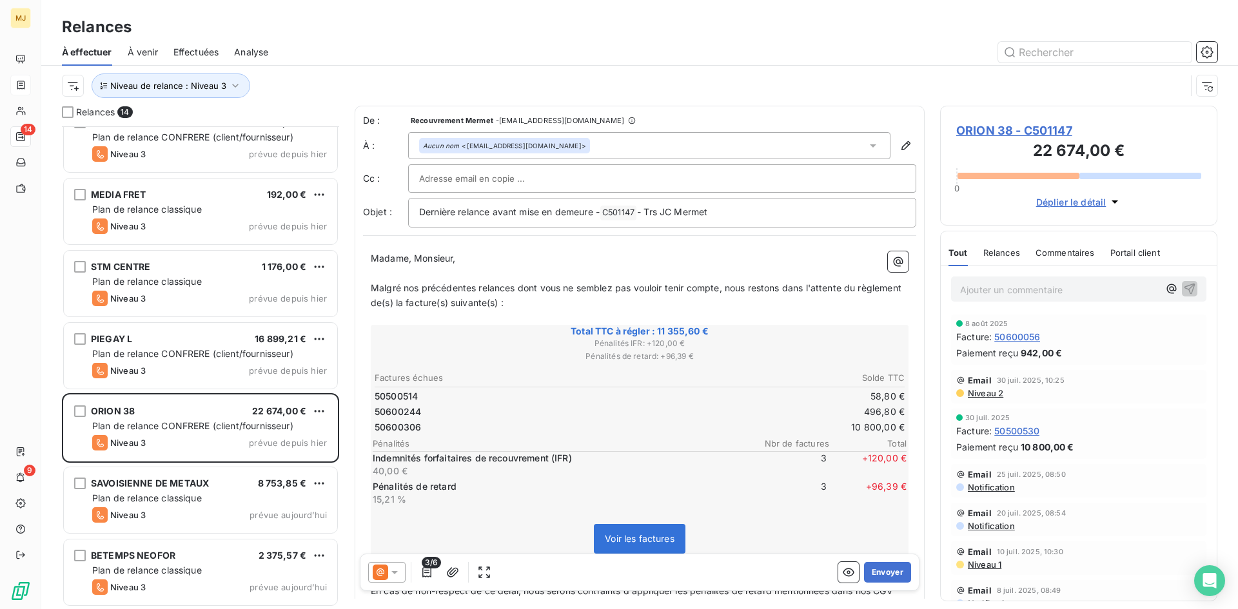
click at [393, 576] on icon at bounding box center [394, 572] width 13 height 13
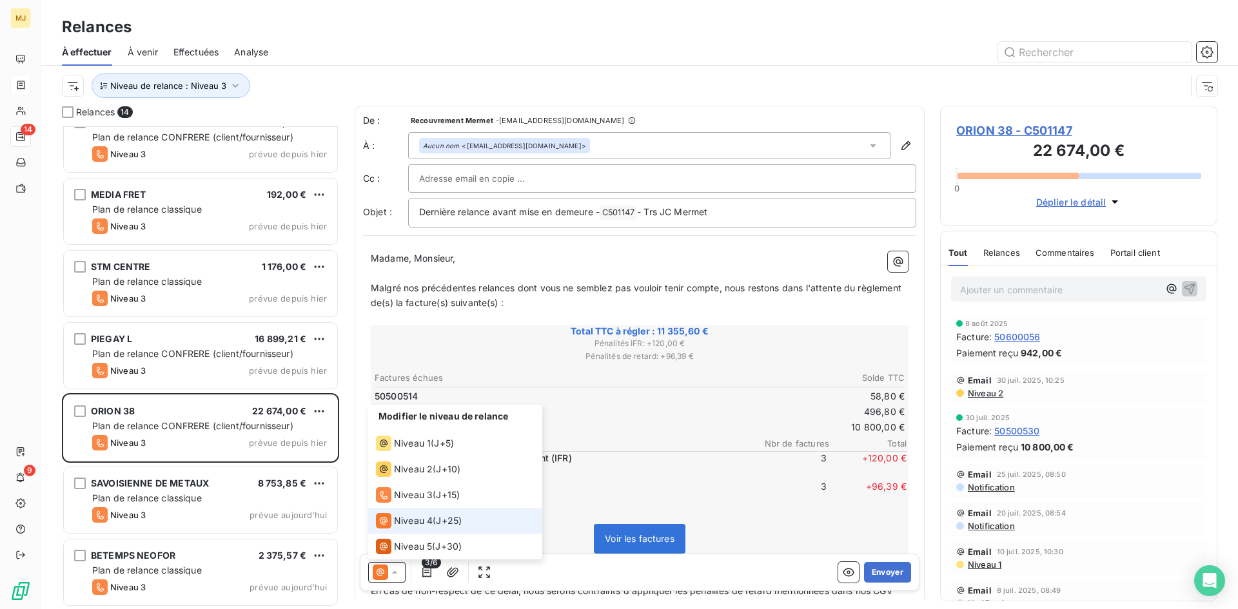
click at [393, 576] on icon at bounding box center [394, 572] width 13 height 13
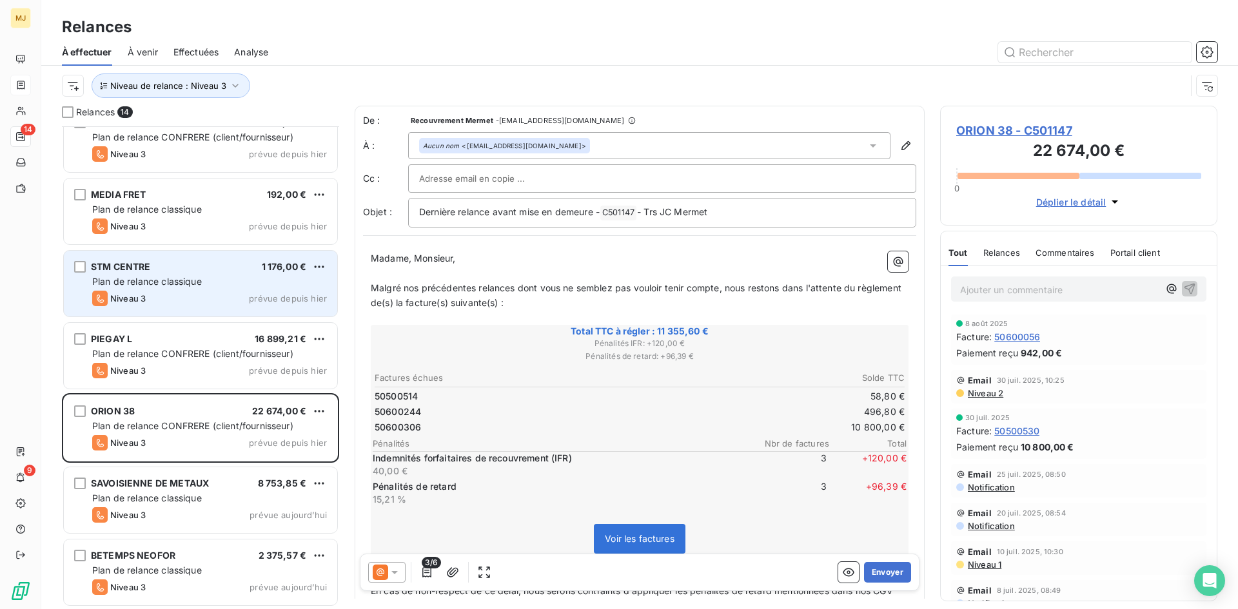
click at [170, 267] on div "STM CENTRE 1 176,00 €" at bounding box center [209, 267] width 235 height 12
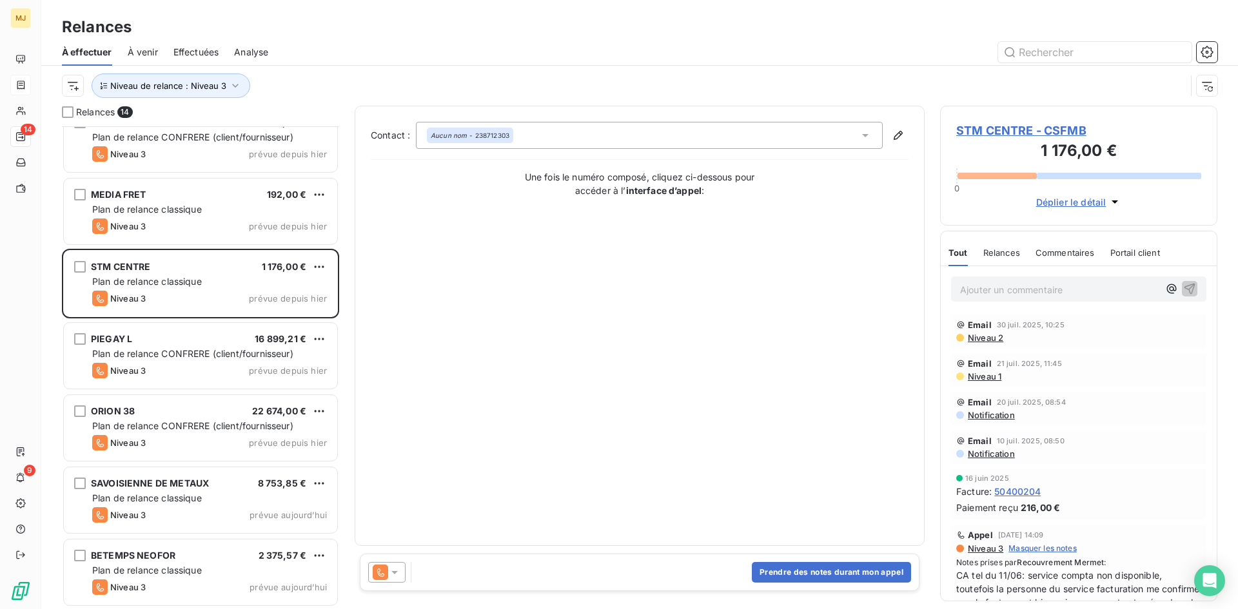
click at [391, 569] on icon at bounding box center [394, 572] width 13 height 13
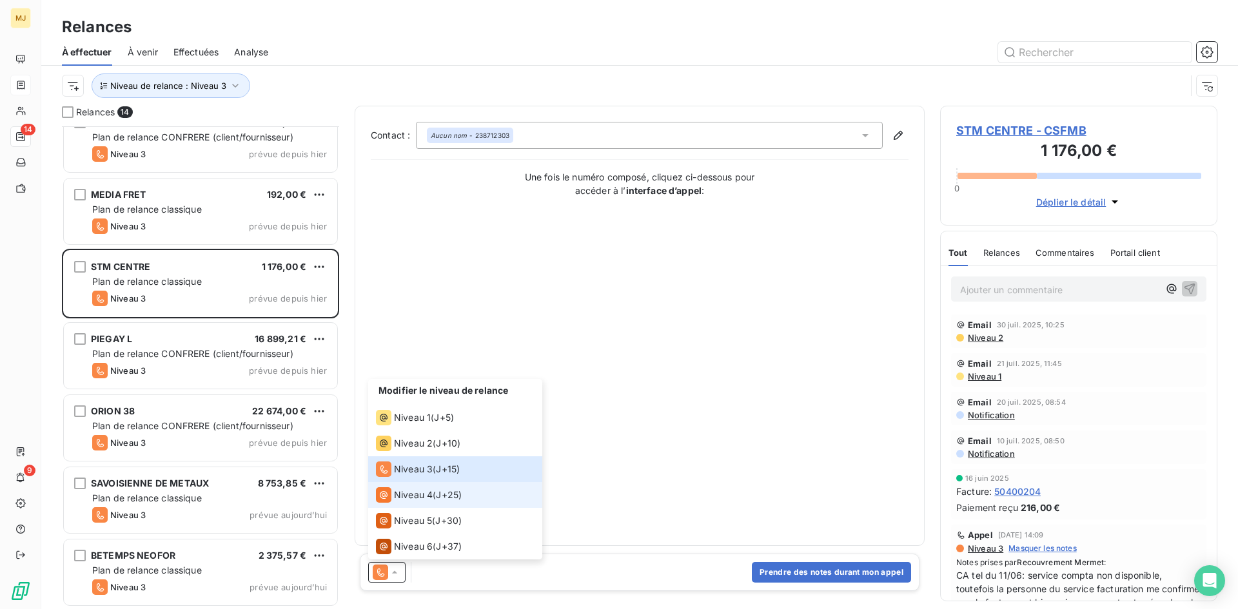
click at [406, 492] on span "Niveau 4" at bounding box center [413, 495] width 39 height 13
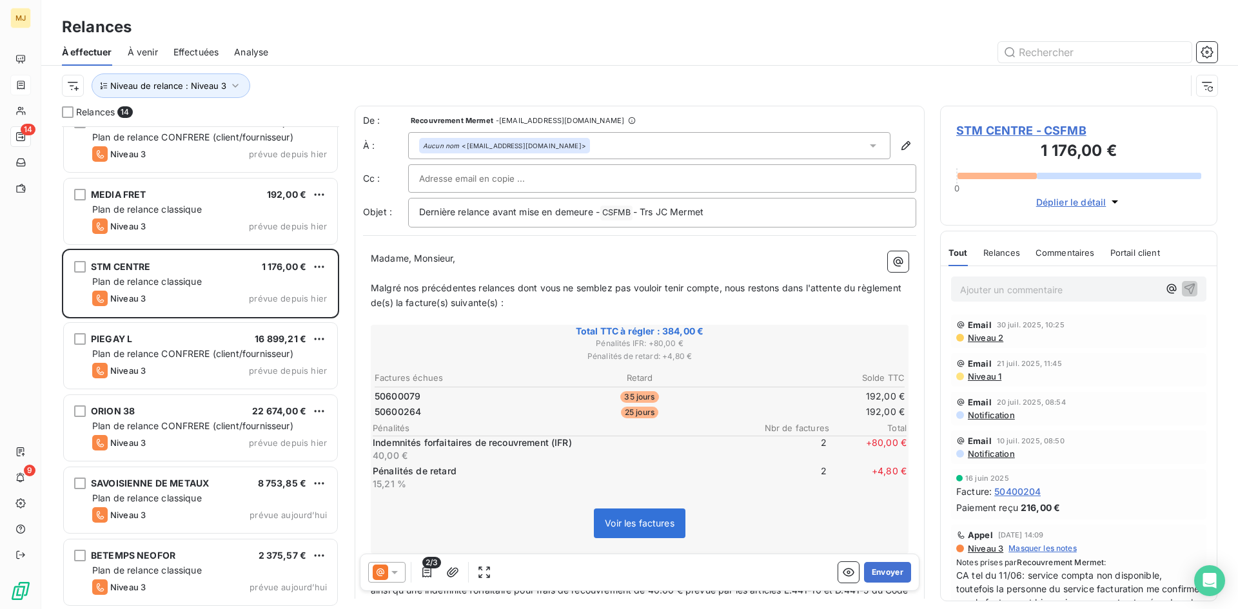
click at [397, 575] on icon at bounding box center [394, 572] width 13 height 13
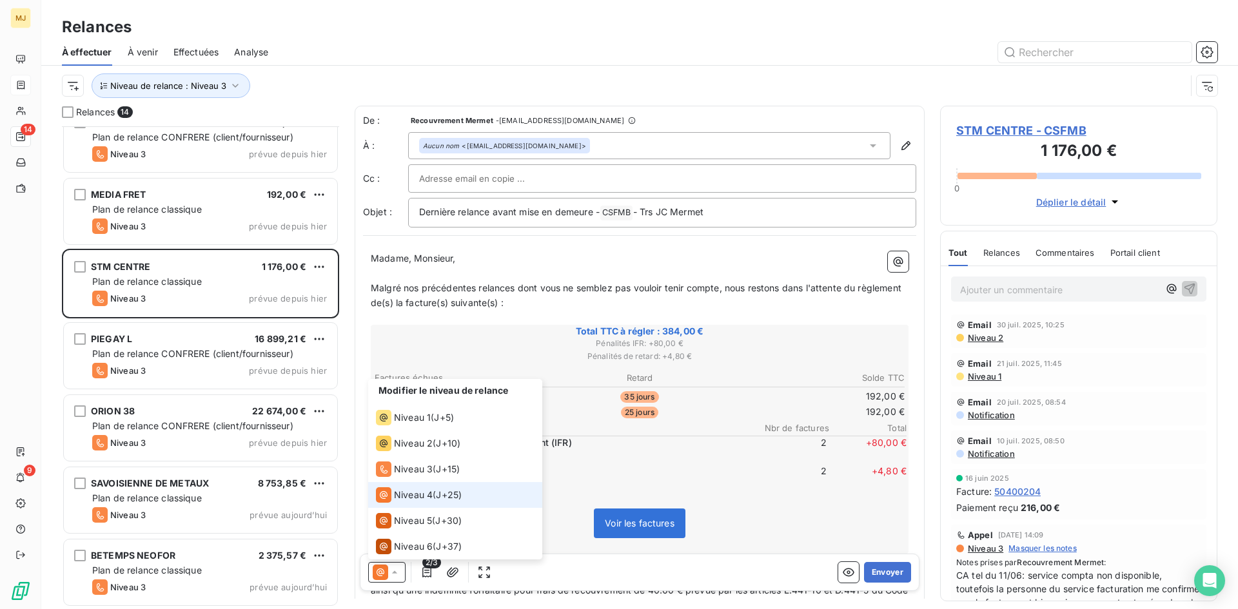
click at [445, 493] on span "J+25 )" at bounding box center [449, 495] width 26 height 13
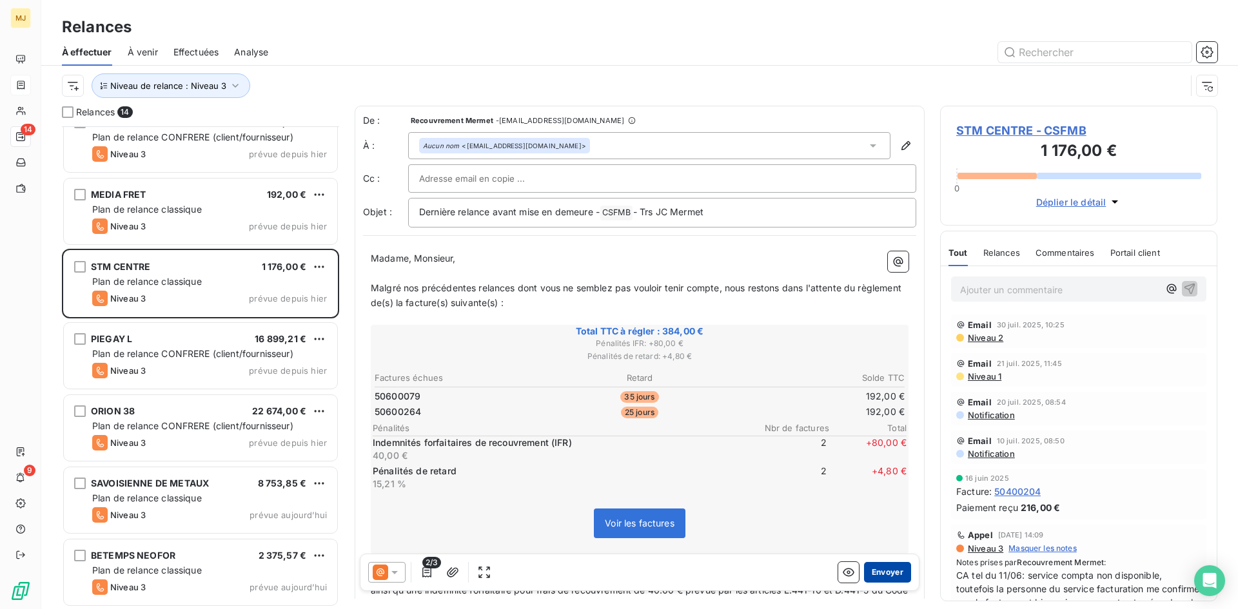
click at [883, 569] on button "Envoyer" at bounding box center [887, 572] width 47 height 21
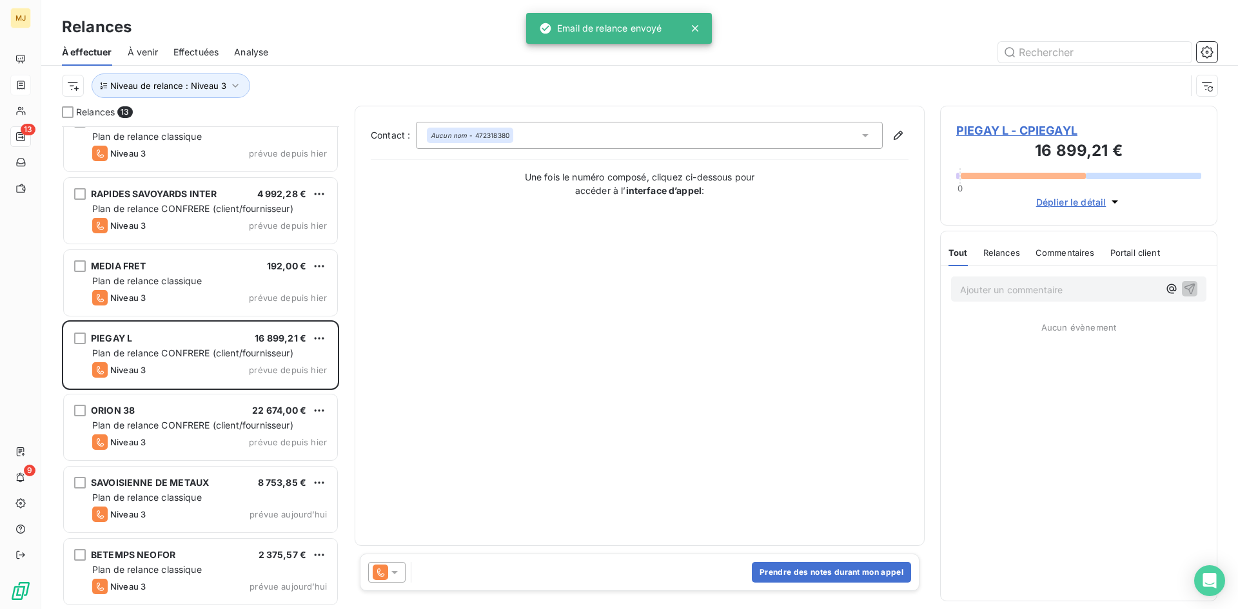
scroll to position [456, 0]
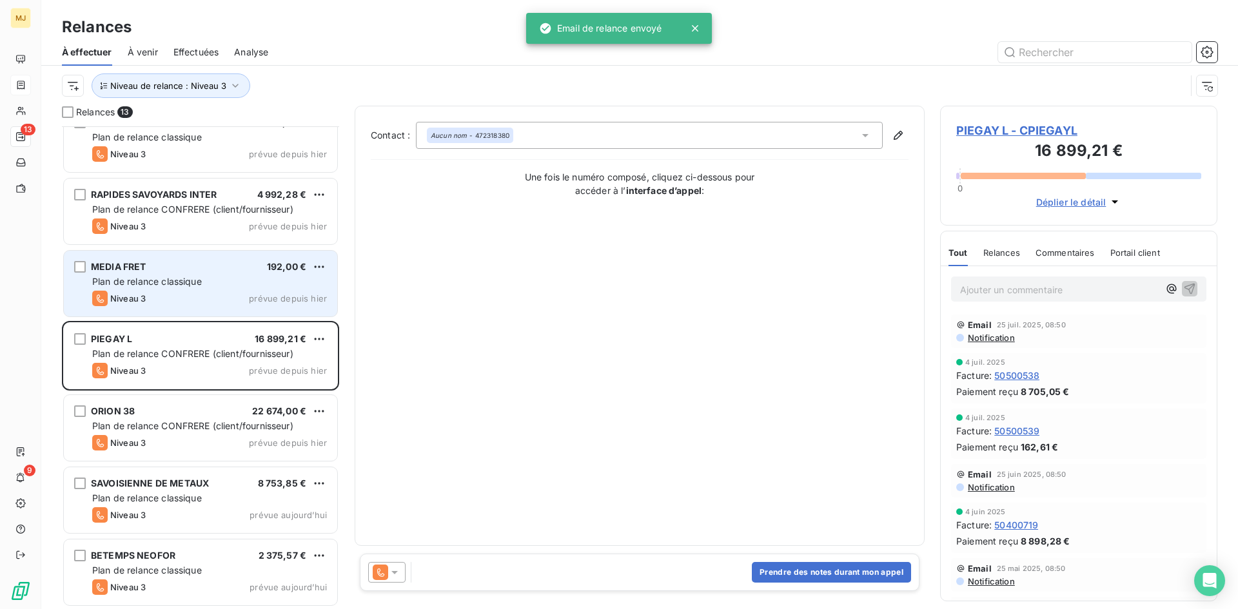
click at [236, 289] on div "MEDIA FRET 192,00 € Plan de relance classique Niveau 3 prévue depuis [DATE]" at bounding box center [200, 284] width 273 height 66
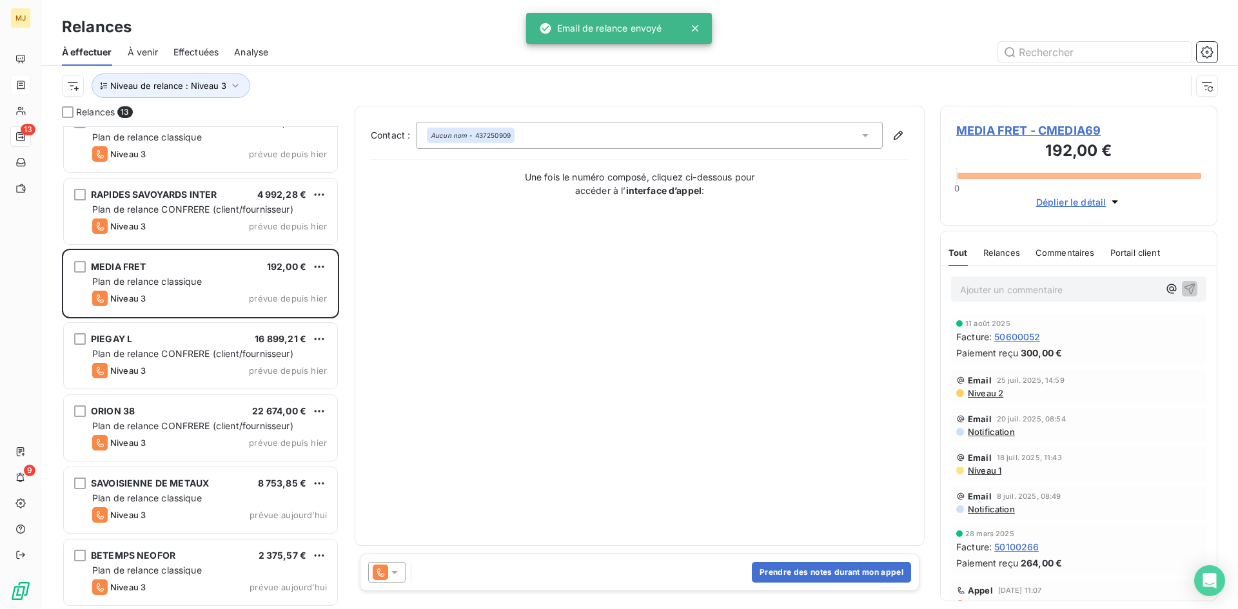
click at [392, 571] on icon at bounding box center [394, 572] width 13 height 13
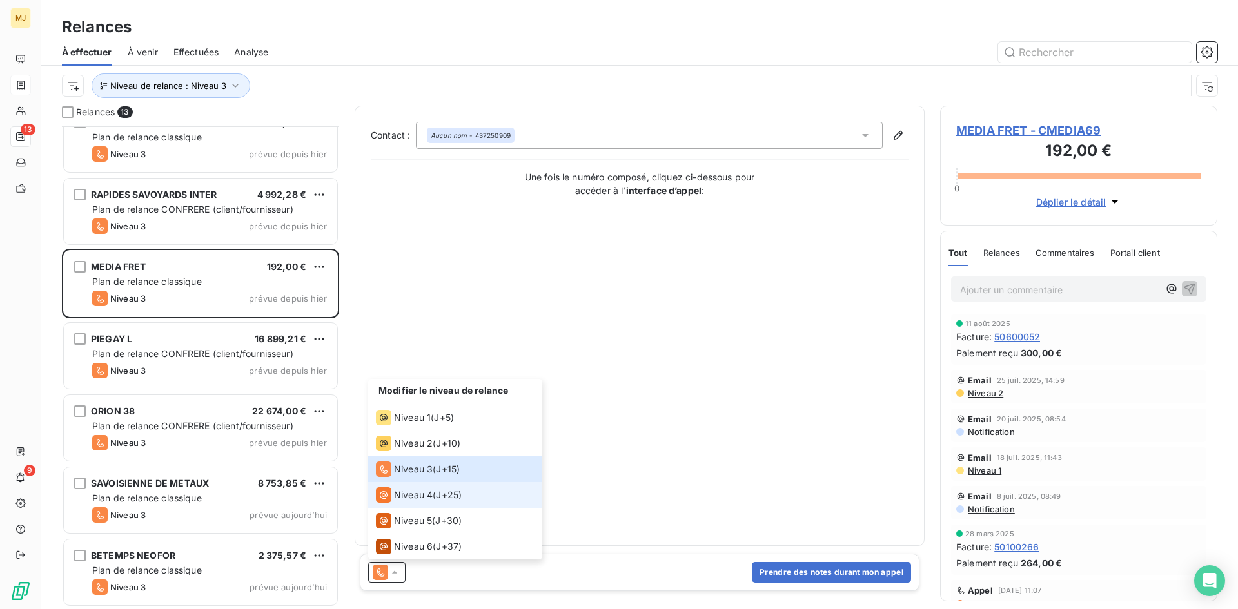
click at [440, 498] on span "J+25 )" at bounding box center [449, 495] width 26 height 13
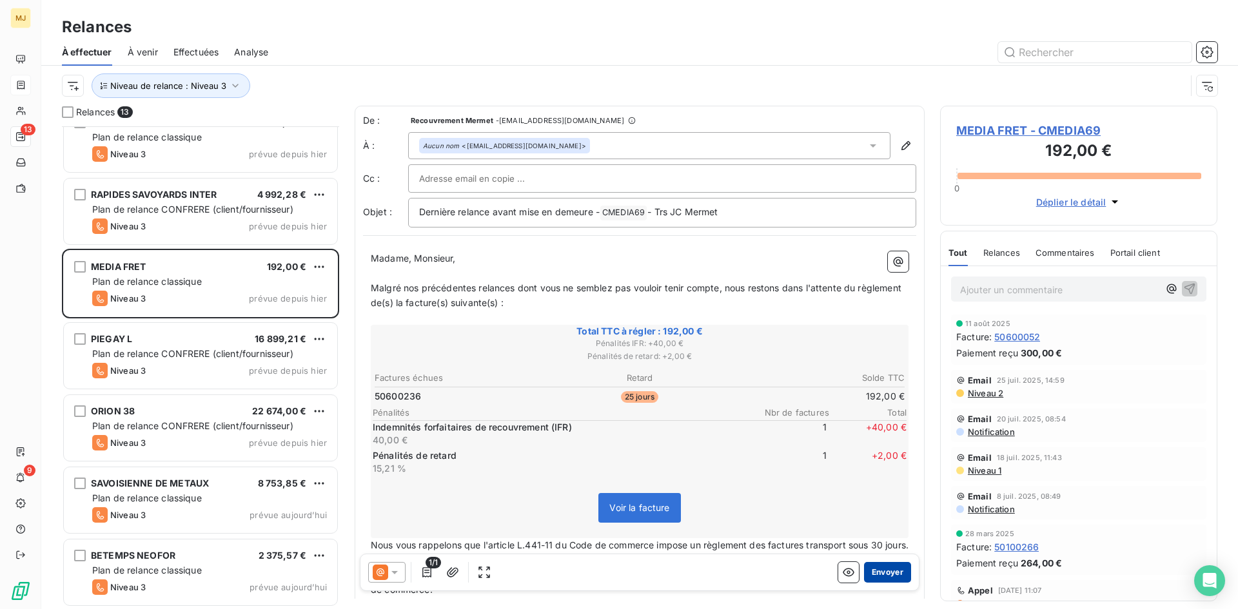
click at [883, 570] on button "Envoyer" at bounding box center [887, 572] width 47 height 21
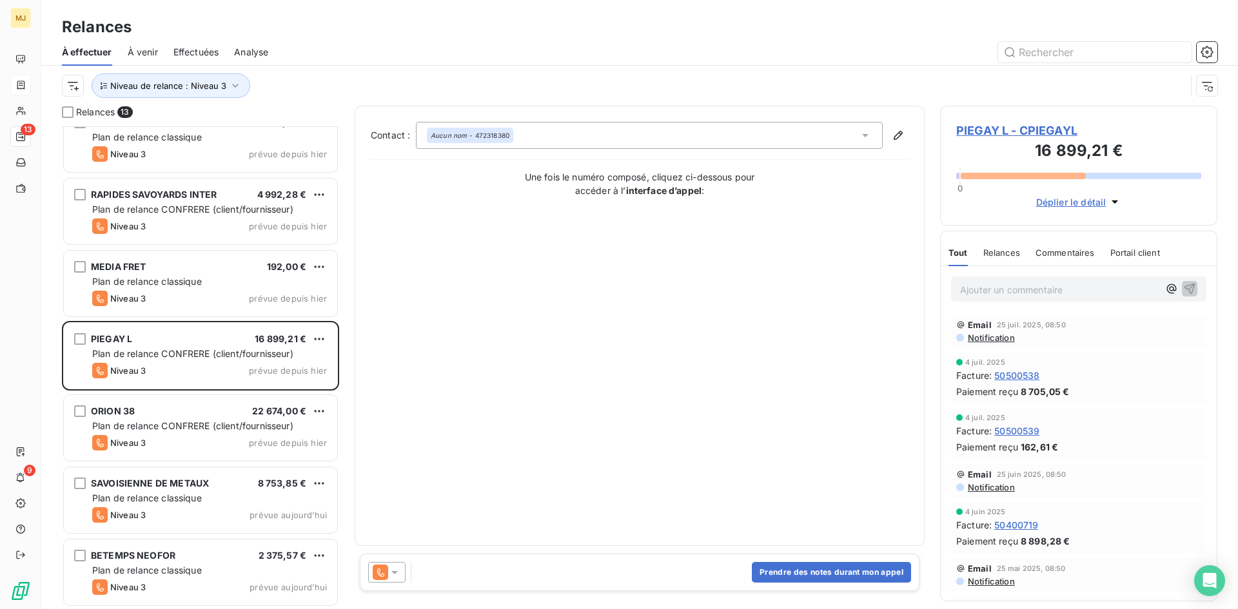
scroll to position [384, 0]
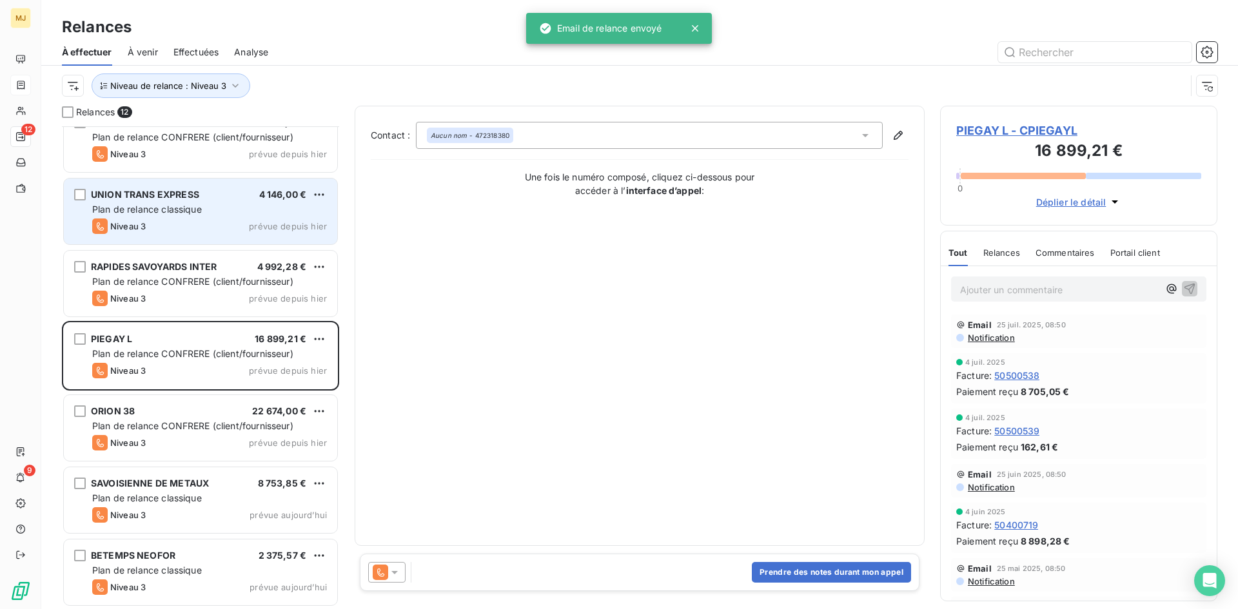
click at [213, 219] on div "Niveau 3 prévue depuis [DATE]" at bounding box center [209, 226] width 235 height 15
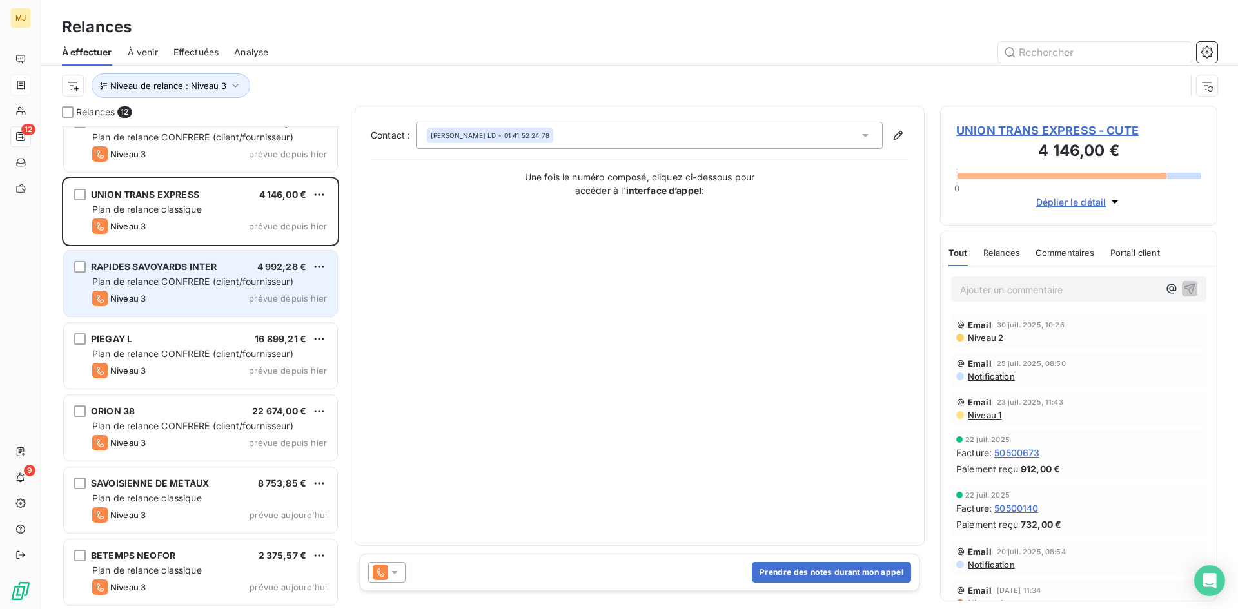
click at [221, 276] on span "Plan de relance CONFRERE (client/fournisseur)" at bounding box center [192, 281] width 201 height 11
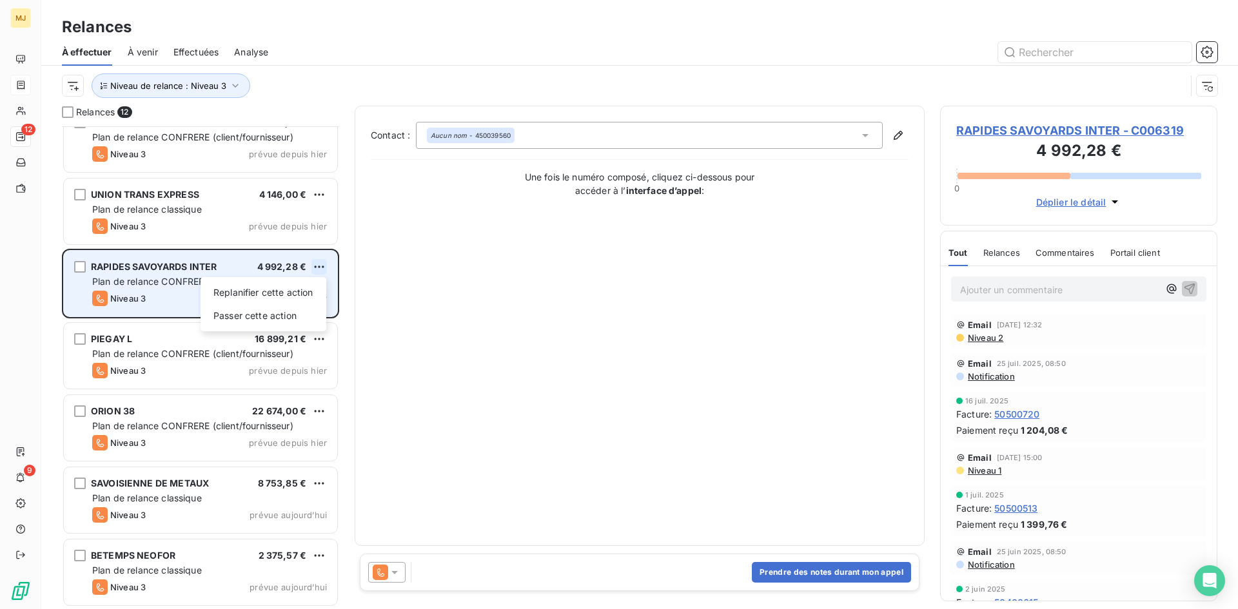
click at [318, 265] on html "MJ 12 9 Relances À effectuer À venir Effectuées Analyse Niveau de relance : Niv…" at bounding box center [619, 304] width 1238 height 609
click at [288, 313] on div "Passer cette action" at bounding box center [263, 316] width 115 height 21
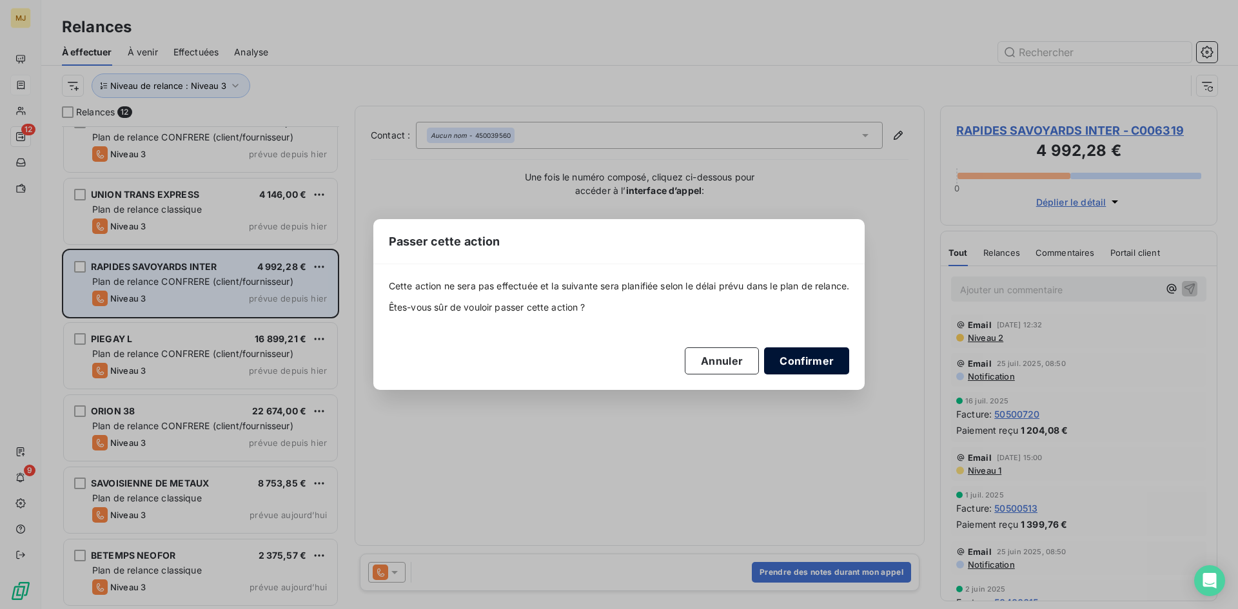
click at [822, 360] on button "Confirmer" at bounding box center [806, 361] width 85 height 27
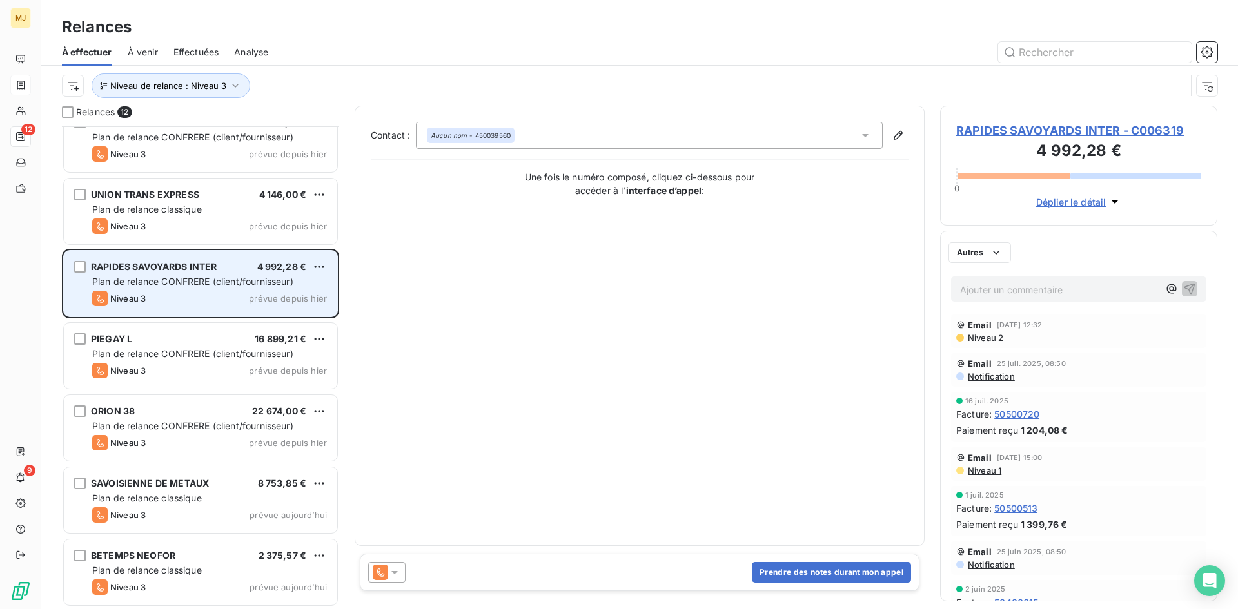
scroll to position [311, 0]
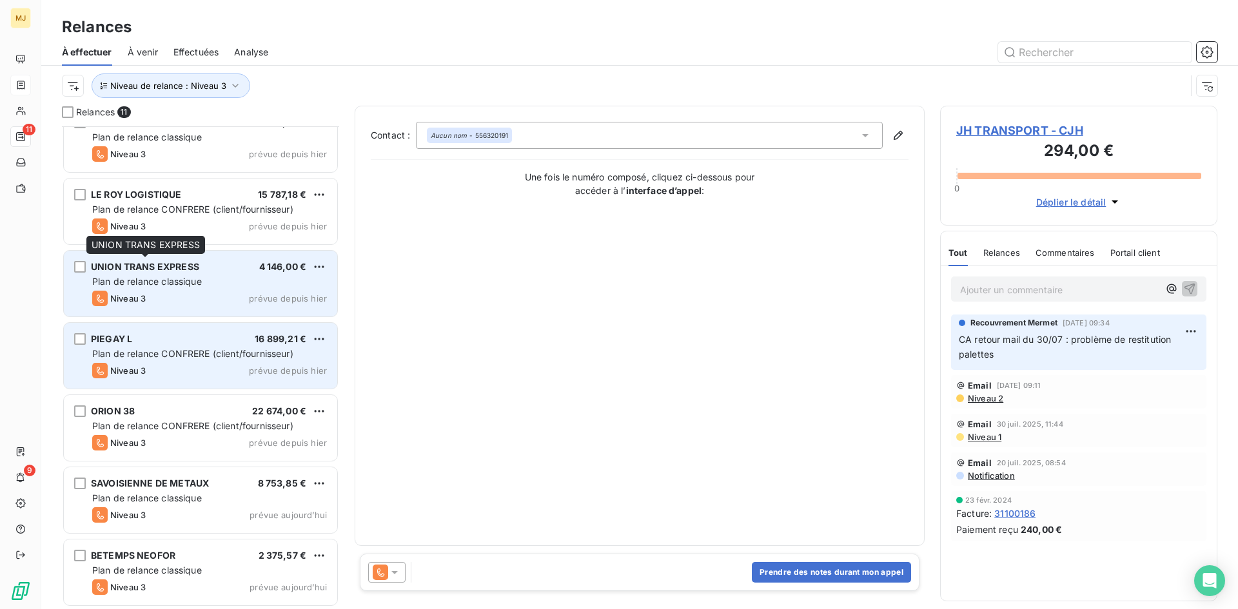
click at [181, 271] on span "UNION TRANS EXPRESS" at bounding box center [145, 266] width 108 height 11
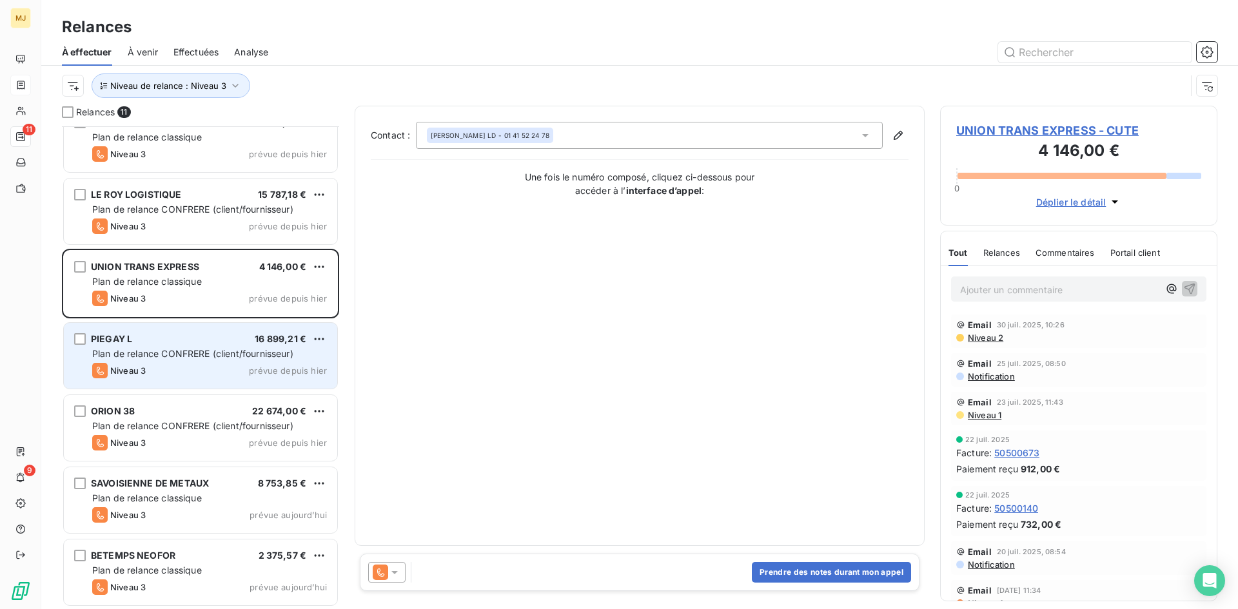
click at [393, 569] on icon at bounding box center [394, 572] width 13 height 13
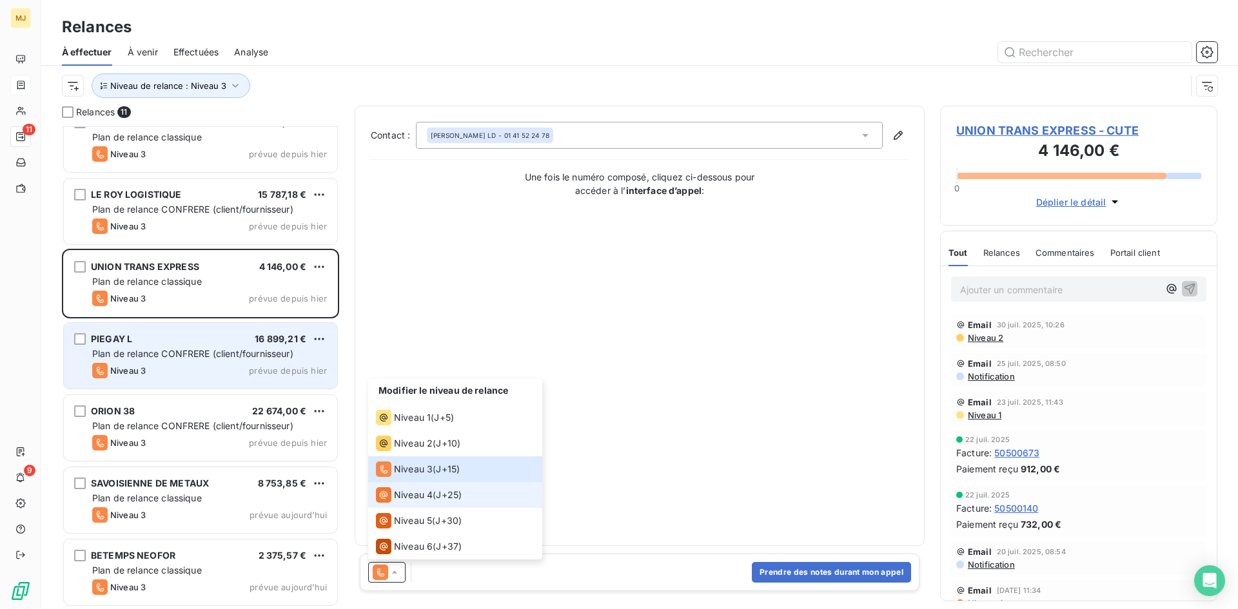
click at [430, 495] on span "Niveau 4" at bounding box center [413, 495] width 39 height 13
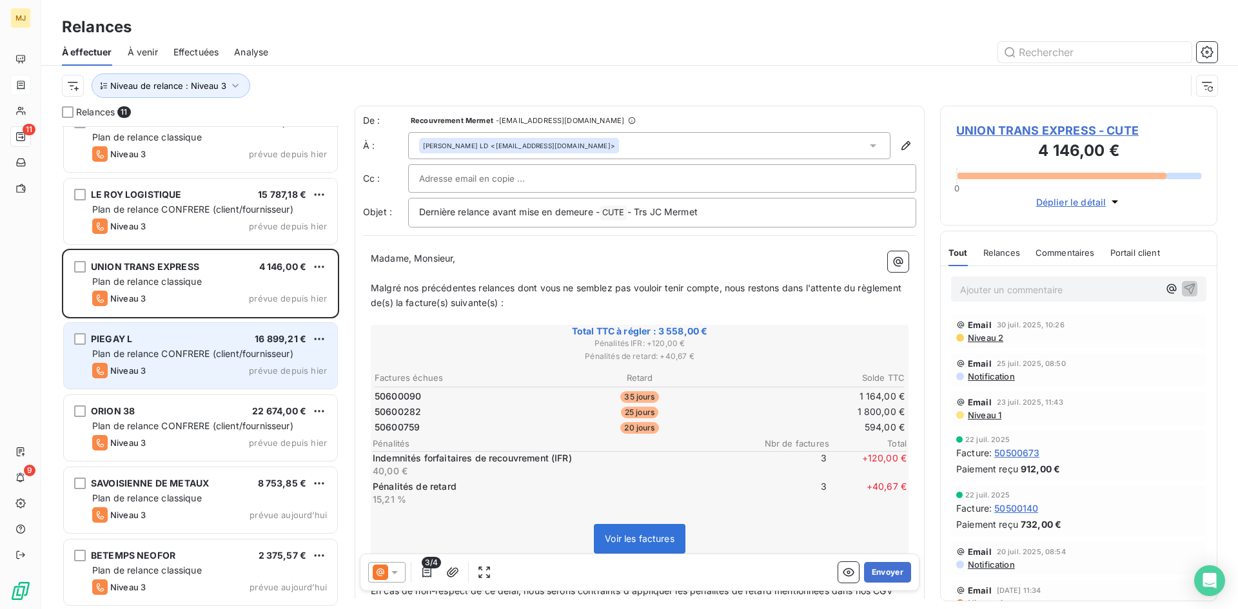
click at [396, 575] on icon at bounding box center [394, 572] width 13 height 13
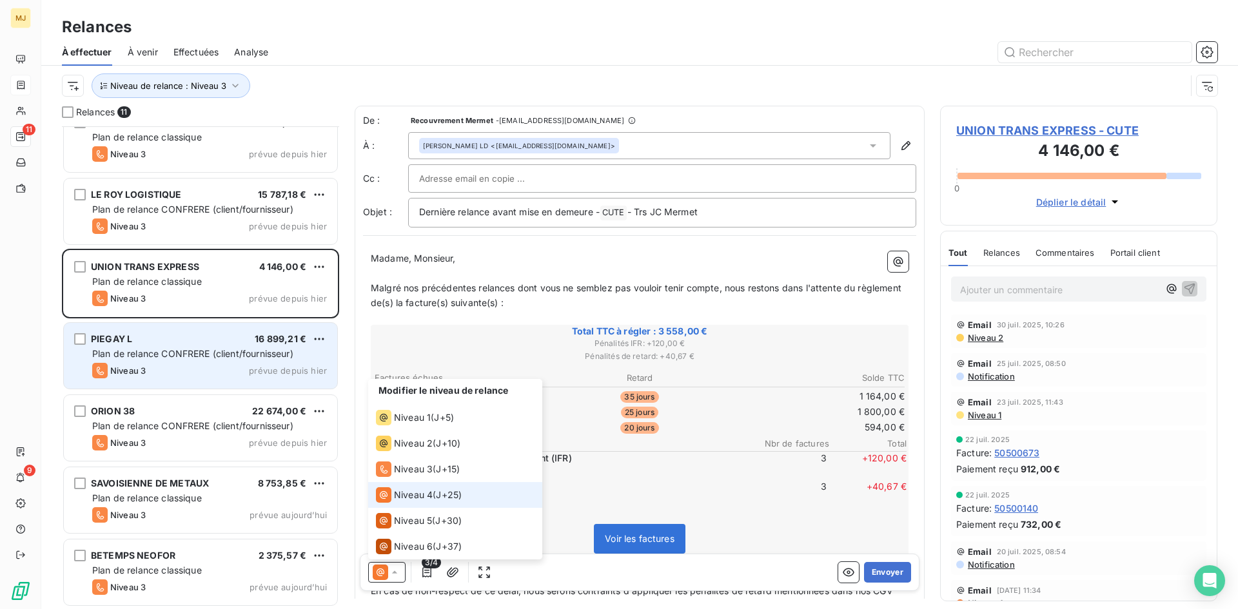
click at [418, 491] on span "Niveau 4" at bounding box center [413, 495] width 39 height 13
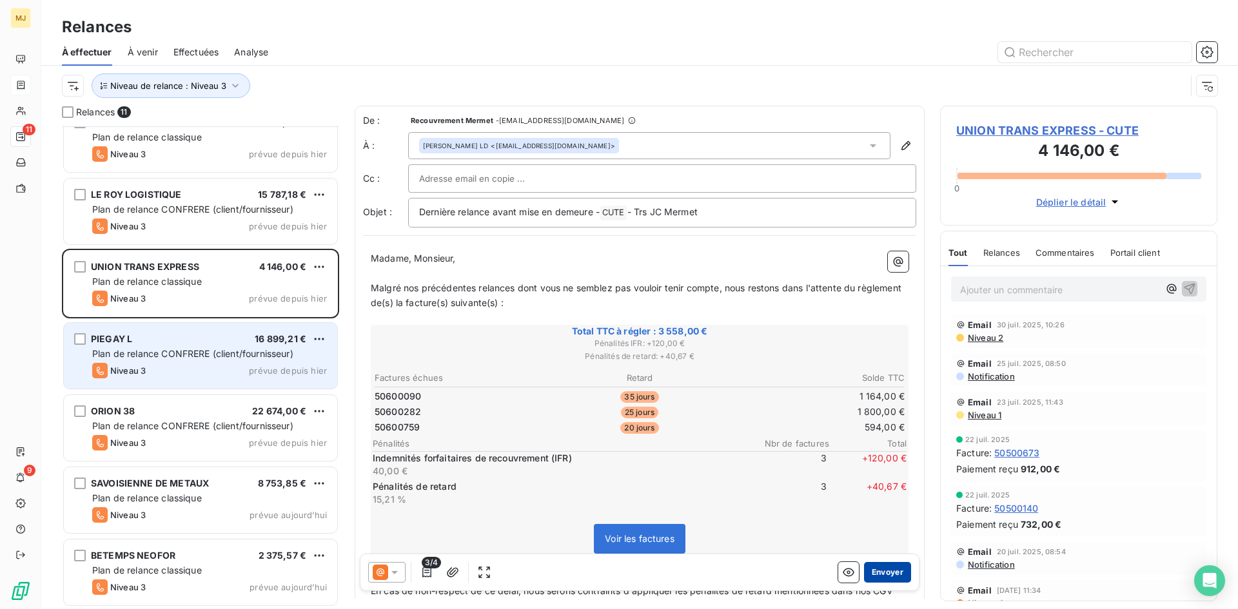
click at [885, 568] on button "Envoyer" at bounding box center [887, 572] width 47 height 21
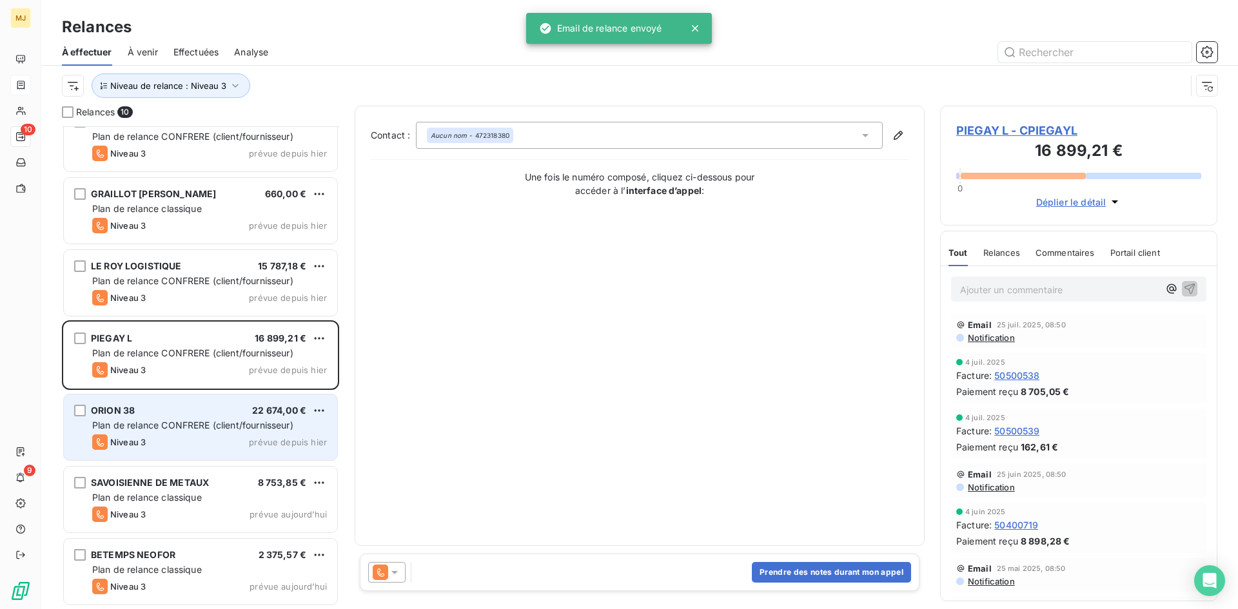
scroll to position [239, 0]
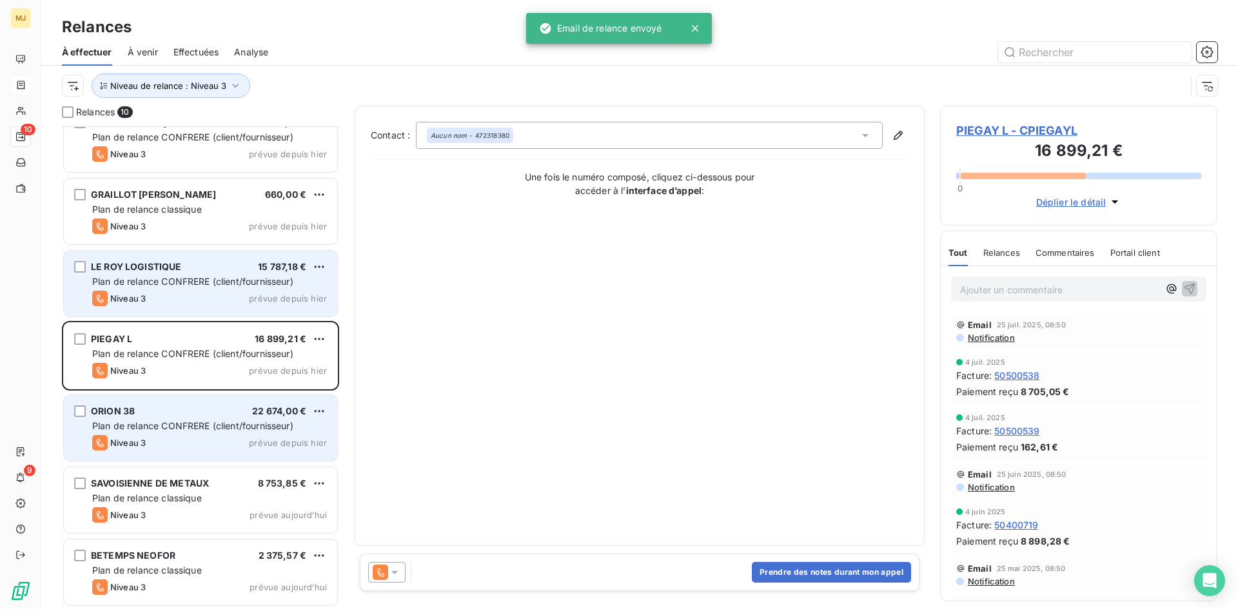
click at [128, 289] on div "LE ROY LOGISTIQUE 15 787,18 € Plan de relance CONFRERE (client/fournisseur) Niv…" at bounding box center [200, 284] width 273 height 66
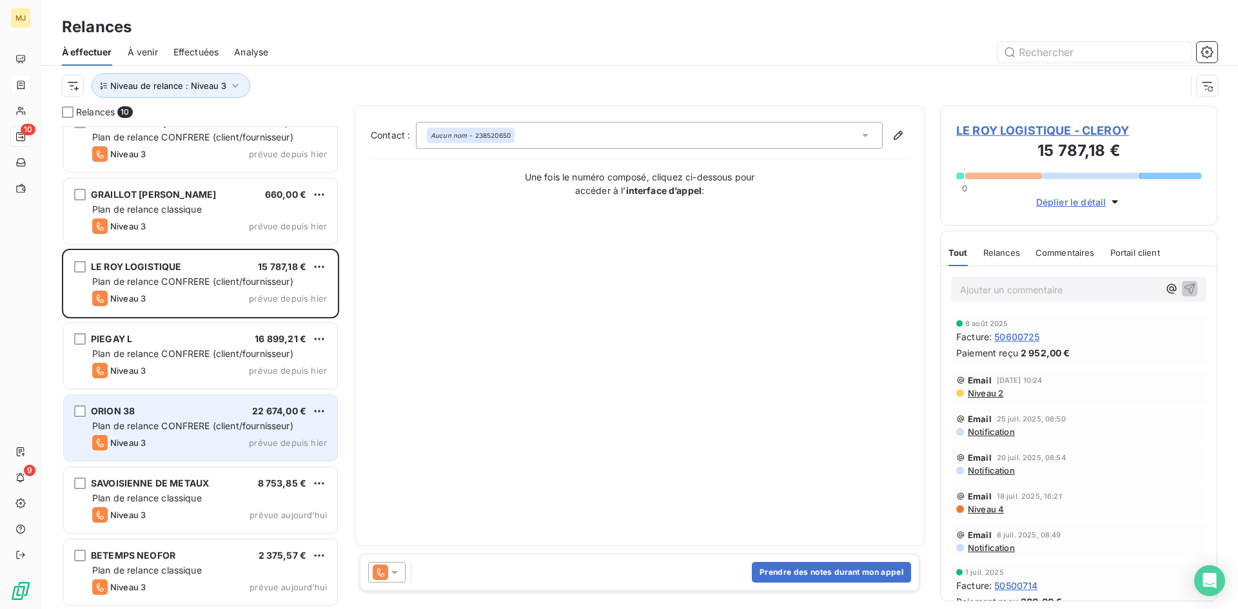
click at [586, 399] on div "Contact : Aucun nom - 238520650 Une fois le numéro composé, cliquez ci-dessous …" at bounding box center [640, 326] width 538 height 408
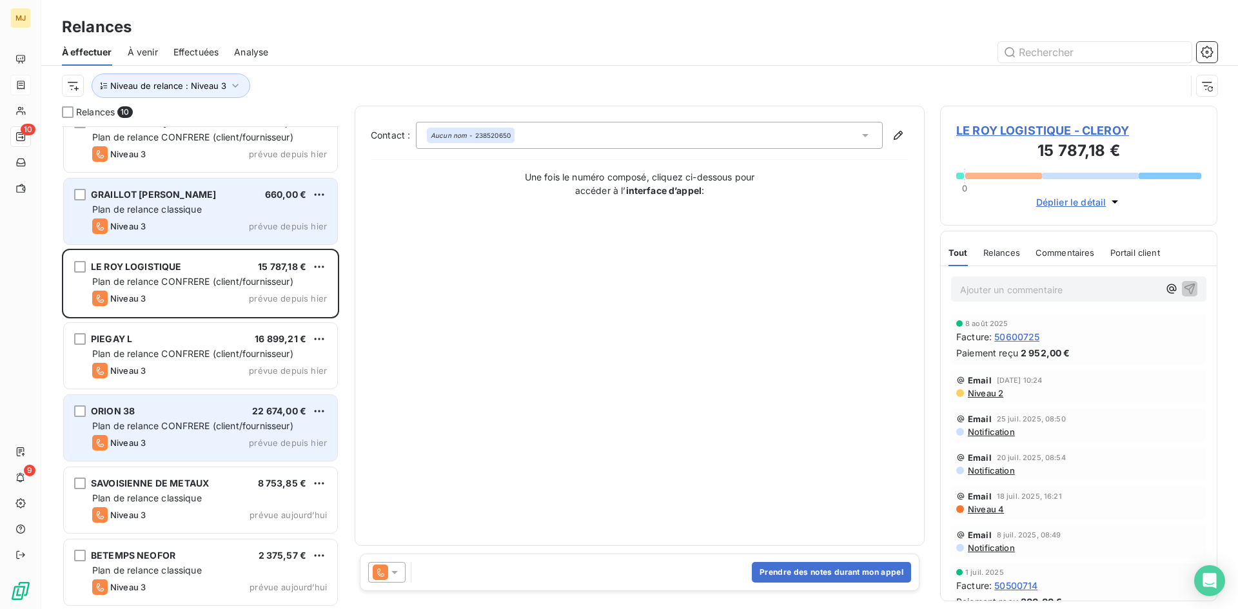
click at [210, 218] on div "GRAILLOT [PERSON_NAME] 660,00 € Plan de relance classique Niveau 3 prévue depui…" at bounding box center [200, 212] width 273 height 66
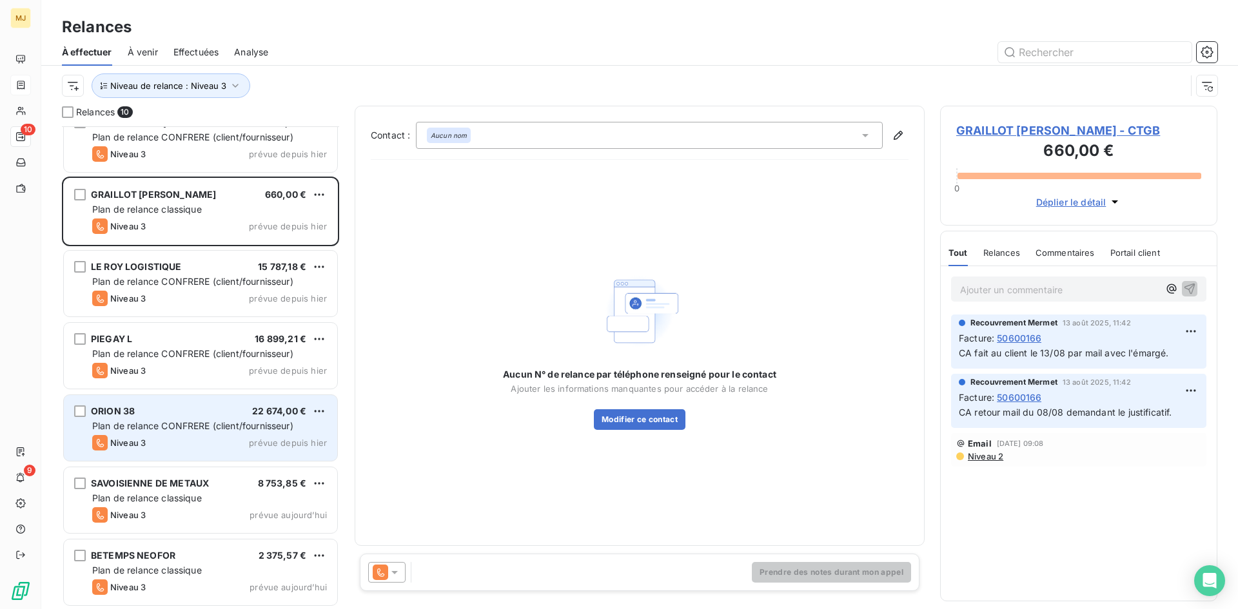
click at [396, 570] on icon at bounding box center [394, 572] width 13 height 13
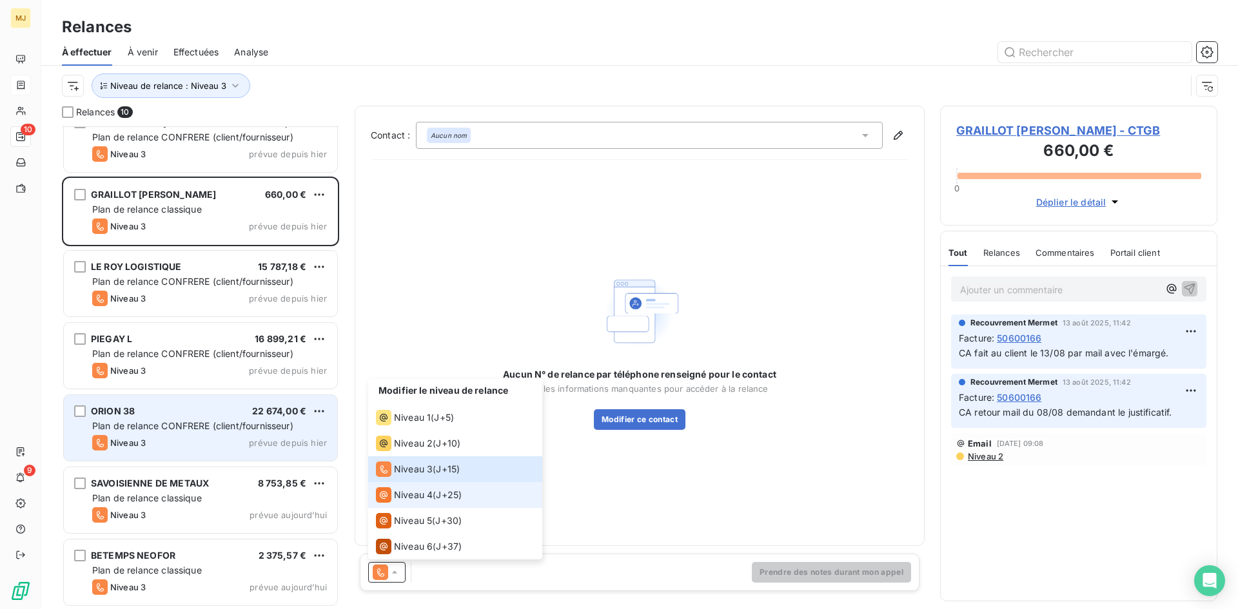
click at [434, 495] on div "Niveau 4 ( J+25 )" at bounding box center [419, 494] width 86 height 15
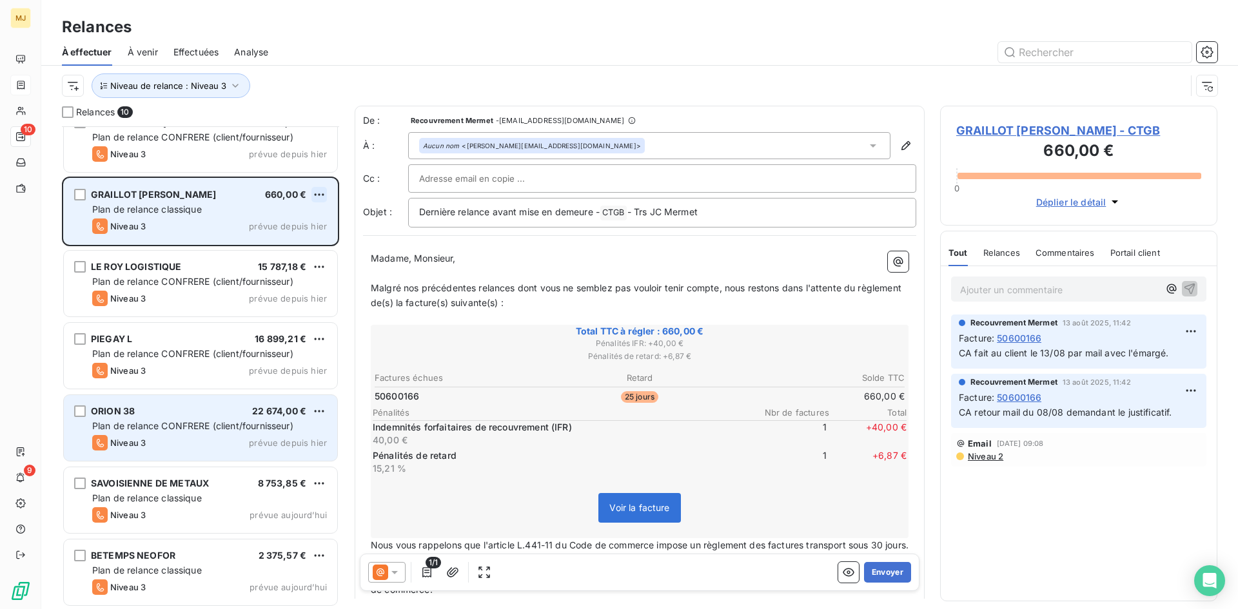
click at [313, 196] on html "MJ 10 9 Relances À effectuer À venir Effectuées Analyse Niveau de relance : Niv…" at bounding box center [619, 304] width 1238 height 609
click at [299, 220] on div "Replanifier cette action" at bounding box center [263, 220] width 115 height 21
select select "7"
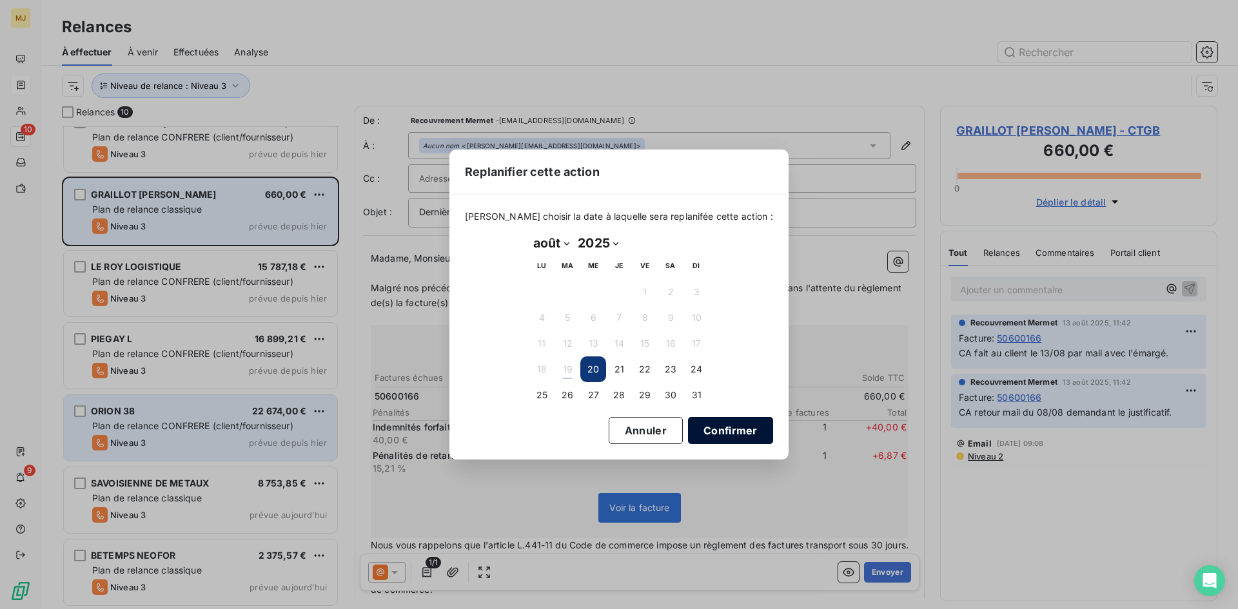
click at [717, 430] on button "Confirmer" at bounding box center [730, 430] width 85 height 27
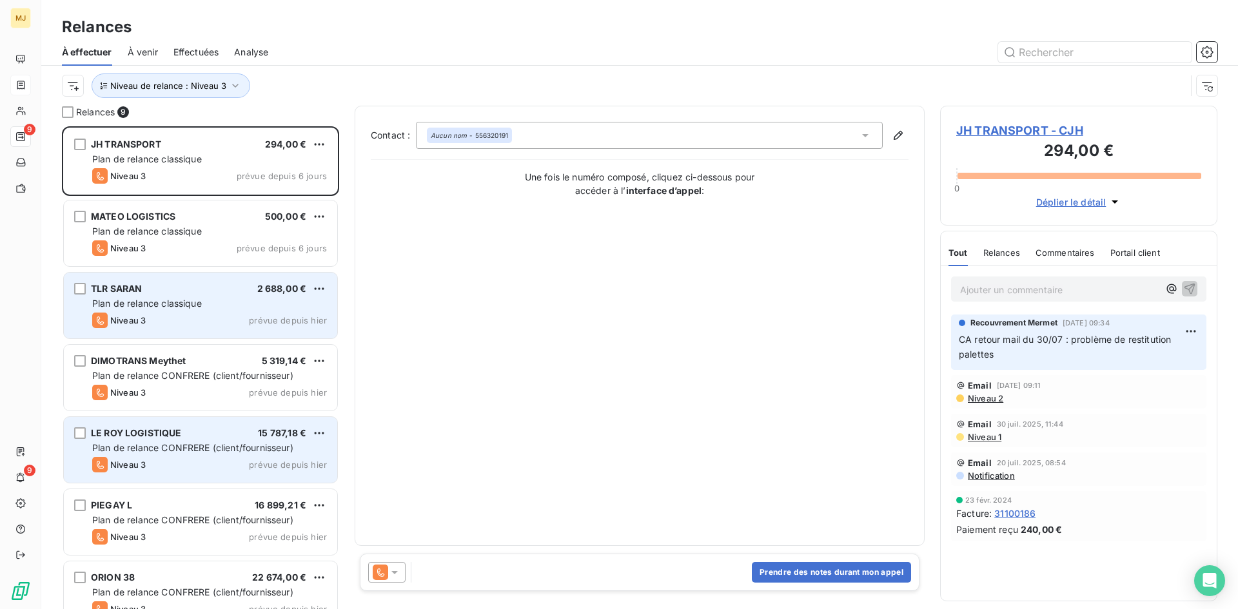
click at [236, 300] on div "Plan de relance classique" at bounding box center [209, 303] width 235 height 13
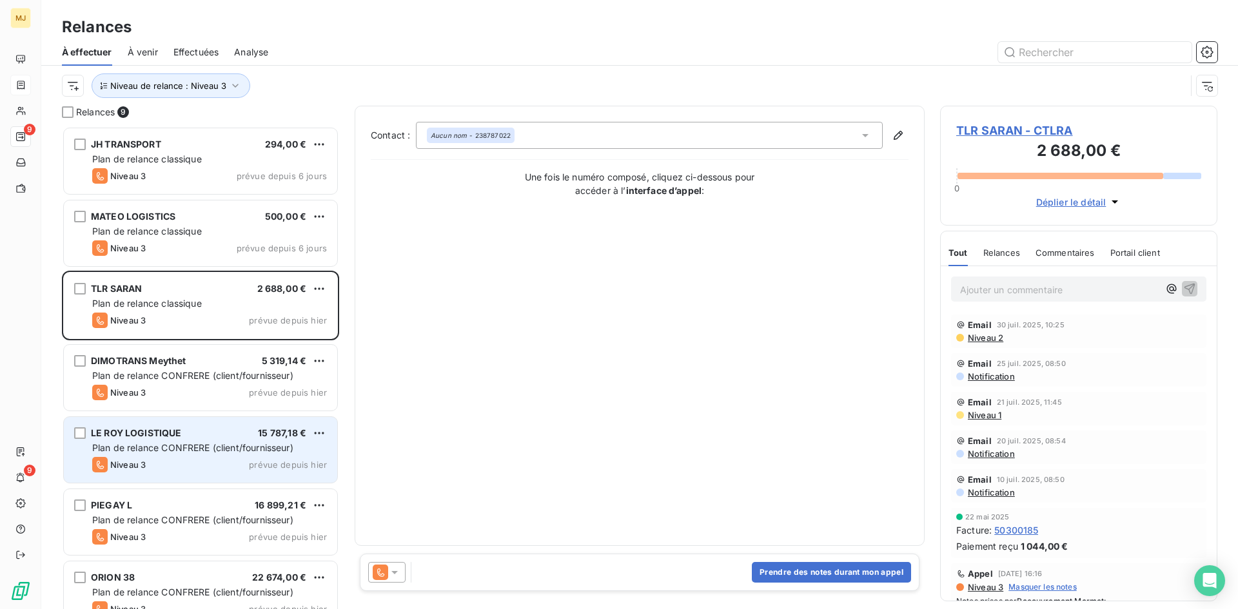
click at [393, 573] on icon at bounding box center [394, 572] width 6 height 3
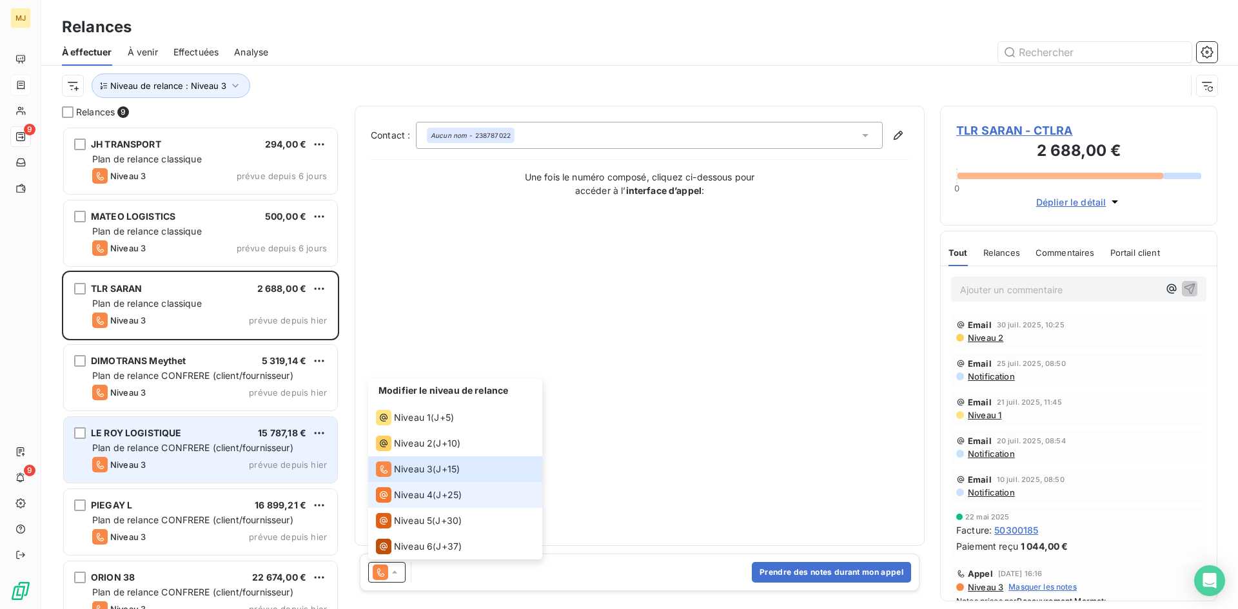
click at [438, 495] on span "J+25 )" at bounding box center [449, 495] width 26 height 13
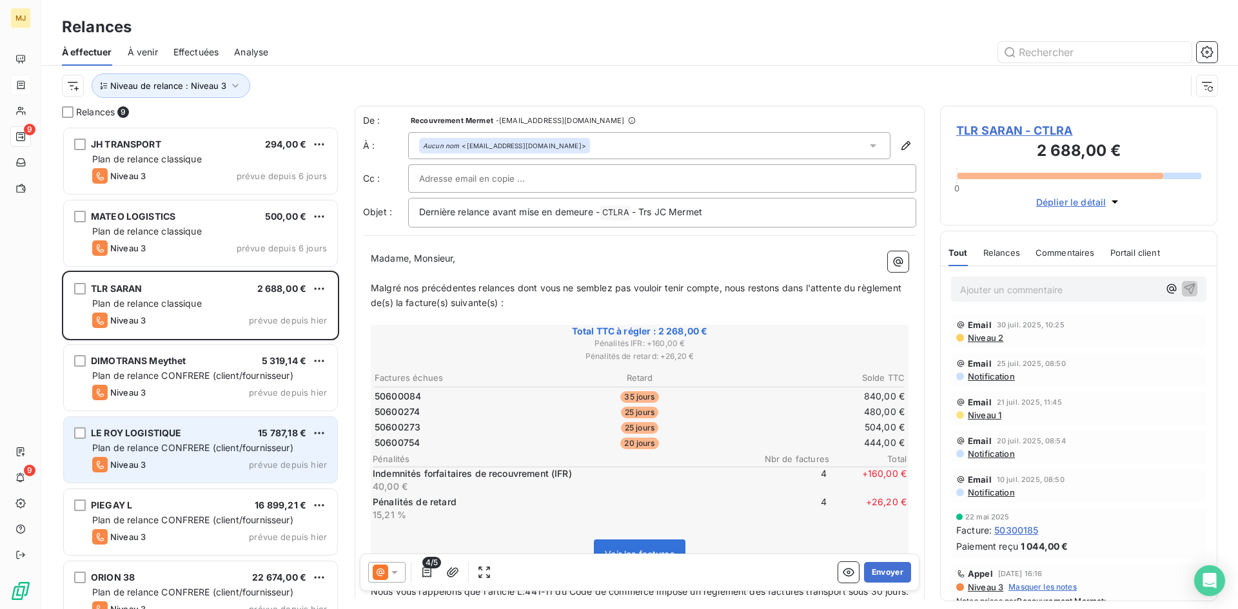
click at [393, 576] on icon at bounding box center [394, 572] width 13 height 13
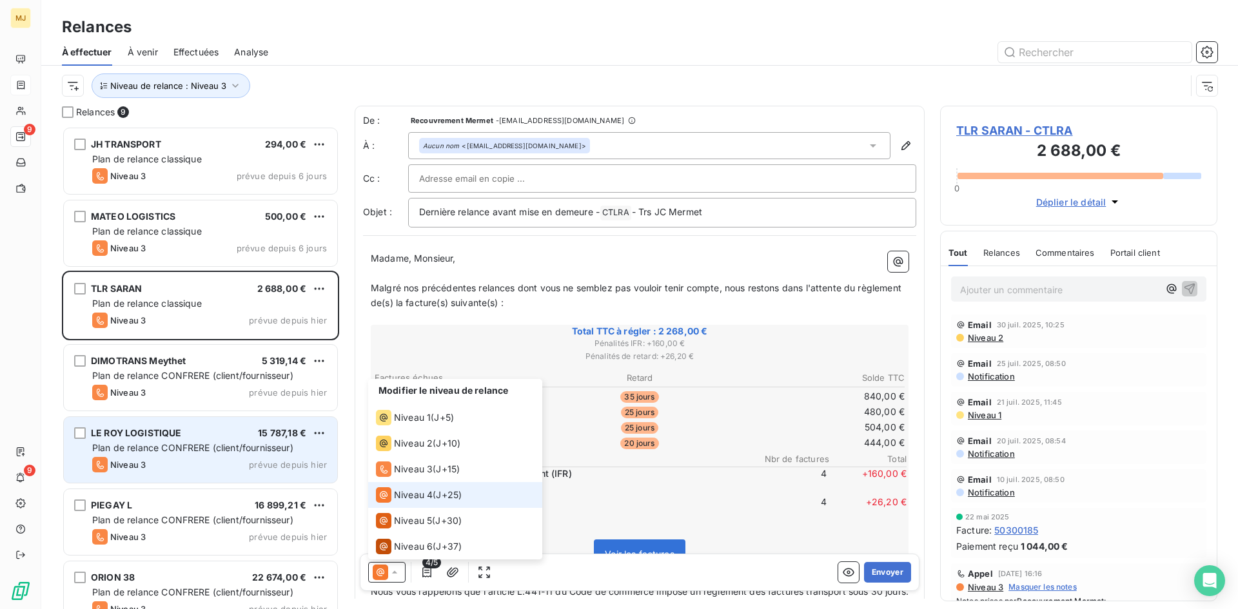
click at [393, 576] on icon at bounding box center [394, 572] width 13 height 13
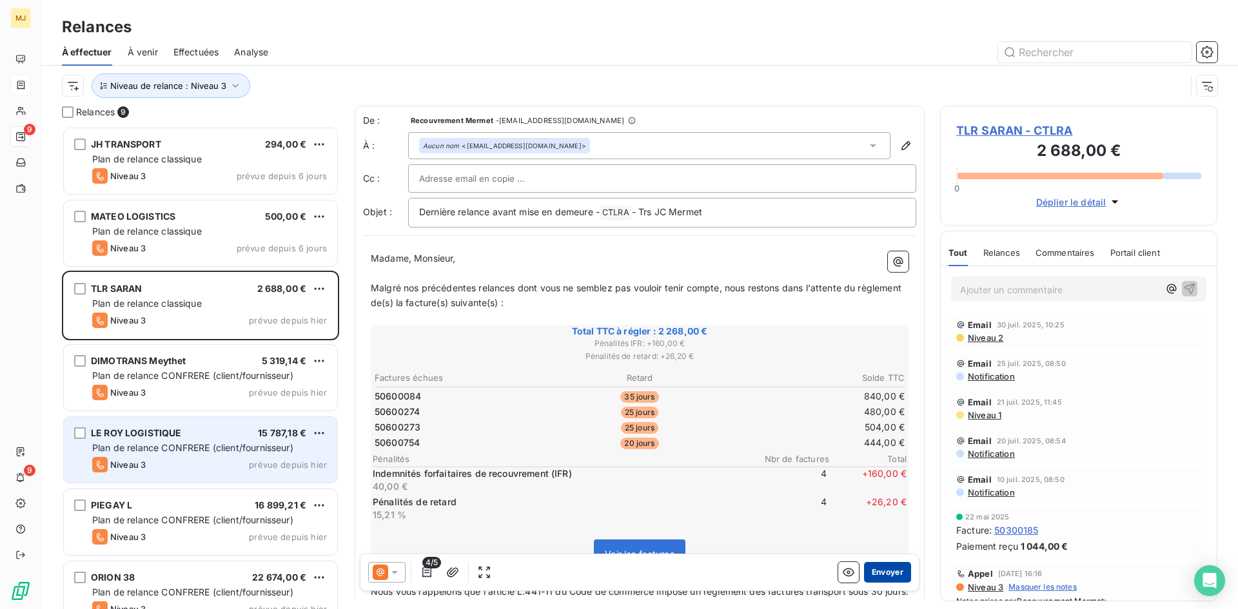
click at [871, 575] on button "Envoyer" at bounding box center [887, 572] width 47 height 21
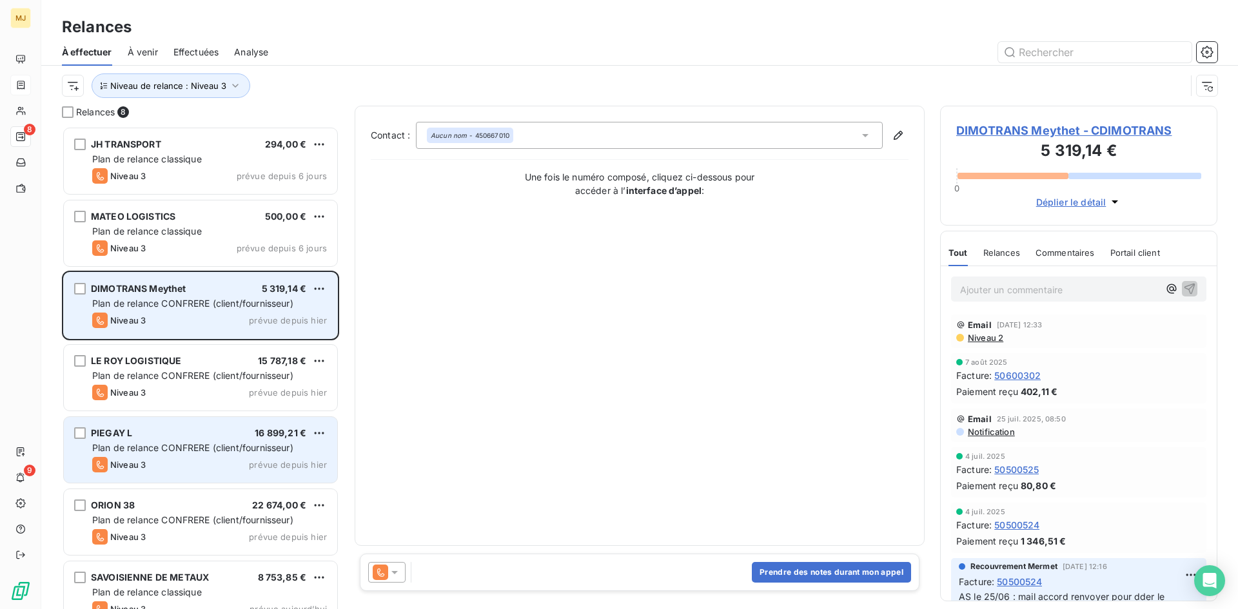
click at [179, 320] on div "Niveau 3 prévue depuis [DATE]" at bounding box center [209, 320] width 235 height 15
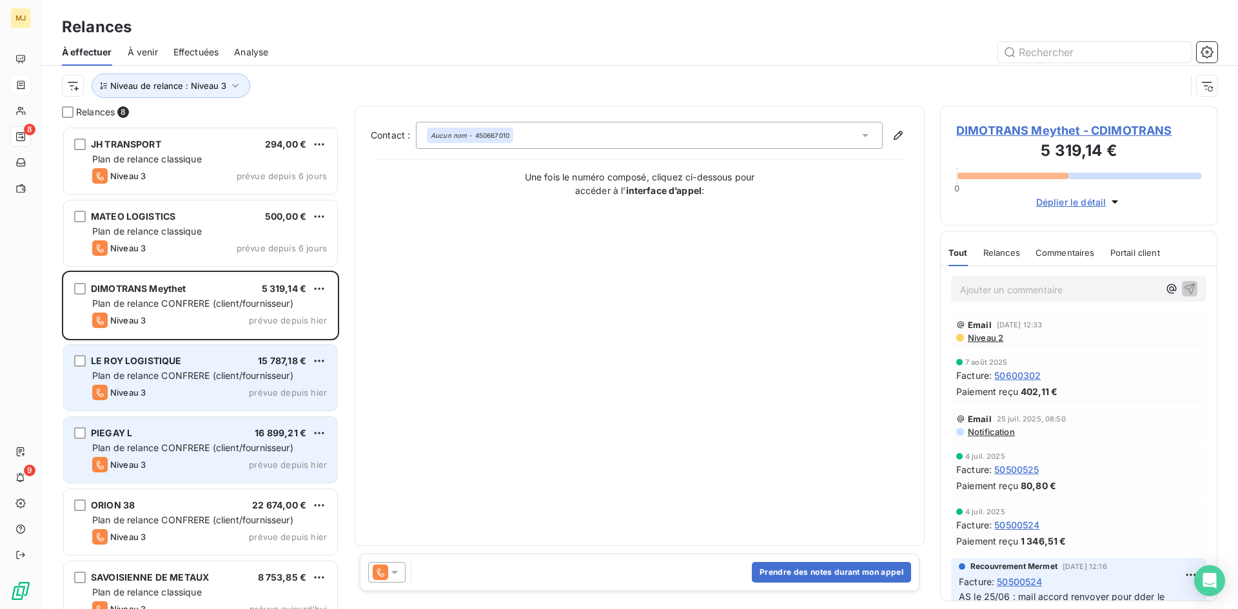
click at [182, 366] on div "LE ROY LOGISTIQUE 15 787,18 €" at bounding box center [209, 361] width 235 height 12
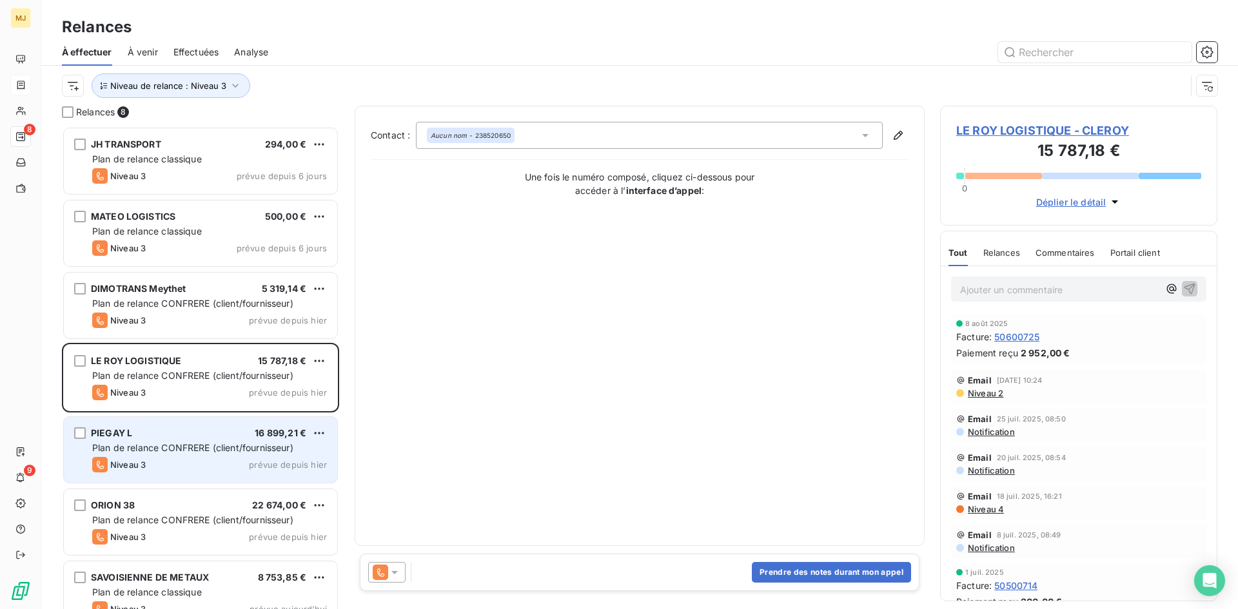
click at [394, 567] on icon at bounding box center [394, 572] width 13 height 13
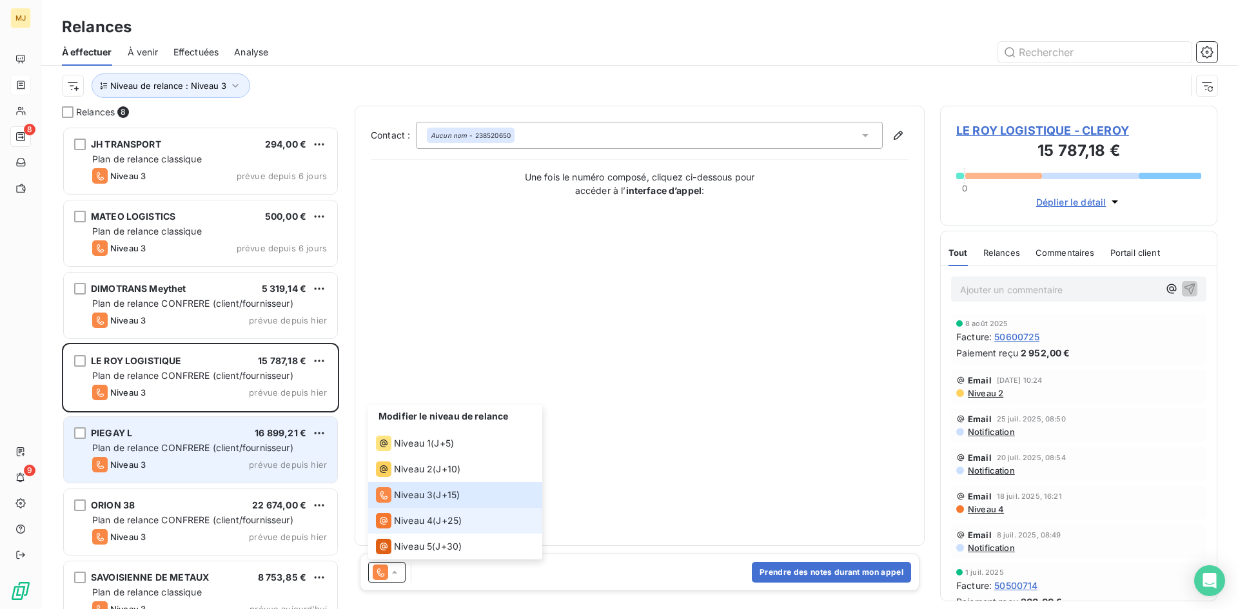
click at [424, 522] on span "Niveau 4" at bounding box center [413, 521] width 39 height 13
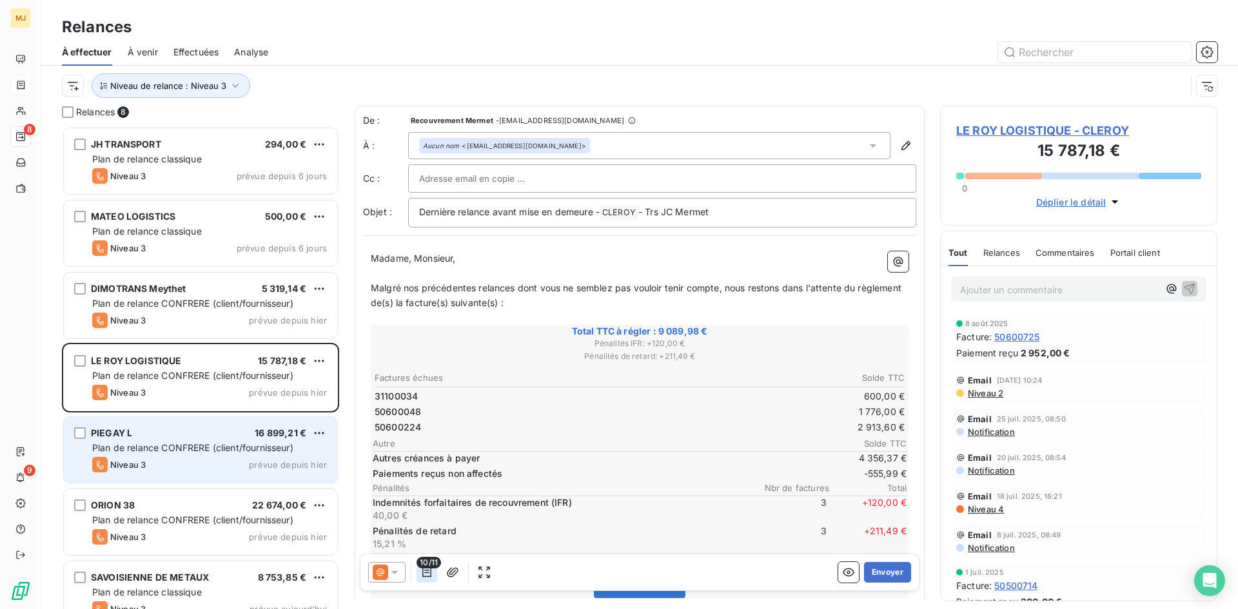
click at [429, 571] on icon "button" at bounding box center [426, 572] width 13 height 13
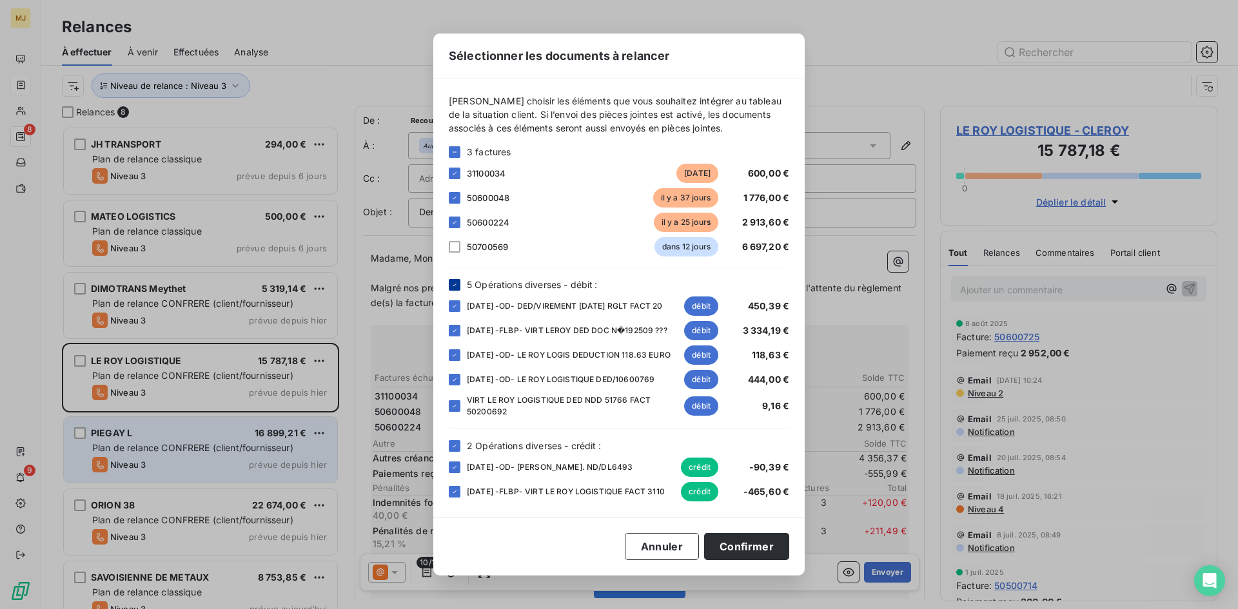
click at [452, 281] on icon at bounding box center [455, 285] width 8 height 8
click at [455, 450] on icon at bounding box center [455, 446] width 8 height 8
click at [456, 170] on icon at bounding box center [455, 174] width 8 height 8
click at [756, 553] on button "Confirmer" at bounding box center [746, 546] width 85 height 27
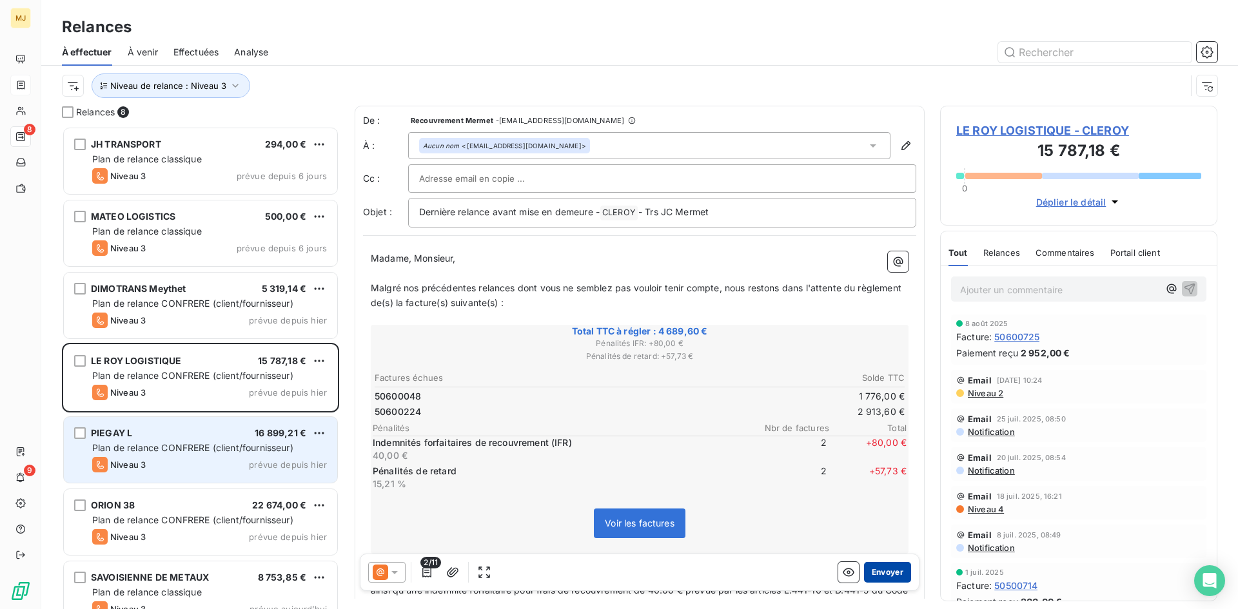
click at [876, 569] on button "Envoyer" at bounding box center [887, 572] width 47 height 21
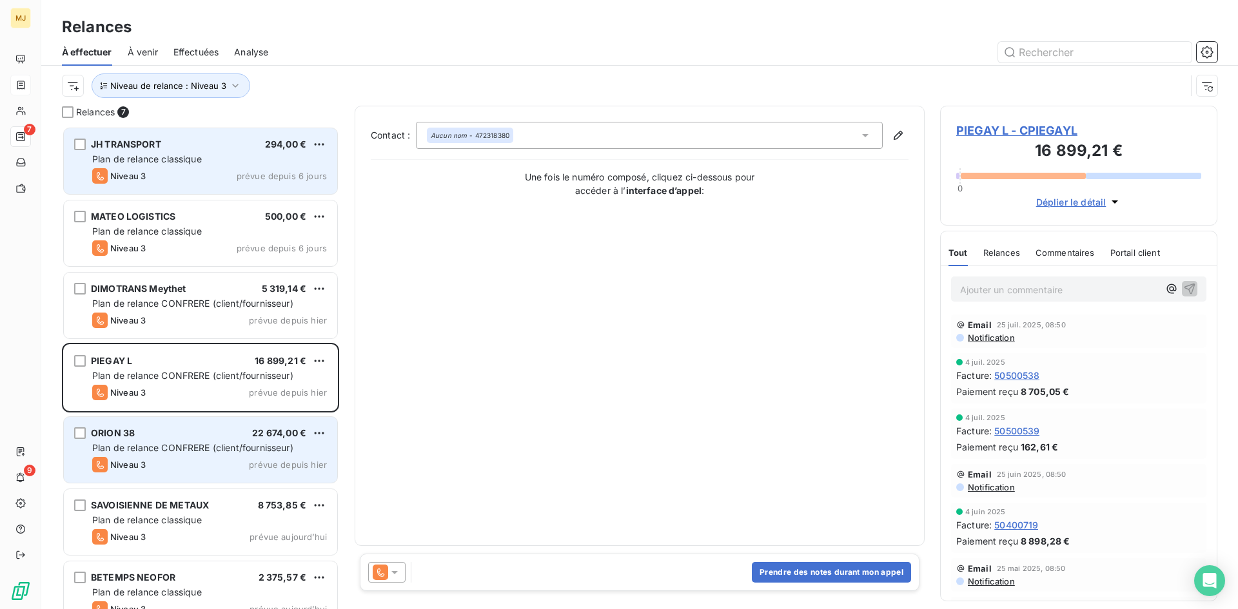
click at [179, 153] on div "Plan de relance classique" at bounding box center [209, 159] width 235 height 13
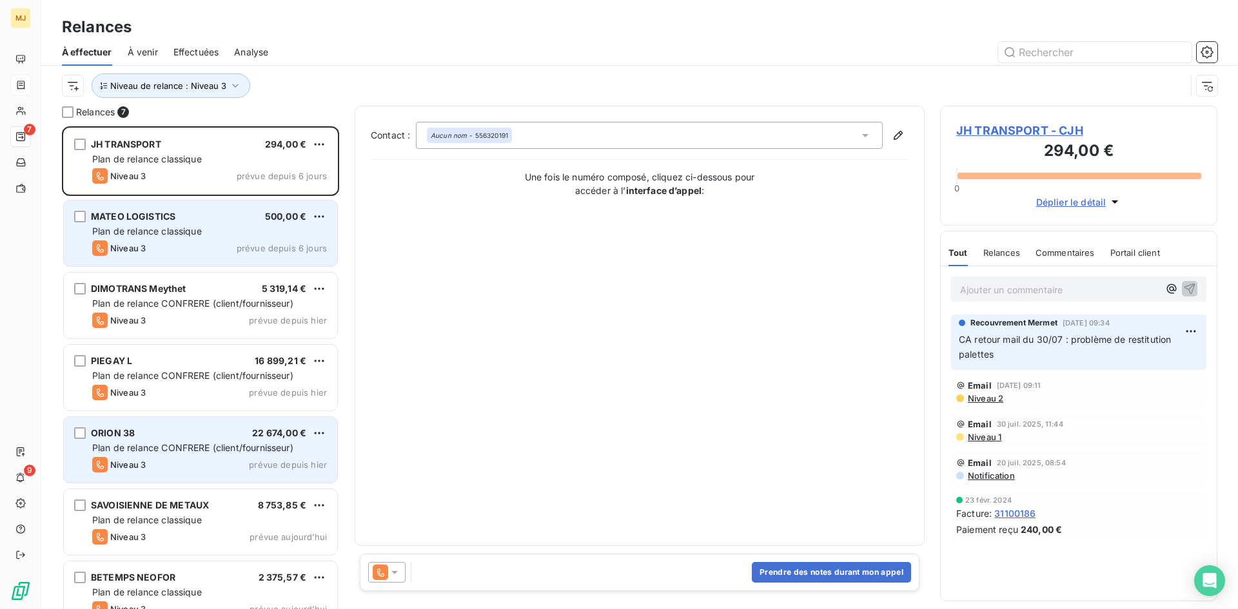
click at [215, 232] on div "Plan de relance classique" at bounding box center [209, 231] width 235 height 13
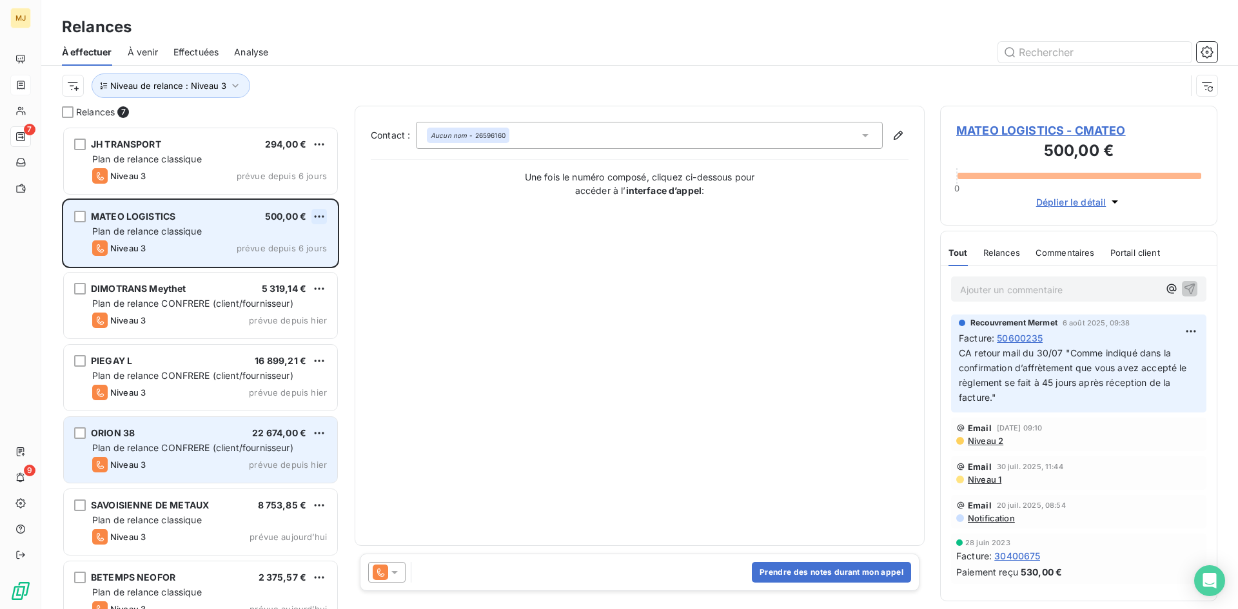
click at [320, 217] on html "MJ 7 9 Relances À effectuer À venir Effectuées Analyse Niveau de relance : Nive…" at bounding box center [619, 304] width 1238 height 609
click at [302, 245] on div "Replanifier cette action" at bounding box center [263, 242] width 115 height 21
select select "7"
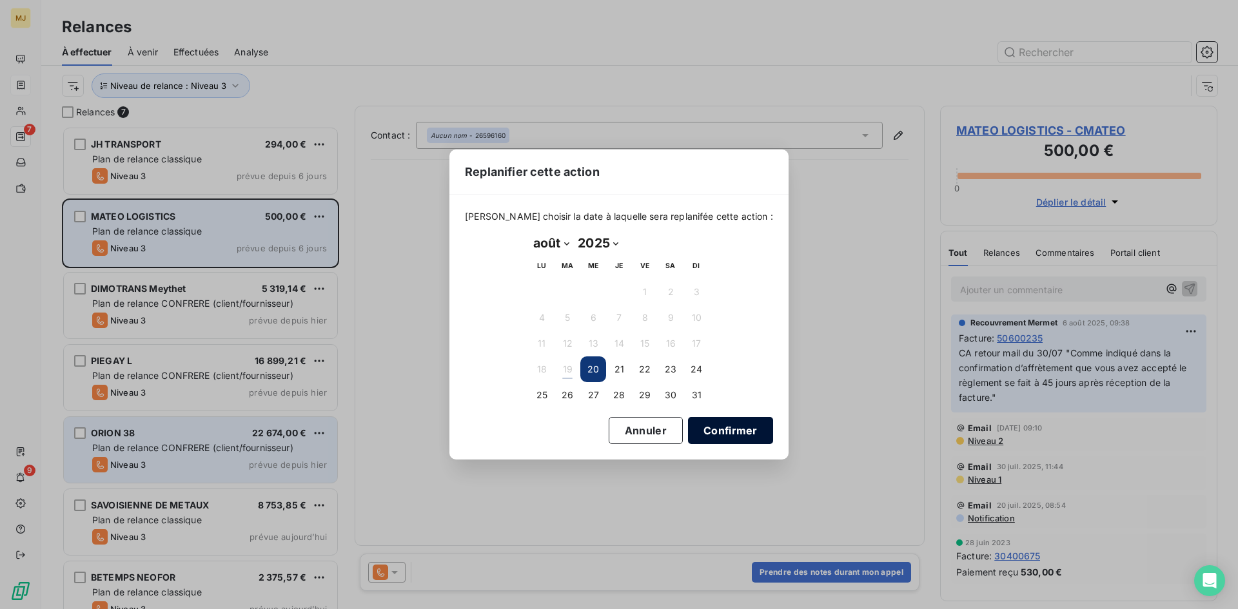
click at [697, 431] on button "Confirmer" at bounding box center [730, 430] width 85 height 27
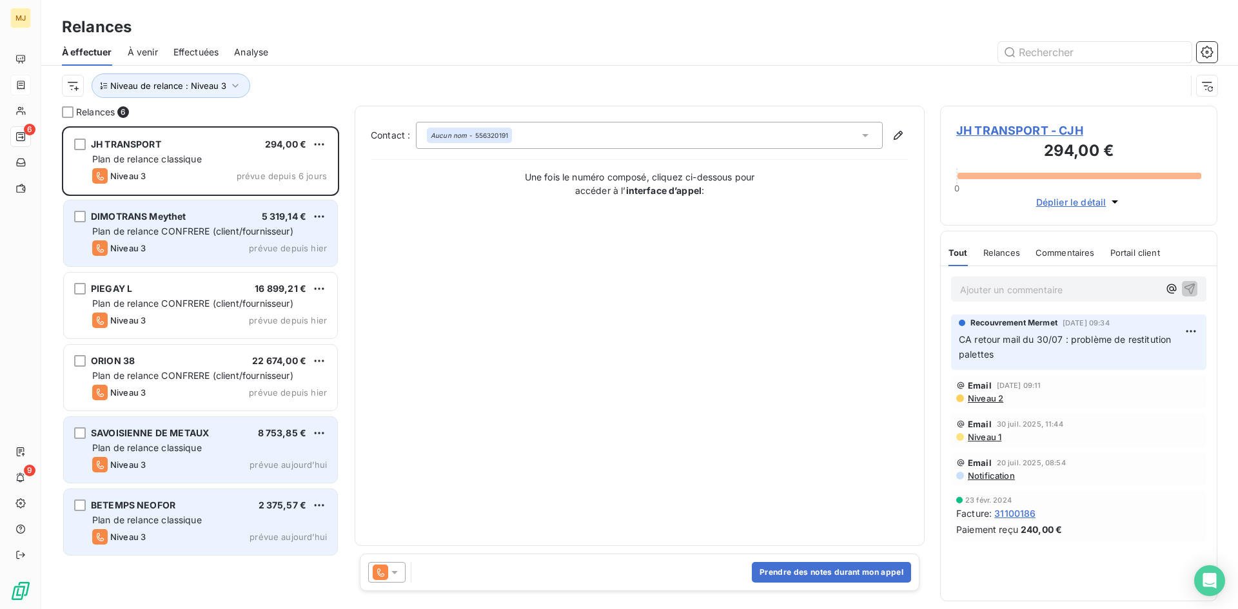
click at [172, 529] on div "Niveau 3 prévue aujourd’hui" at bounding box center [209, 536] width 235 height 15
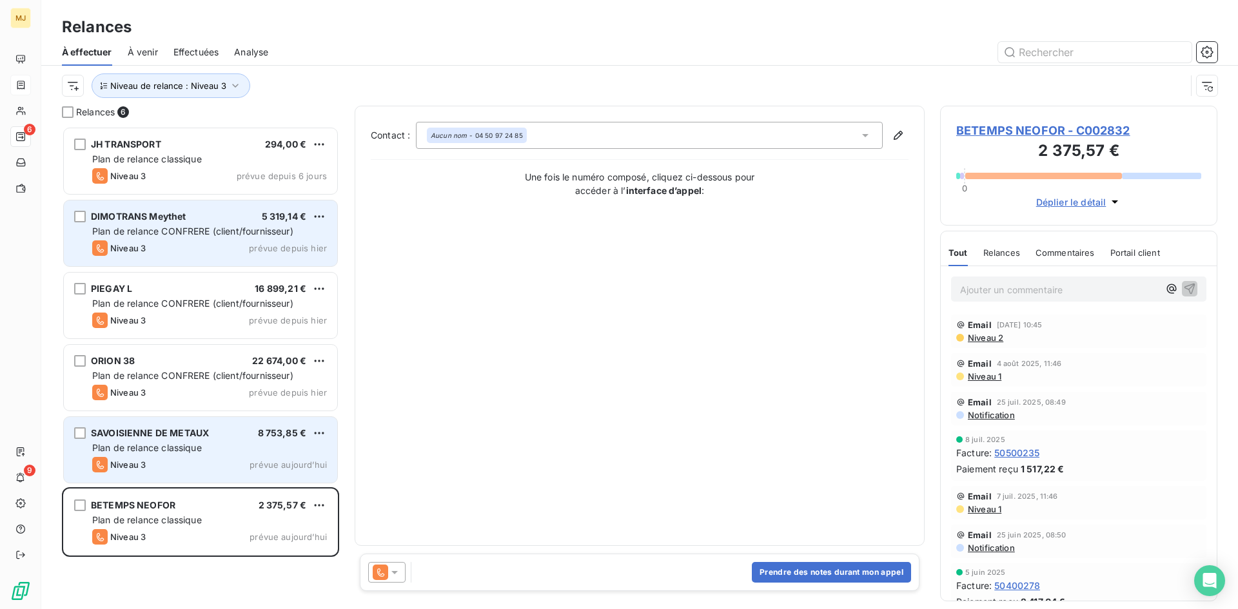
click at [388, 570] on icon at bounding box center [380, 572] width 15 height 15
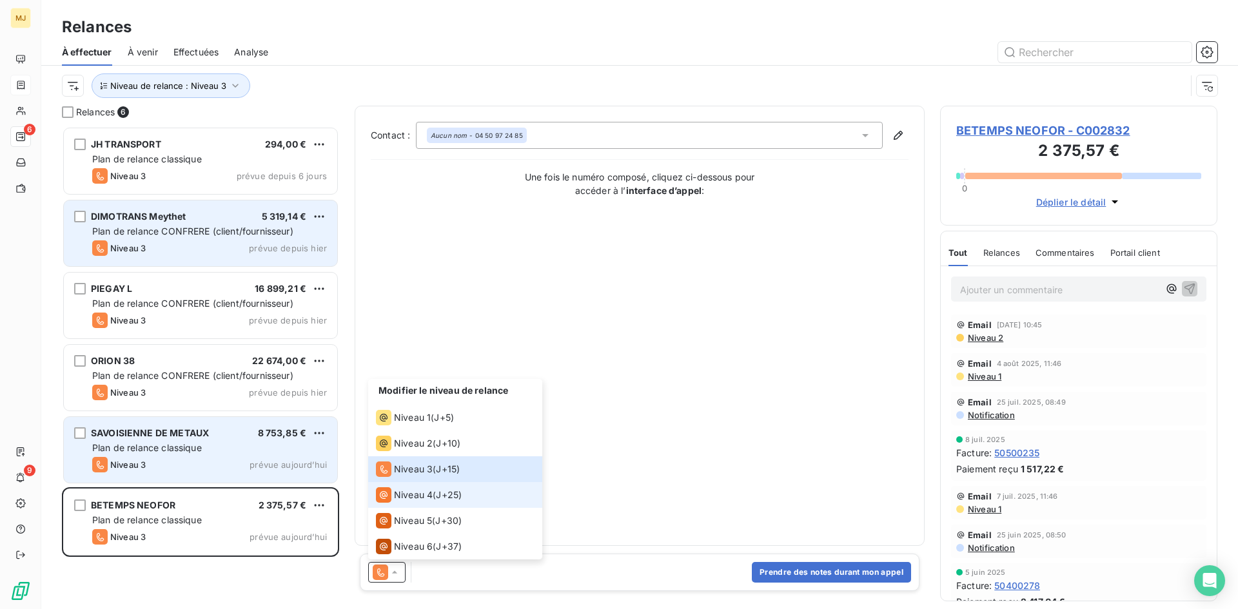
click at [432, 494] on span "Niveau 4" at bounding box center [413, 495] width 39 height 13
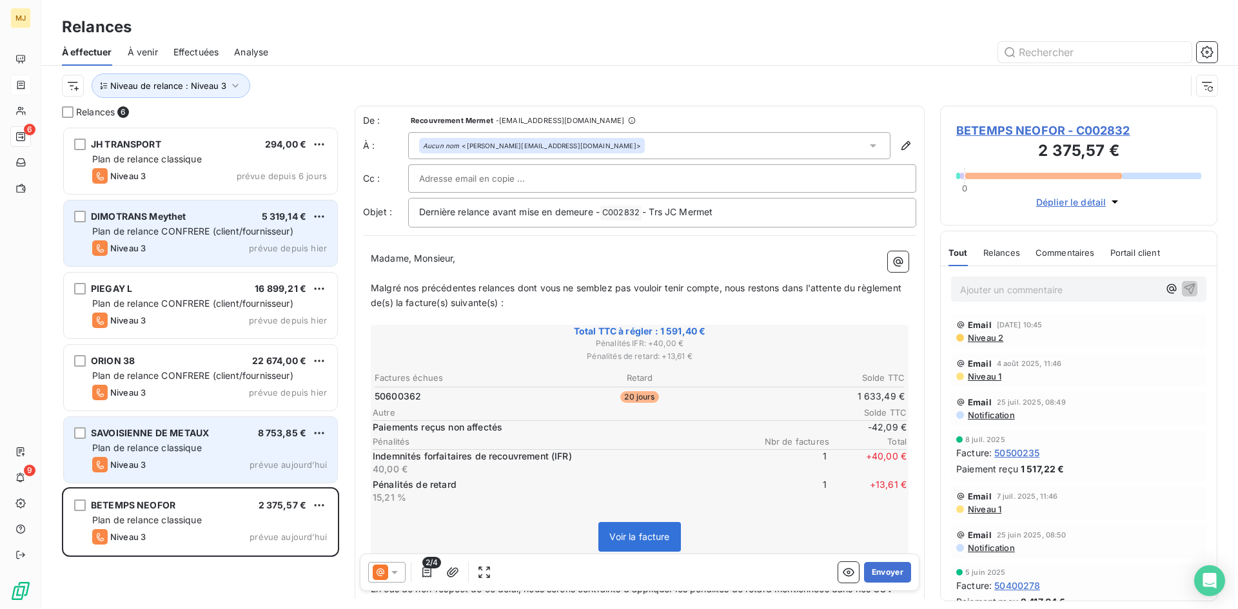
click at [186, 451] on span "Plan de relance classique" at bounding box center [147, 447] width 110 height 11
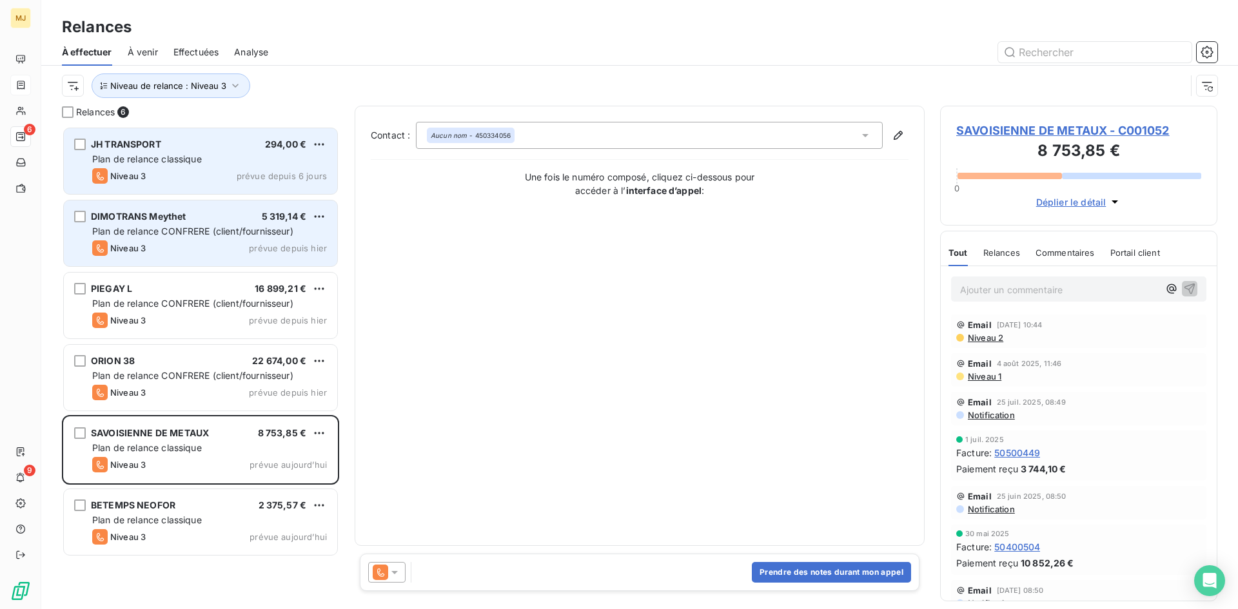
click at [213, 145] on div "JH TRANSPORT 294,00 €" at bounding box center [209, 145] width 235 height 12
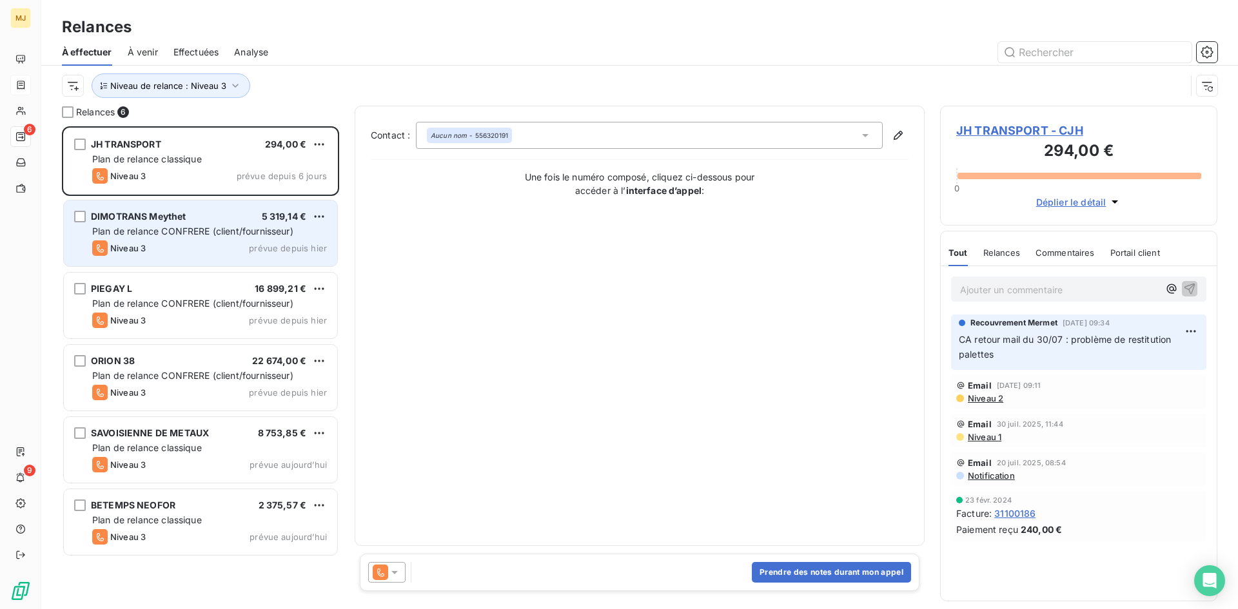
click at [392, 581] on div at bounding box center [386, 572] width 37 height 21
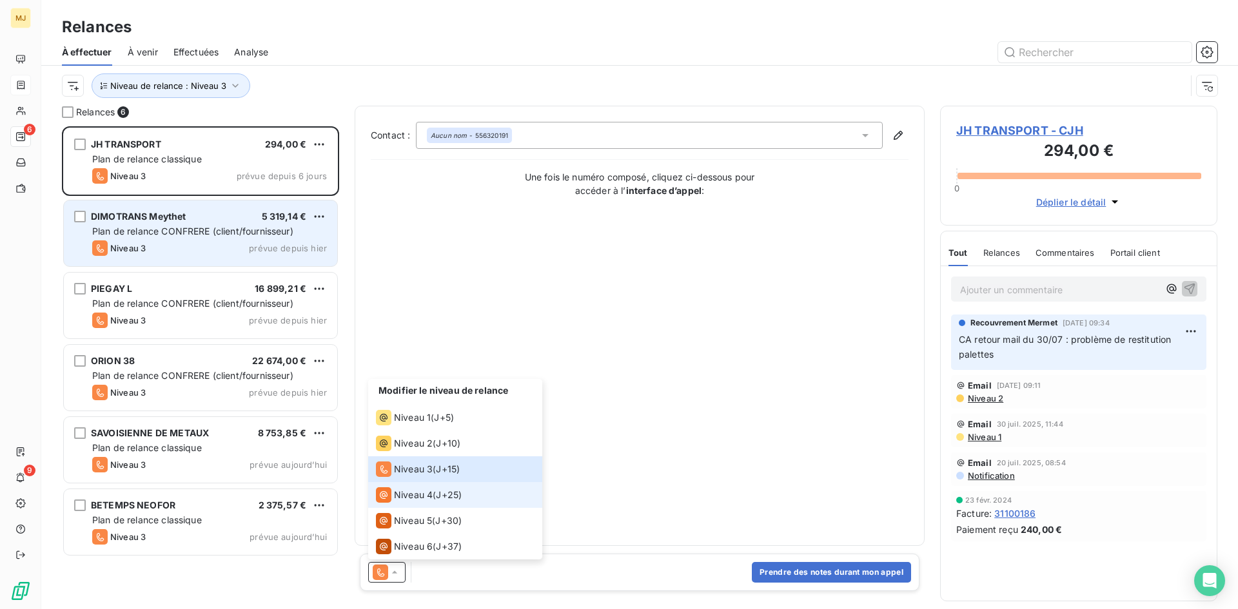
click at [425, 495] on span "Niveau 4" at bounding box center [413, 495] width 39 height 13
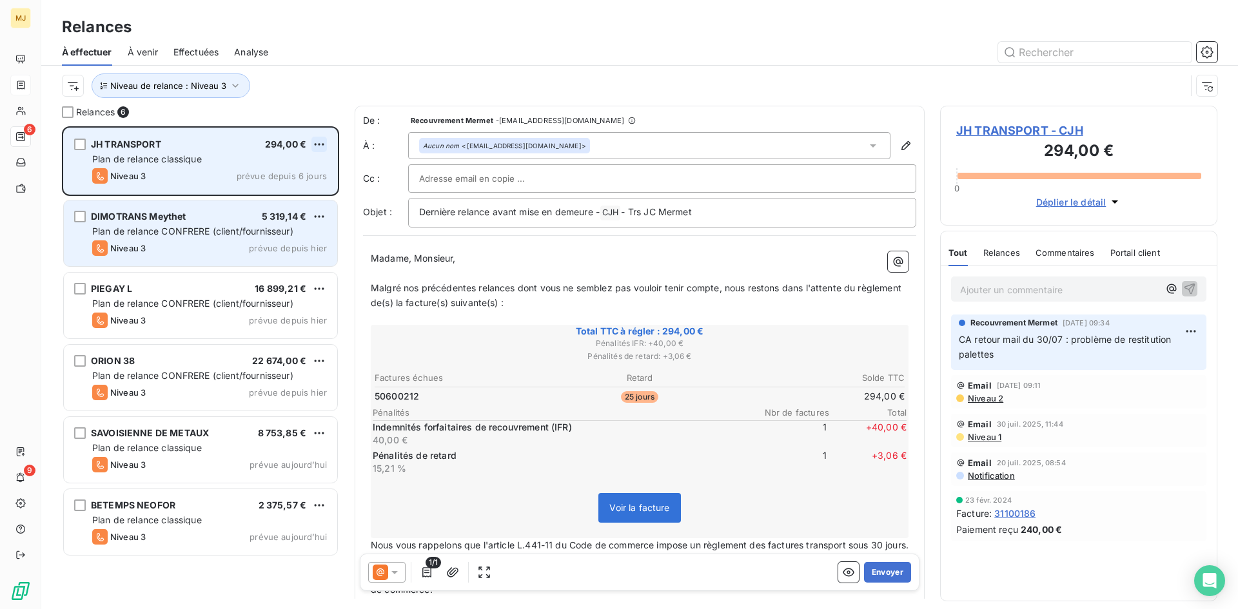
click at [322, 142] on html "MJ 6 9 Relances À effectuer À venir Effectuées Analyse Niveau de relance : Nive…" at bounding box center [619, 304] width 1238 height 609
click at [311, 174] on div "Replanifier cette action" at bounding box center [263, 170] width 115 height 21
select select "7"
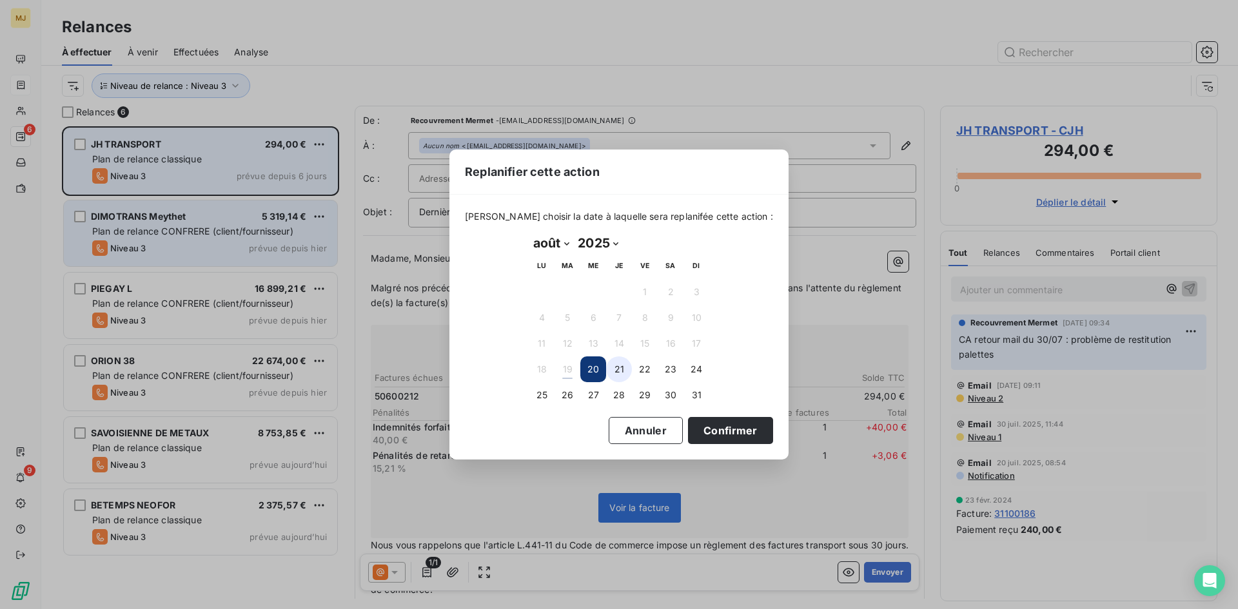
click at [611, 368] on button "21" at bounding box center [619, 370] width 26 height 26
click at [724, 438] on button "Confirmer" at bounding box center [730, 430] width 85 height 27
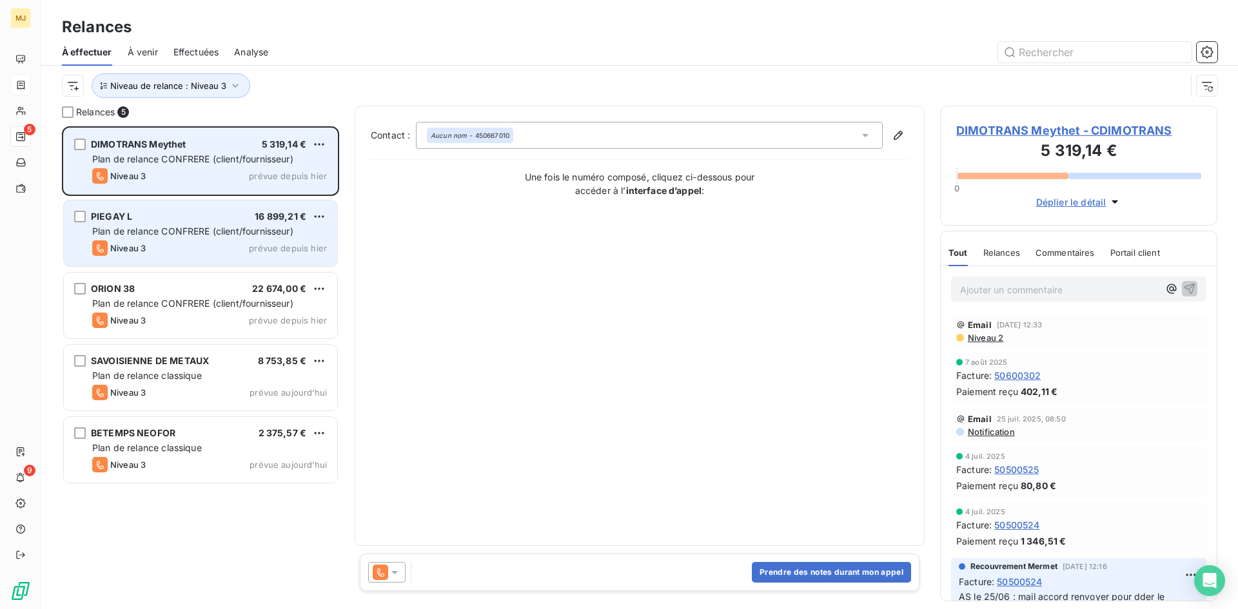
click at [213, 222] on div "PIEGAY L 16 899,21 €" at bounding box center [209, 217] width 235 height 12
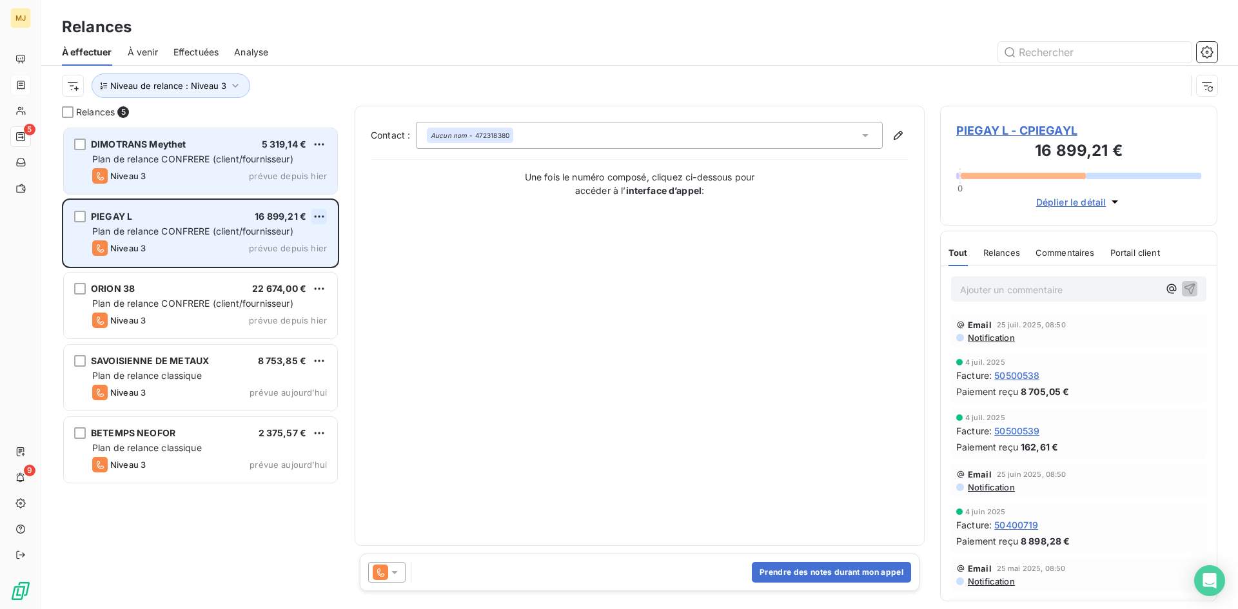
click at [320, 217] on html "MJ 5 9 Relances À effectuer À venir Effectuées Analyse Niveau de relance : Nive…" at bounding box center [619, 304] width 1238 height 609
drag, startPoint x: 281, startPoint y: 255, endPoint x: 284, endPoint y: 242, distance: 13.9
select select "7"
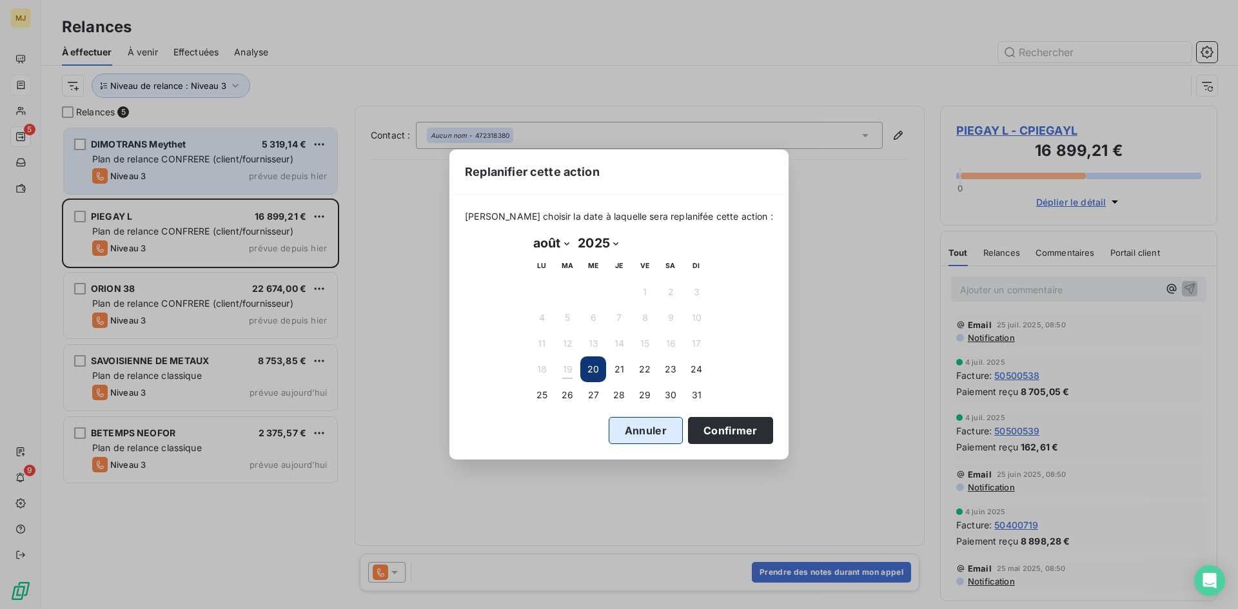
click at [635, 425] on button "Annuler" at bounding box center [646, 430] width 74 height 27
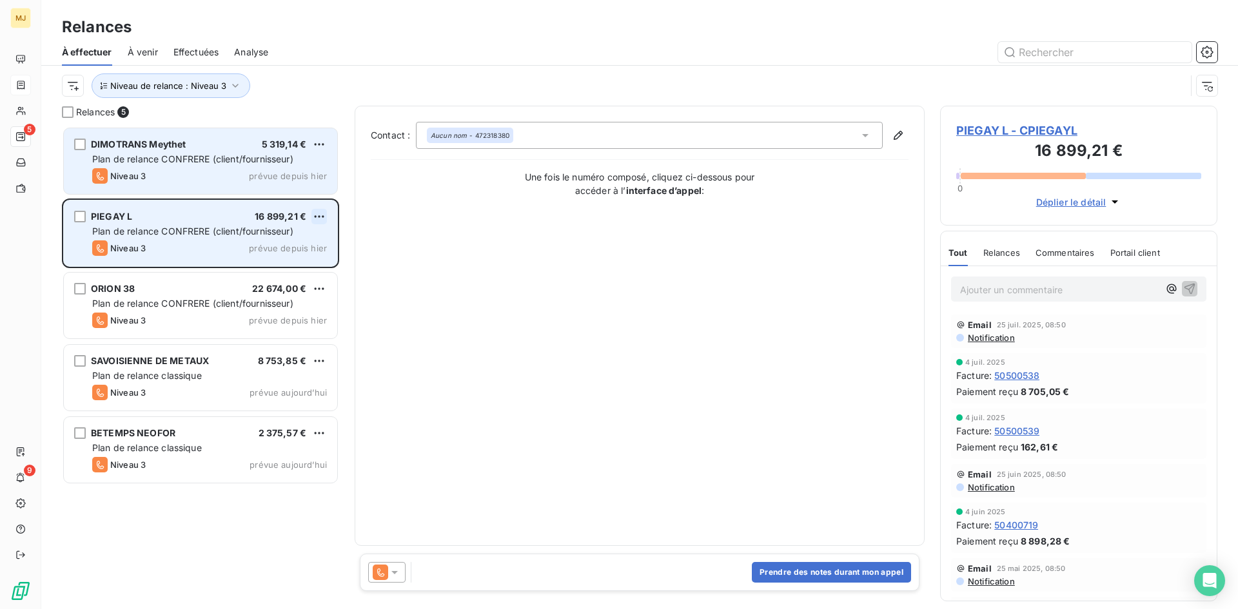
click at [320, 216] on html "MJ 5 9 Relances À effectuer À venir Effectuées Analyse Niveau de relance : Nive…" at bounding box center [619, 304] width 1238 height 609
click at [265, 269] on div "Passer cette action" at bounding box center [263, 265] width 115 height 21
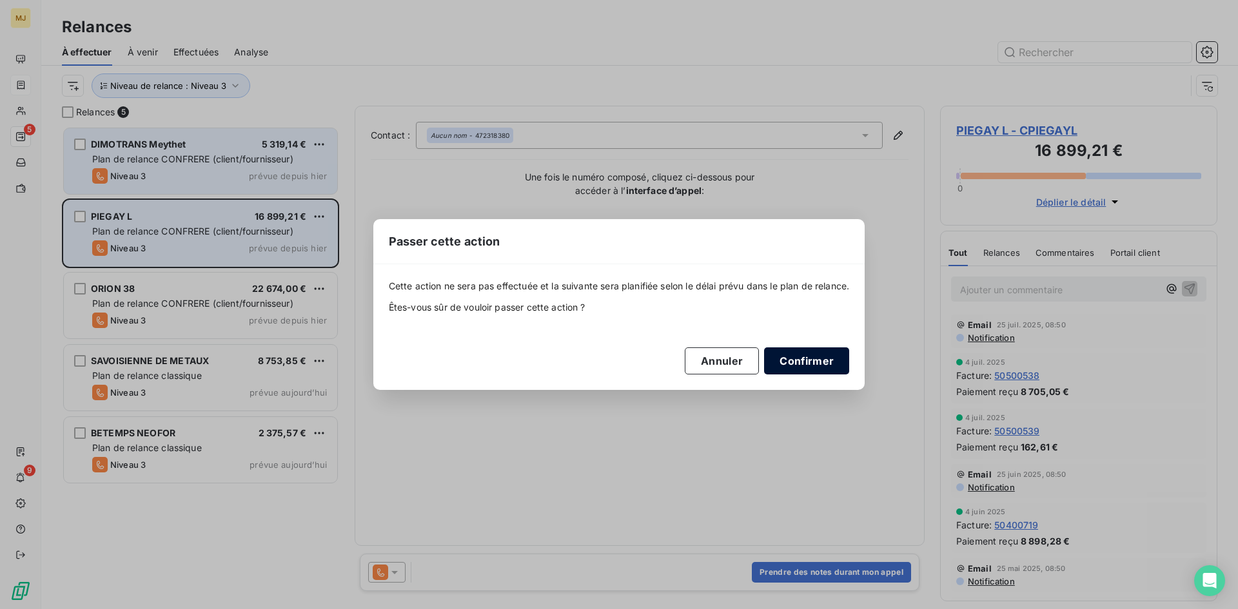
click at [825, 359] on button "Confirmer" at bounding box center [806, 361] width 85 height 27
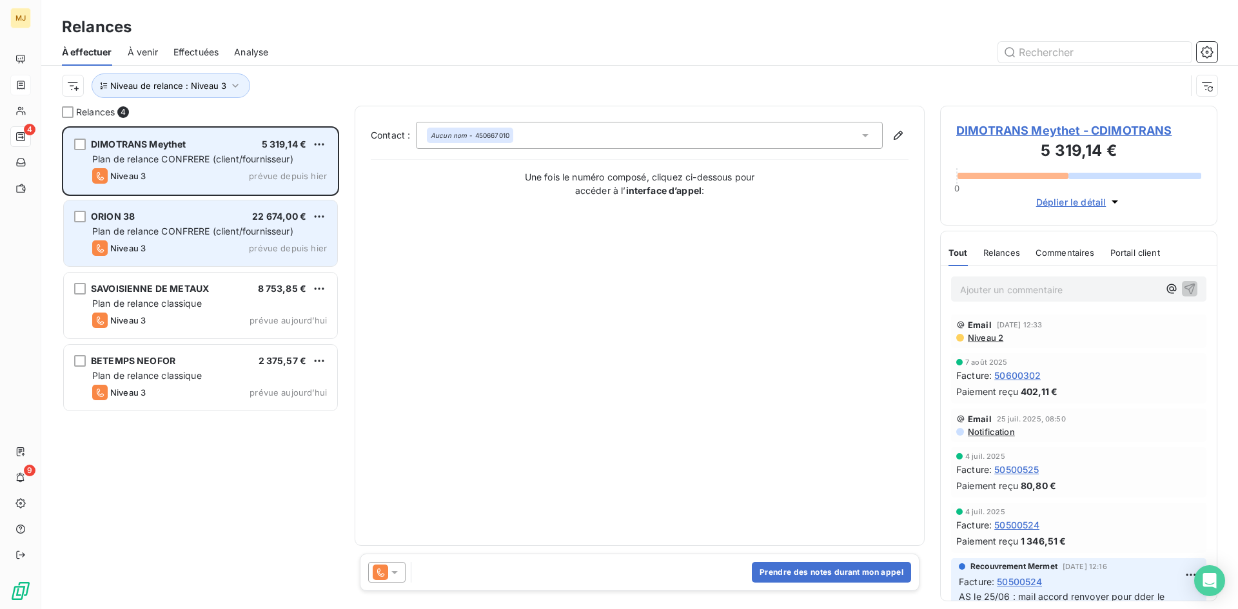
click at [160, 228] on span "Plan de relance CONFRERE (client/fournisseur)" at bounding box center [192, 231] width 201 height 11
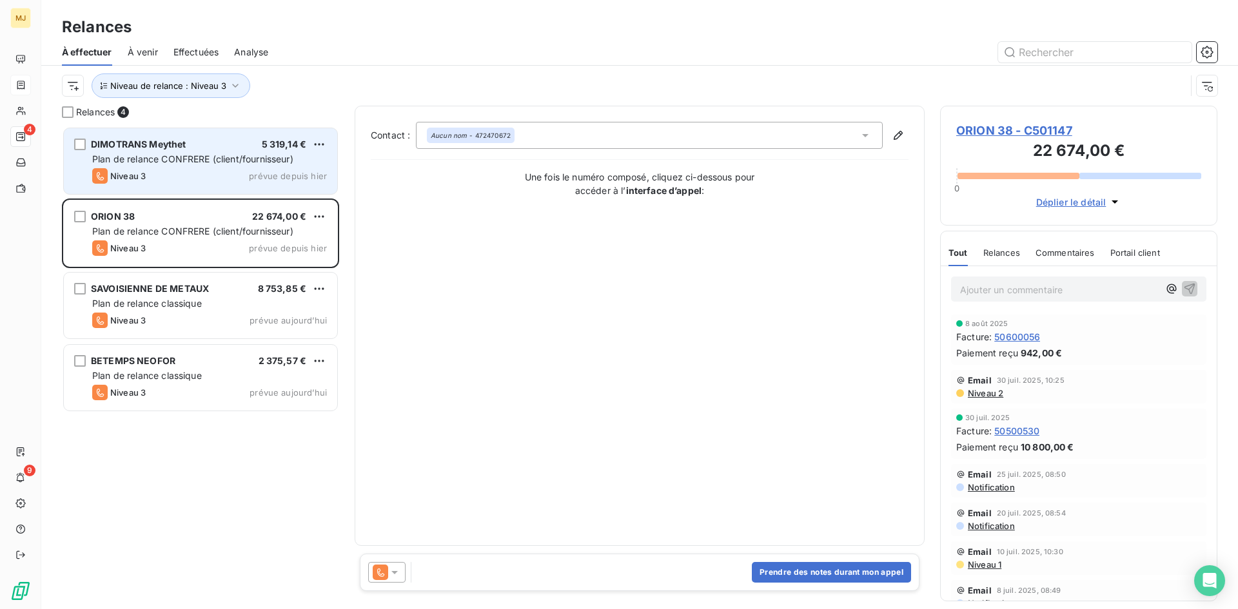
click at [180, 160] on span "Plan de relance CONFRERE (client/fournisseur)" at bounding box center [192, 158] width 201 height 11
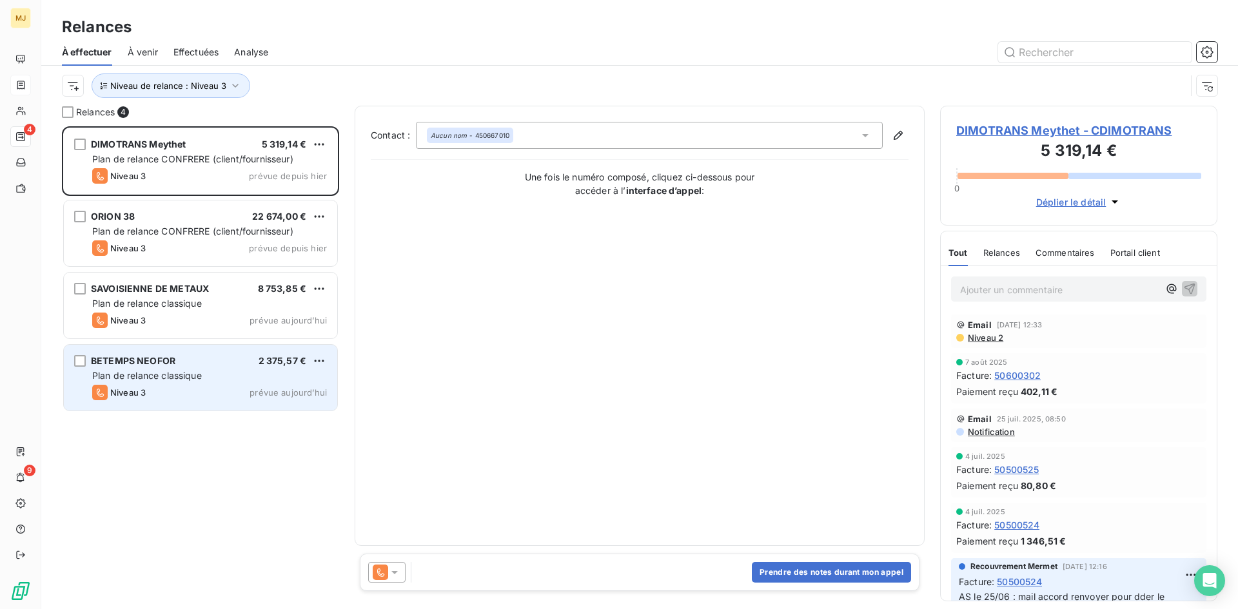
click at [193, 361] on div "BETEMPS NEOFOR 2 375,57 €" at bounding box center [209, 361] width 235 height 12
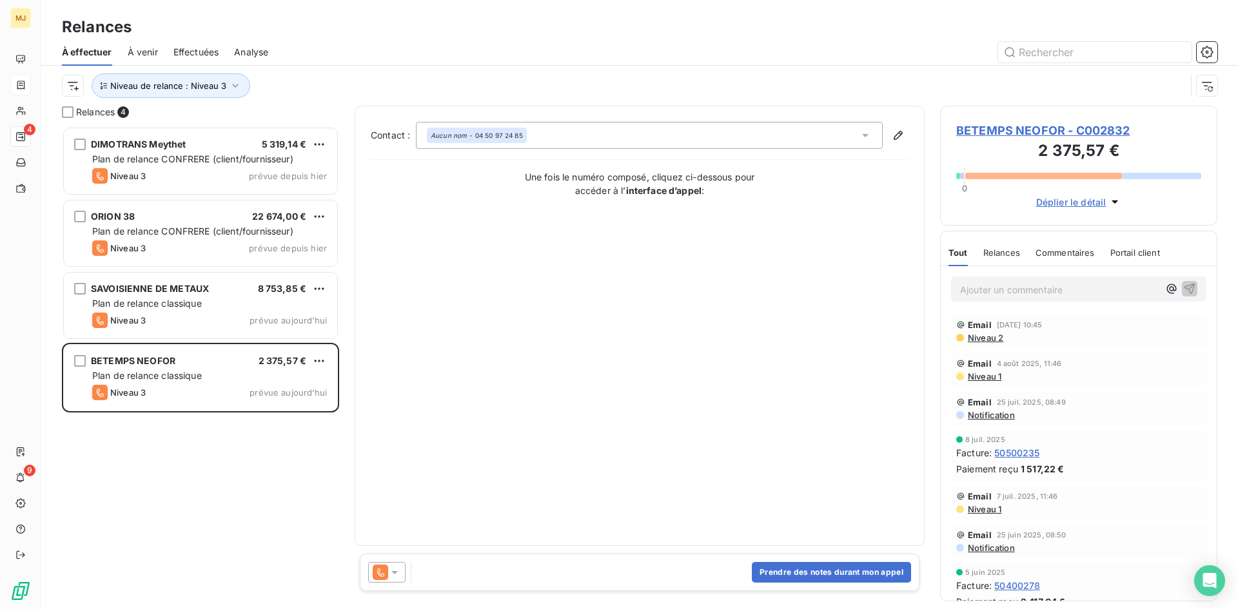
click at [395, 572] on icon at bounding box center [394, 572] width 6 height 3
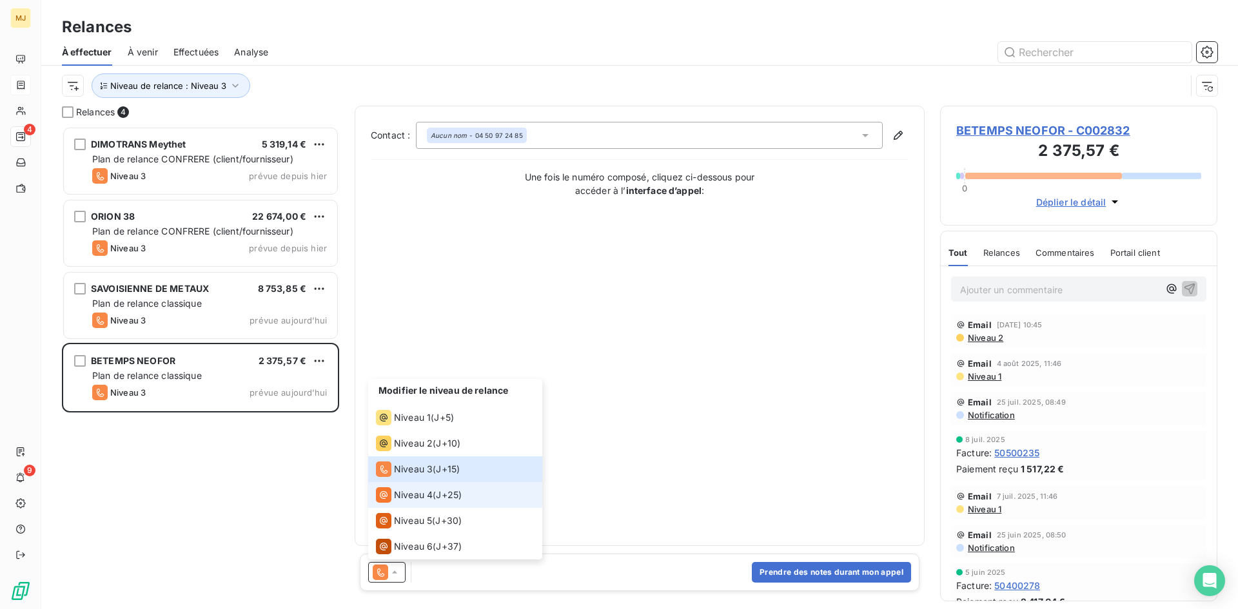
click at [440, 493] on span "J+25 )" at bounding box center [449, 495] width 26 height 13
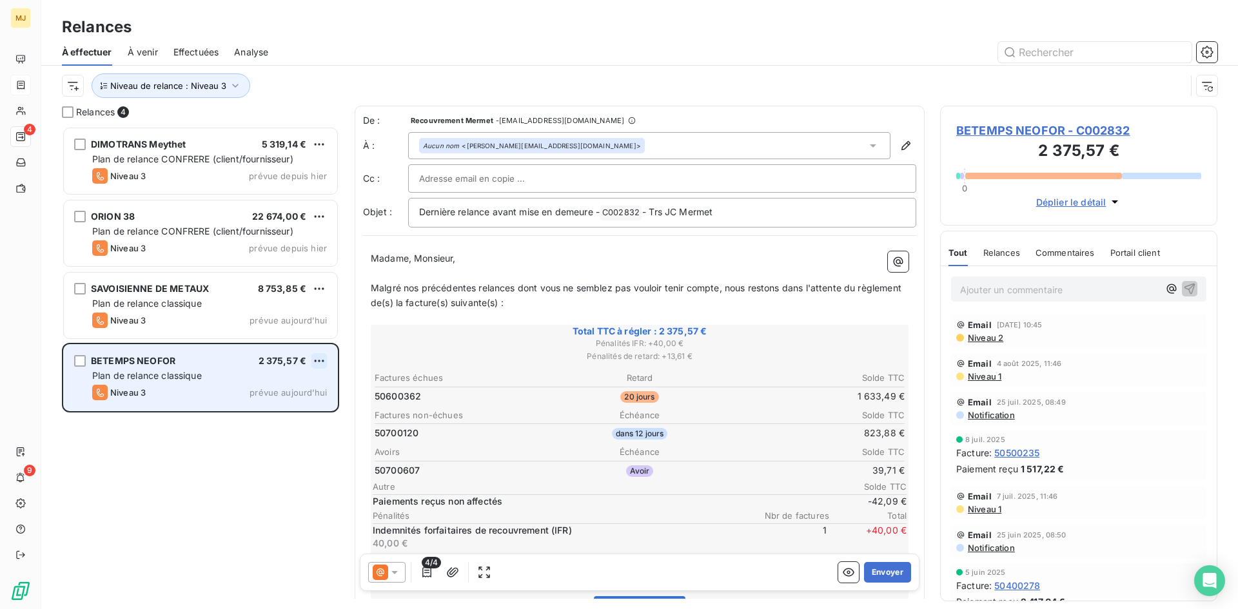
click at [314, 362] on html "MJ 4 9 Relances À effectuer À venir Effectuées Analyse Niveau de relance : Nive…" at bounding box center [619, 304] width 1238 height 609
click at [293, 389] on div "Replanifier cette action" at bounding box center [263, 387] width 115 height 21
select select "7"
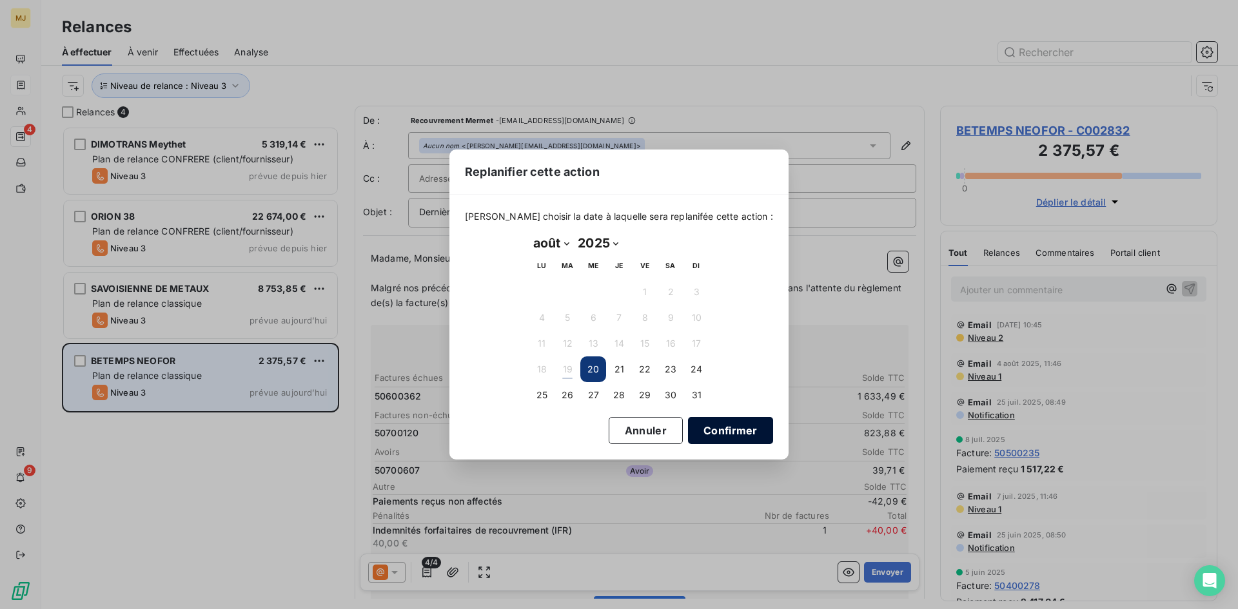
click at [704, 433] on button "Confirmer" at bounding box center [730, 430] width 85 height 27
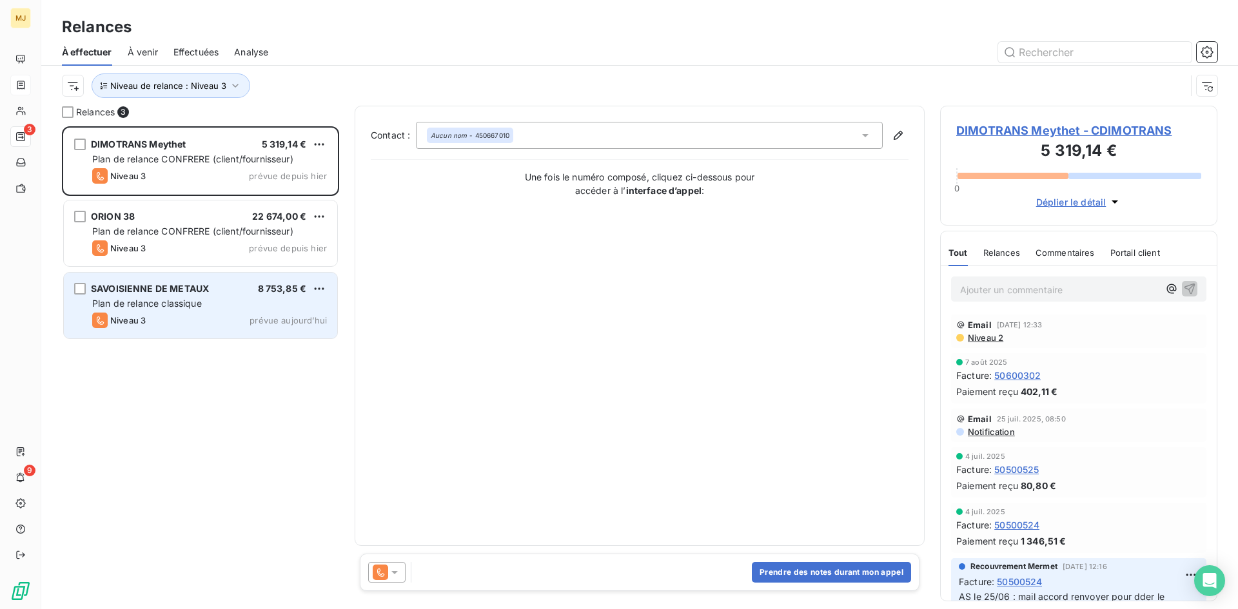
click at [213, 306] on div "Plan de relance classique" at bounding box center [209, 303] width 235 height 13
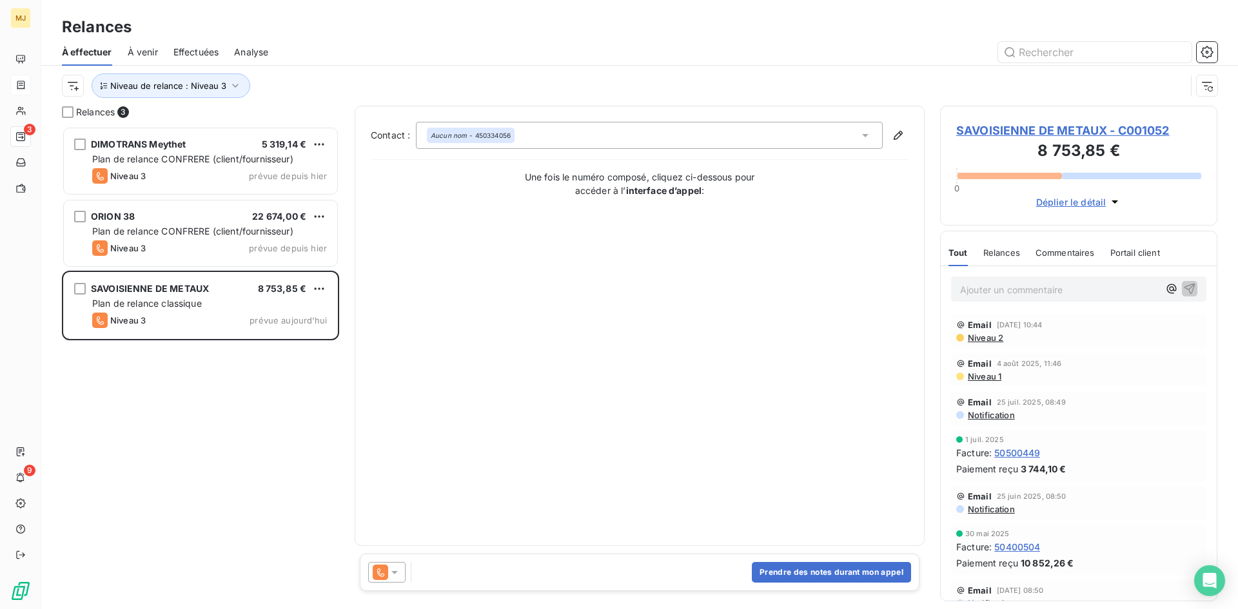
click at [391, 567] on icon at bounding box center [394, 572] width 13 height 13
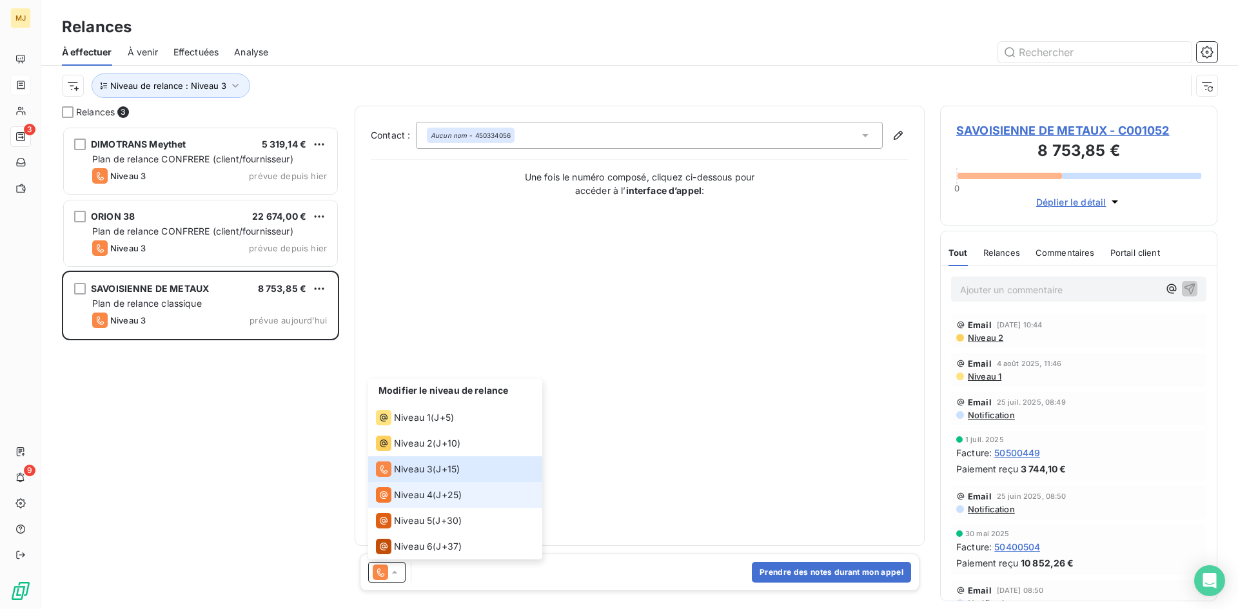
click at [437, 494] on div "Niveau 4 ( J+25 )" at bounding box center [419, 494] width 86 height 15
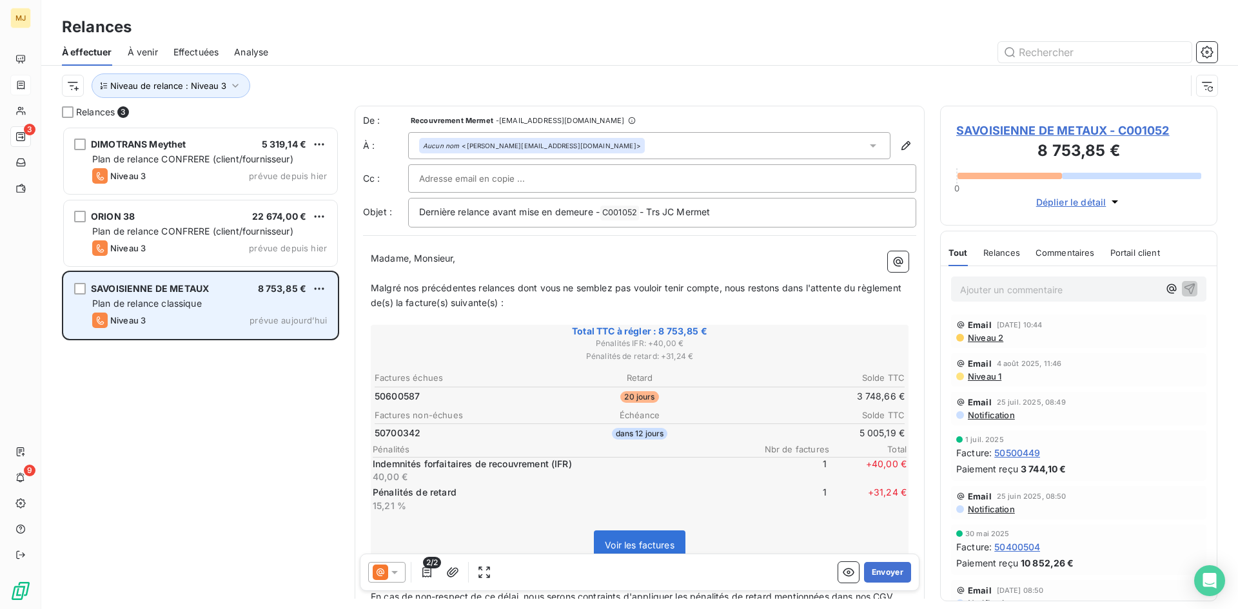
click at [319, 281] on div "SAVOISIENNE DE METAUX 8 753,85 € Plan de relance classique Niveau 3 prévue [DAT…" at bounding box center [200, 306] width 273 height 66
click at [319, 286] on html "MJ 3 9 Relances À effectuer À venir Effectuées Analyse Niveau de relance : Nive…" at bounding box center [619, 304] width 1238 height 609
click at [301, 312] on div "Replanifier cette action" at bounding box center [263, 314] width 115 height 21
select select "7"
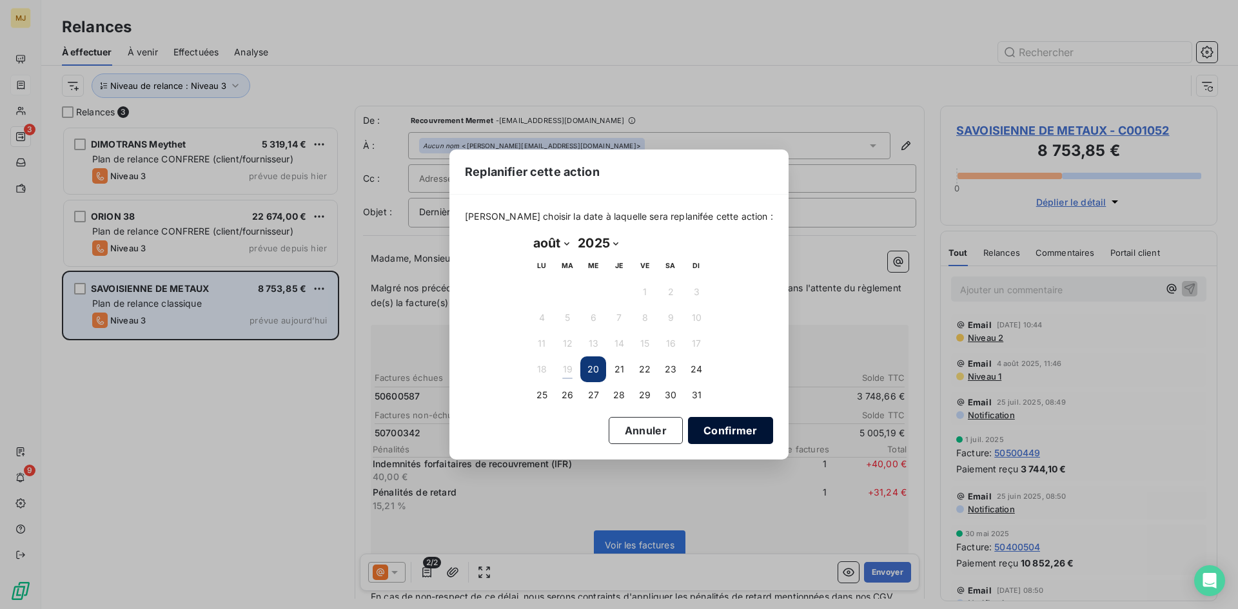
click at [705, 427] on button "Confirmer" at bounding box center [730, 430] width 85 height 27
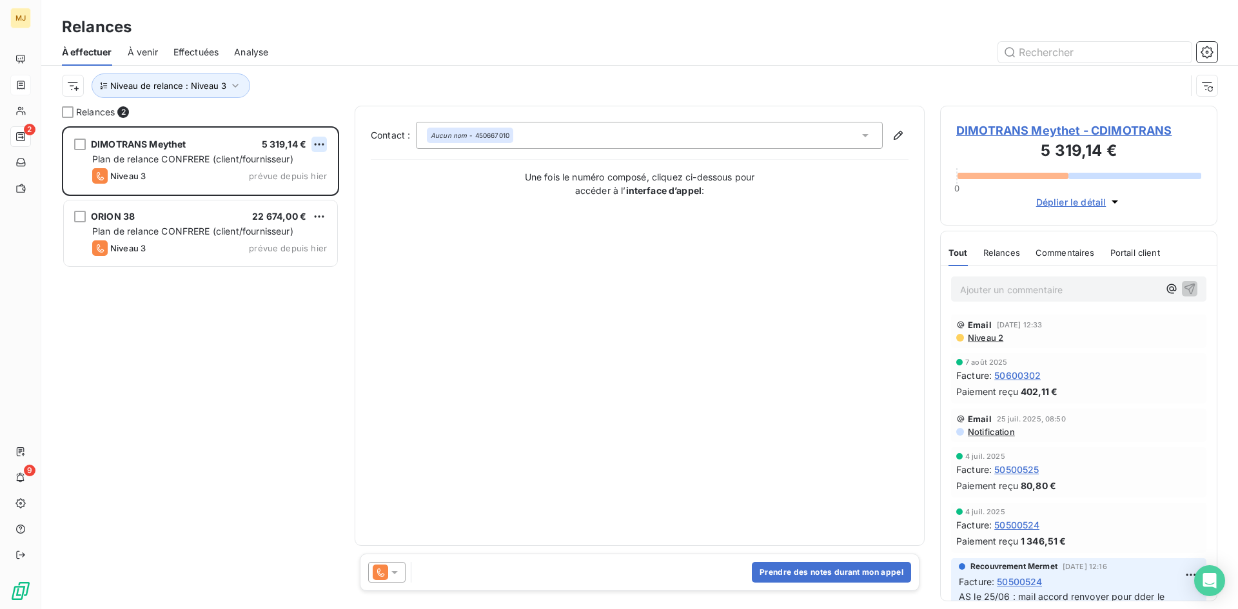
click at [322, 142] on html "MJ 2 9 Relances À effectuer À venir Effectuées Analyse Niveau de relance : Nive…" at bounding box center [619, 304] width 1238 height 609
click at [297, 166] on div "Replanifier cette action" at bounding box center [263, 170] width 115 height 21
select select "7"
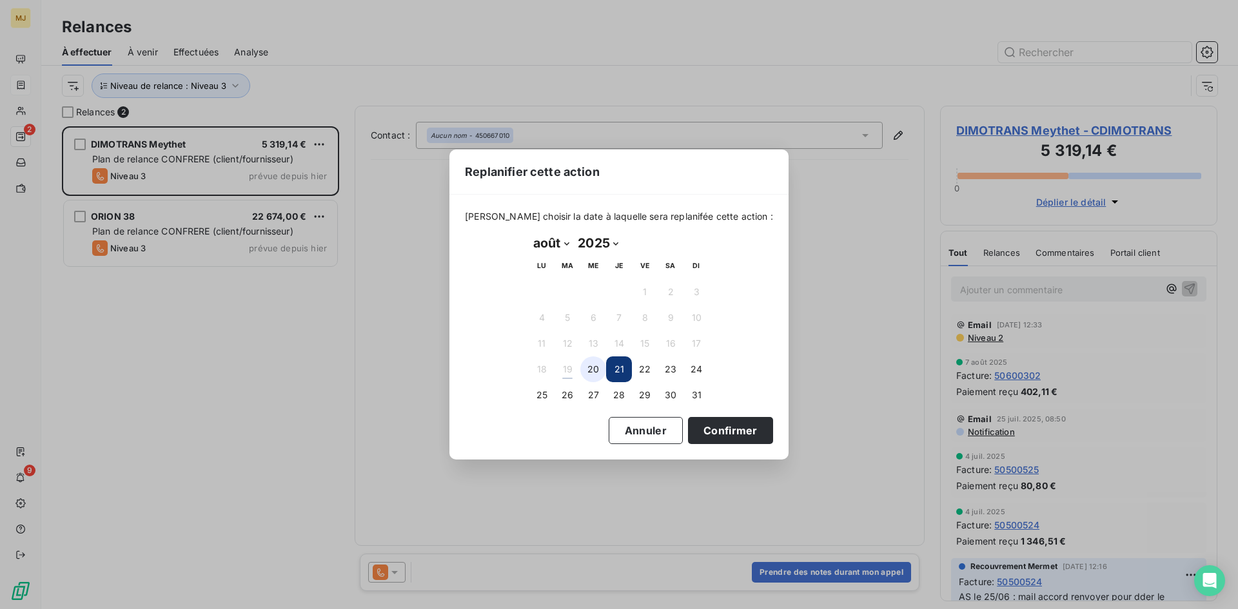
click at [596, 368] on button "20" at bounding box center [593, 370] width 26 height 26
click at [724, 431] on button "Confirmer" at bounding box center [730, 430] width 85 height 27
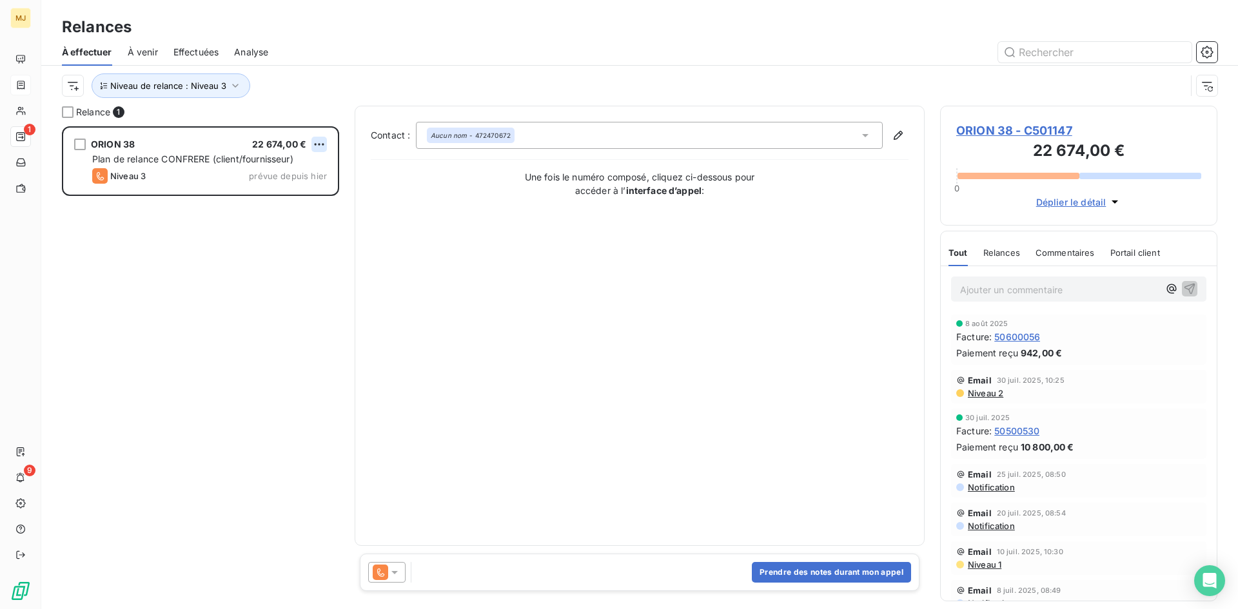
click at [324, 143] on html "MJ 1 9 Relances À effectuer À venir Effectuées Analyse Niveau de relance : Nive…" at bounding box center [619, 304] width 1238 height 609
click at [291, 166] on div "Replanifier cette action" at bounding box center [263, 170] width 115 height 21
select select "7"
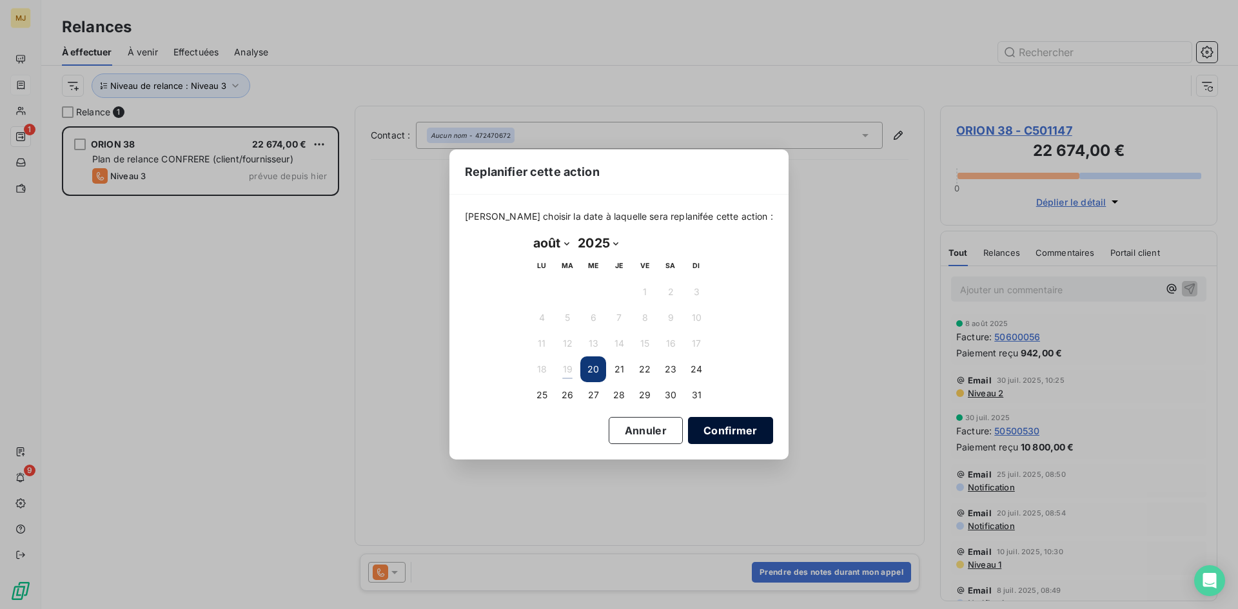
click at [713, 426] on button "Confirmer" at bounding box center [730, 430] width 85 height 27
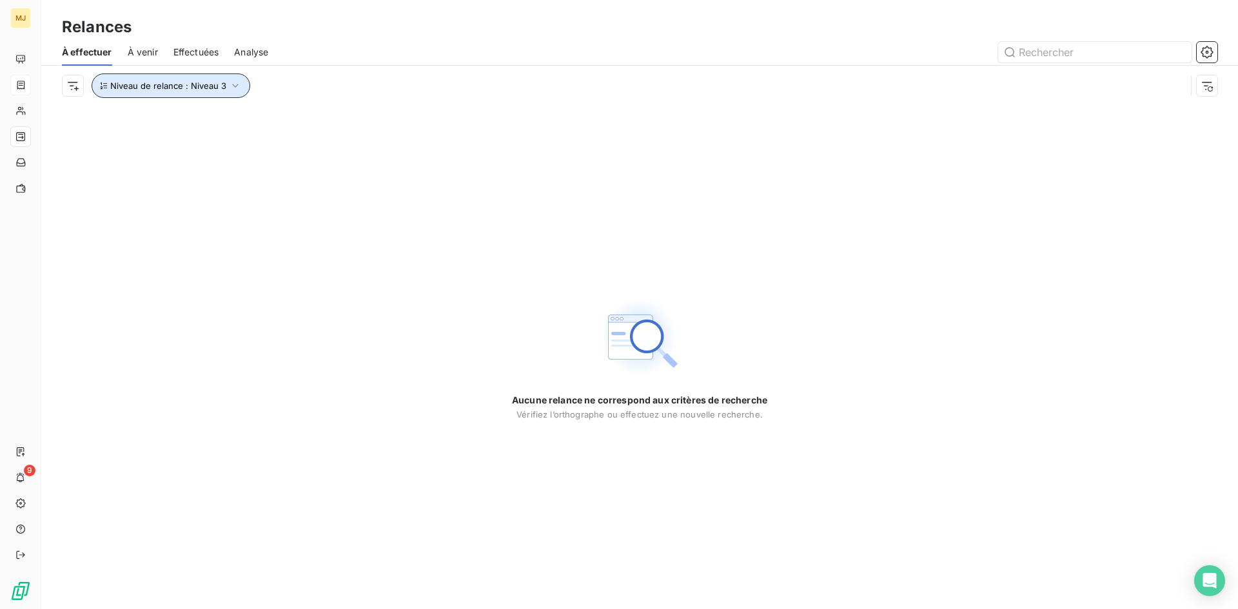
click at [229, 85] on icon "button" at bounding box center [235, 85] width 13 height 13
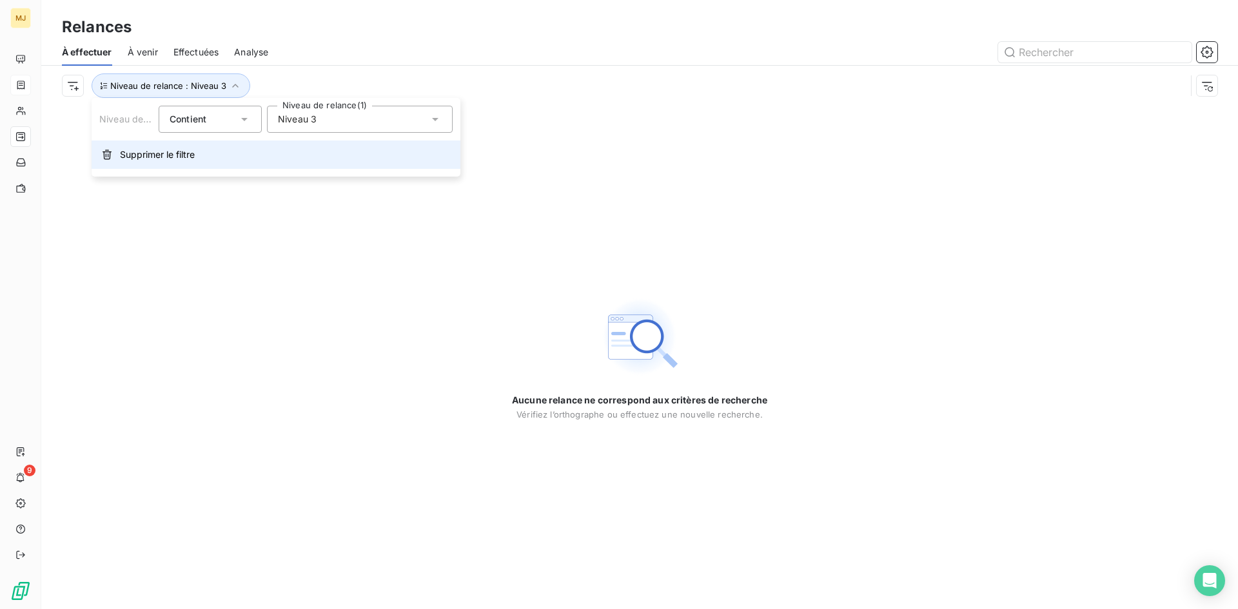
click at [141, 152] on span "Supprimer le filtre" at bounding box center [157, 154] width 75 height 13
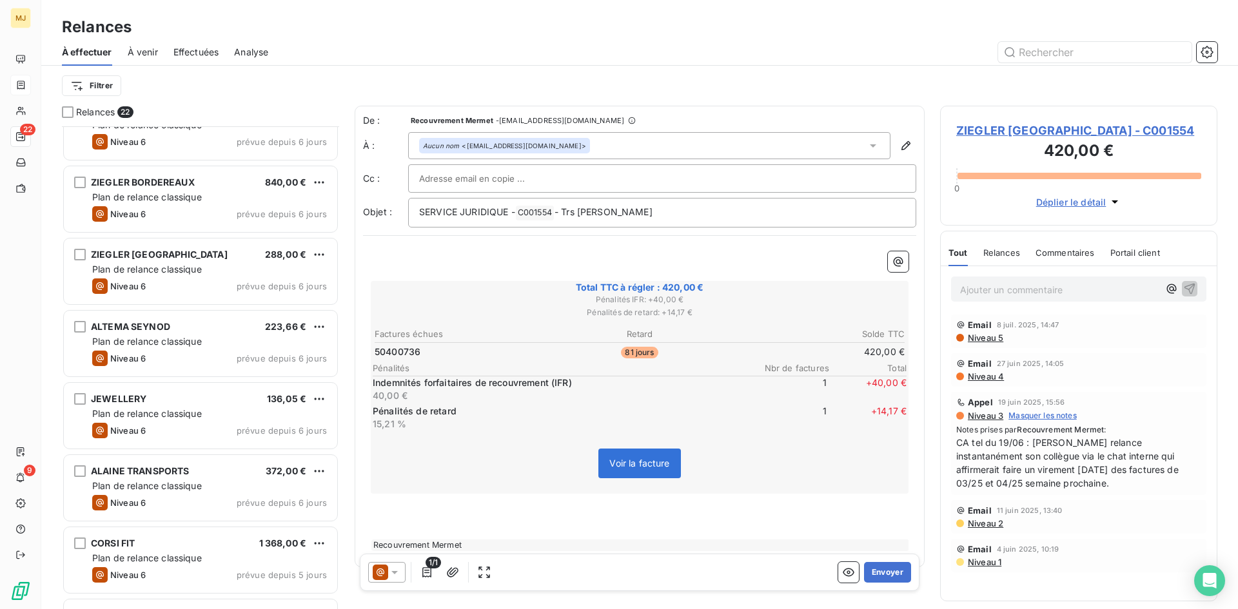
scroll to position [903, 0]
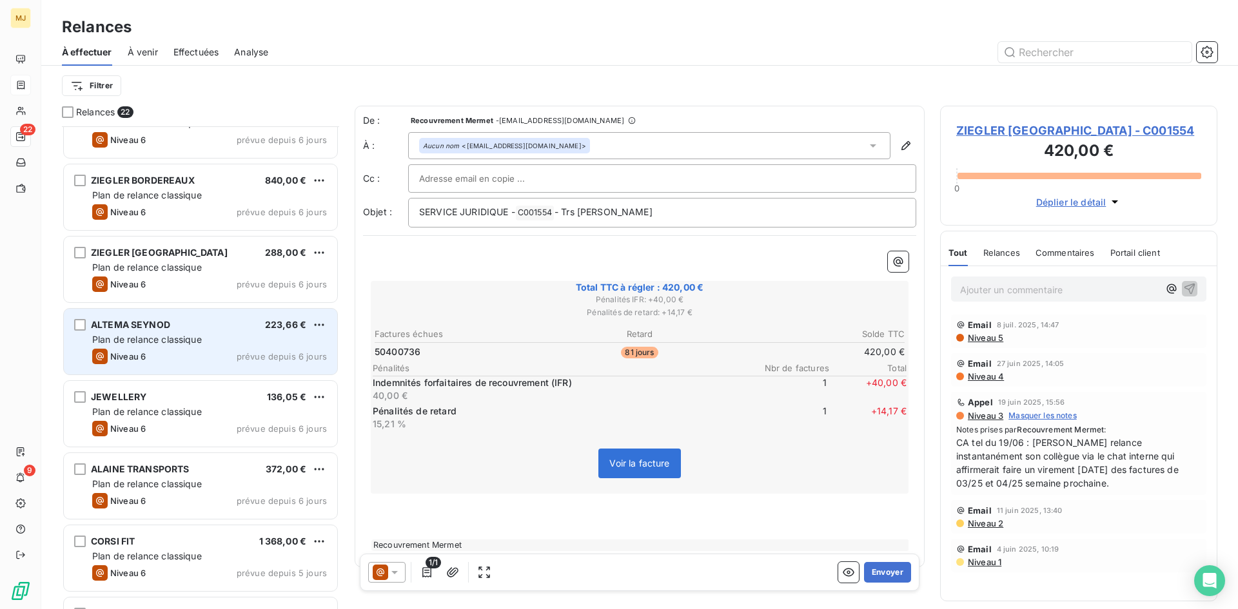
click at [202, 359] on div "Niveau 6 prévue depuis 6 jours" at bounding box center [209, 356] width 235 height 15
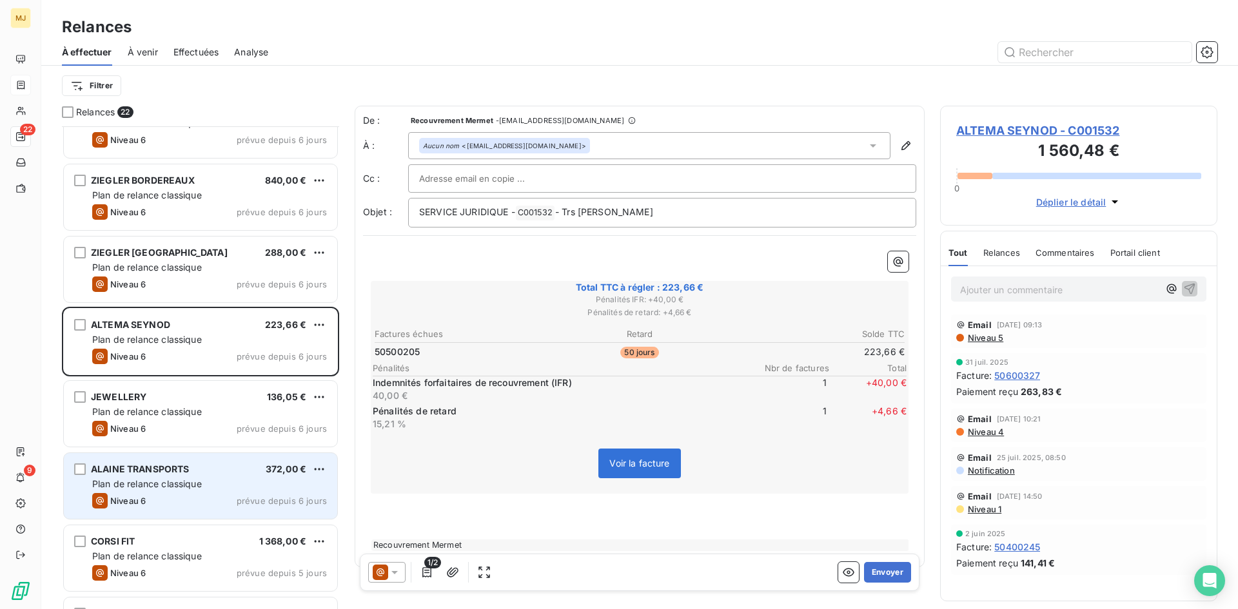
click at [212, 500] on div "Niveau 6 prévue depuis 6 jours" at bounding box center [209, 500] width 235 height 15
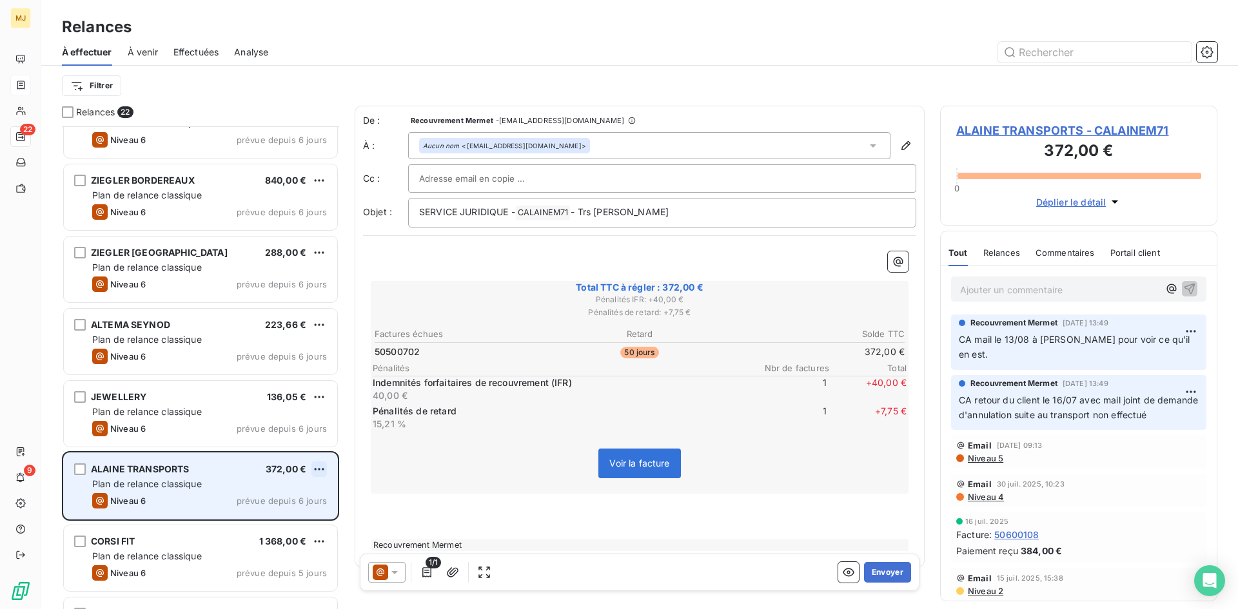
click at [325, 468] on html "MJ 22 9 Relances À effectuer À venir Effectuées Analyse Filtrer Relances 22 SER…" at bounding box center [619, 304] width 1238 height 609
click at [295, 493] on div "Replanifier cette action" at bounding box center [263, 495] width 115 height 21
select select "7"
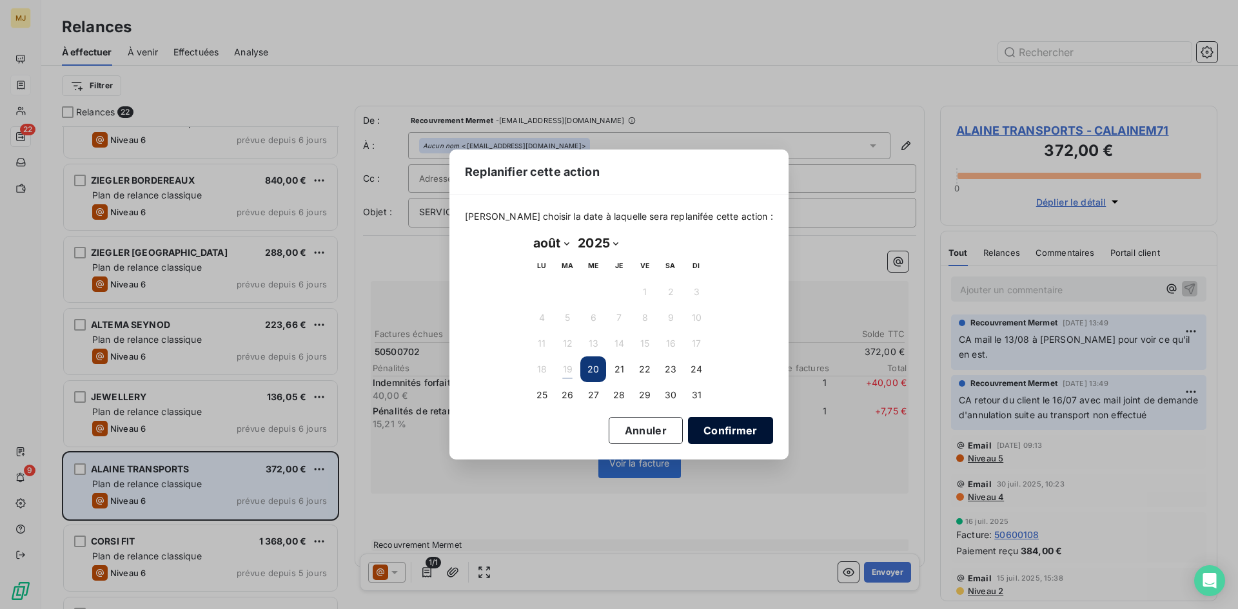
click at [700, 428] on button "Confirmer" at bounding box center [730, 430] width 85 height 27
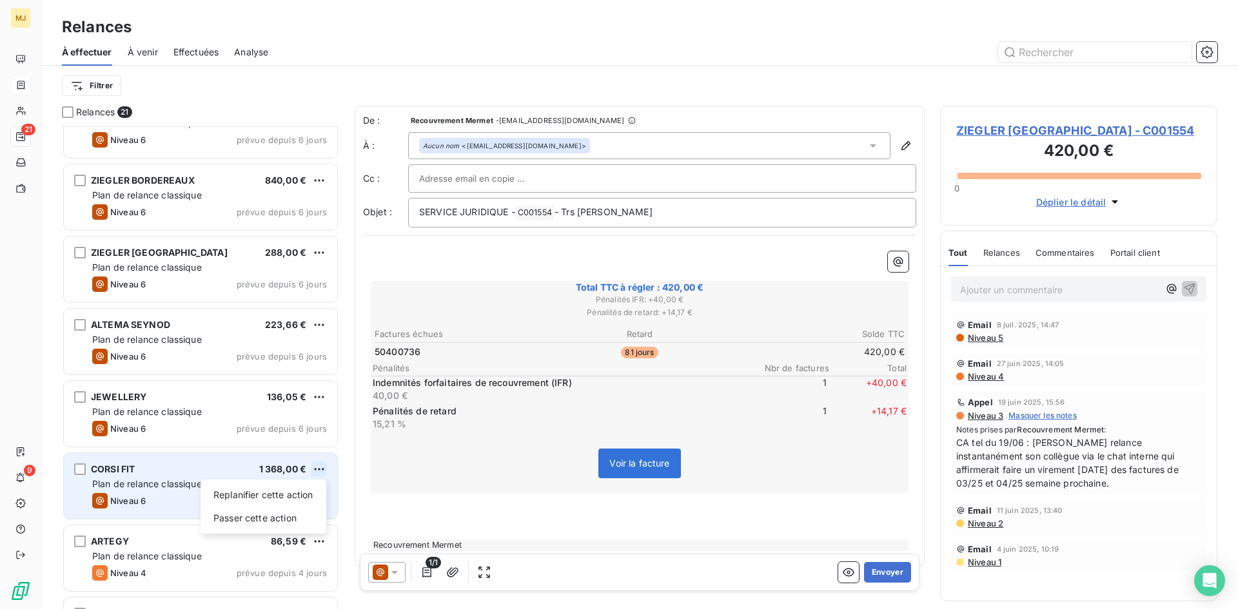
click at [318, 467] on html "MJ 21 9 Relances À effectuer À venir Effectuées Analyse Filtrer Relances 21 SER…" at bounding box center [619, 304] width 1238 height 609
click at [304, 495] on div "Replanifier cette action" at bounding box center [263, 495] width 115 height 21
select select "7"
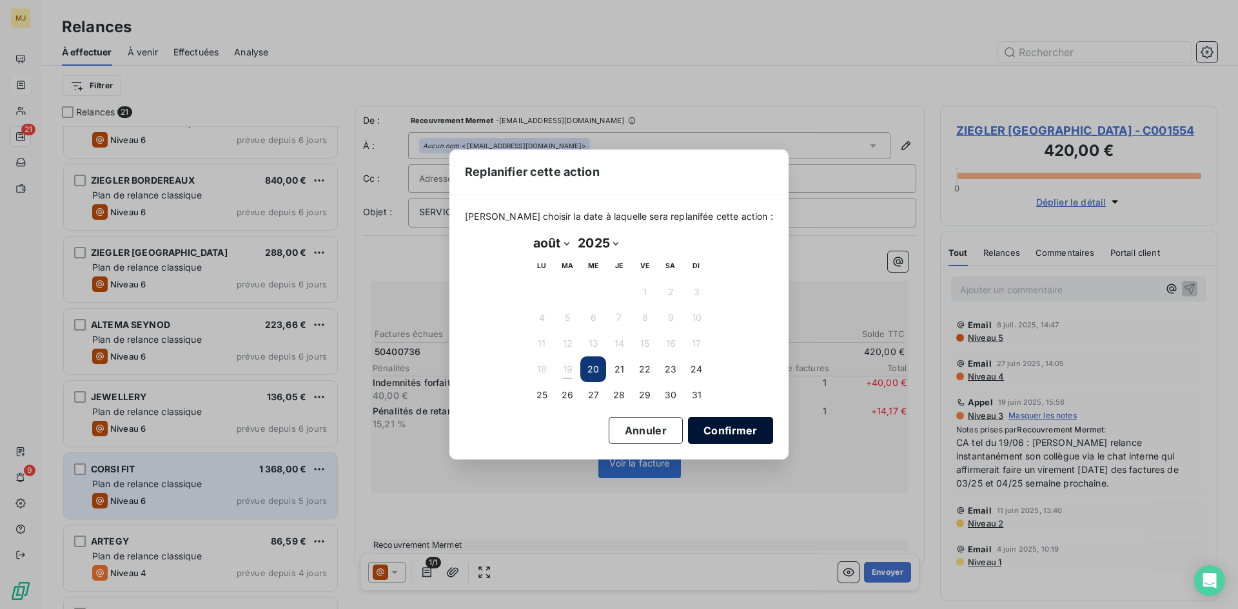
click at [716, 433] on button "Confirmer" at bounding box center [730, 430] width 85 height 27
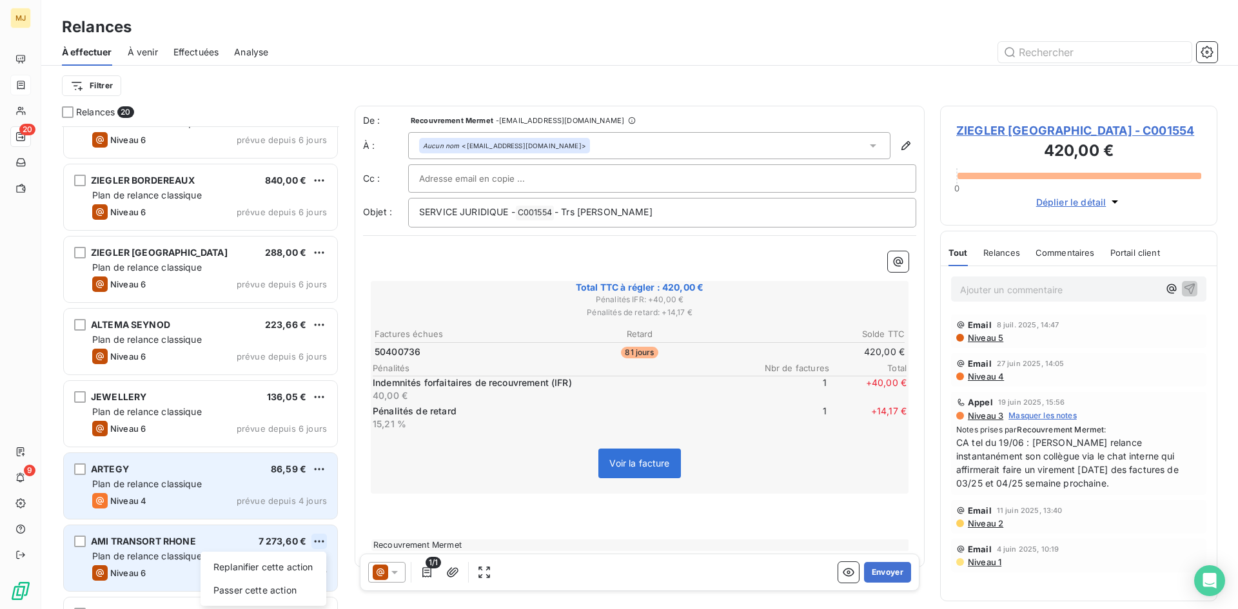
click at [320, 540] on html "MJ 20 9 Relances À effectuer À venir Effectuées Analyse Filtrer Relances 20 SER…" at bounding box center [619, 304] width 1238 height 609
click at [301, 564] on div "Replanifier cette action" at bounding box center [263, 567] width 115 height 21
select select "7"
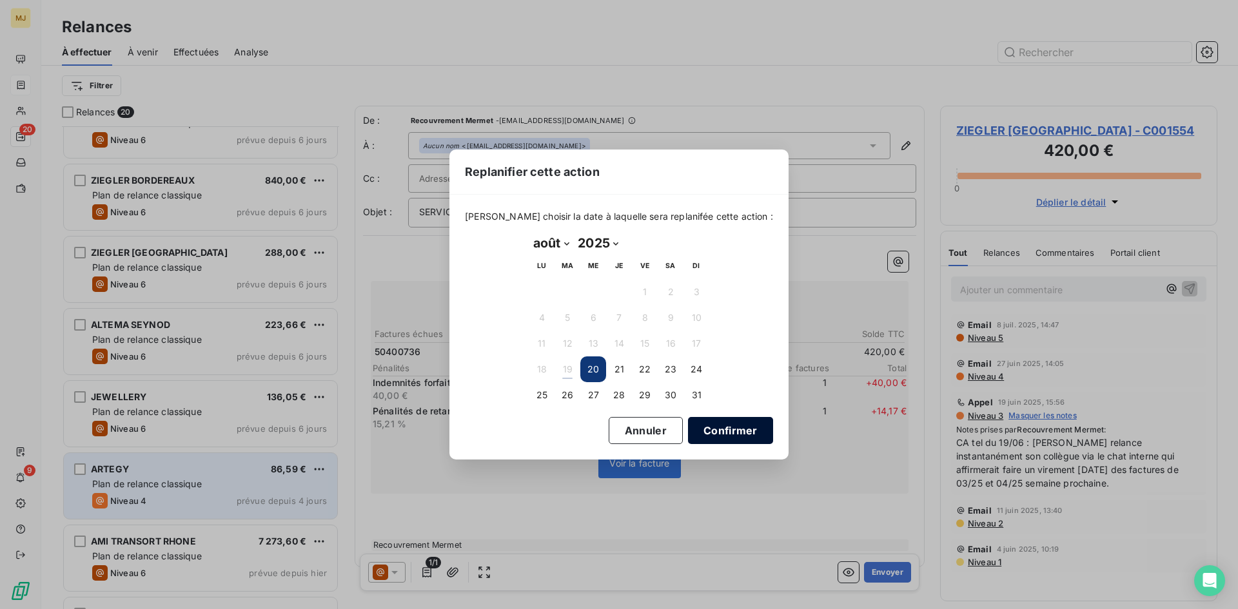
click at [705, 428] on button "Confirmer" at bounding box center [730, 430] width 85 height 27
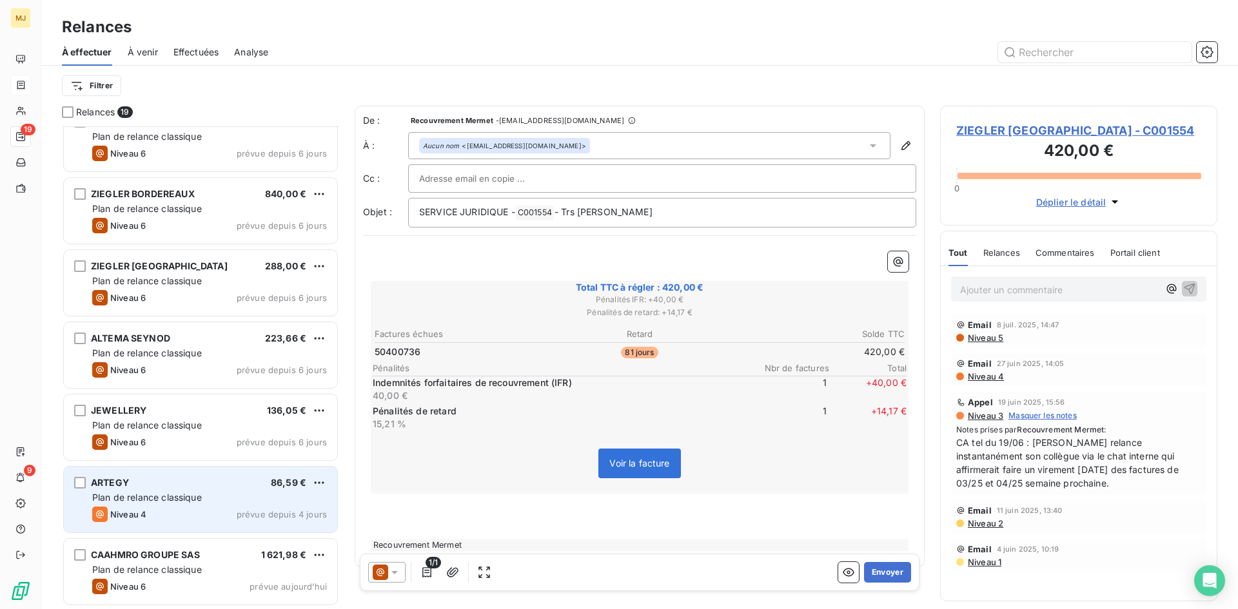
scroll to position [889, 0]
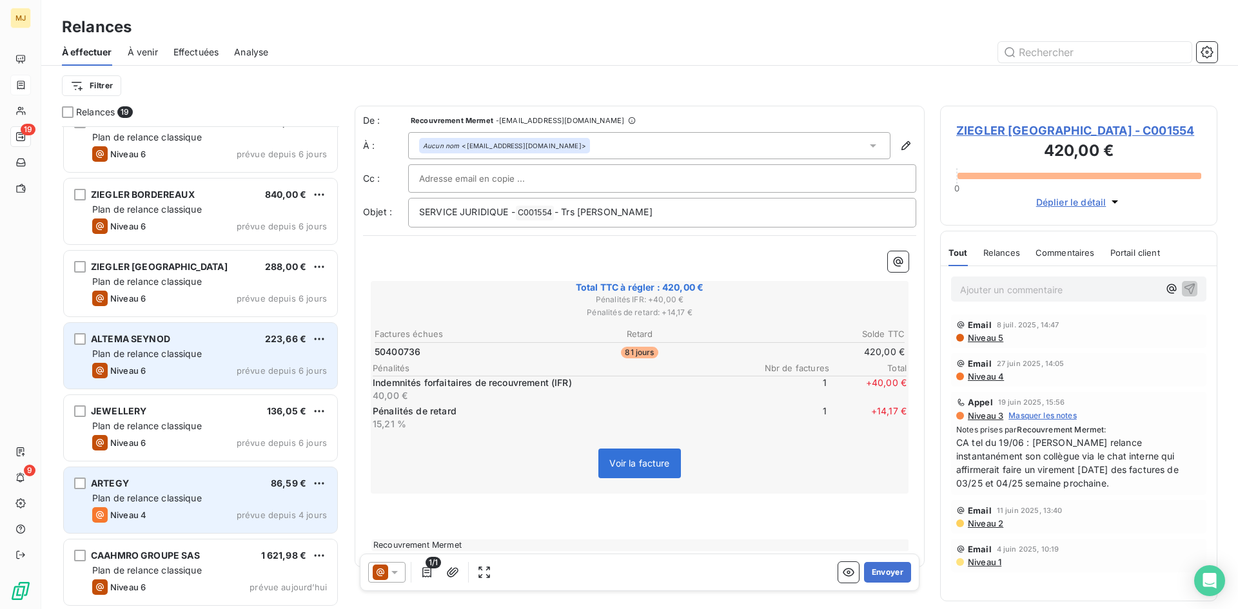
click at [210, 364] on div "Niveau 6 prévue depuis 6 jours" at bounding box center [209, 370] width 235 height 15
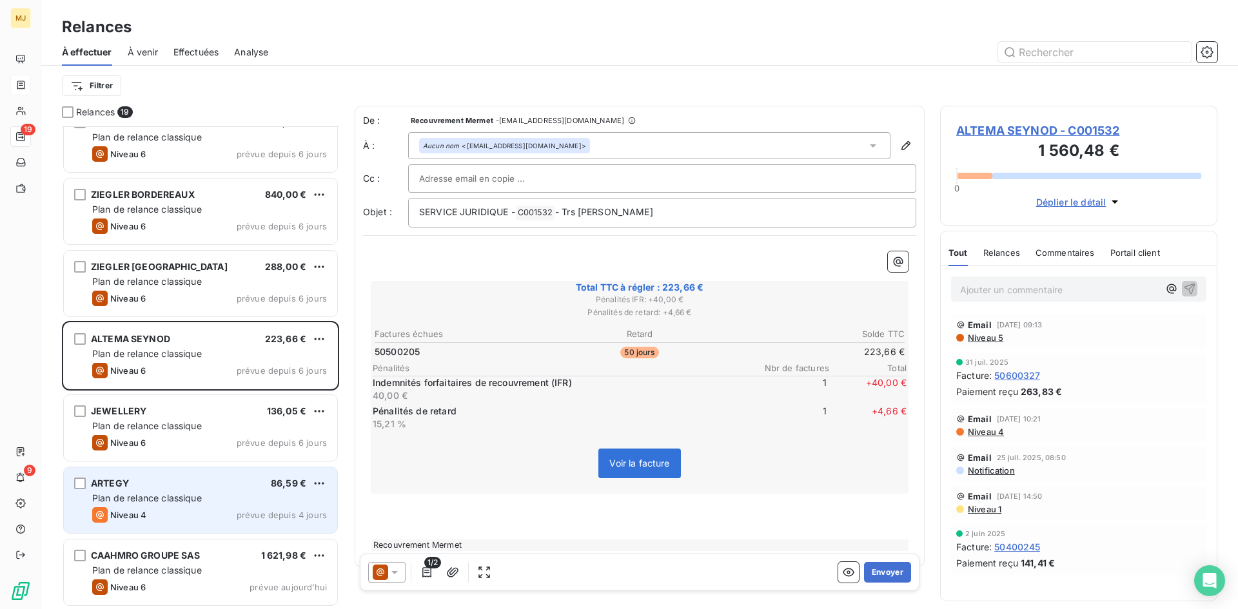
scroll to position [890, 0]
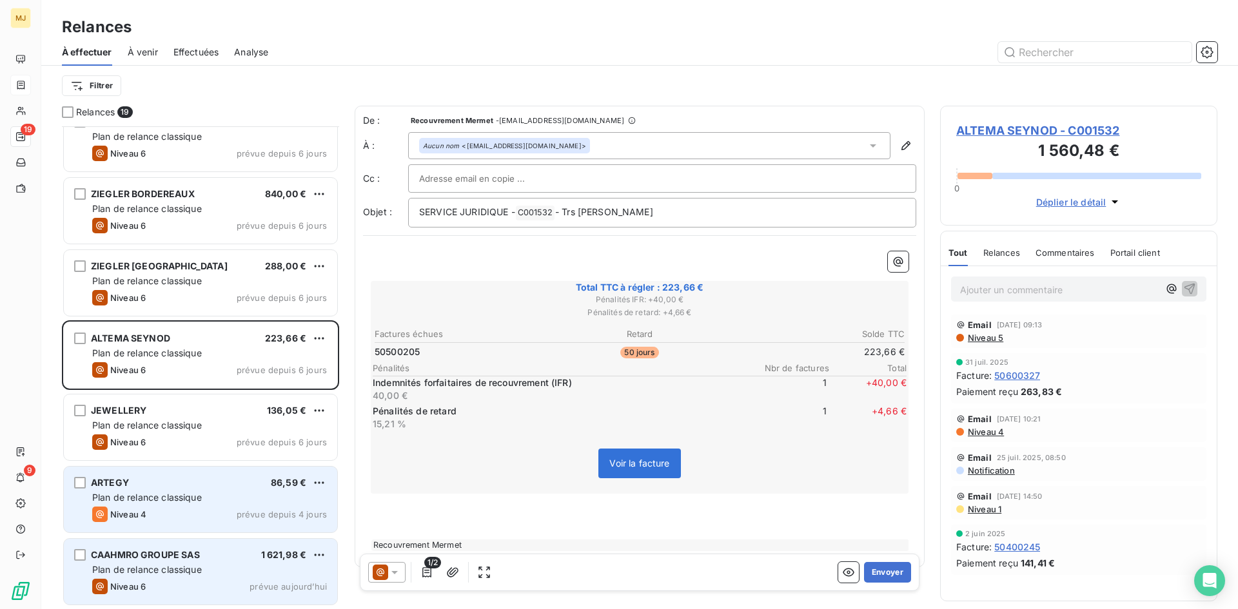
click at [231, 562] on div "CAAHMRO GROUPE SAS 1 621,98 € Plan de relance classique Niveau 6 prévue [DATE]" at bounding box center [200, 572] width 273 height 66
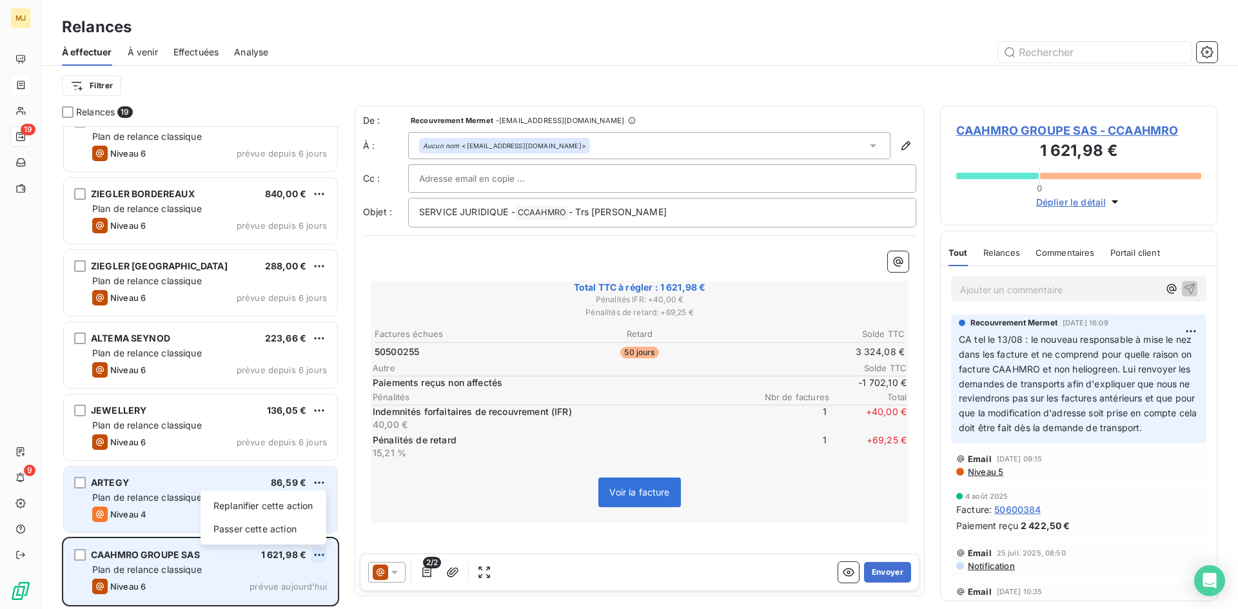
click at [322, 553] on html "MJ 19 9 Relances À effectuer À venir Effectuées Analyse Filtrer Relances 19 SER…" at bounding box center [619, 304] width 1238 height 609
click at [293, 506] on div "Replanifier cette action" at bounding box center [263, 506] width 115 height 21
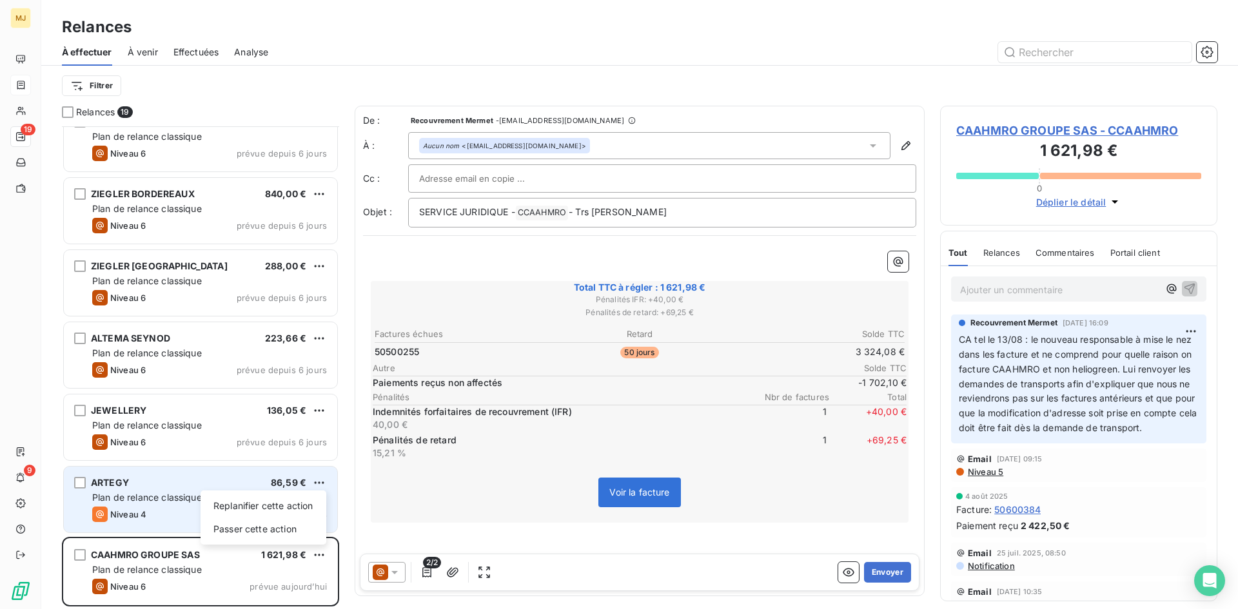
select select "7"
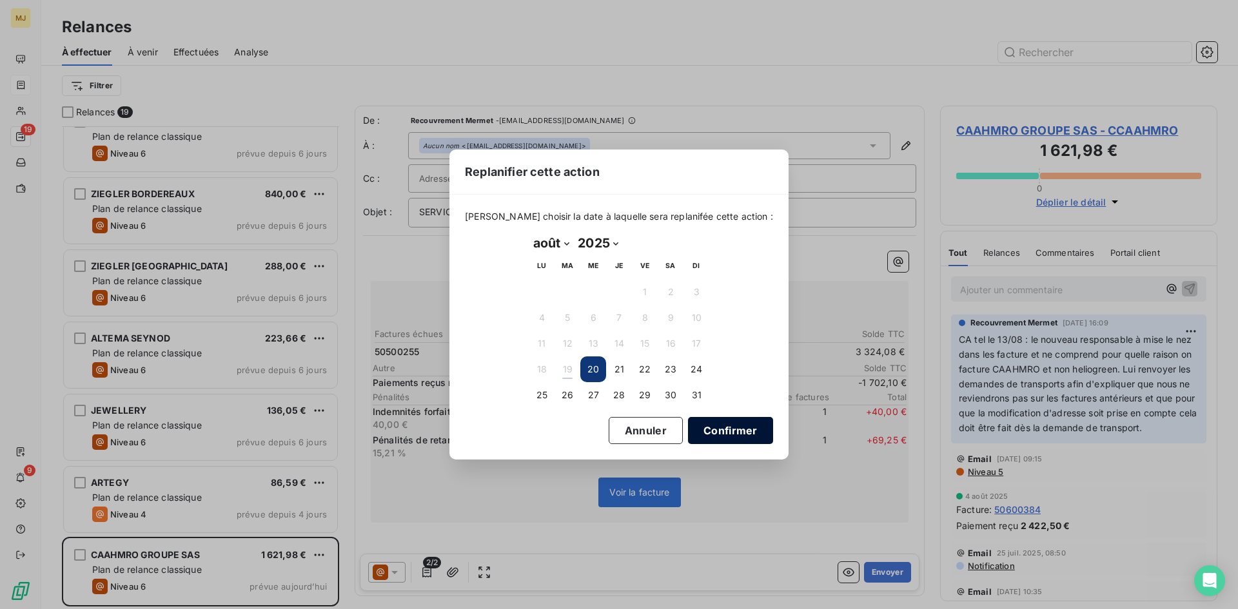
click at [733, 428] on button "Confirmer" at bounding box center [730, 430] width 85 height 27
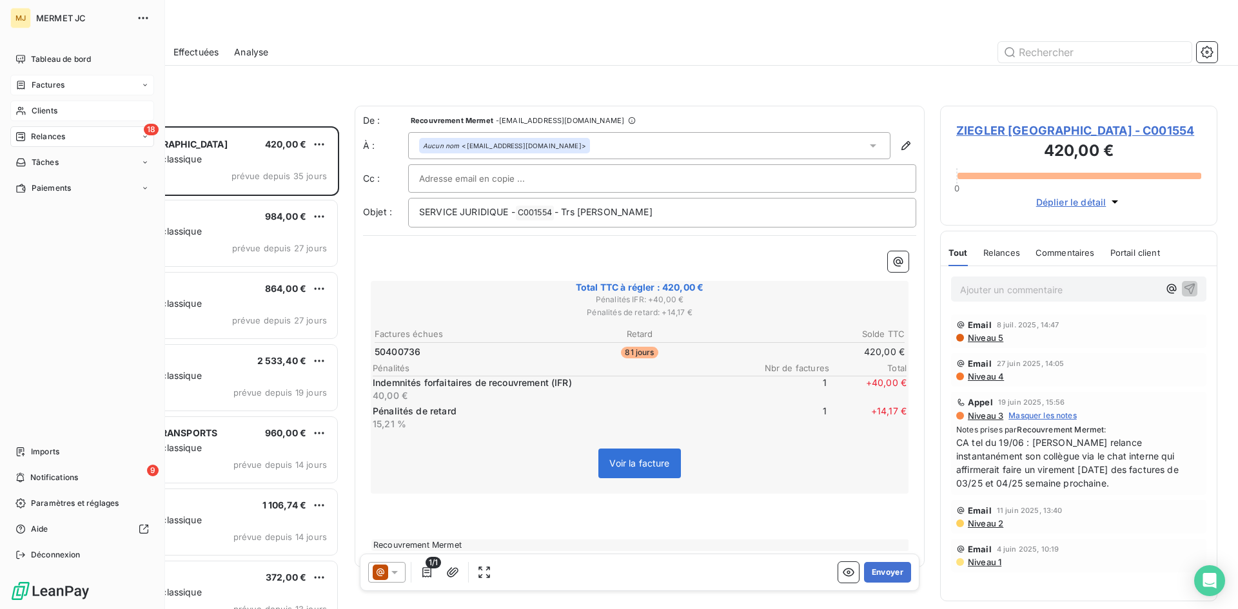
click at [59, 108] on div "Clients" at bounding box center [82, 111] width 144 height 21
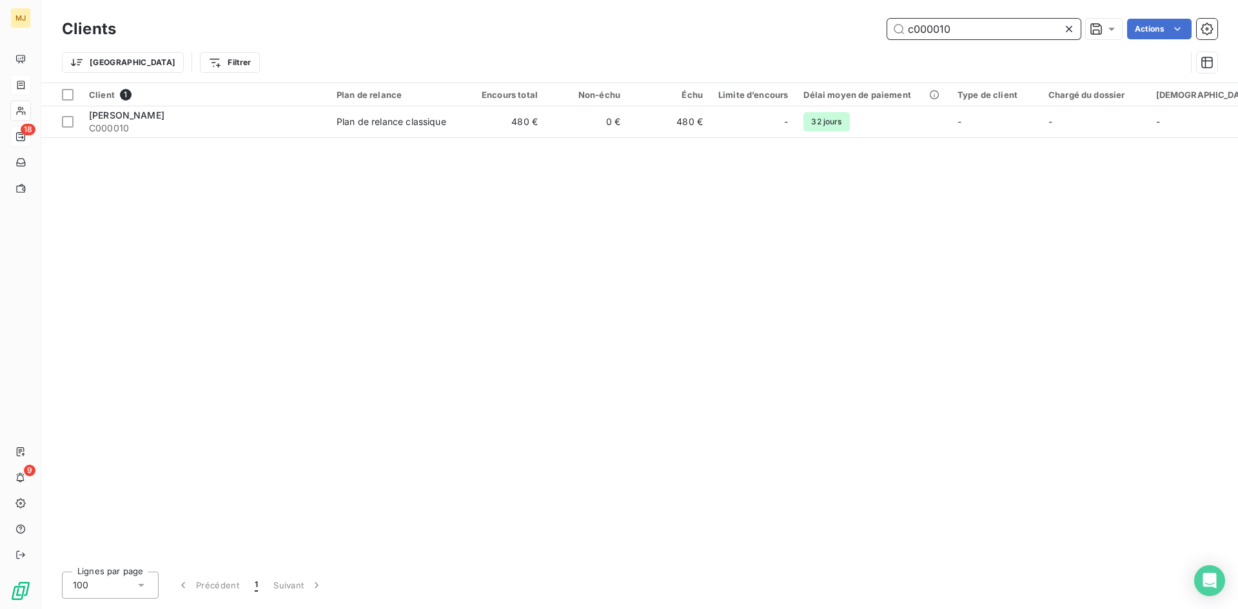
drag, startPoint x: 969, startPoint y: 26, endPoint x: 567, endPoint y: 26, distance: 401.7
click at [568, 26] on div "c000010 Actions" at bounding box center [675, 29] width 1086 height 21
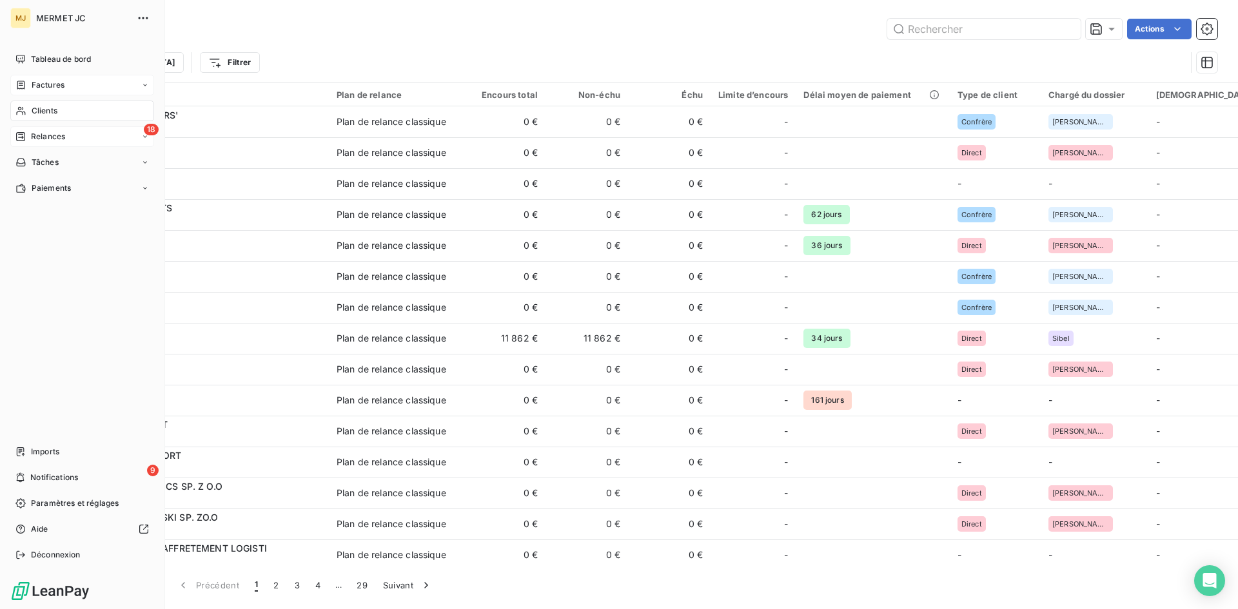
click at [48, 134] on span "Relances" at bounding box center [48, 137] width 34 height 12
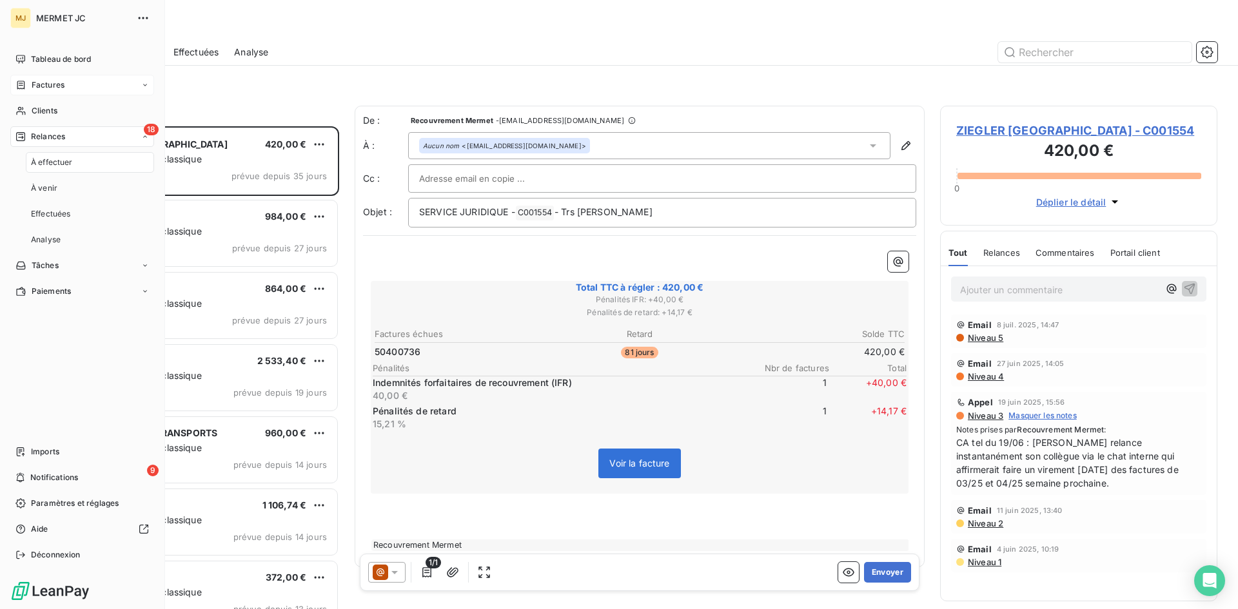
scroll to position [473, 268]
click at [24, 475] on icon at bounding box center [21, 478] width 8 height 10
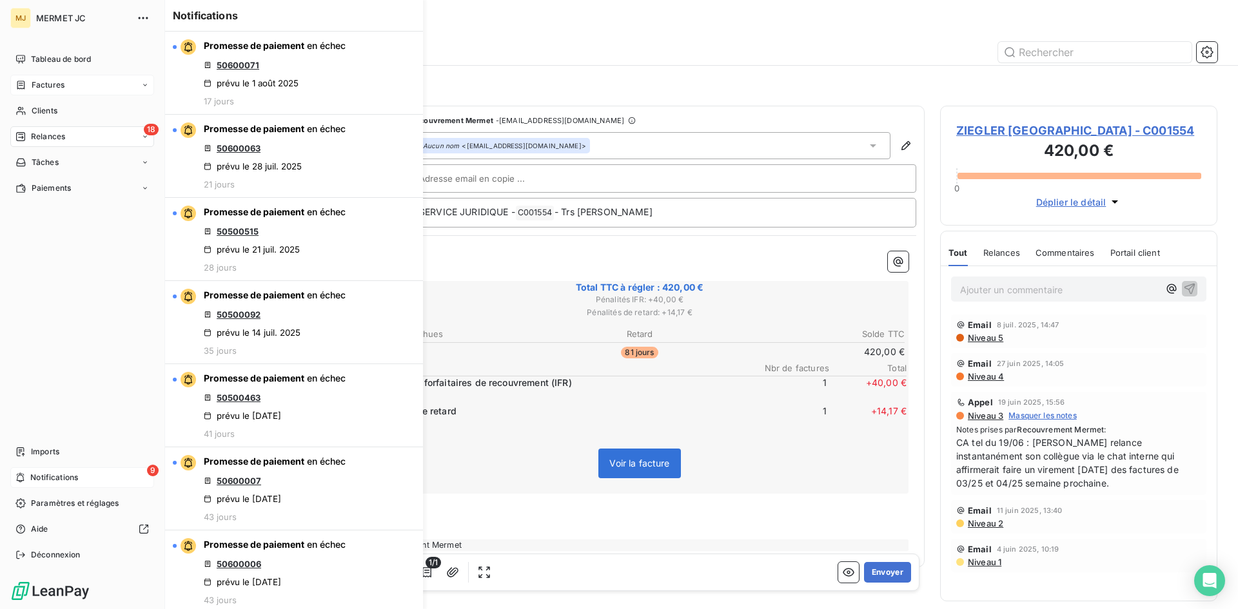
click at [30, 471] on div "9 Notifications" at bounding box center [82, 478] width 144 height 21
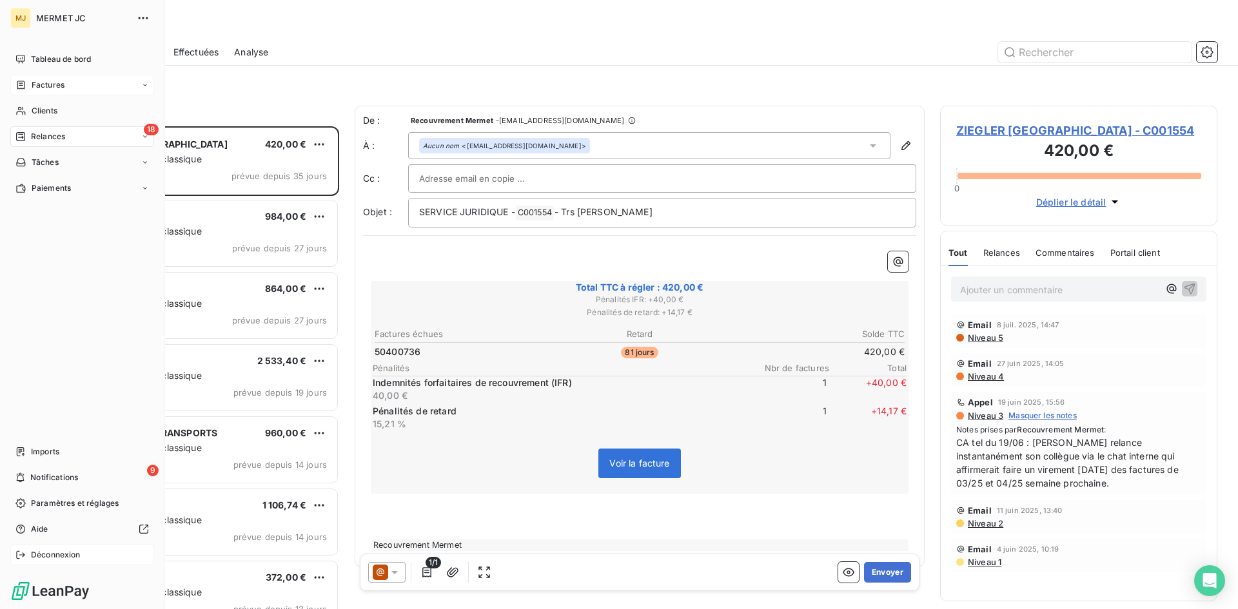
click at [64, 551] on span "Déconnexion" at bounding box center [56, 555] width 50 height 12
